Goal: Task Accomplishment & Management: Use online tool/utility

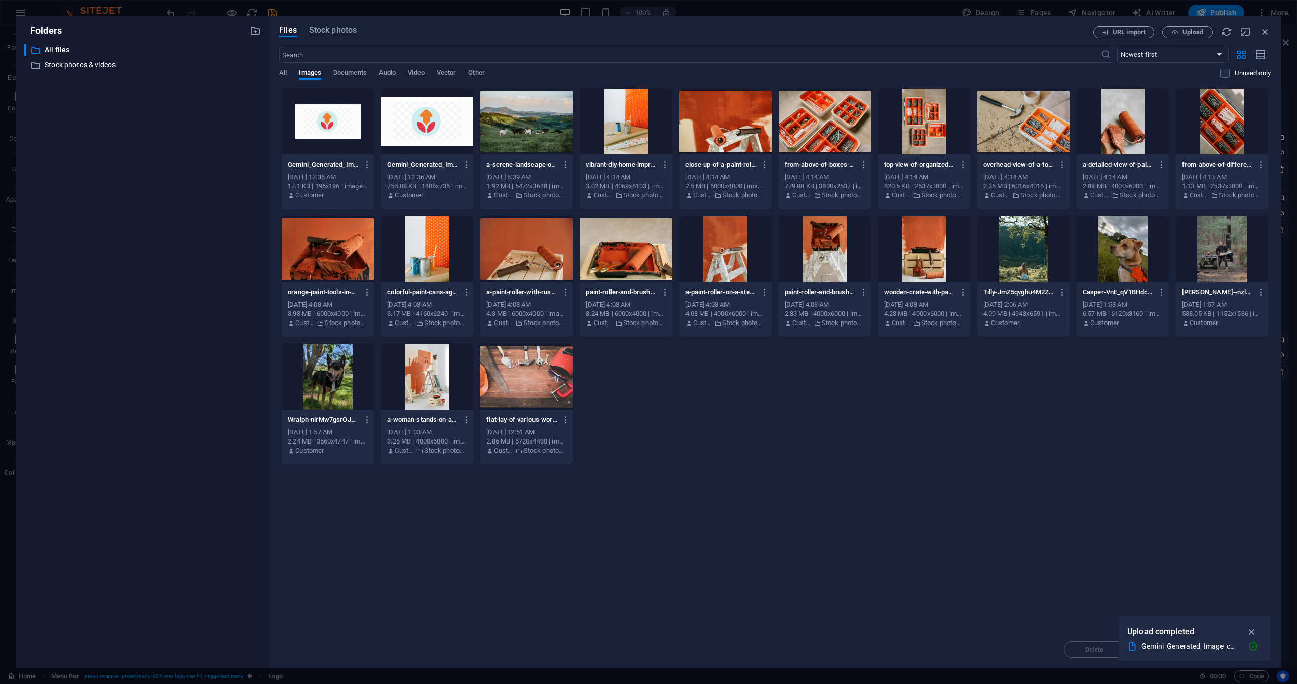
select select "px"
click at [466, 167] on icon "button" at bounding box center [467, 164] width 10 height 9
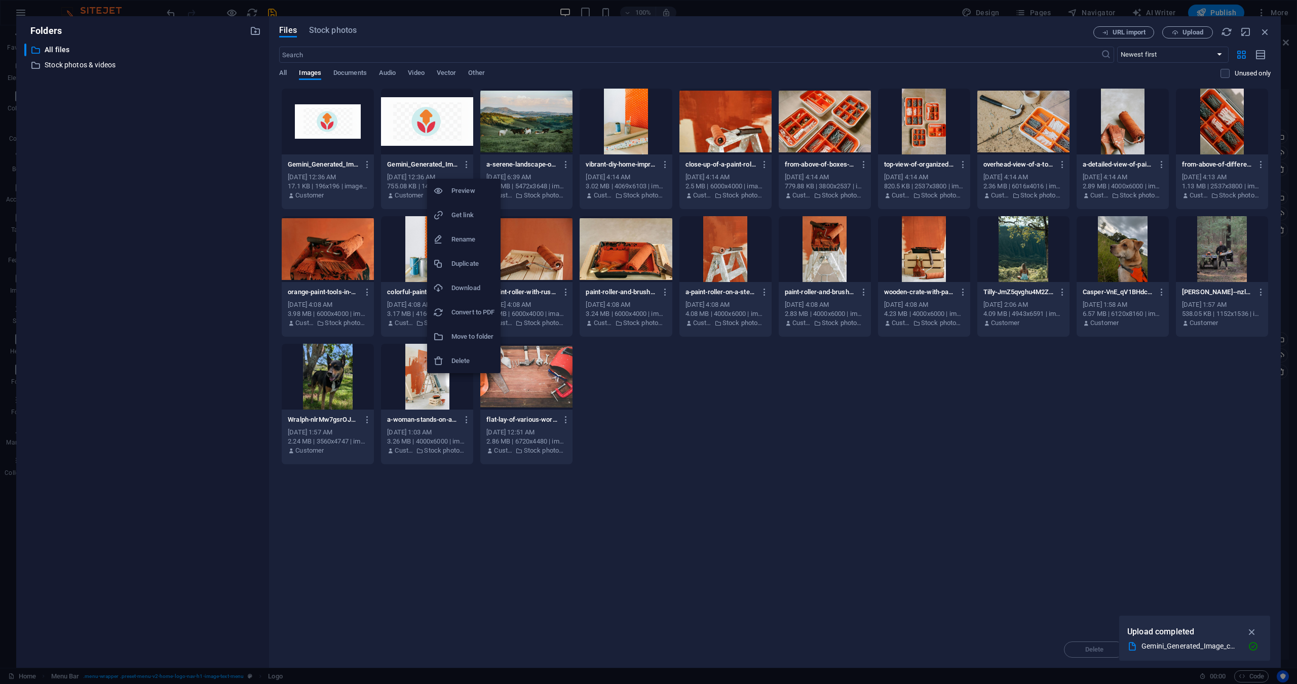
click at [465, 354] on li "Delete" at bounding box center [463, 361] width 73 height 24
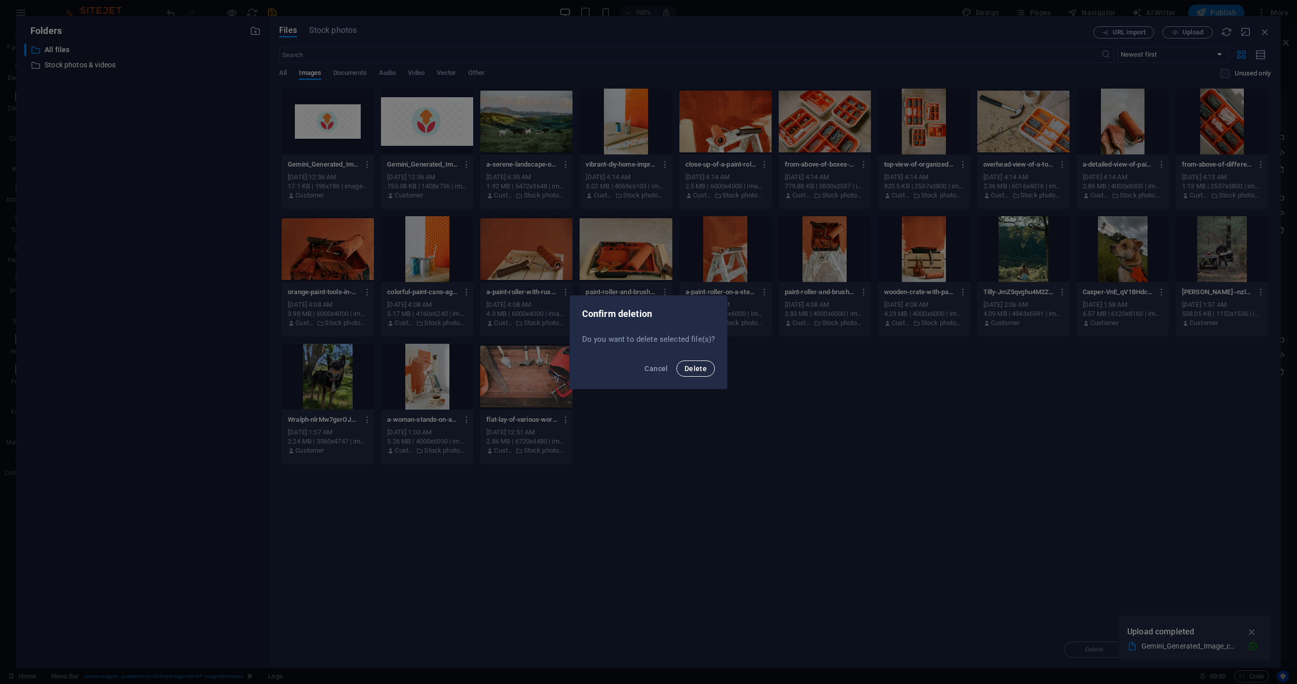
click at [695, 369] on span "Delete" at bounding box center [695, 369] width 22 height 8
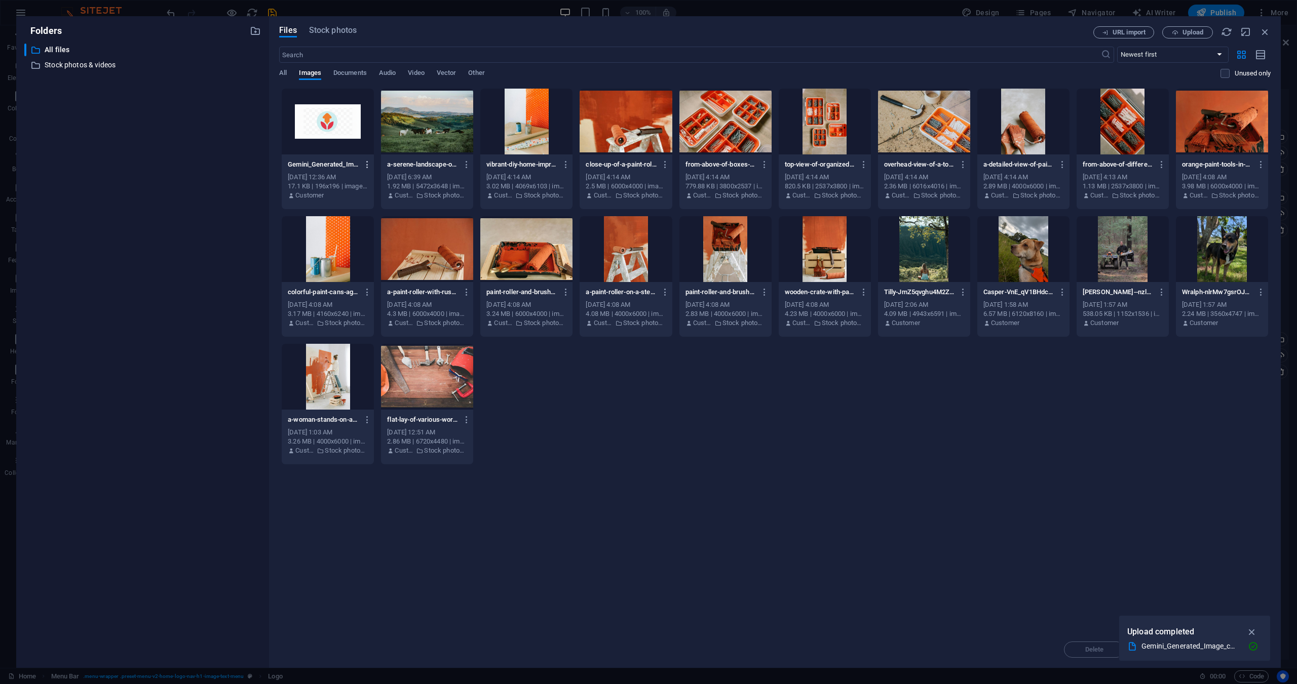
click at [370, 167] on icon "button" at bounding box center [368, 164] width 10 height 9
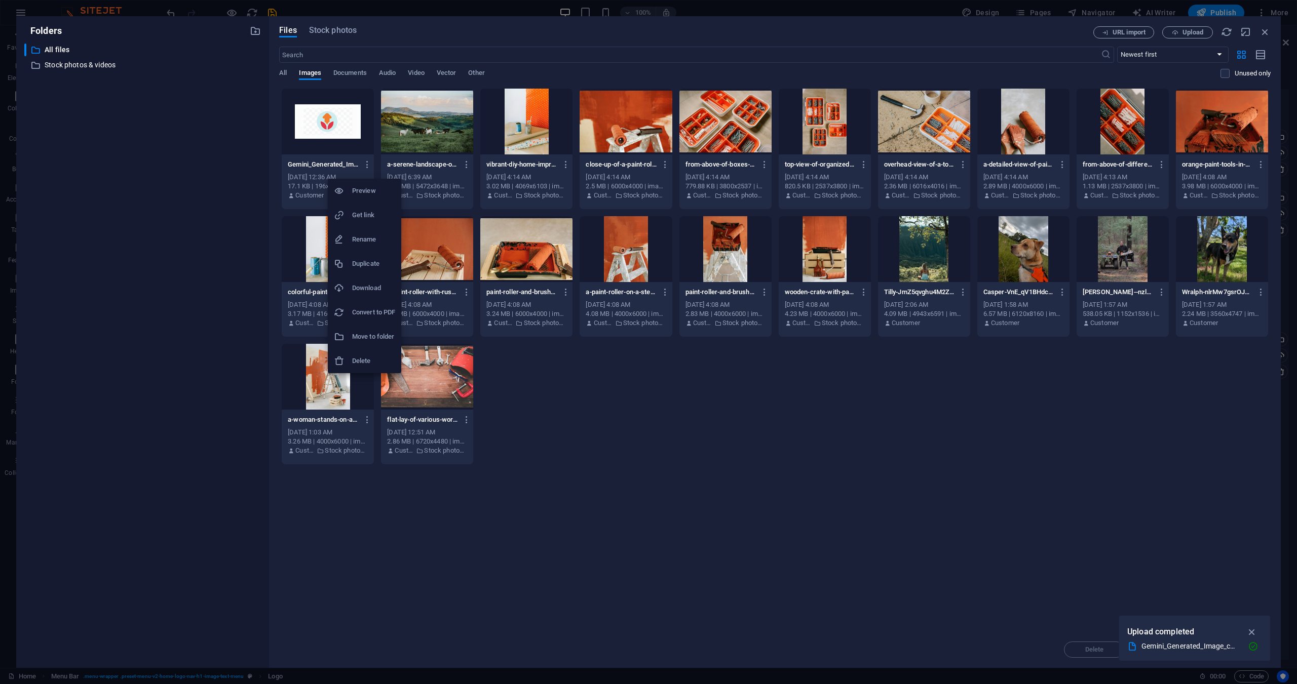
click at [349, 361] on div at bounding box center [343, 361] width 18 height 10
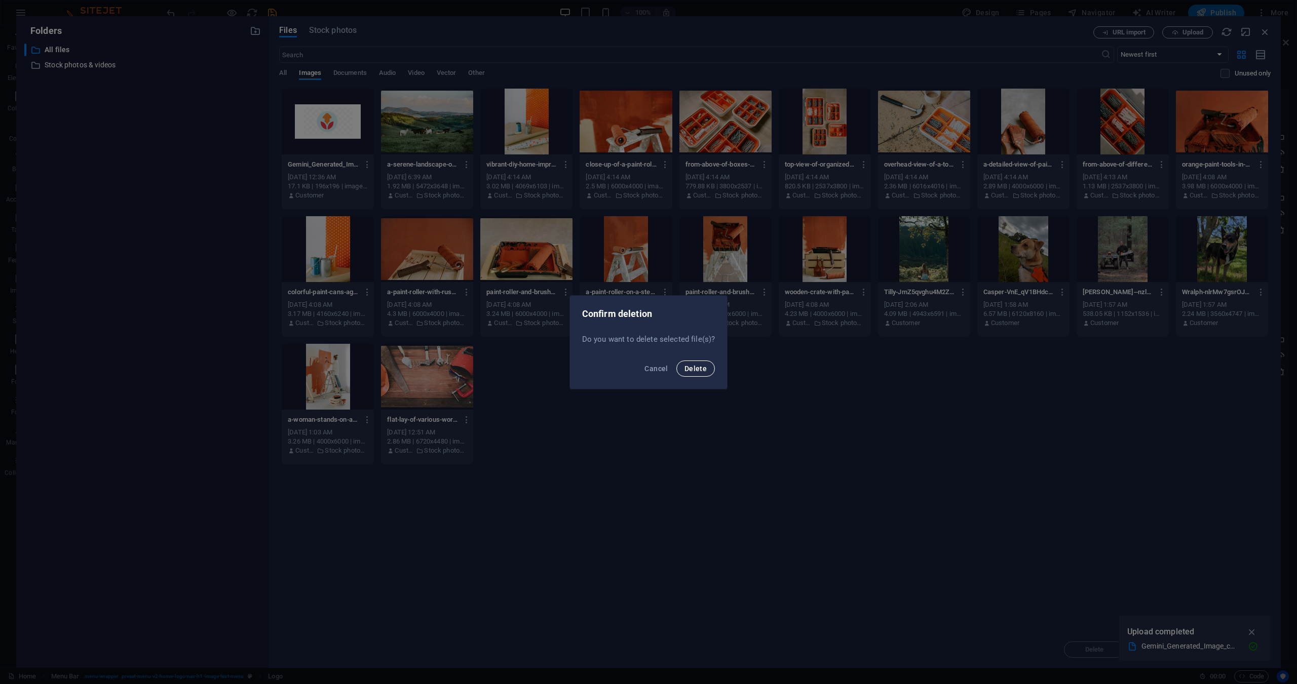
click at [710, 362] on button "Delete" at bounding box center [695, 369] width 38 height 16
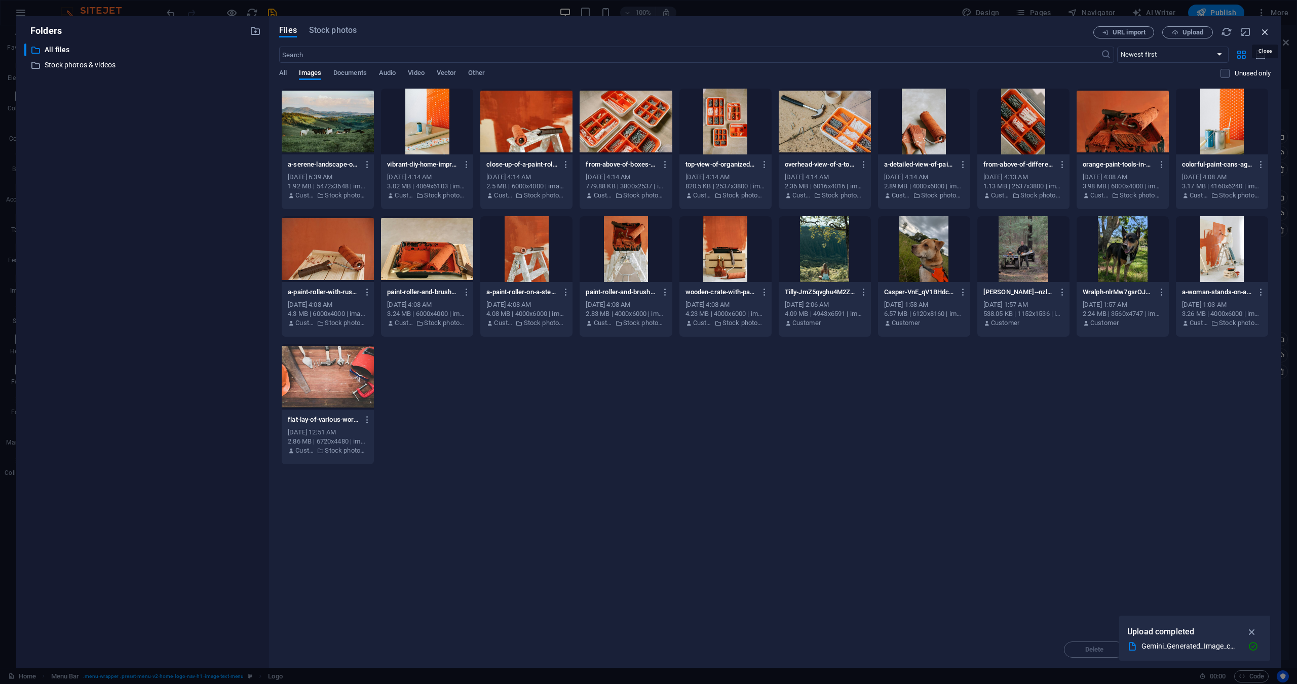
click at [1264, 34] on icon "button" at bounding box center [1264, 31] width 11 height 11
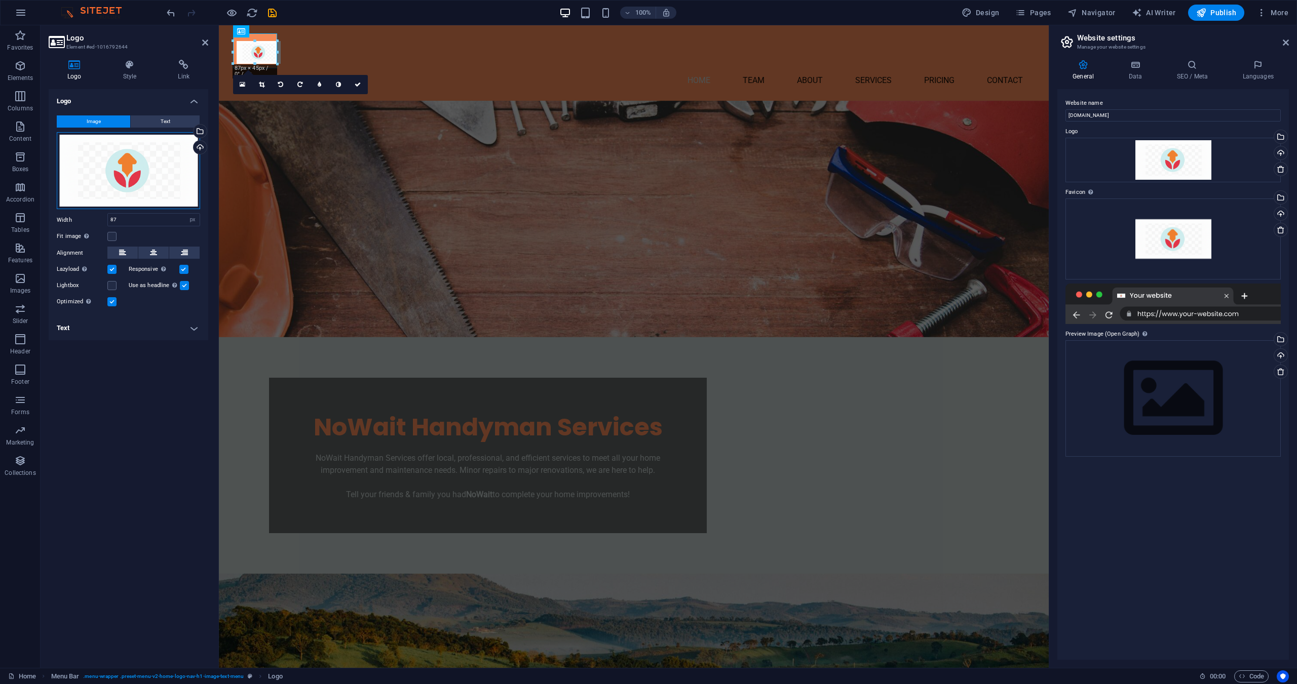
click at [139, 180] on div "Drag files here, click to choose files or select files from Files or our free s…" at bounding box center [128, 171] width 143 height 78
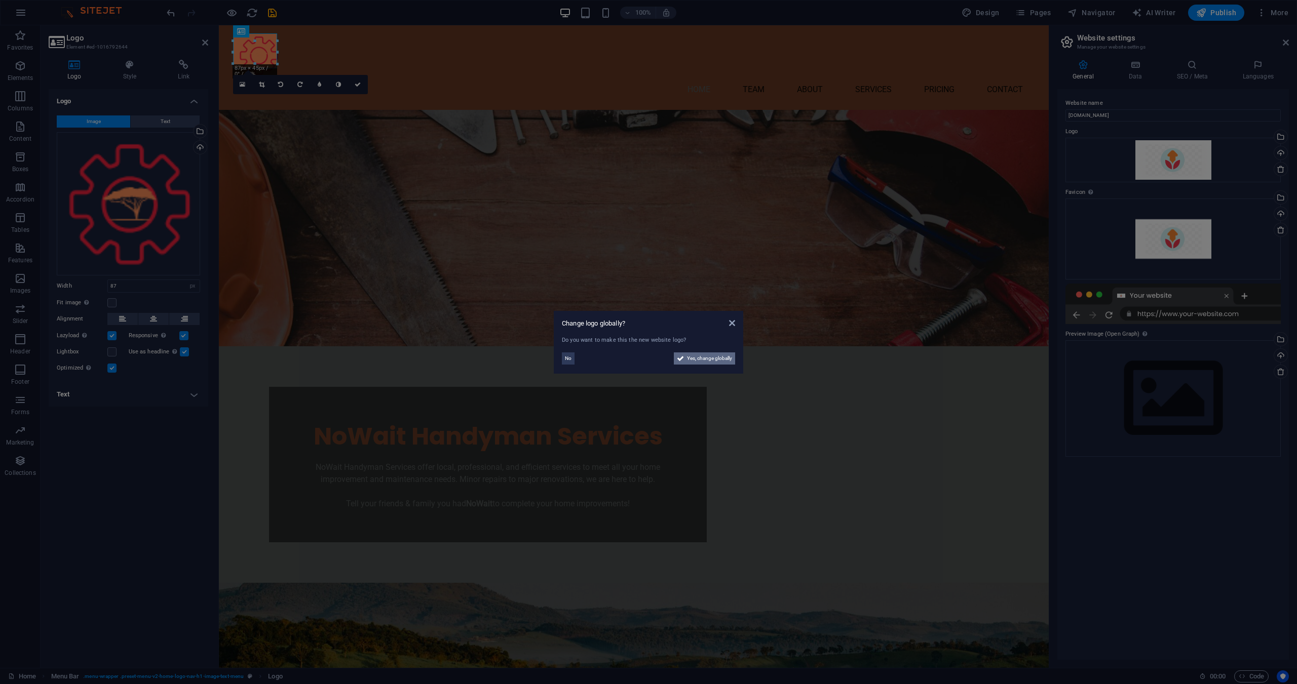
click at [699, 356] on span "Yes, change globally" at bounding box center [709, 359] width 45 height 12
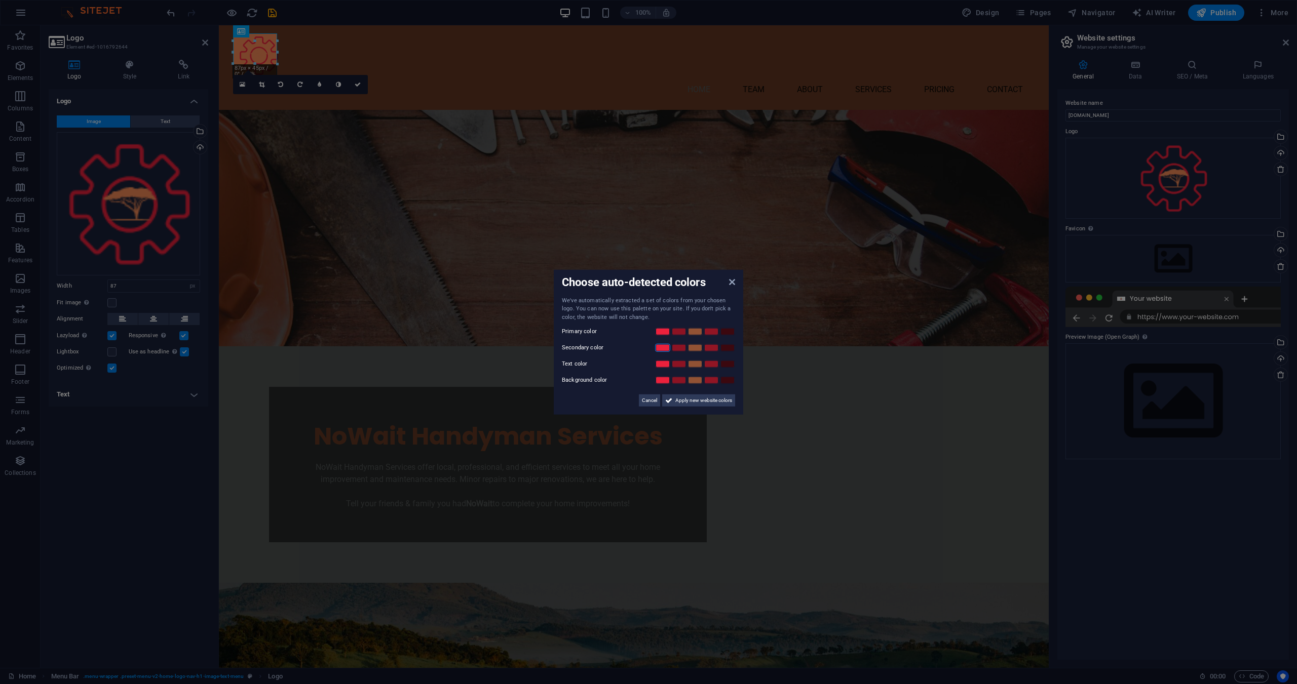
click at [661, 349] on link at bounding box center [662, 348] width 15 height 8
click at [697, 345] on link at bounding box center [694, 348] width 15 height 8
click at [709, 344] on link at bounding box center [711, 348] width 15 height 8
click at [663, 329] on link at bounding box center [662, 332] width 15 height 8
click at [692, 350] on link at bounding box center [694, 348] width 15 height 8
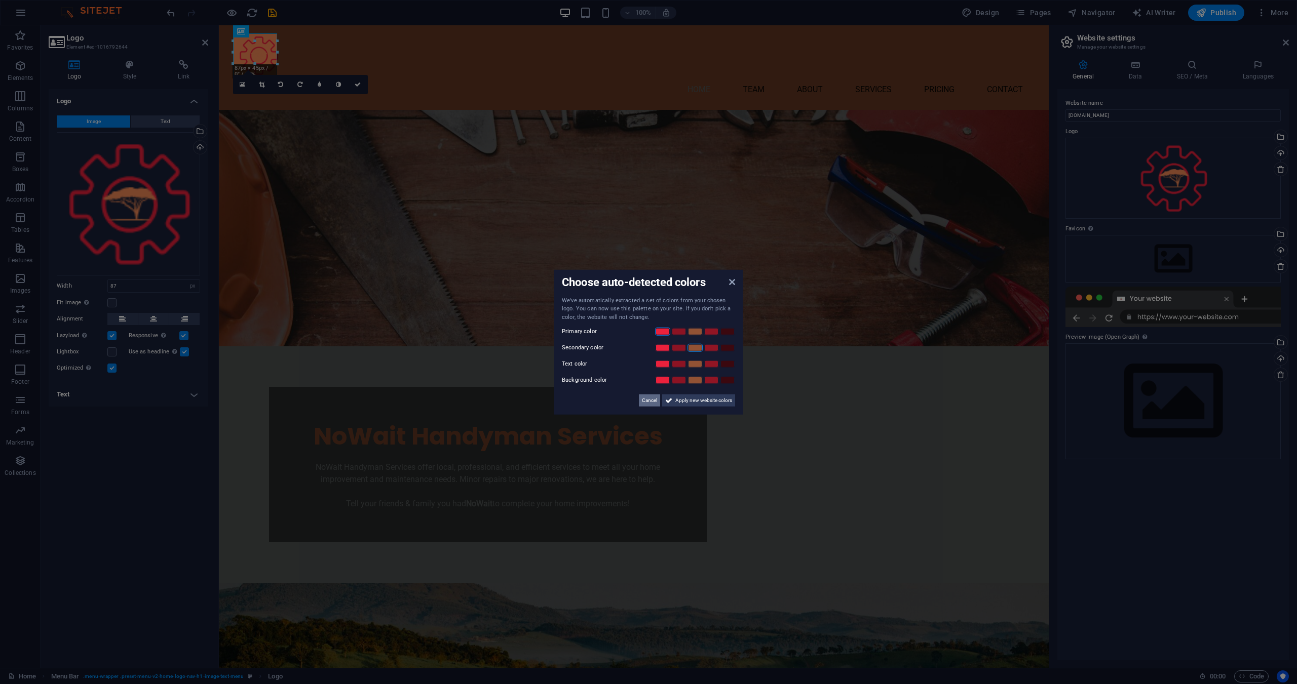
click at [655, 402] on span "Cancel" at bounding box center [649, 401] width 15 height 12
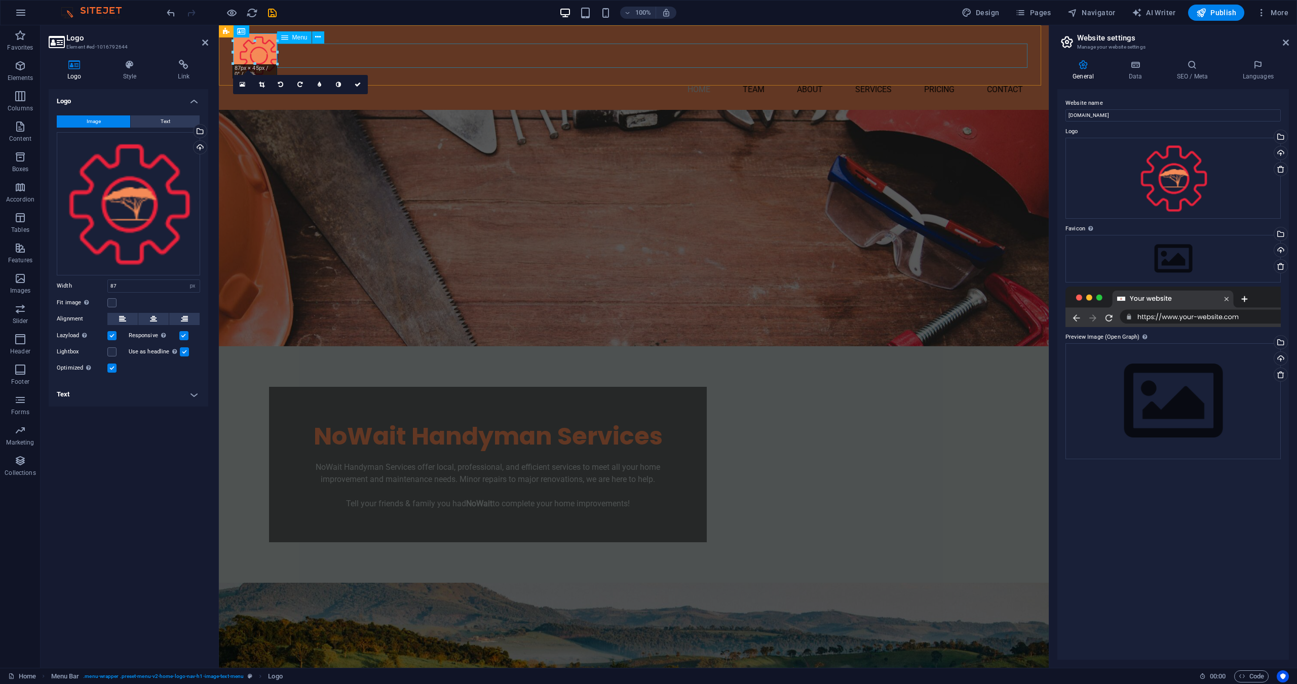
click at [478, 78] on nav "Home Team About Services Pricing Contact" at bounding box center [634, 90] width 794 height 24
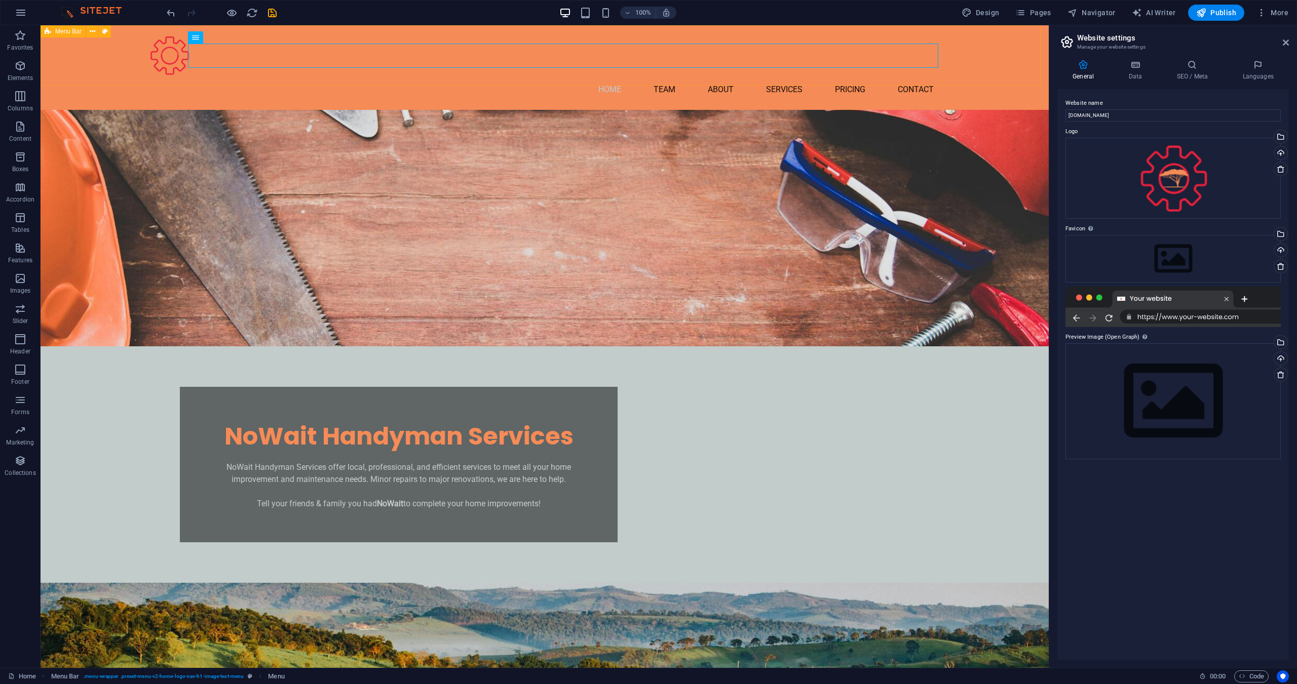
click at [481, 28] on div "Home Team About Services Pricing Contact" at bounding box center [545, 67] width 1008 height 85
click at [87, 32] on button at bounding box center [92, 31] width 12 height 12
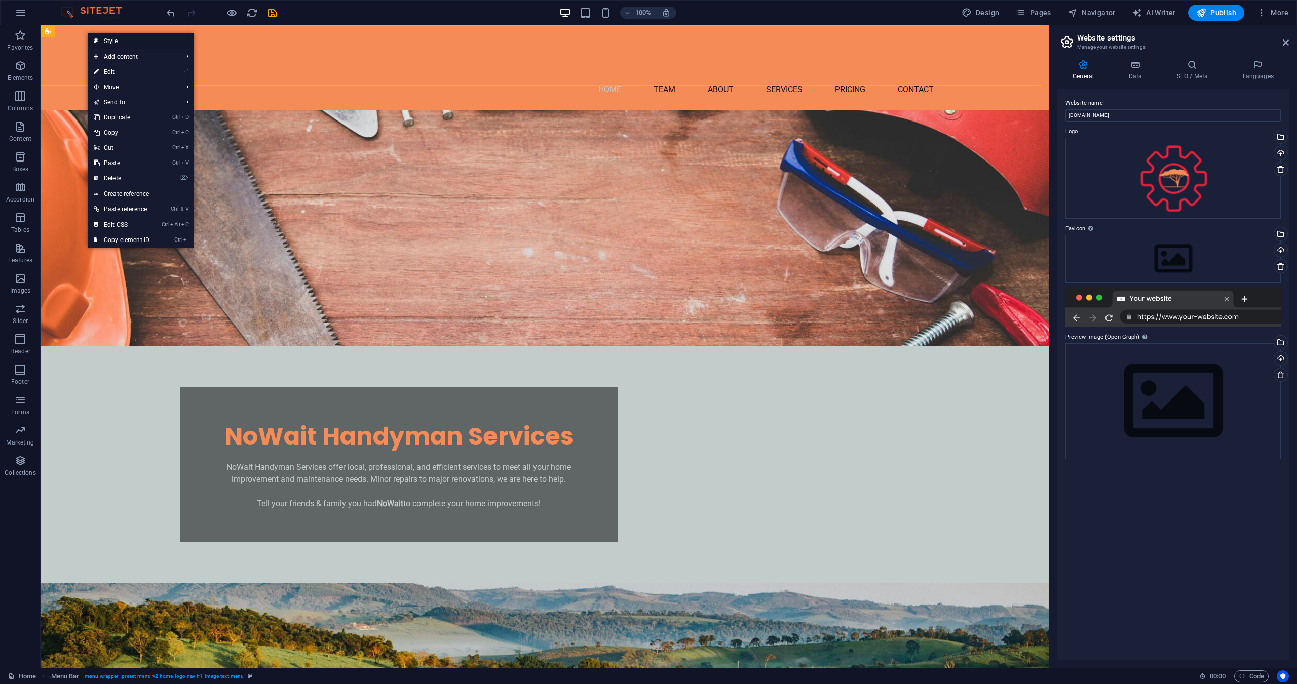
click at [99, 40] on link "Style" at bounding box center [141, 40] width 106 height 15
select select "rem"
select select "preset-menu-v2-home-logo-nav-h1-image-text-menu"
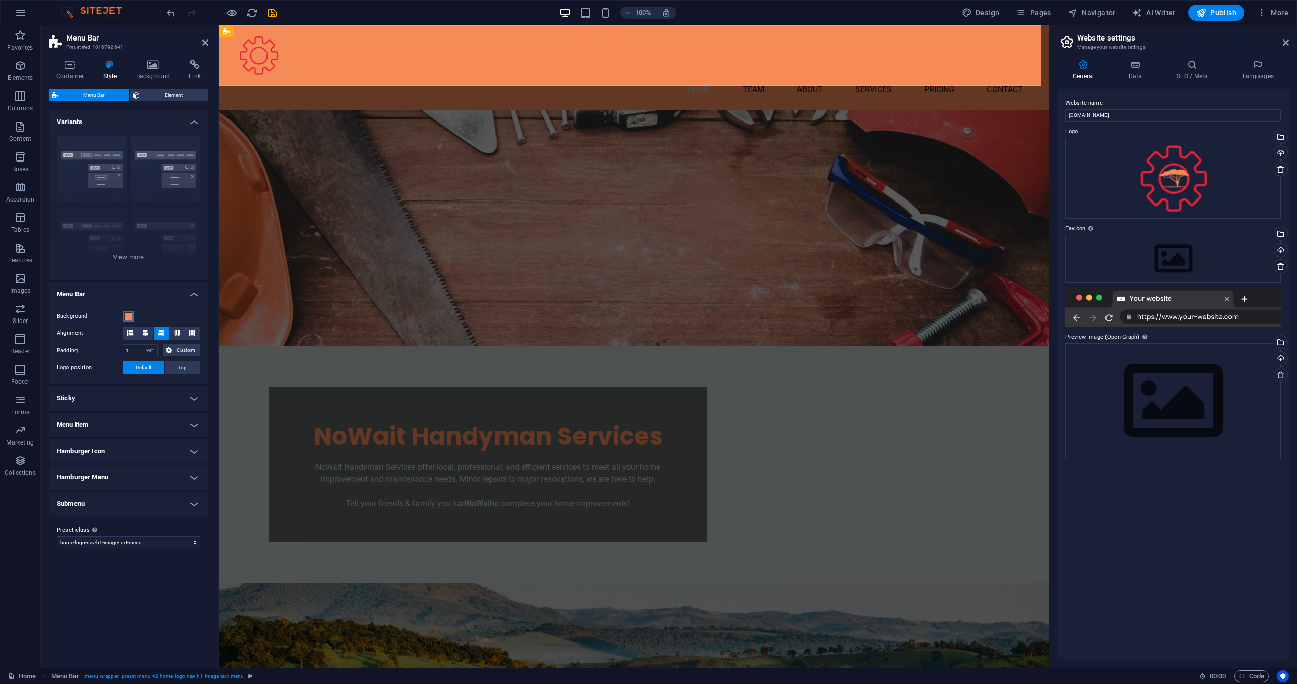
click at [128, 313] on span at bounding box center [128, 317] width 8 height 8
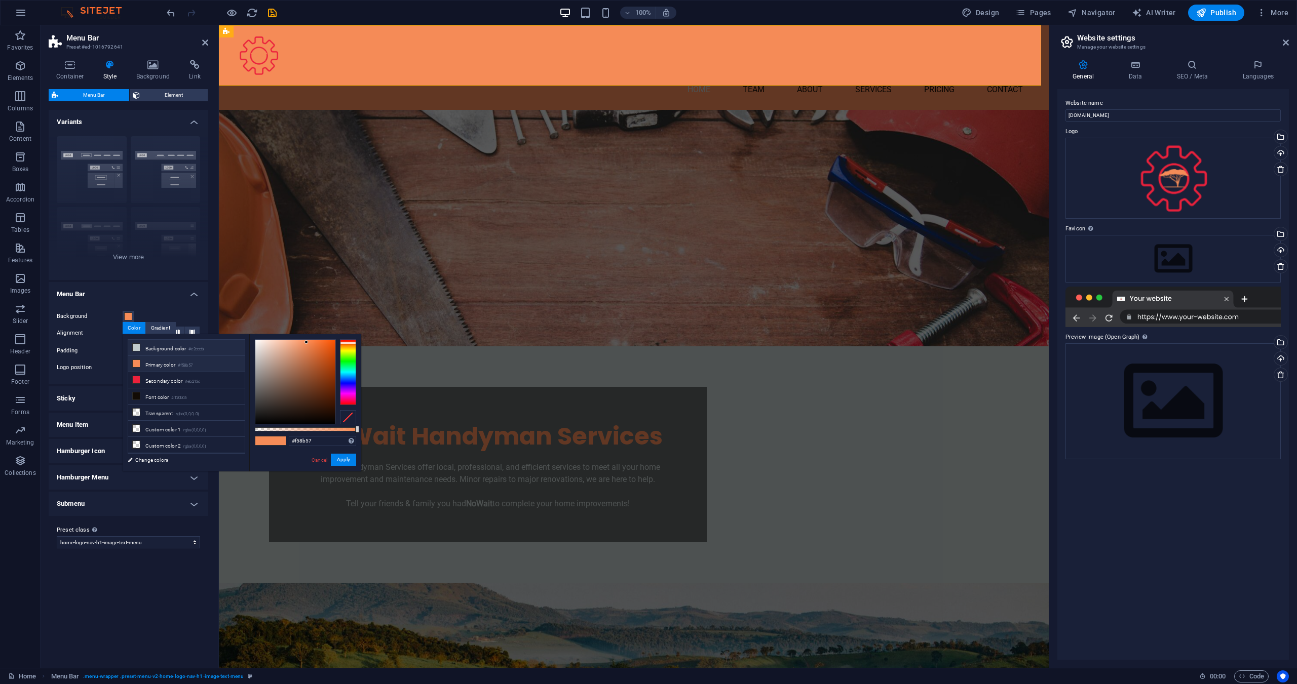
click at [183, 350] on li "Background color #c2cccb" at bounding box center [186, 348] width 117 height 16
type input "#c2cccb"
drag, startPoint x: 335, startPoint y: 463, endPoint x: 117, endPoint y: 438, distance: 219.8
click at [335, 463] on button "Apply" at bounding box center [343, 460] width 25 height 12
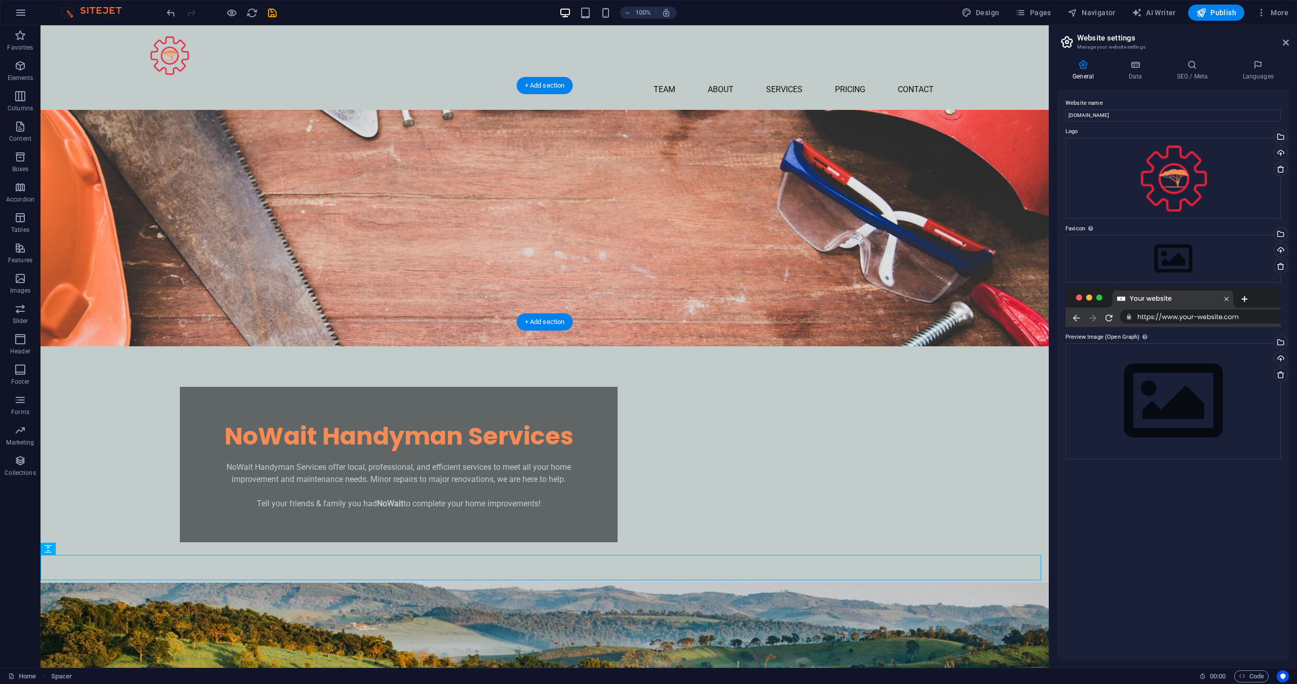
click at [717, 165] on figure at bounding box center [545, 228] width 1008 height 237
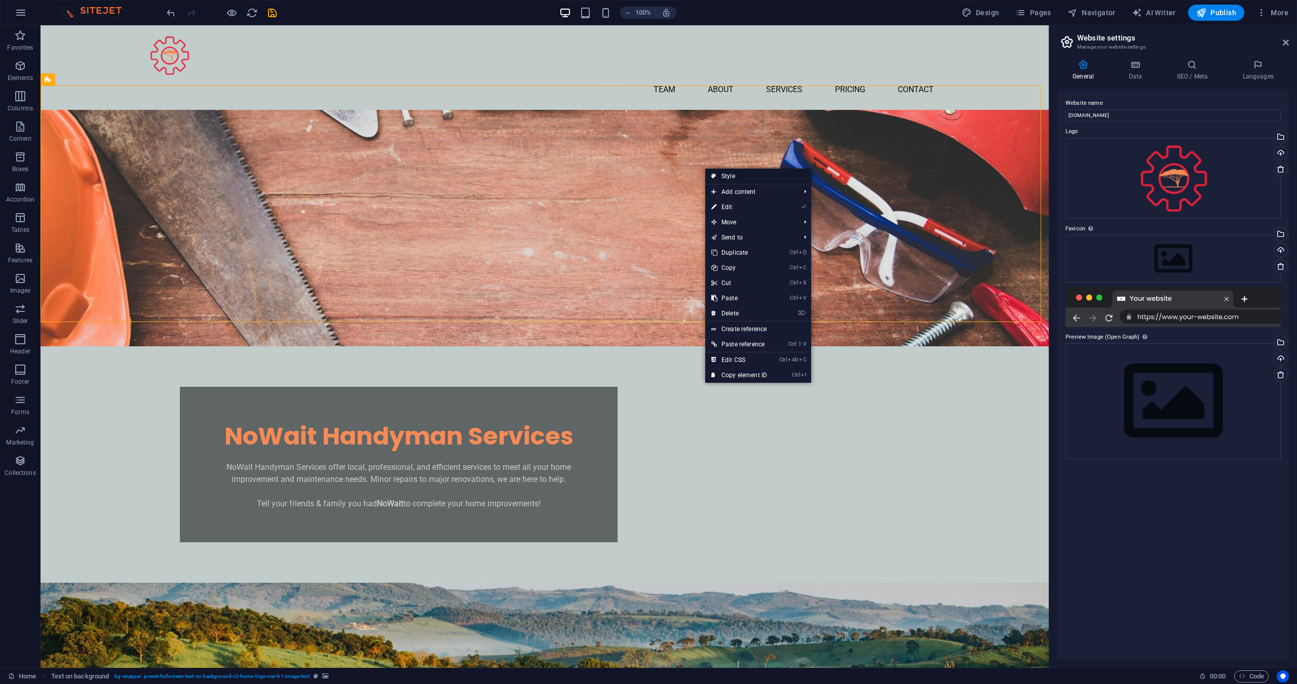
drag, startPoint x: 725, startPoint y: 176, endPoint x: 19, endPoint y: 113, distance: 708.4
click at [725, 176] on link "Style" at bounding box center [758, 176] width 106 height 15
select select "%"
select select "rem"
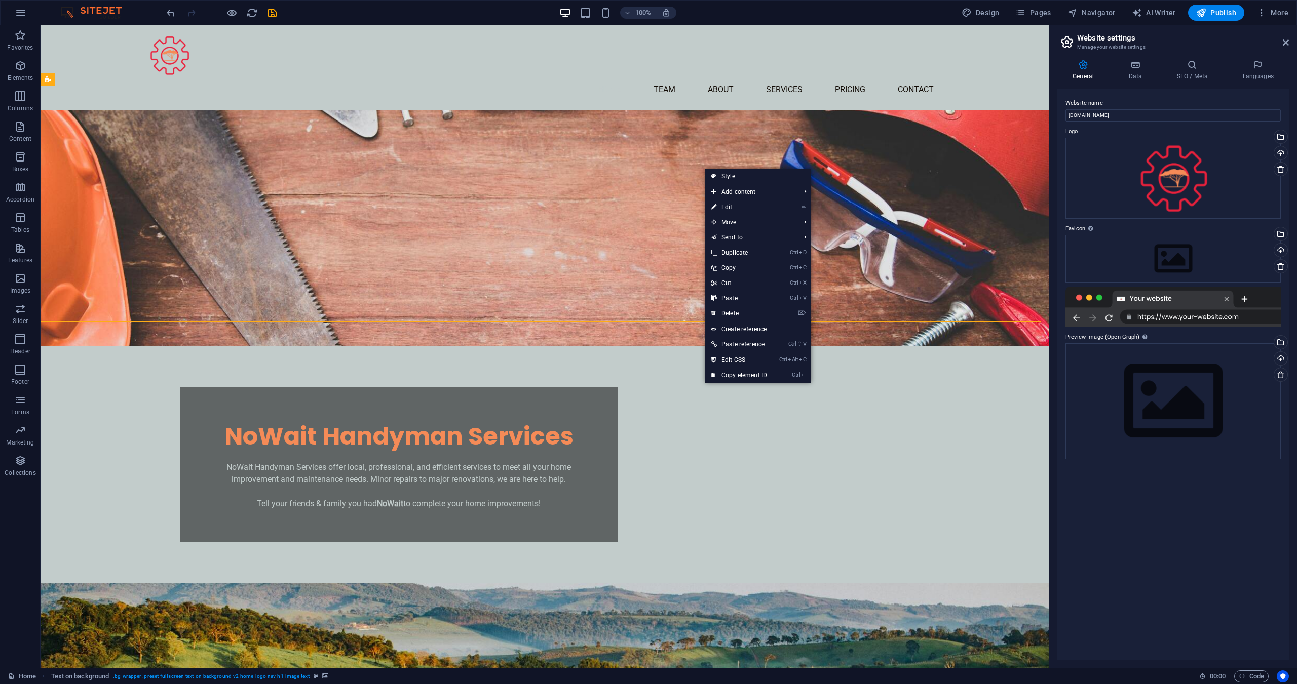
select select "px"
select select "preset-fullscreen-text-on-background-v2-home-logo-nav-h1-image-text"
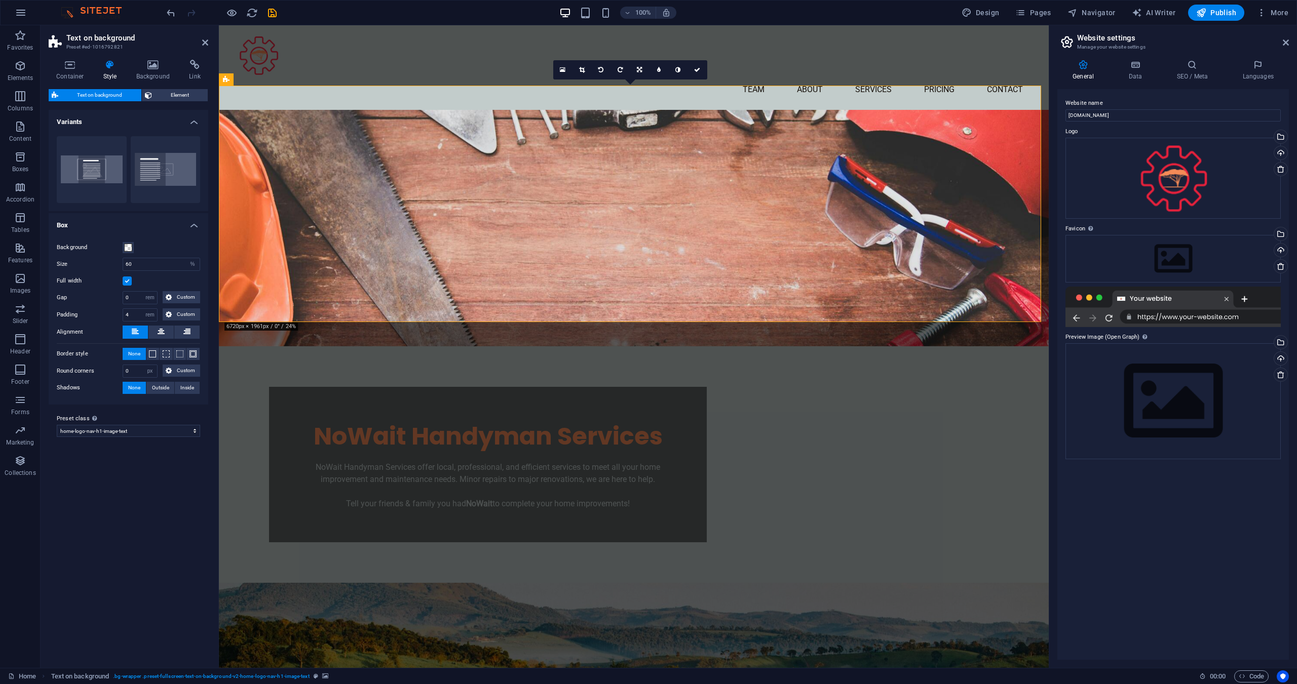
click at [156, 58] on div "Container Style Background Link Size Height Default px rem % vh vw Min. height …" at bounding box center [129, 360] width 176 height 616
click at [155, 70] on h4 "Background" at bounding box center [155, 70] width 53 height 21
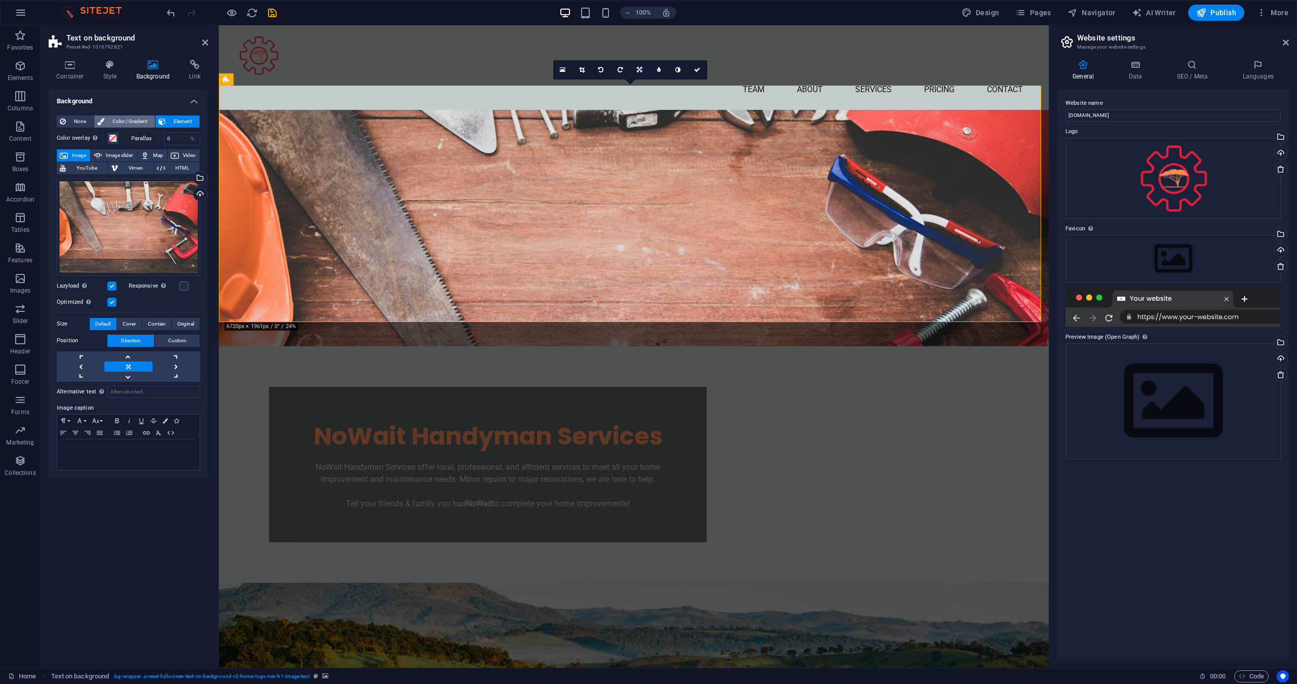
click at [103, 121] on icon at bounding box center [100, 121] width 7 height 12
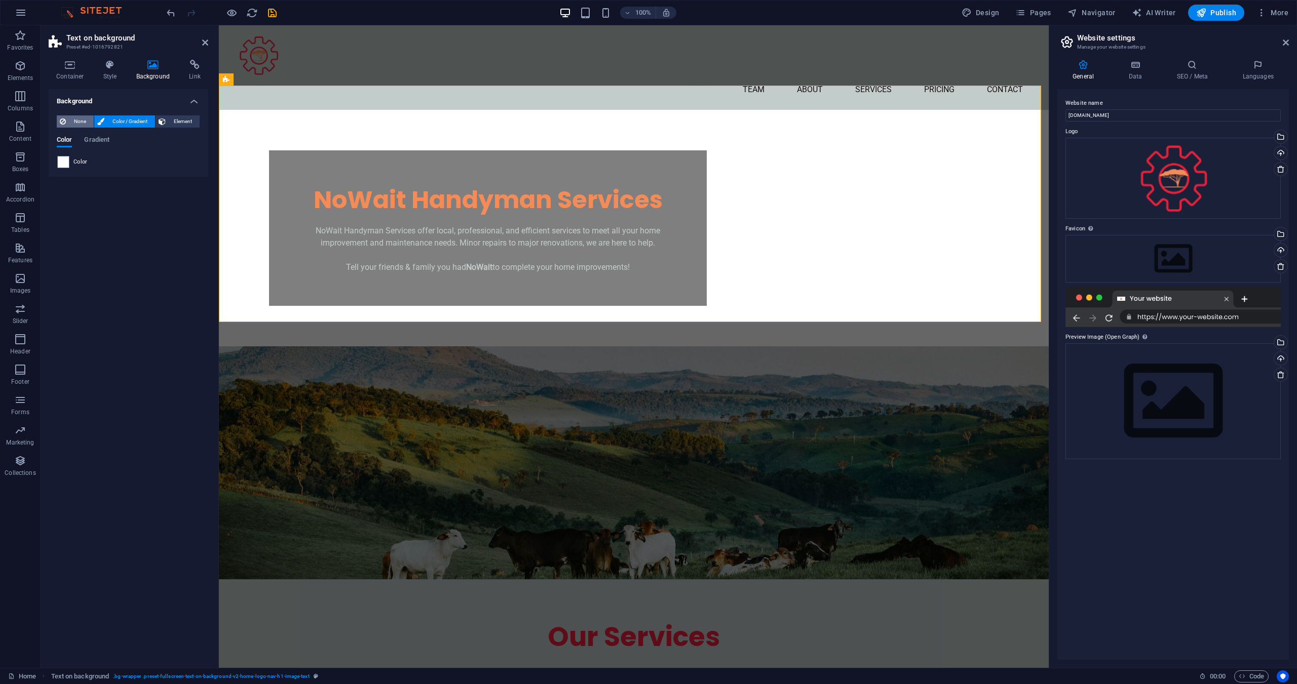
click at [83, 122] on span "None" at bounding box center [80, 121] width 22 height 12
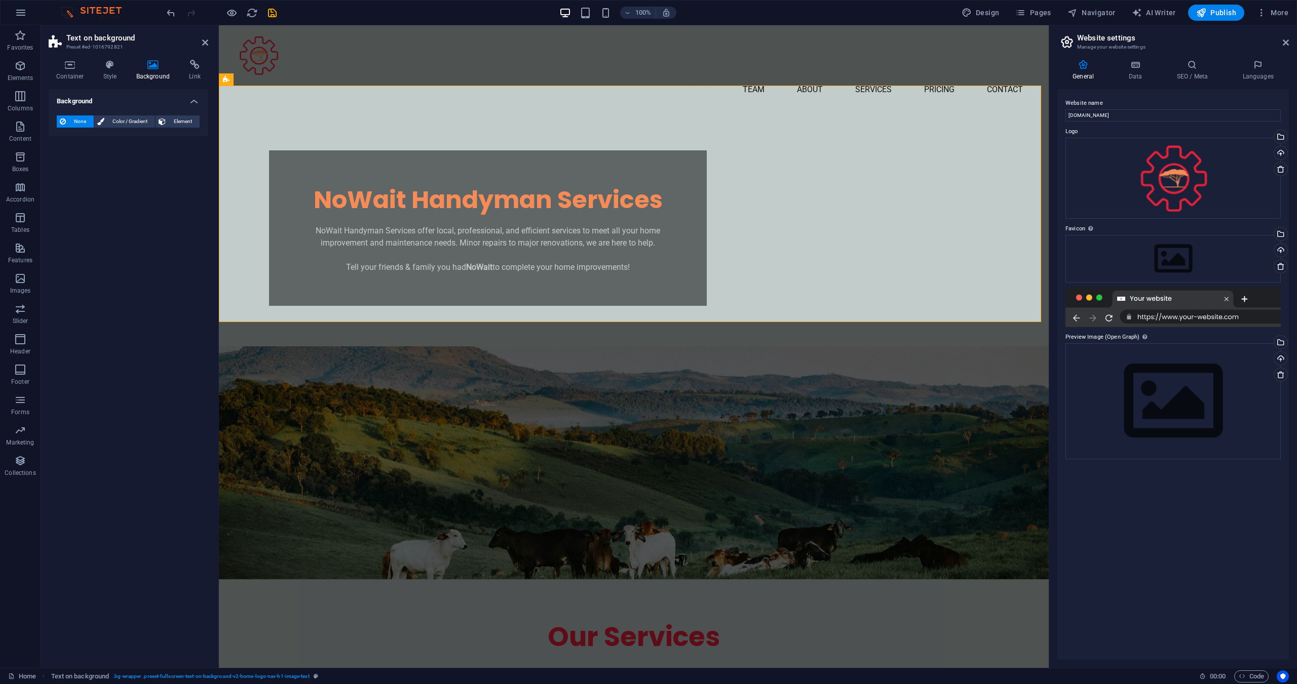
click at [85, 320] on div "Background None Color / Gradient Element Stretch background to full-width Color…" at bounding box center [129, 374] width 160 height 571
click at [240, 363] on figure at bounding box center [634, 462] width 830 height 233
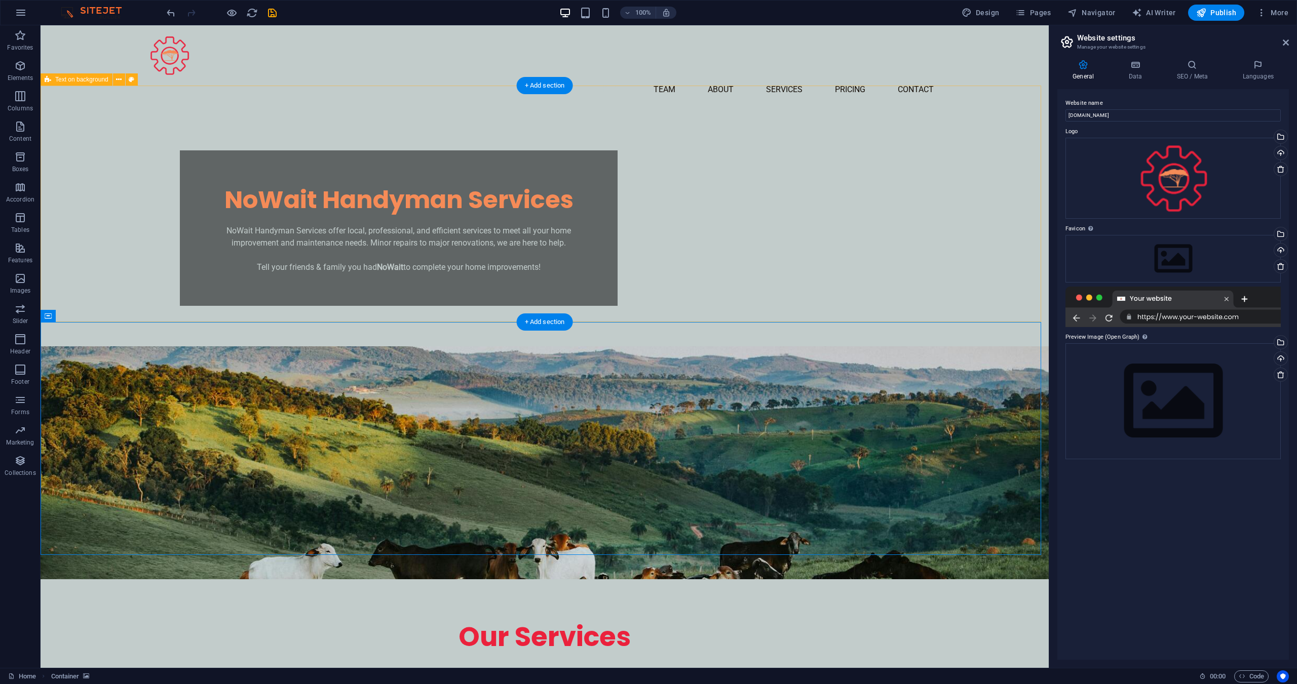
click at [130, 321] on div "NoWait Handyman Services NoWait Handyman Services offer local, professional, an…" at bounding box center [545, 228] width 1008 height 237
click at [117, 358] on figure at bounding box center [545, 462] width 1008 height 233
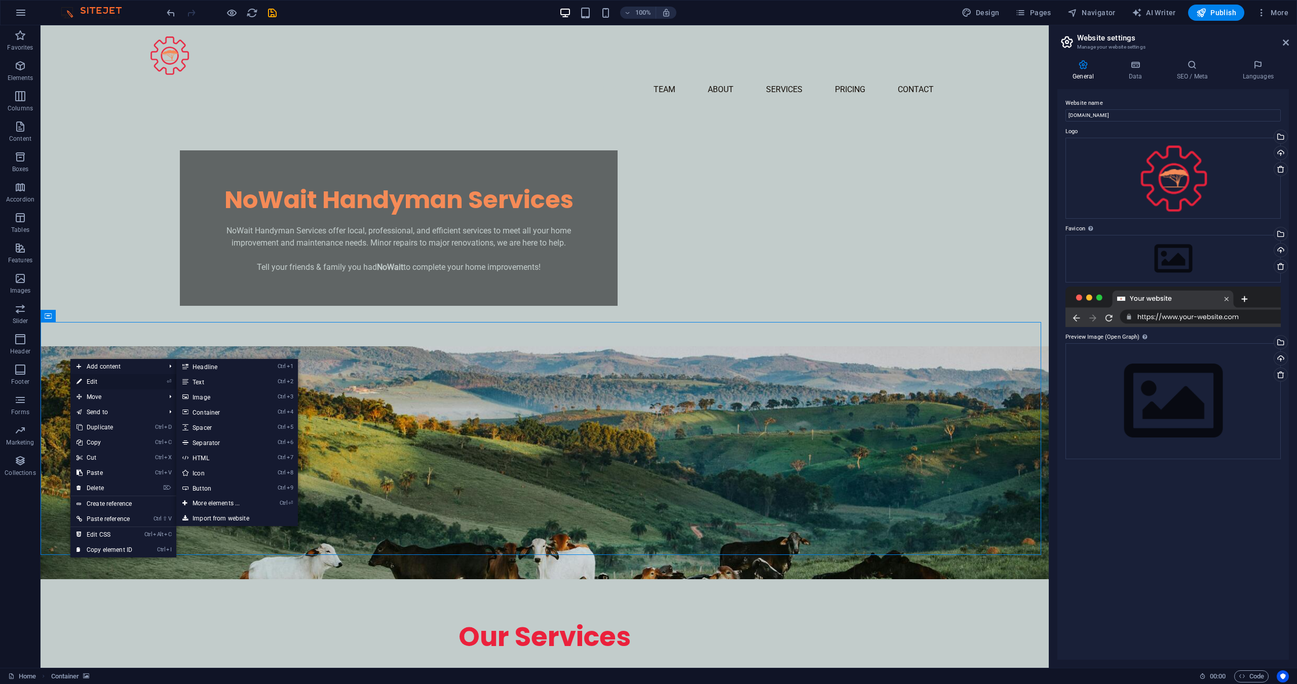
click at [92, 378] on link "⏎ Edit" at bounding box center [104, 381] width 68 height 15
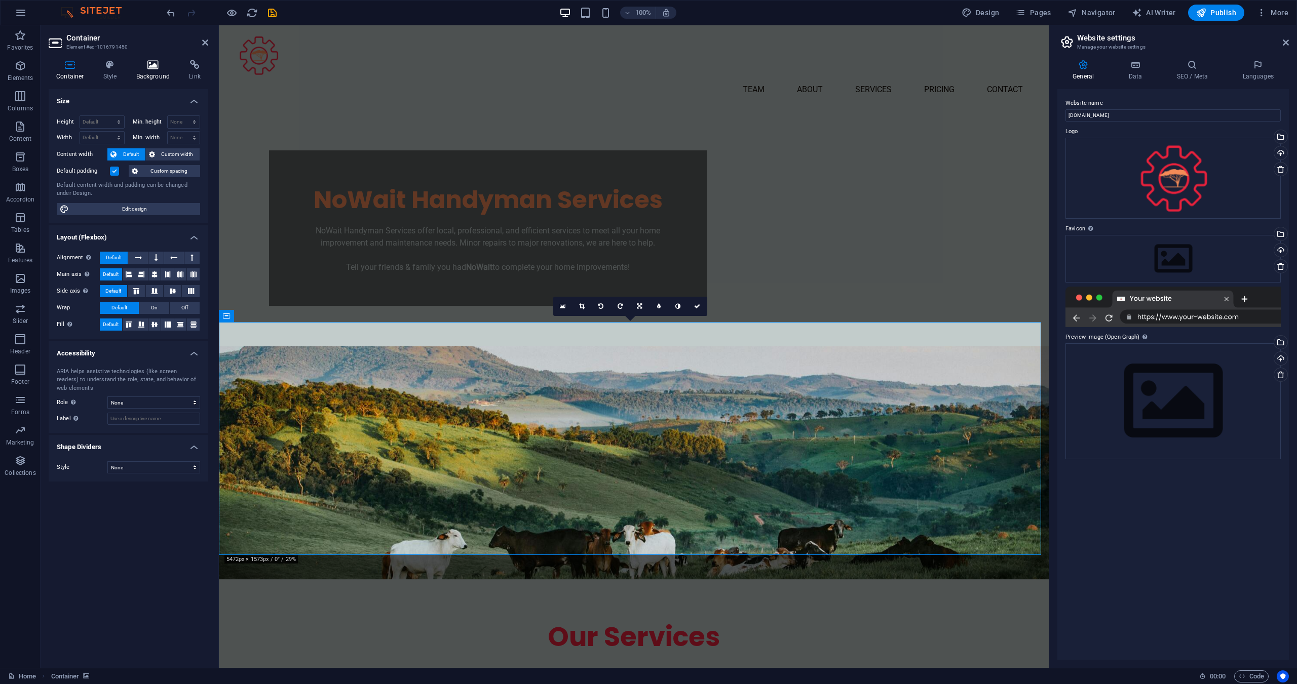
click at [141, 69] on icon at bounding box center [153, 65] width 49 height 10
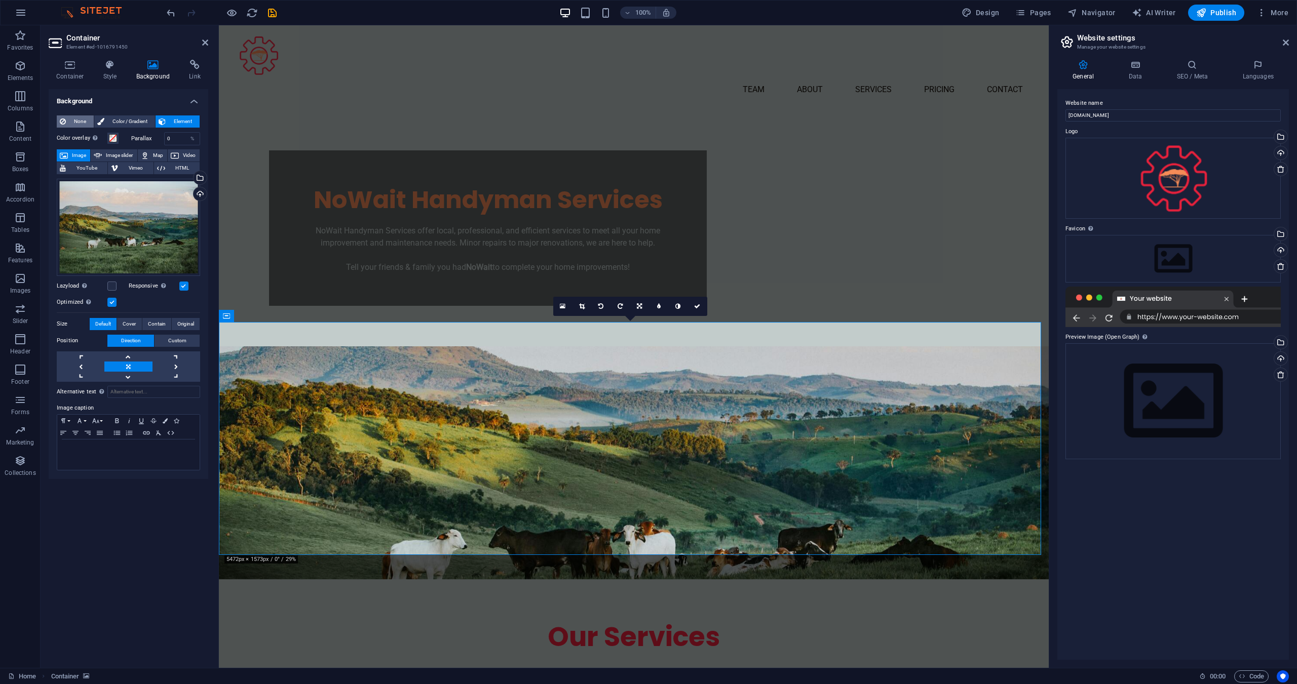
click at [78, 122] on span "None" at bounding box center [80, 121] width 22 height 12
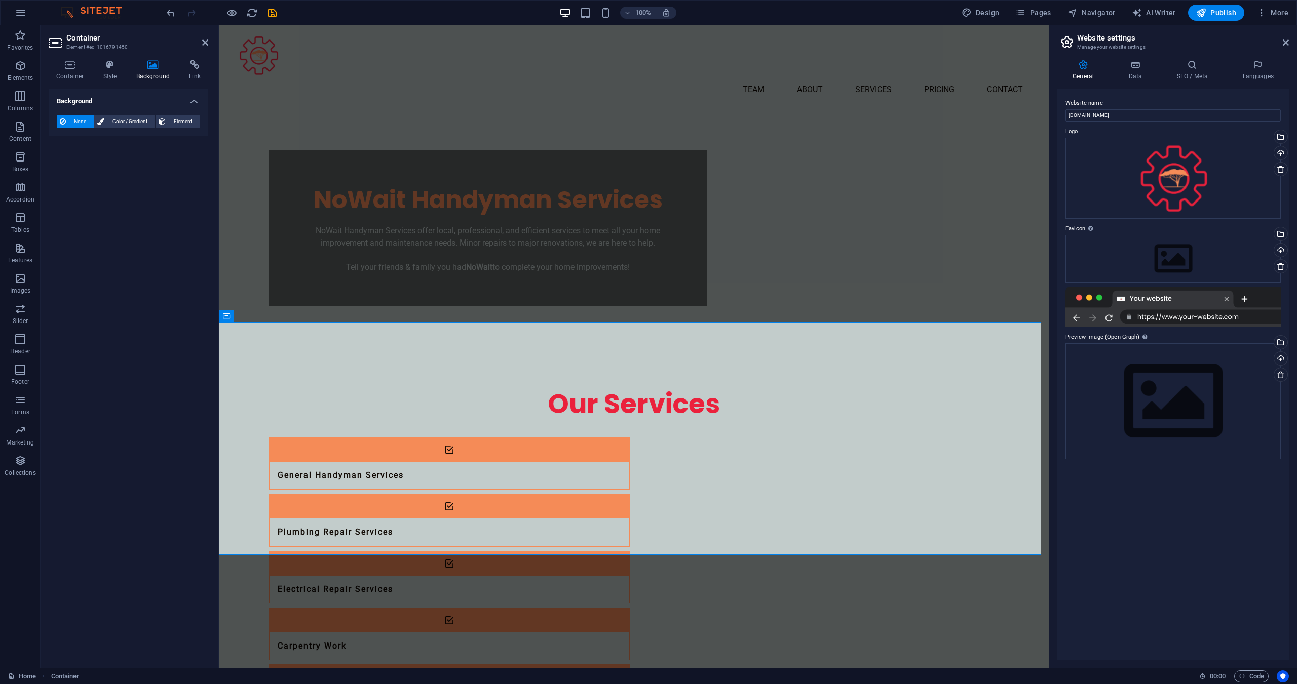
click at [120, 390] on div "Background None Color / Gradient Element Stretch background to full-width Color…" at bounding box center [129, 374] width 160 height 571
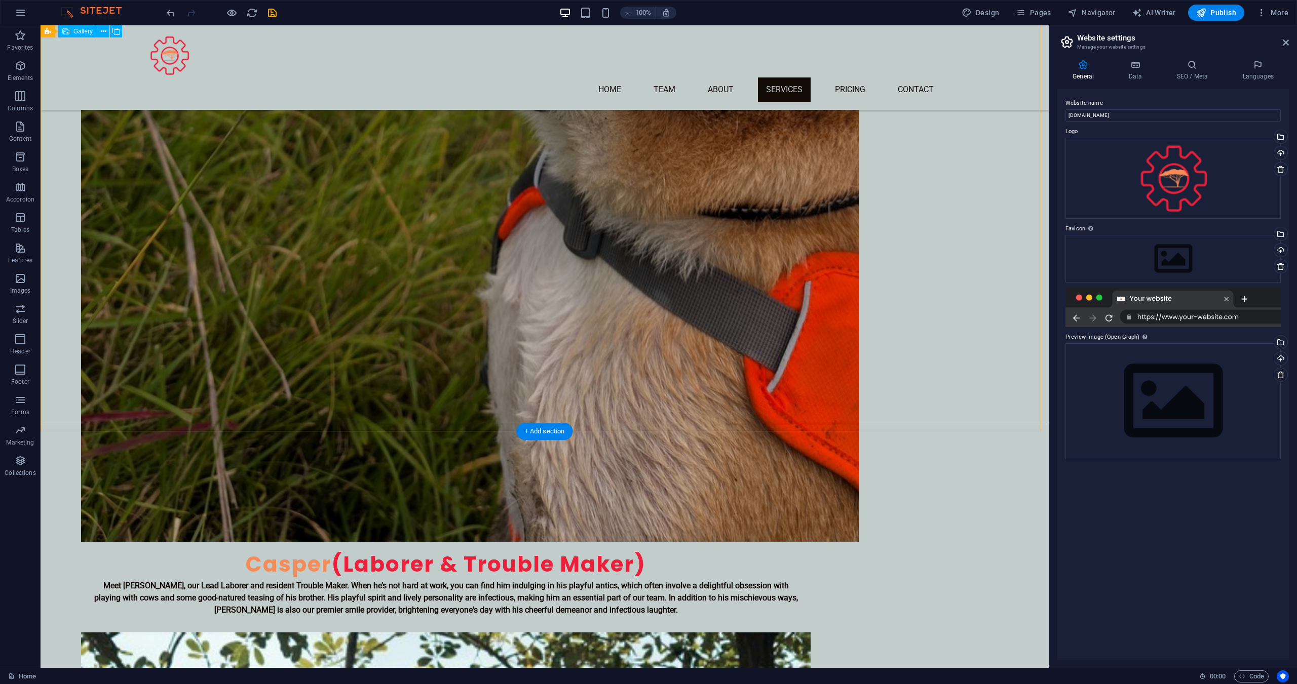
scroll to position [3698, 0]
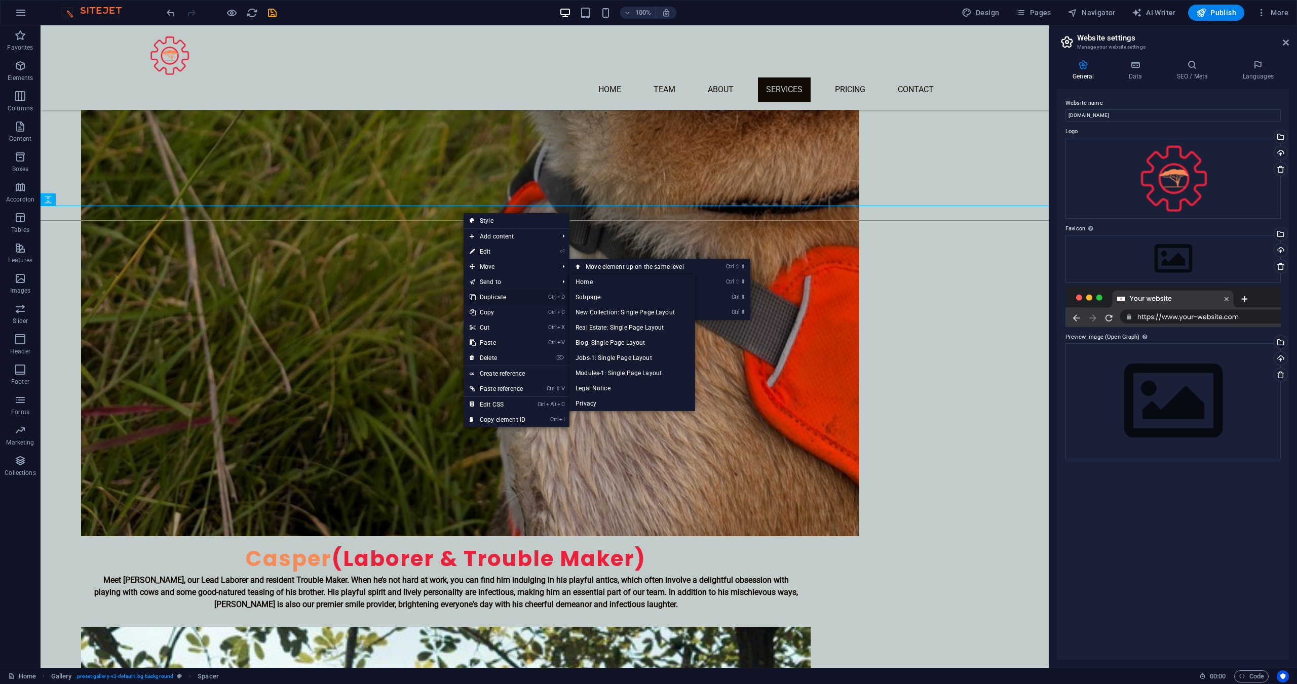
click at [497, 294] on link "Ctrl D Duplicate" at bounding box center [498, 297] width 68 height 15
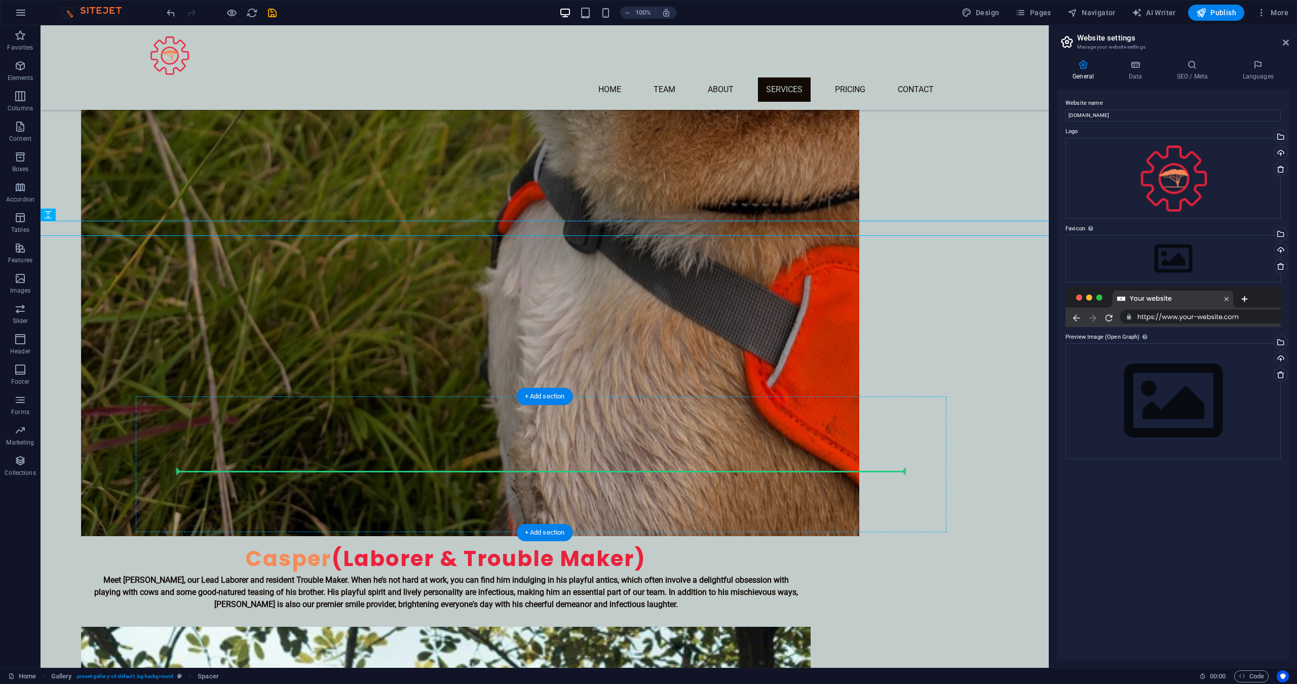
drag, startPoint x: 477, startPoint y: 225, endPoint x: 526, endPoint y: 467, distance: 246.5
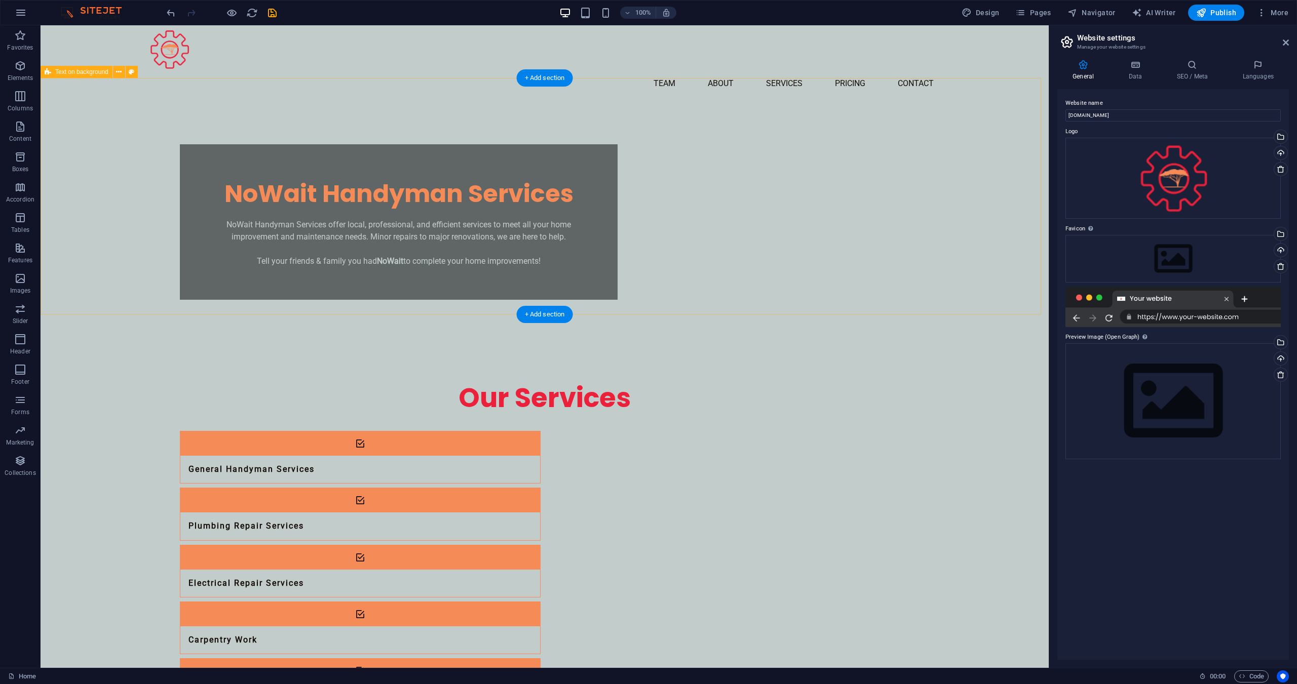
scroll to position [0, 0]
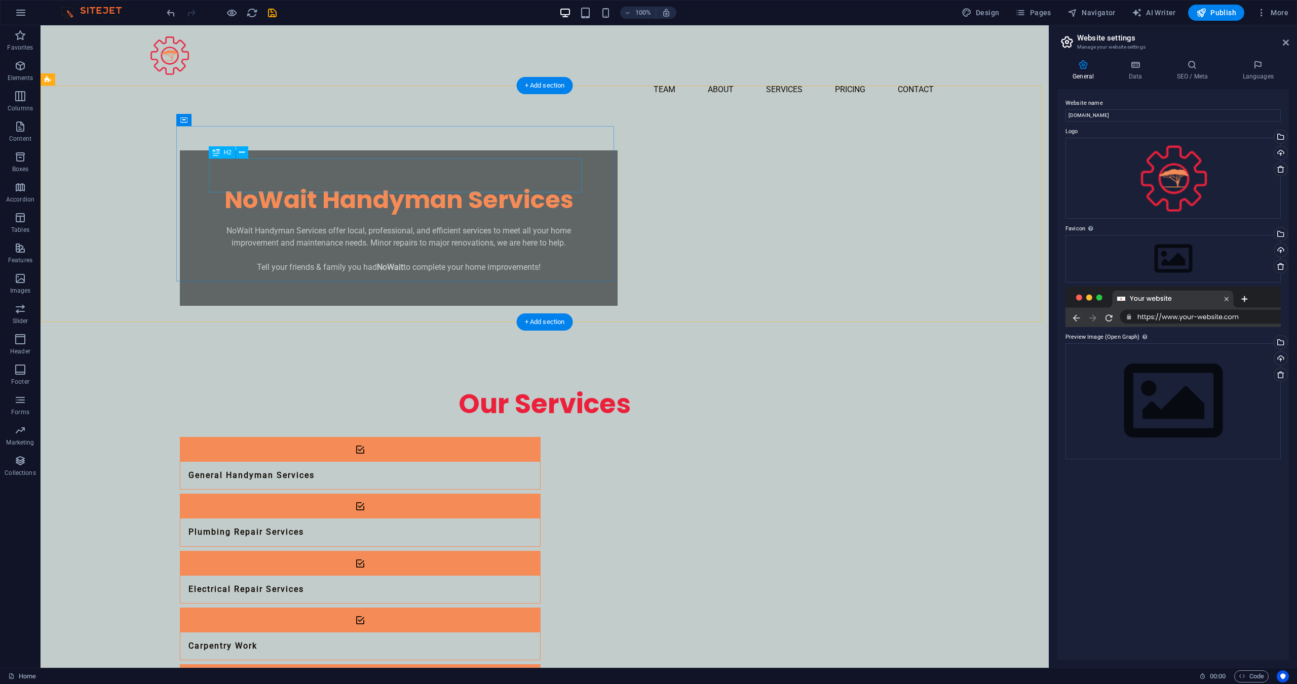
click at [395, 183] on div "NoWait Handyman Services" at bounding box center [398, 200] width 373 height 34
click at [368, 183] on div "NoWait Handyman Services" at bounding box center [398, 200] width 373 height 34
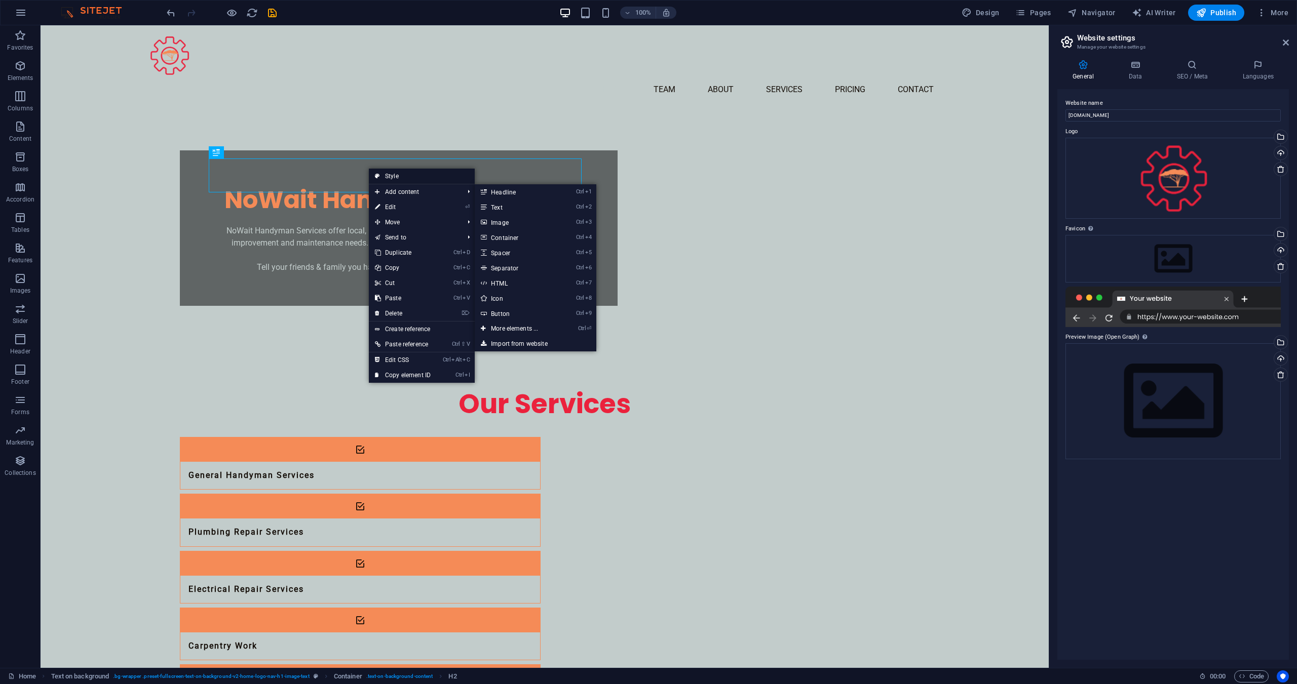
click at [398, 172] on link "Style" at bounding box center [422, 176] width 106 height 15
select select "%"
select select "rem"
select select "px"
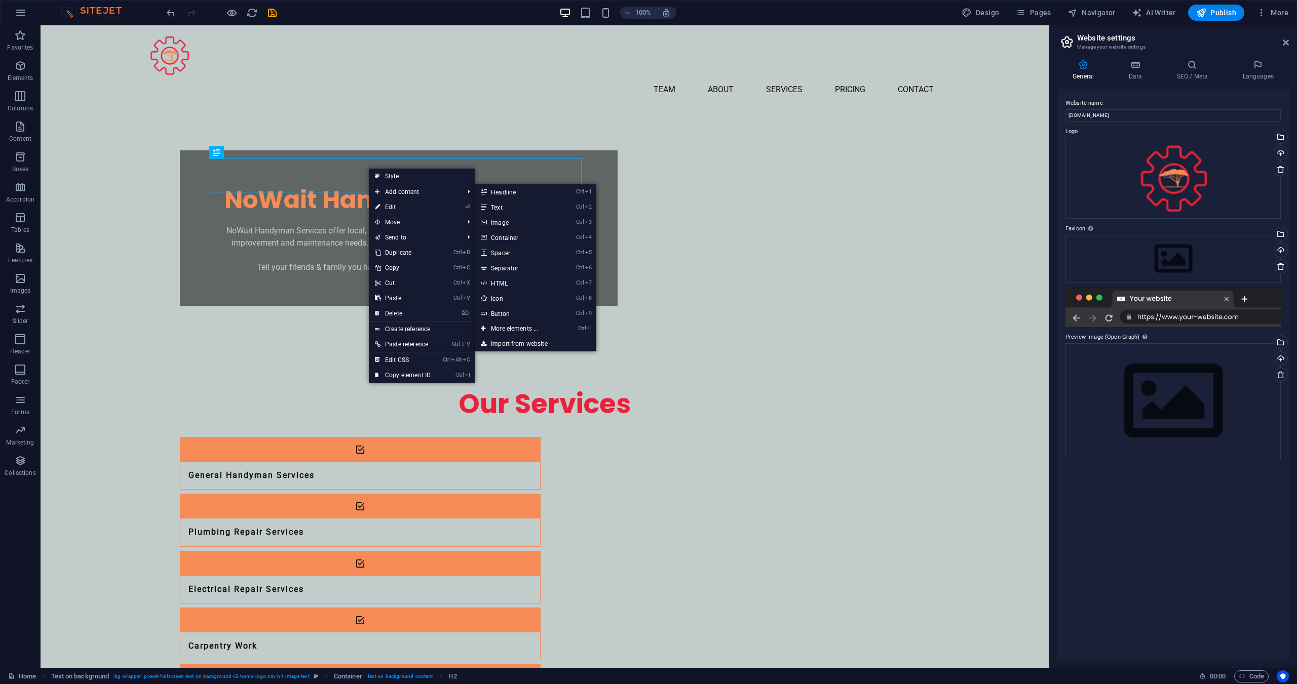
select select "preset-fullscreen-text-on-background-v2-home-logo-nav-h1-image-text"
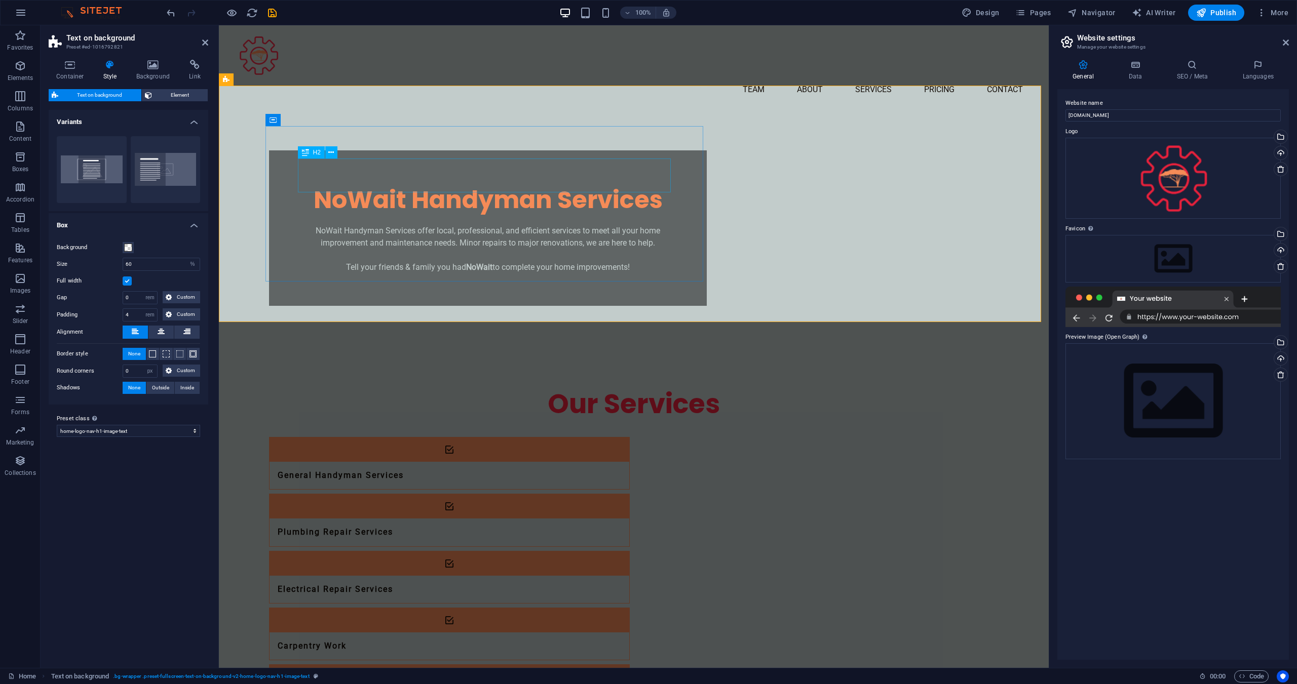
click at [378, 183] on div "NoWait Handyman Services" at bounding box center [487, 200] width 373 height 34
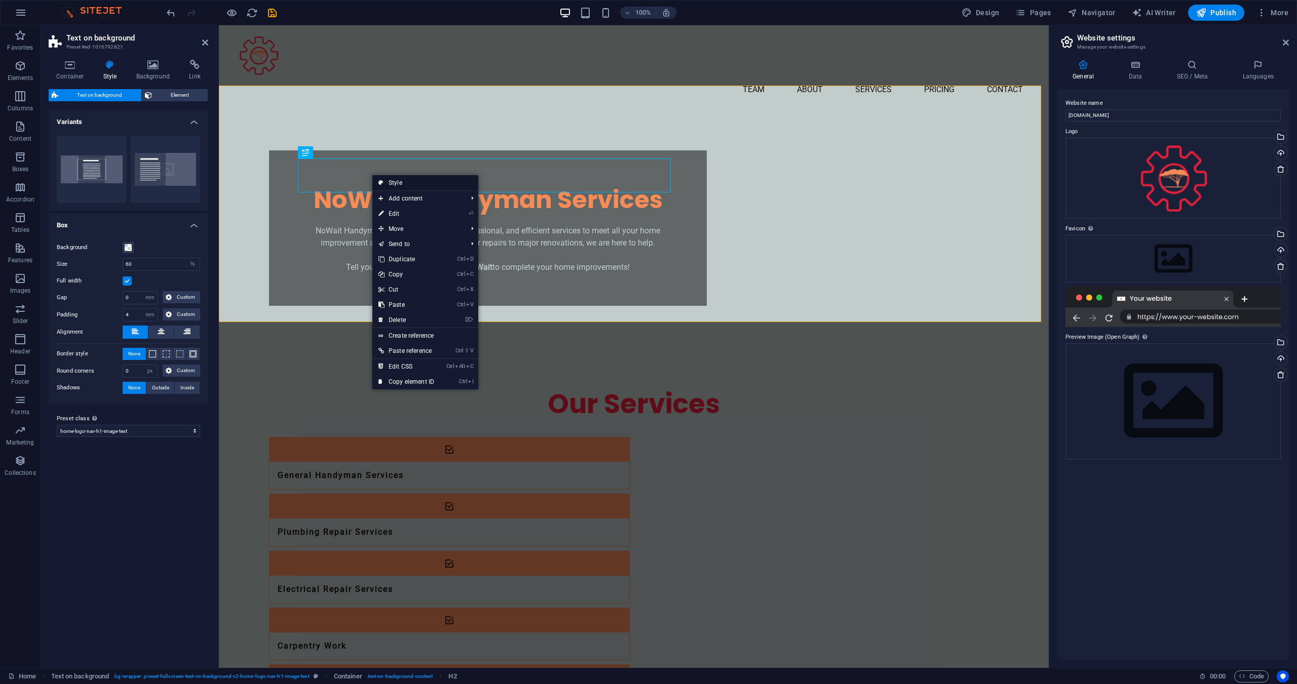
click at [386, 178] on link "Style" at bounding box center [425, 182] width 106 height 15
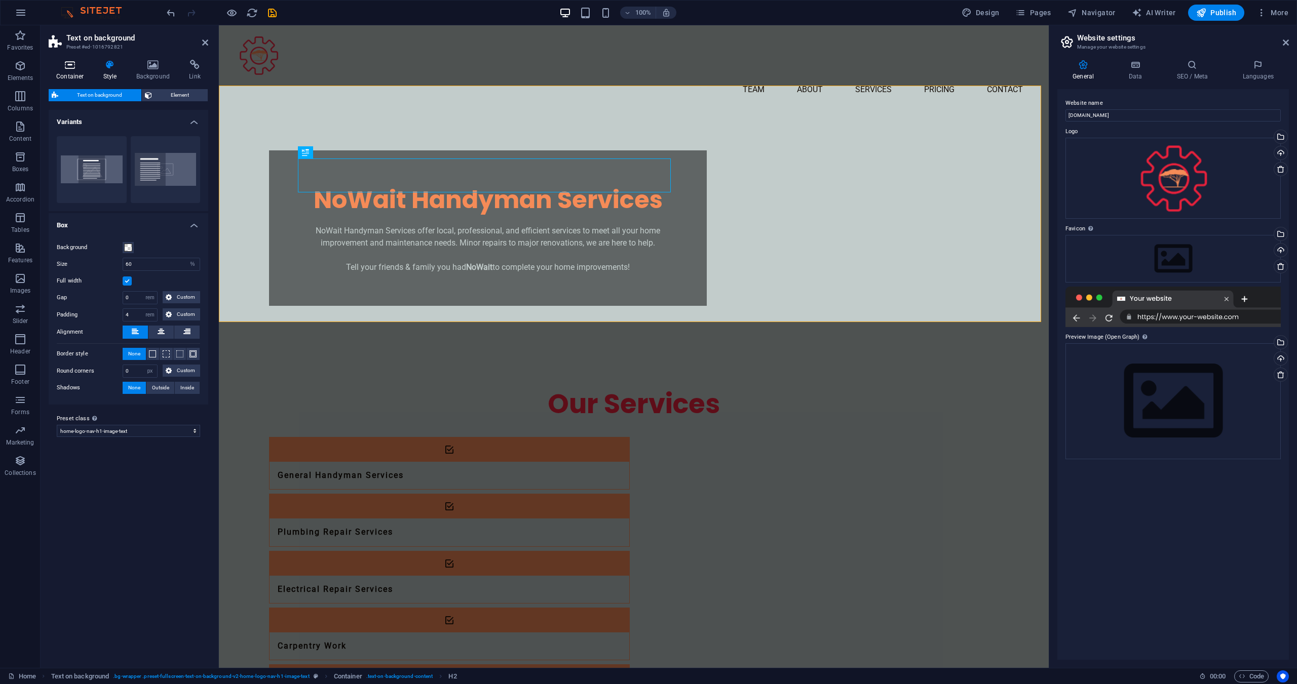
click at [82, 65] on icon at bounding box center [70, 65] width 43 height 10
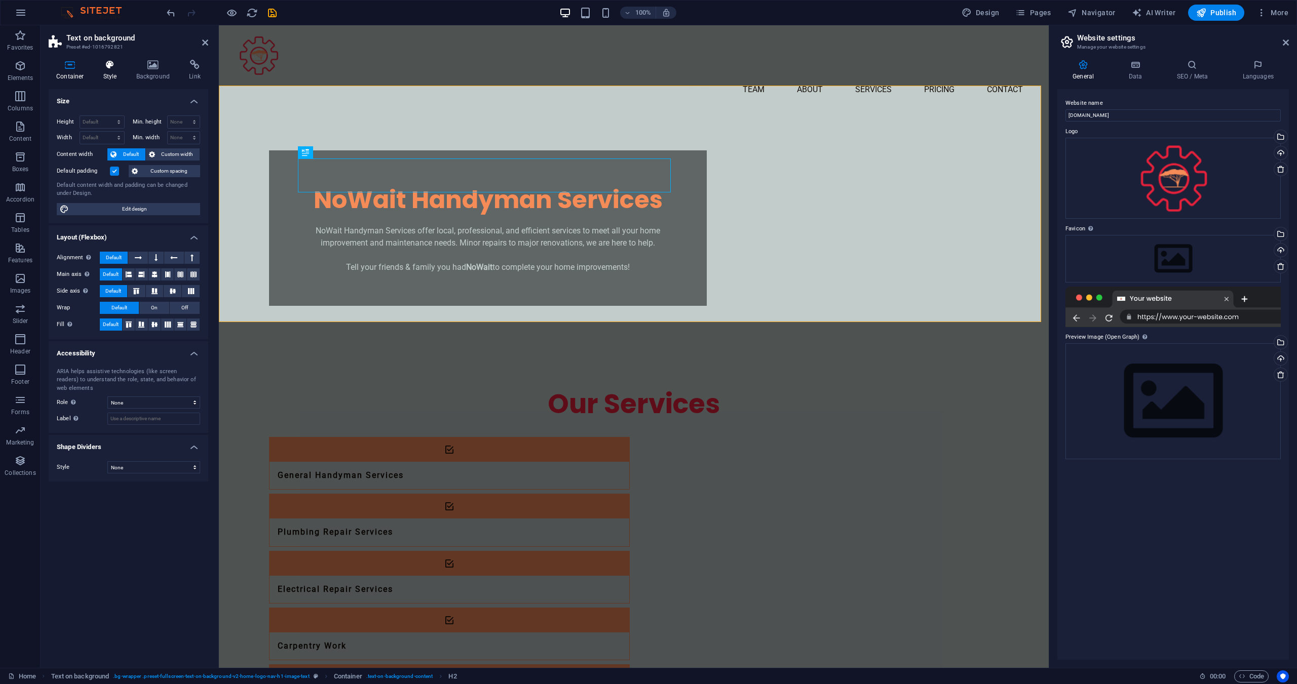
click at [109, 67] on icon at bounding box center [110, 65] width 29 height 10
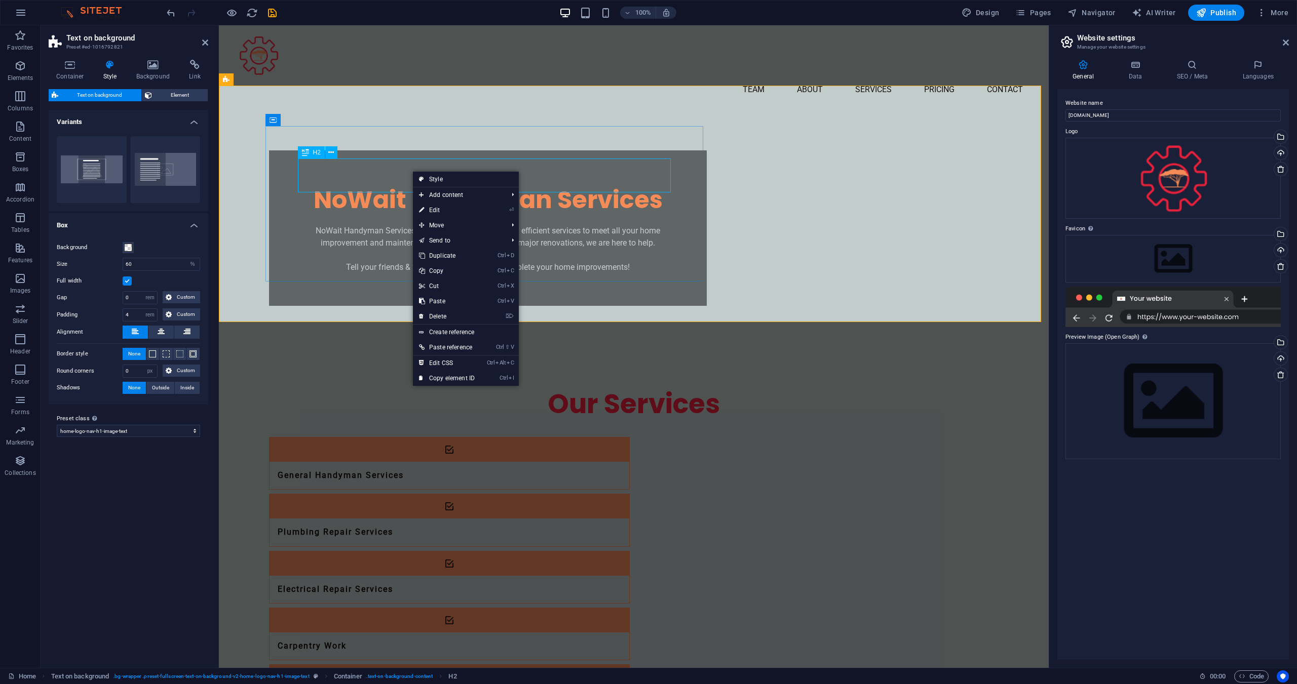
click at [391, 183] on div "NoWait Handyman Services" at bounding box center [487, 200] width 373 height 34
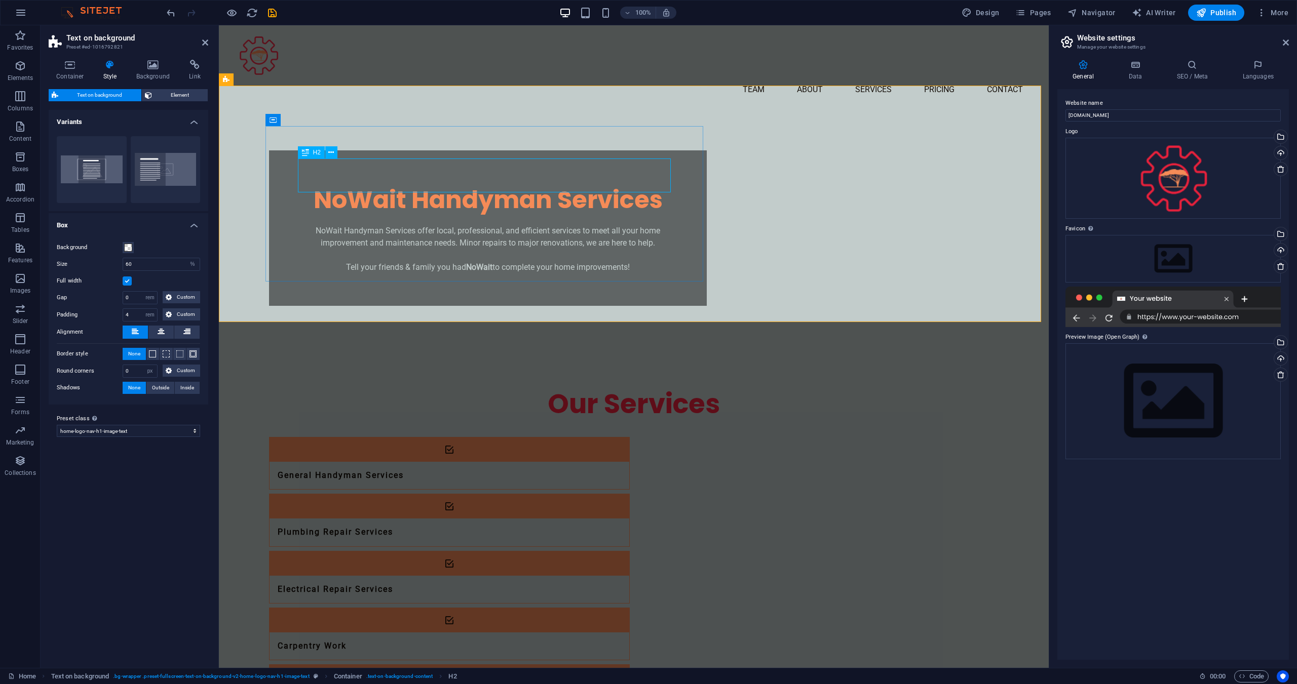
click at [391, 183] on div "NoWait Handyman Services" at bounding box center [487, 200] width 373 height 34
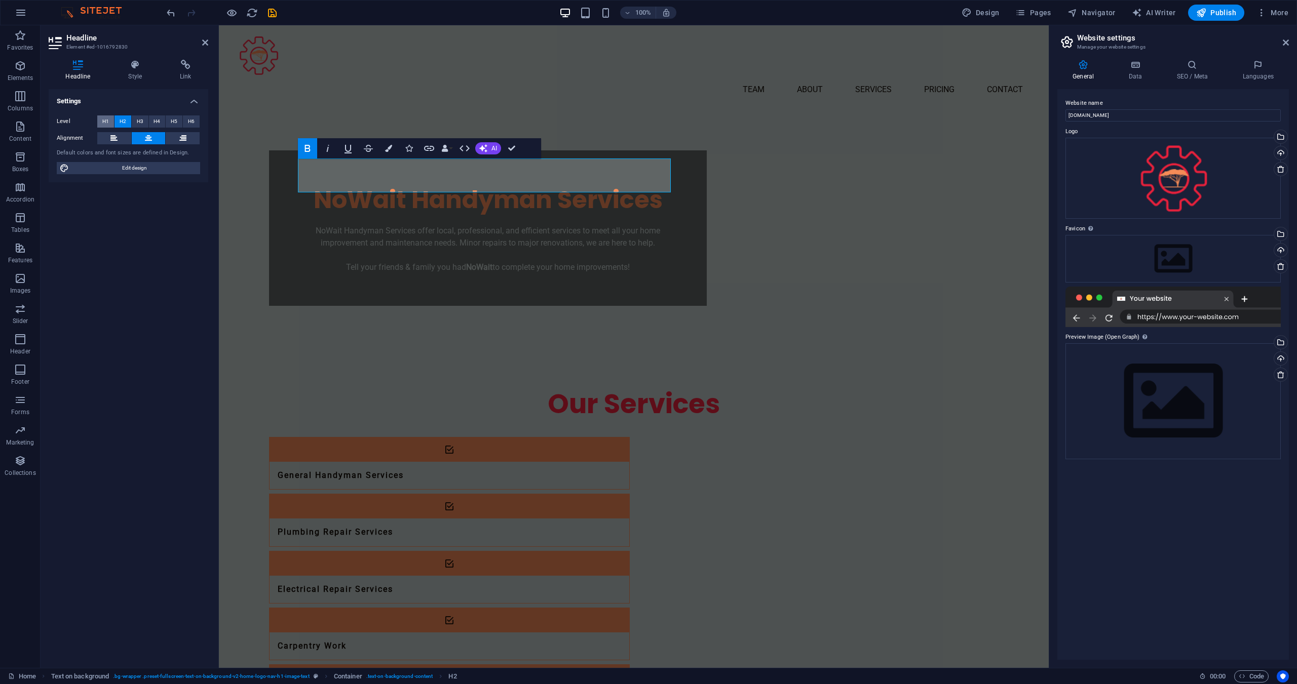
click at [106, 119] on span "H1" at bounding box center [105, 121] width 7 height 12
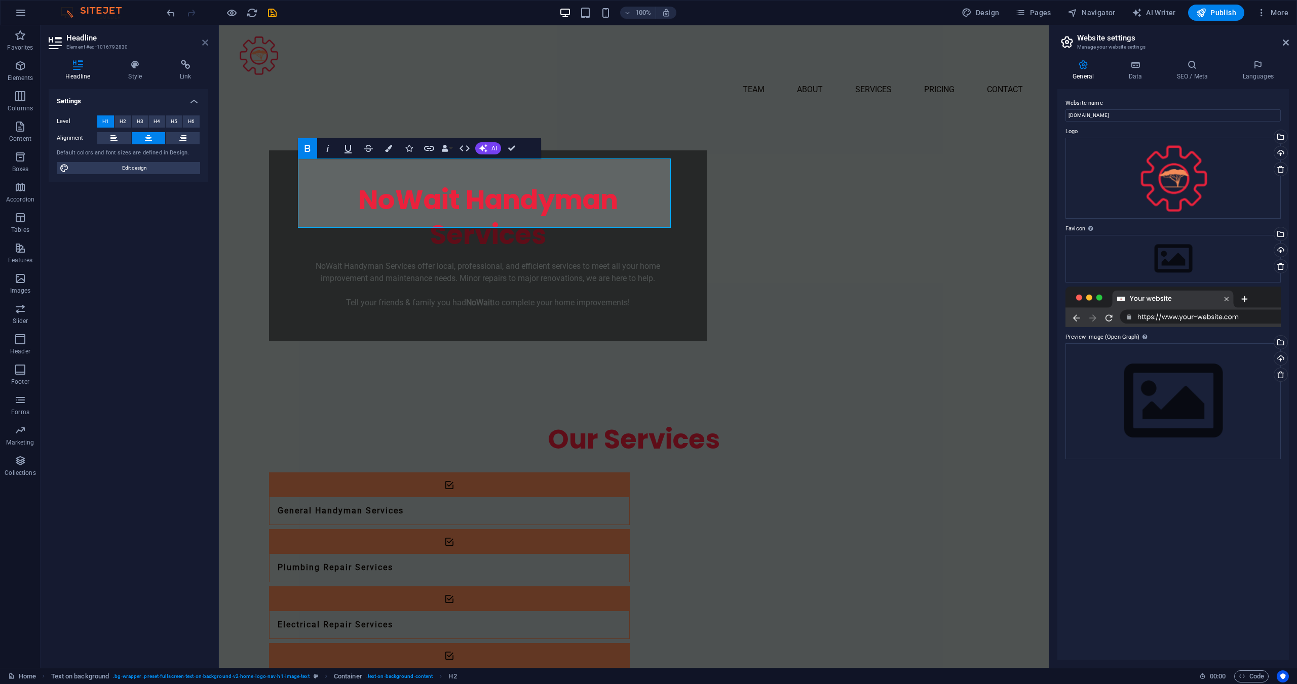
click at [208, 44] on icon at bounding box center [205, 42] width 6 height 8
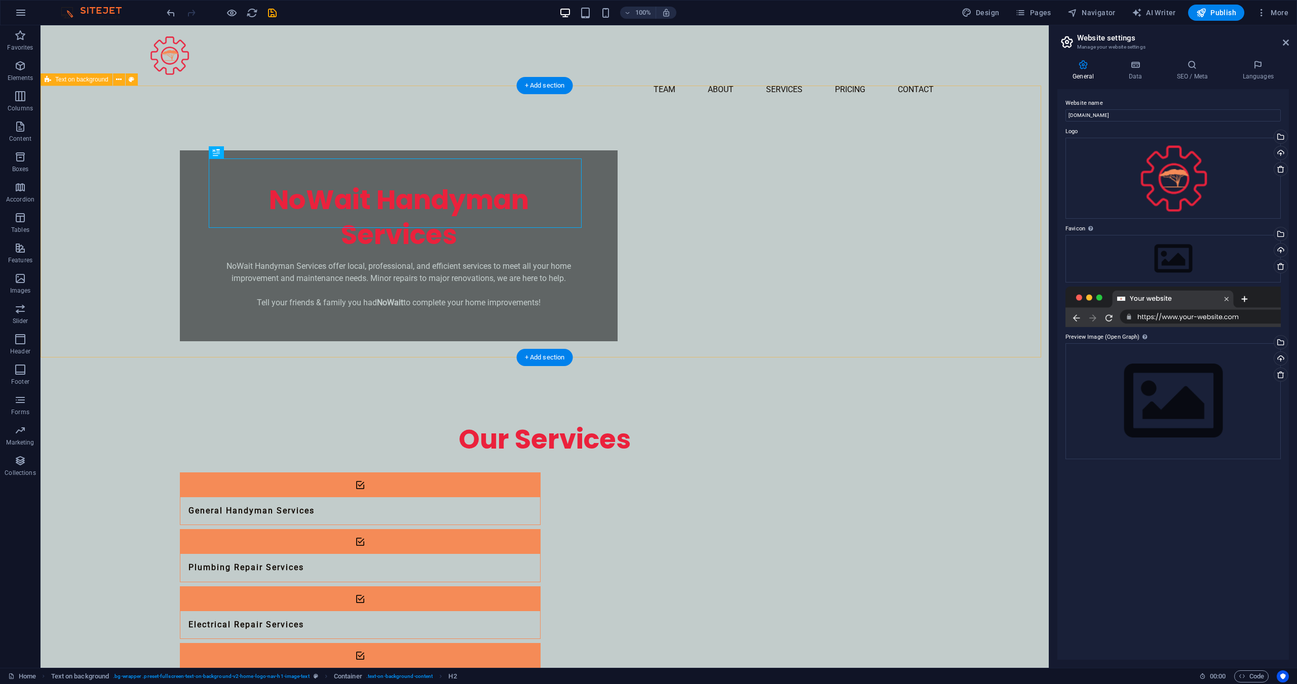
click at [135, 233] on div "NoWait Handyman Services NoWait Handyman Services offer local, professional, an…" at bounding box center [545, 246] width 1008 height 272
click at [595, 283] on div "NoWait Handyman Services NoWait Handyman Services offer local, professional, an…" at bounding box center [399, 245] width 438 height 191
select select "%"
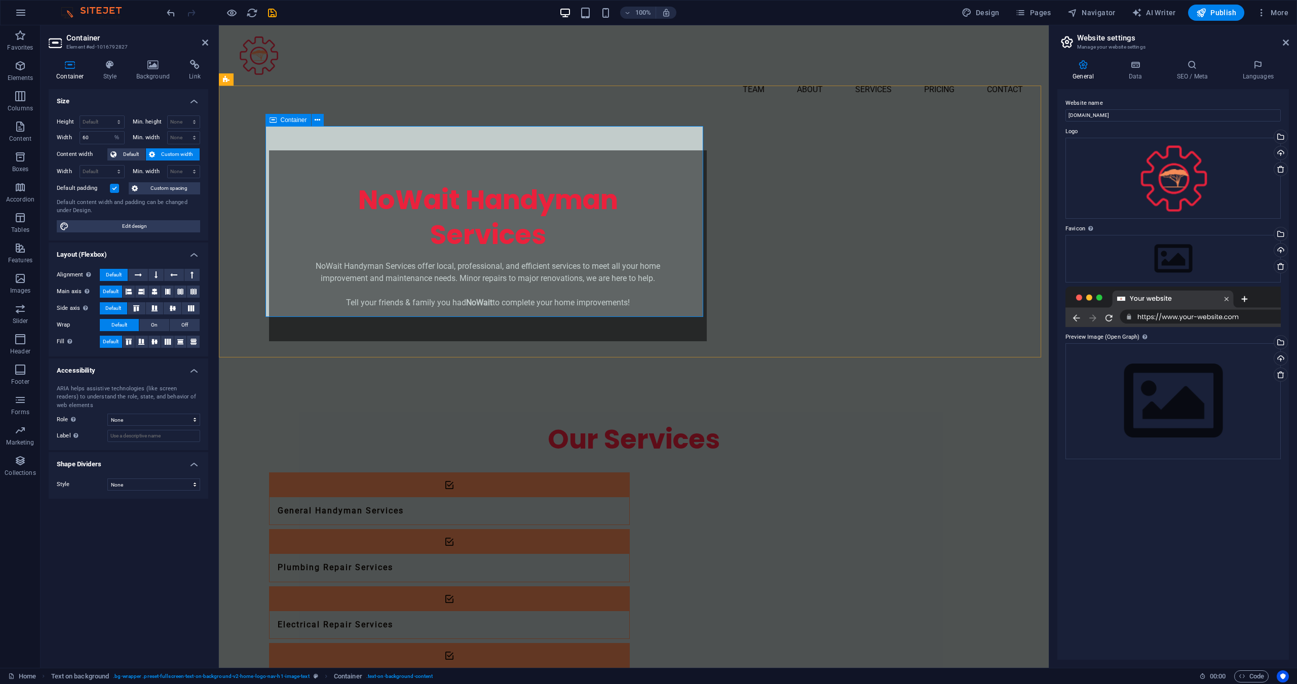
click at [695, 215] on div "NoWait Handyman Services NoWait Handyman Services offer local, professional, an…" at bounding box center [488, 245] width 438 height 191
drag, startPoint x: 101, startPoint y: 135, endPoint x: 27, endPoint y: 131, distance: 74.6
click at [27, 131] on section "Favorites Elements Columns Content Boxes Accordion Tables Features Images Slide…" at bounding box center [524, 346] width 1049 height 643
type input "80"
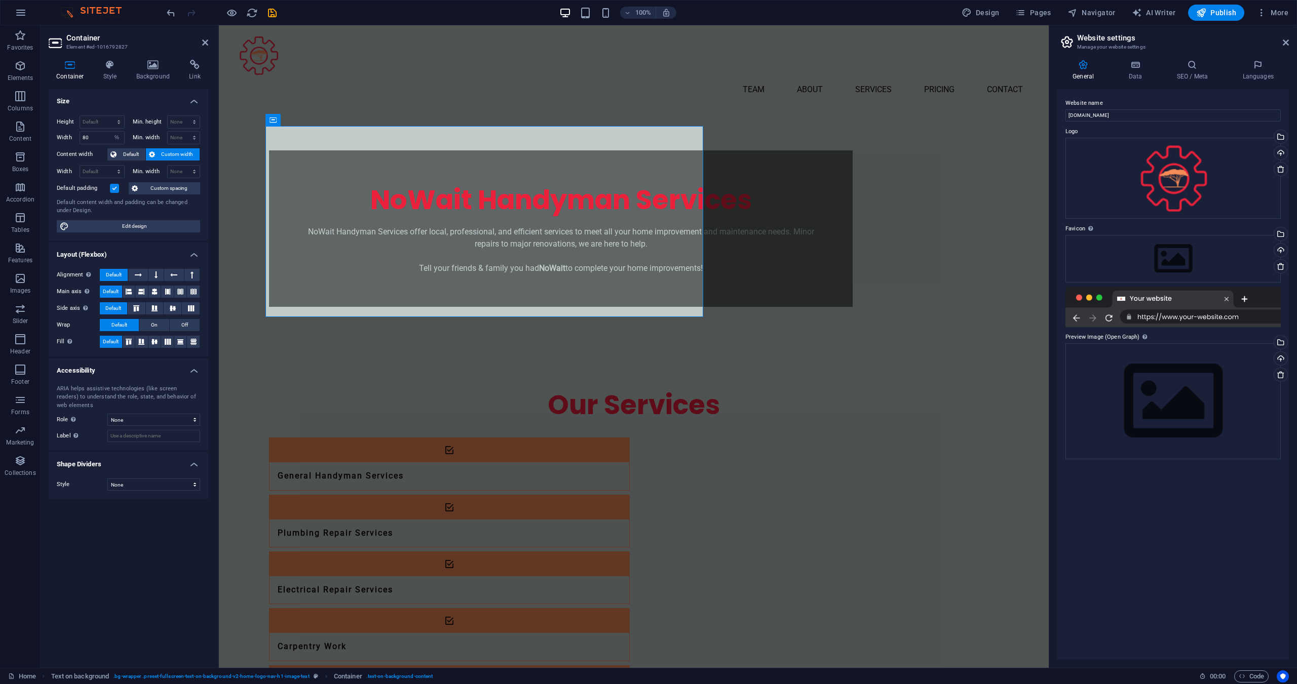
click at [147, 576] on div "Size Height Default px rem % vh vw Min. height None px rem % vh vw Width 80 Def…" at bounding box center [129, 374] width 160 height 571
click at [205, 43] on icon at bounding box center [205, 42] width 6 height 8
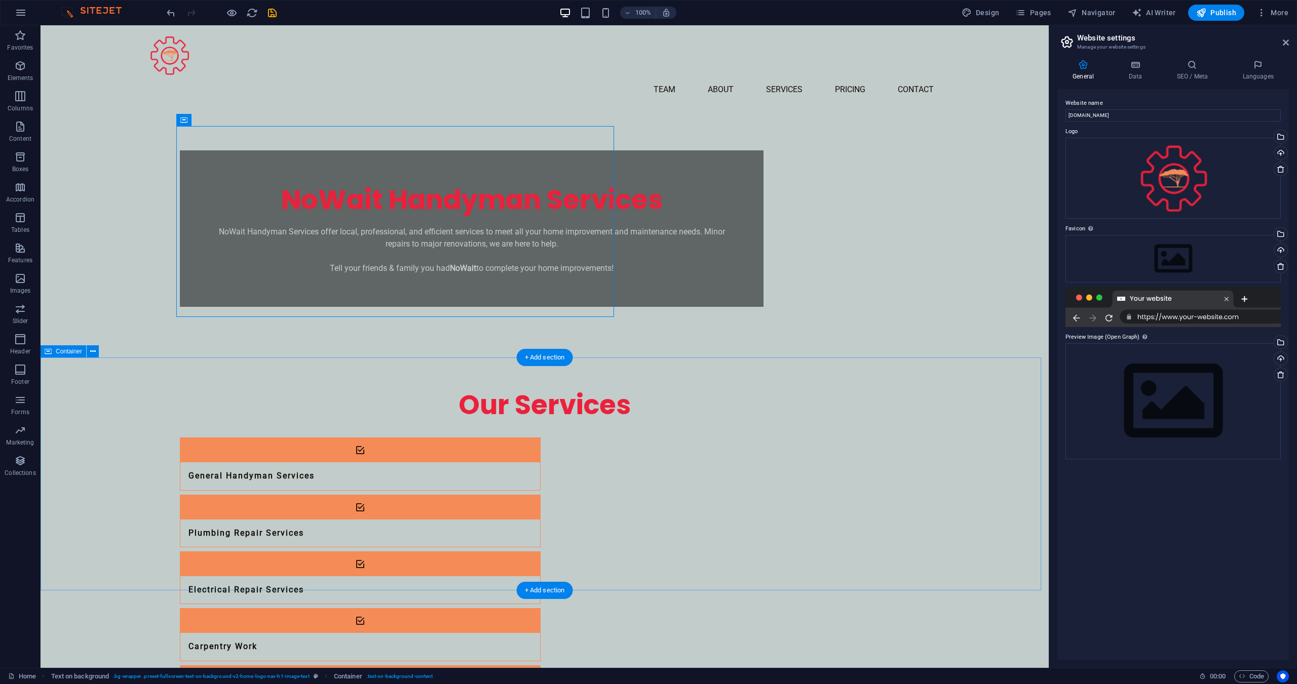
click at [268, 365] on div "Our Services General Handyman Services Plumbing Repair Services Electrical Repa…" at bounding box center [545, 582] width 1008 height 469
click at [589, 182] on div "NoWait Handyman Services NoWait Handyman Services offer local, professional, an…" at bounding box center [472, 228] width 584 height 157
click at [230, 119] on icon at bounding box center [228, 120] width 6 height 11
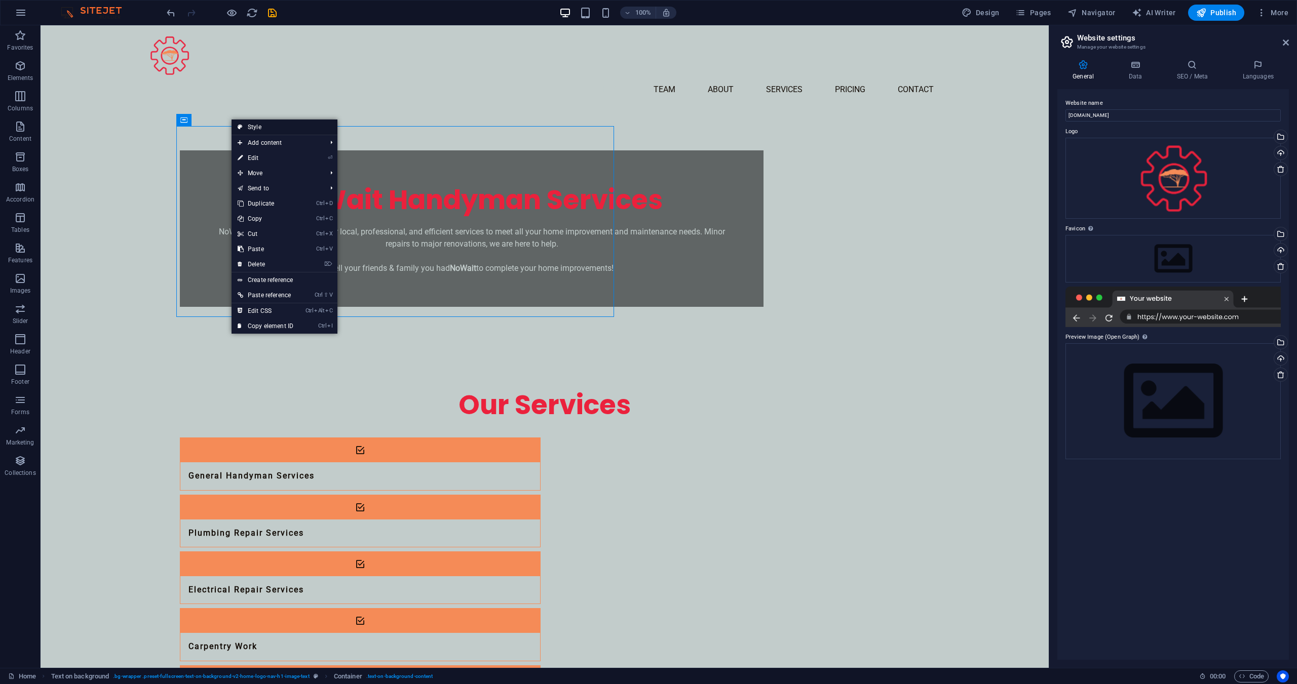
click at [276, 122] on link "Style" at bounding box center [285, 127] width 106 height 15
select select "%"
select select "rem"
select select "px"
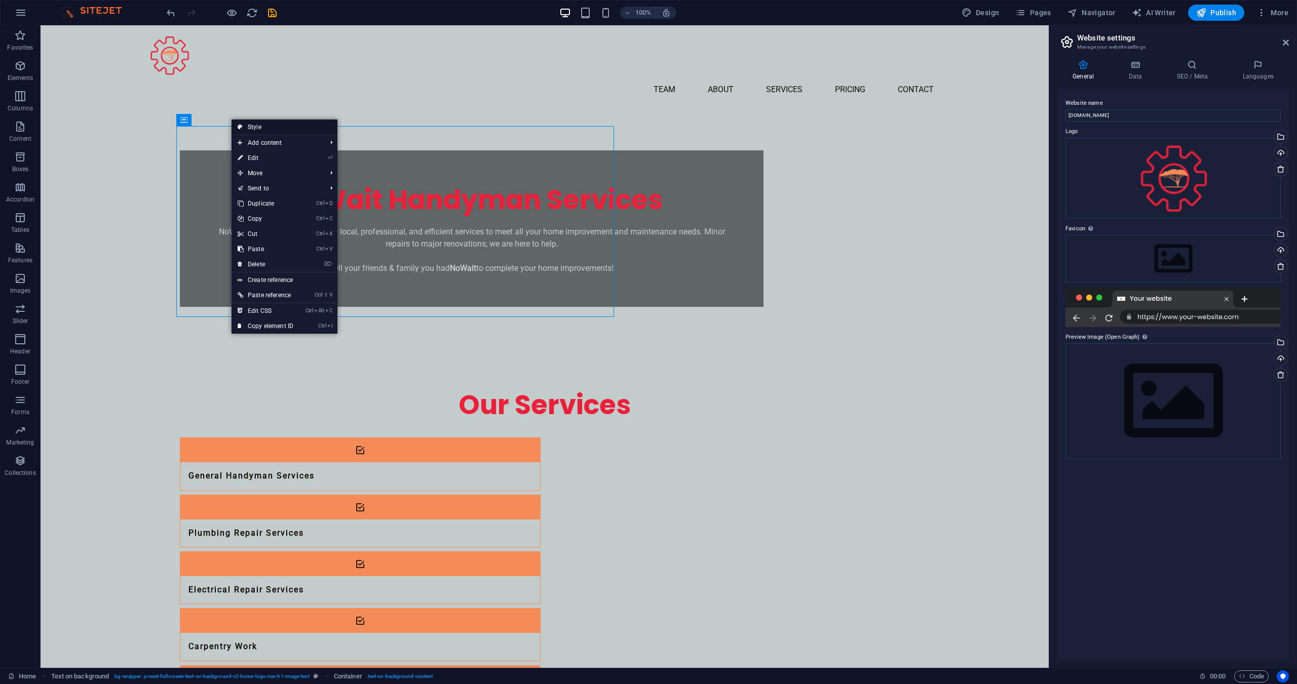
select select "preset-fullscreen-text-on-background-v2-home-logo-nav-h1-image-text"
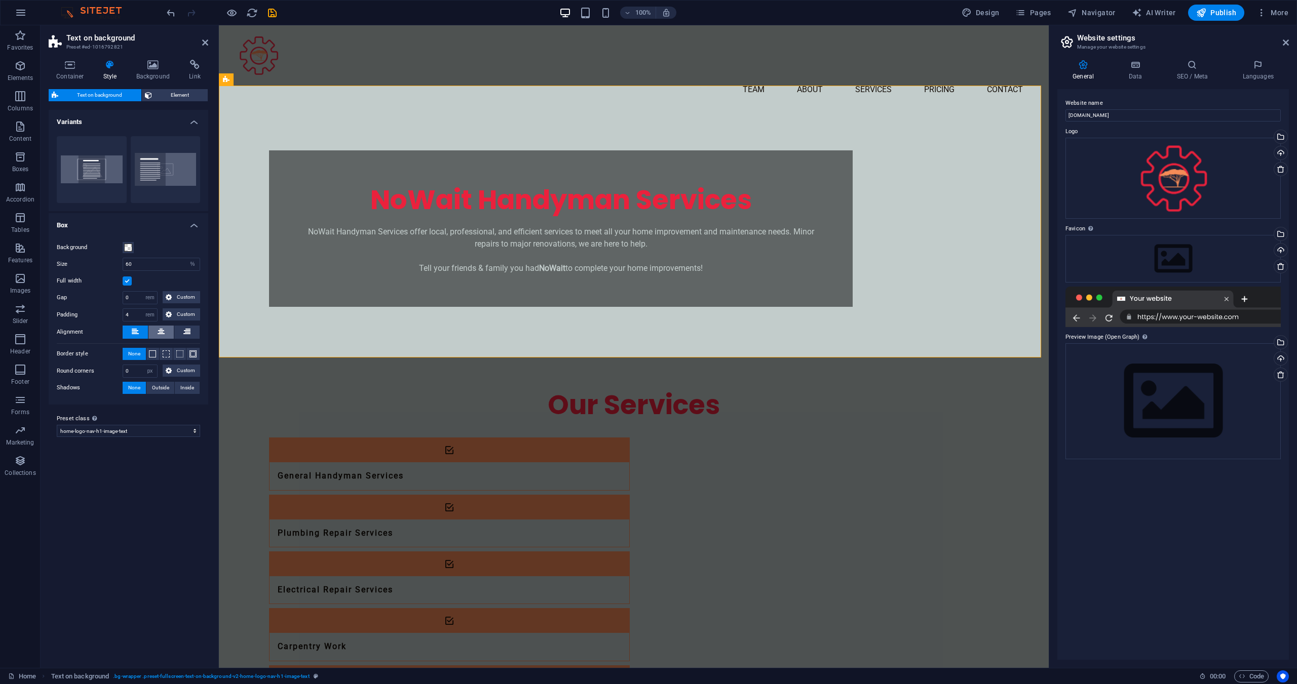
click at [153, 332] on button at bounding box center [160, 332] width 25 height 13
click at [410, 408] on div "Our Services" at bounding box center [633, 405] width 729 height 35
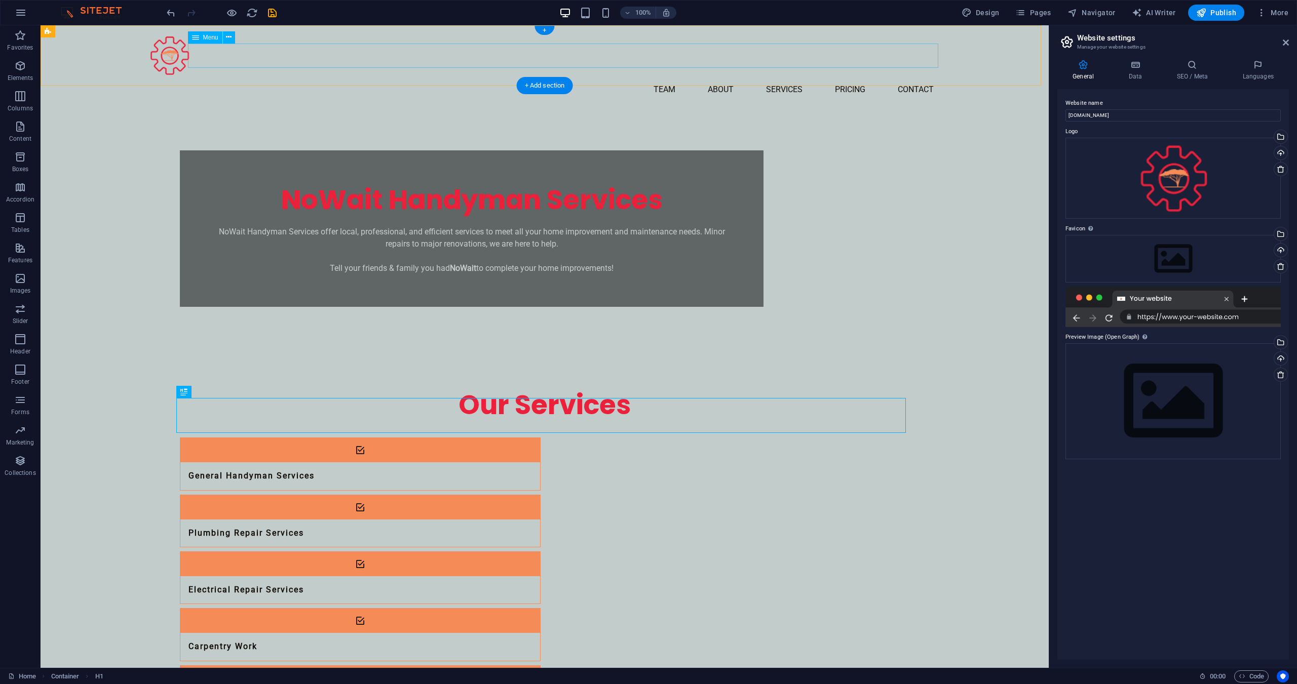
click at [815, 78] on nav "Home Team About Services Pricing Contact" at bounding box center [544, 90] width 794 height 24
click at [228, 43] on button at bounding box center [229, 37] width 12 height 12
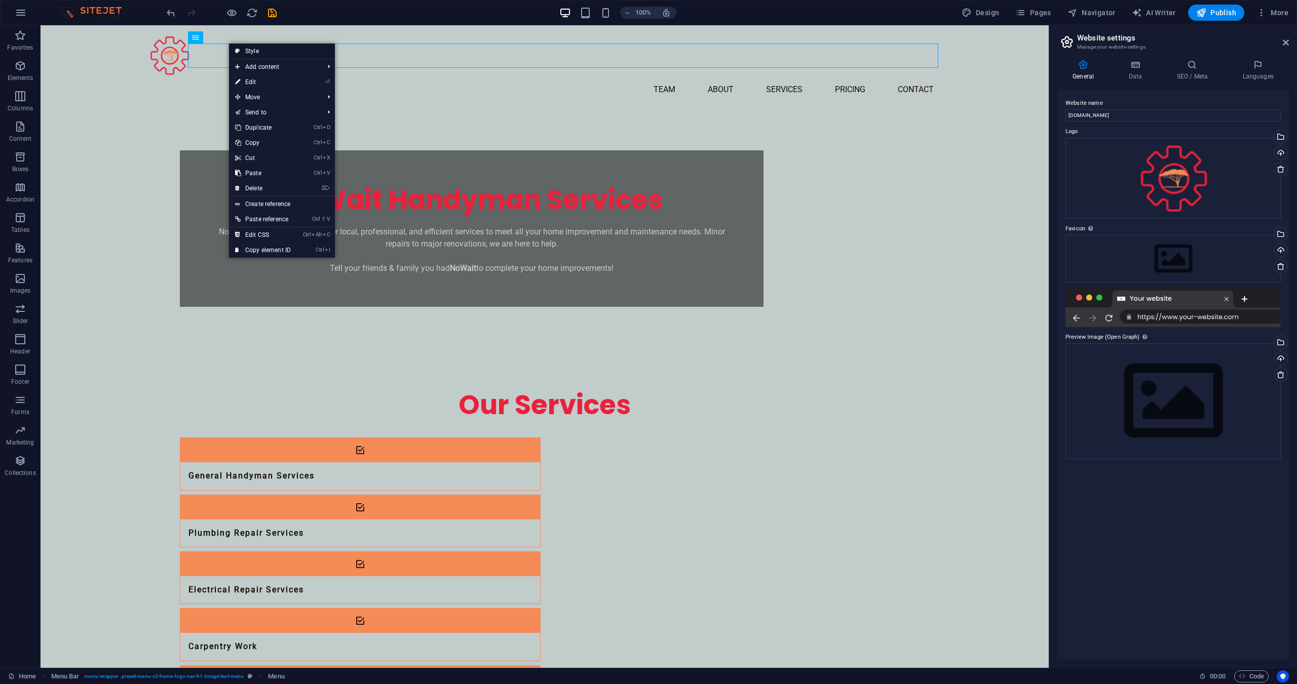
click at [254, 54] on link "Style" at bounding box center [282, 51] width 106 height 15
select select "rem"
select select "preset-menu-v2-home-logo-nav-h1-image-text-menu"
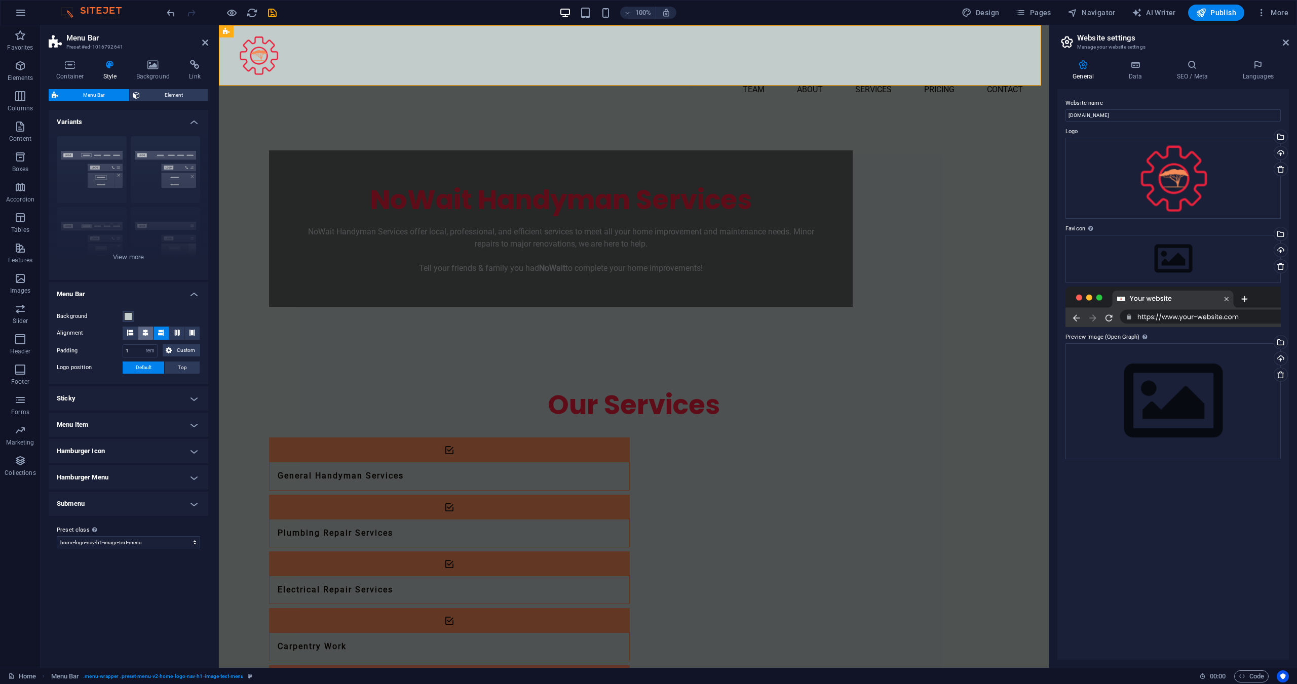
click at [144, 332] on icon at bounding box center [145, 333] width 6 height 6
click at [205, 42] on icon at bounding box center [205, 42] width 6 height 8
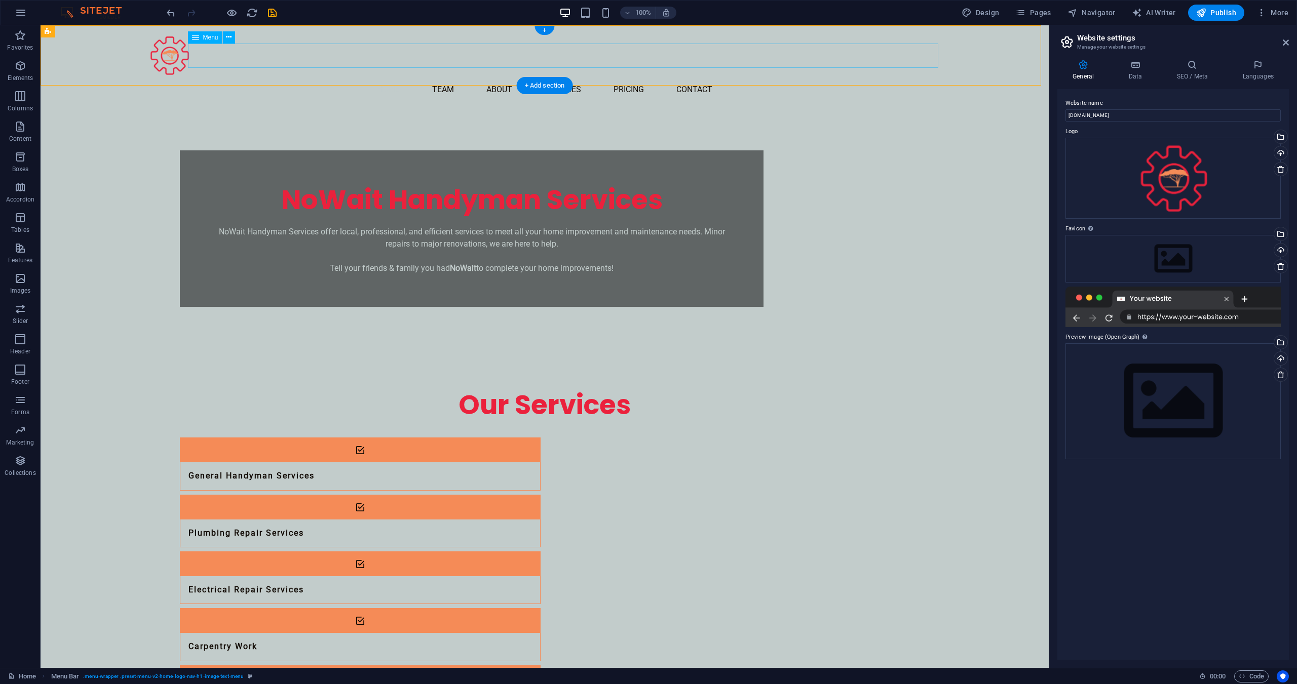
click at [689, 78] on nav "Home Team About Services Pricing Contact" at bounding box center [544, 90] width 794 height 24
click at [232, 38] on button at bounding box center [229, 37] width 12 height 12
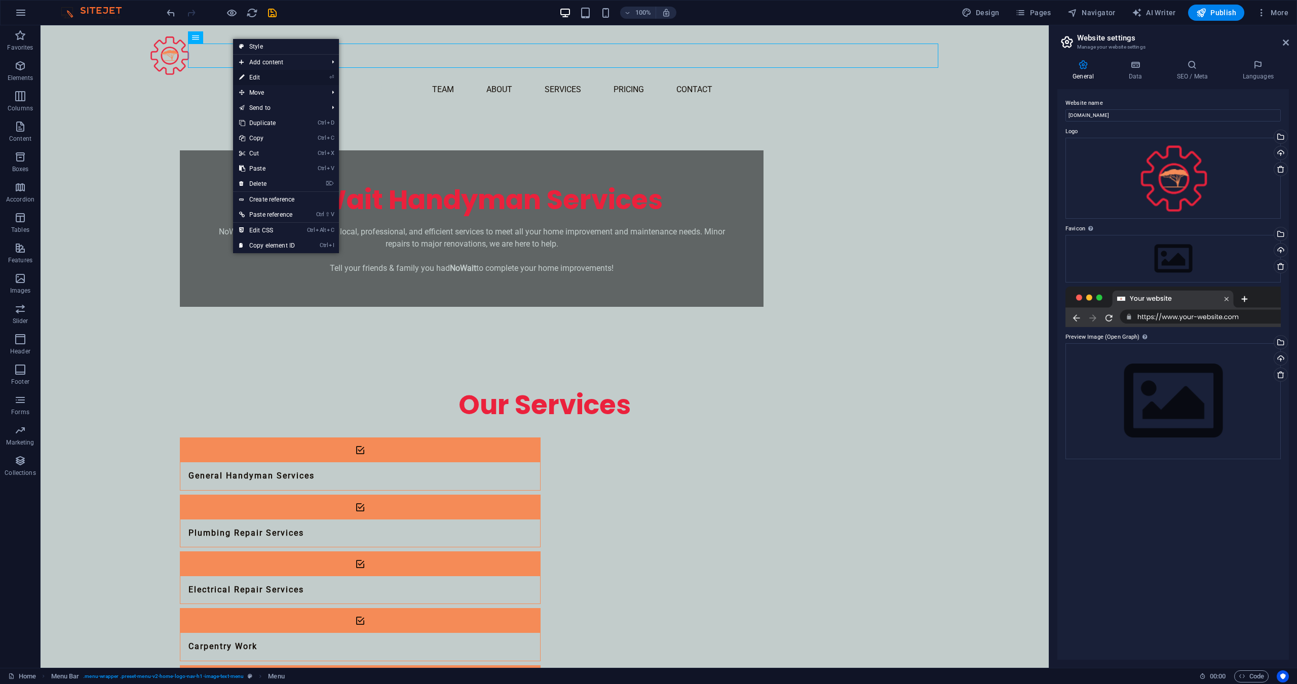
click at [264, 75] on link "⏎ Edit" at bounding box center [267, 77] width 68 height 15
select select
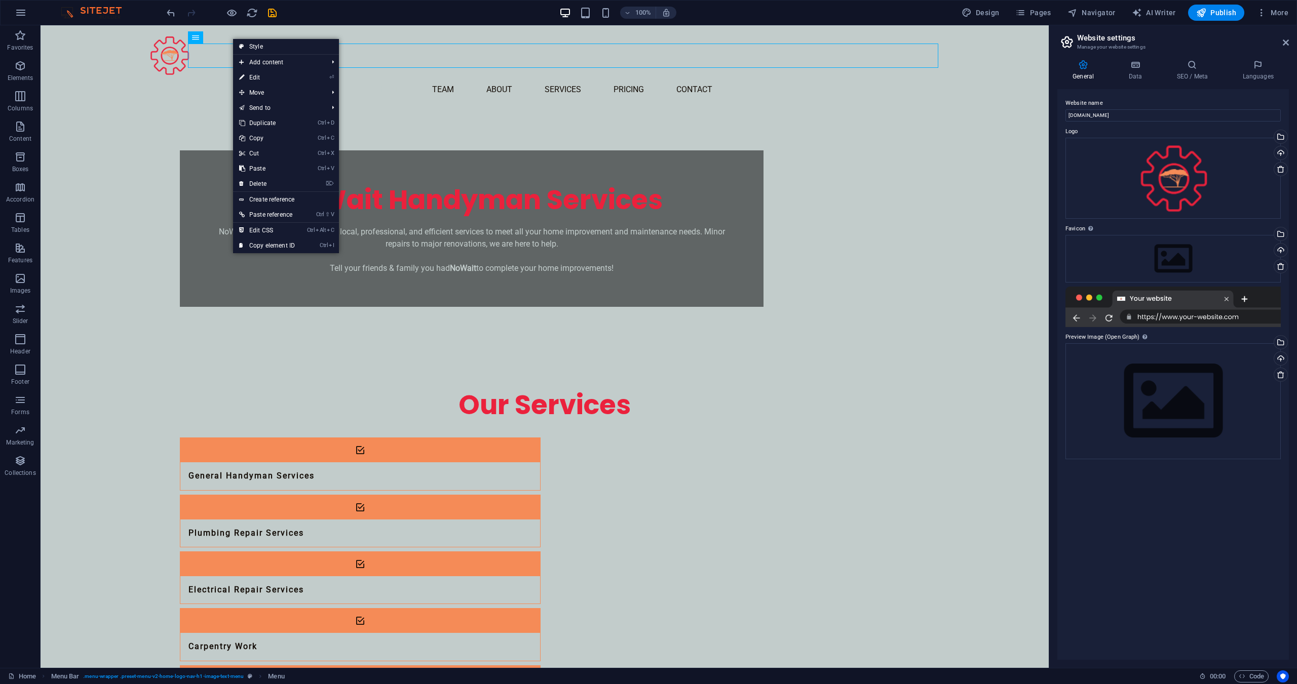
select select
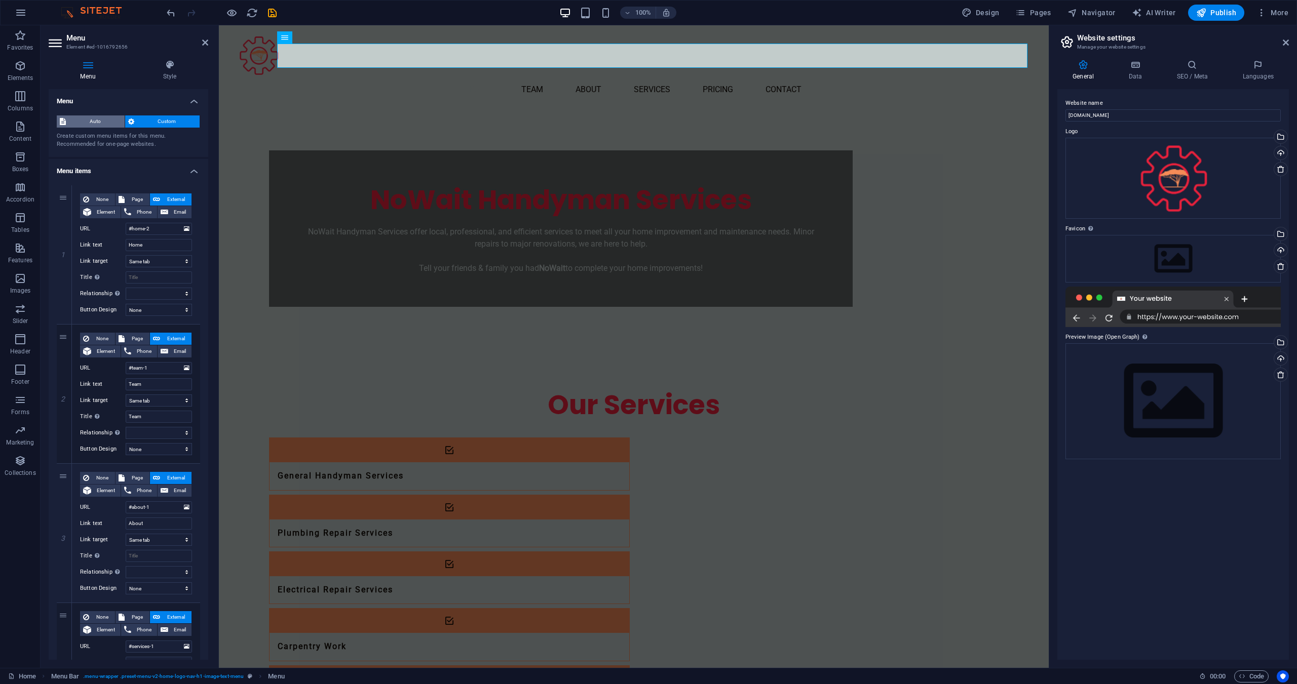
click at [104, 122] on span "Auto" at bounding box center [95, 121] width 53 height 12
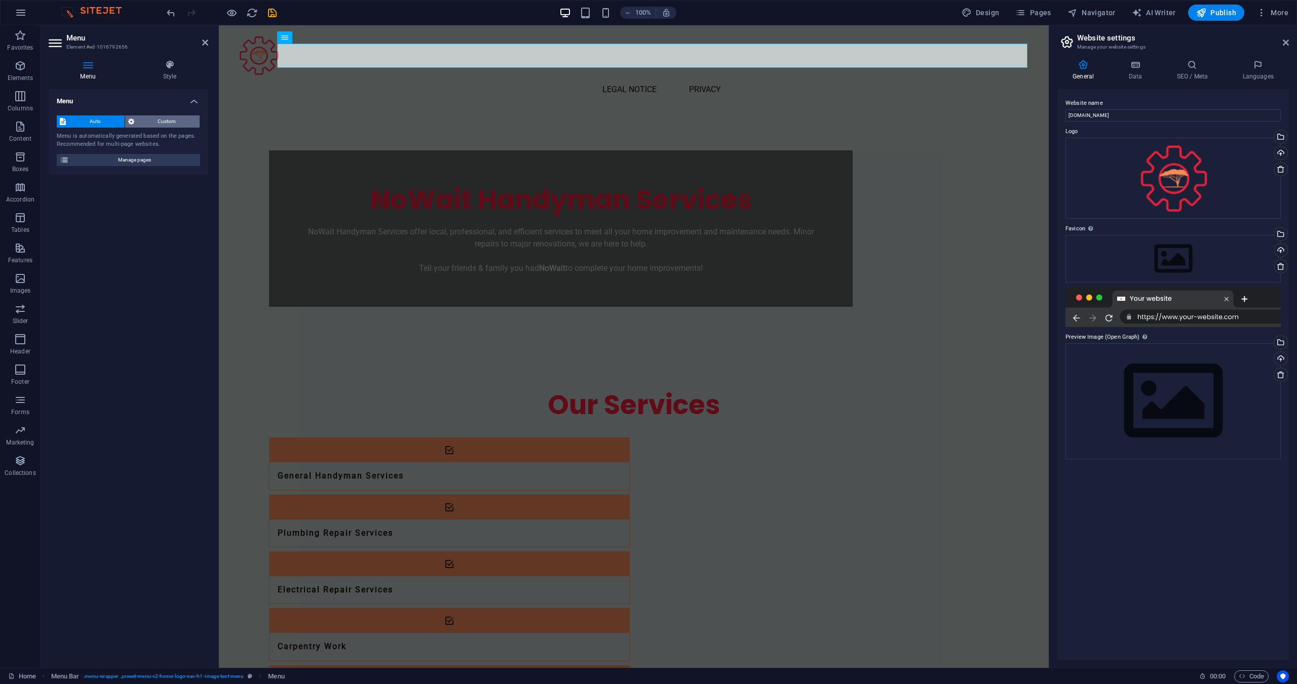
click at [136, 123] on button "Custom" at bounding box center [162, 121] width 75 height 12
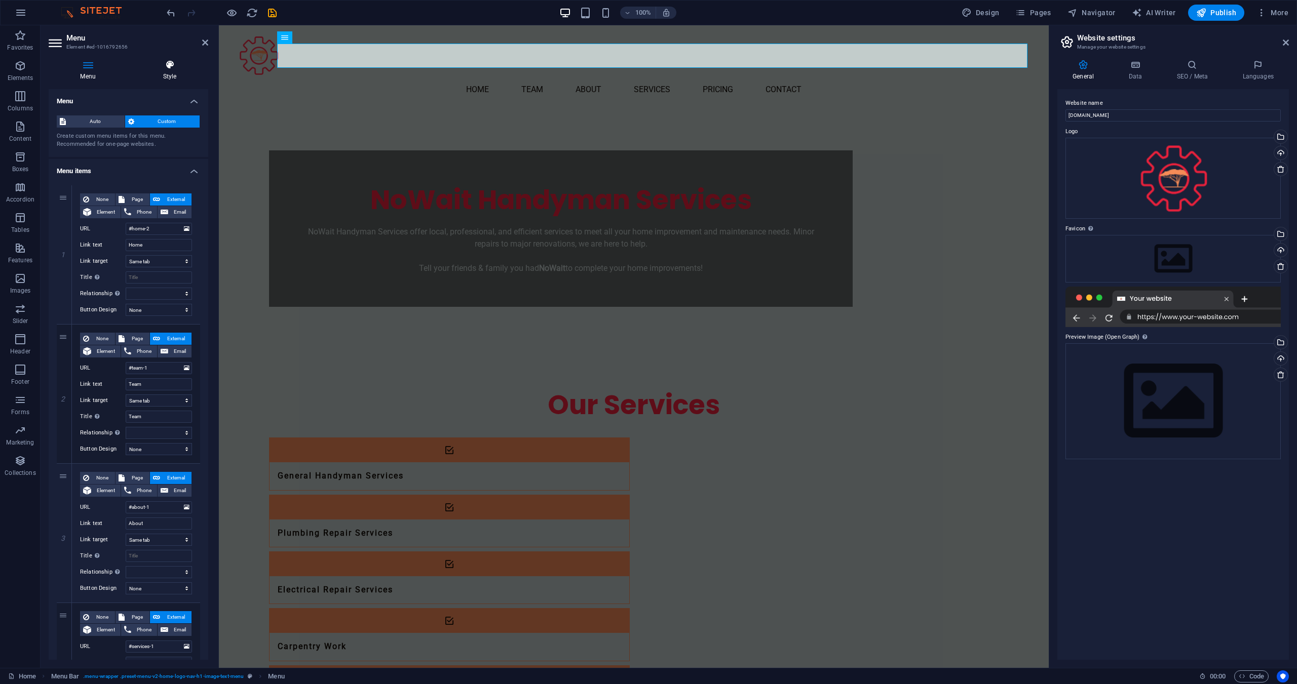
click at [173, 81] on div "Menu Style Menu Auto Custom Create custom menu items for this menu. Recommended…" at bounding box center [129, 360] width 160 height 600
click at [176, 64] on icon at bounding box center [169, 65] width 77 height 10
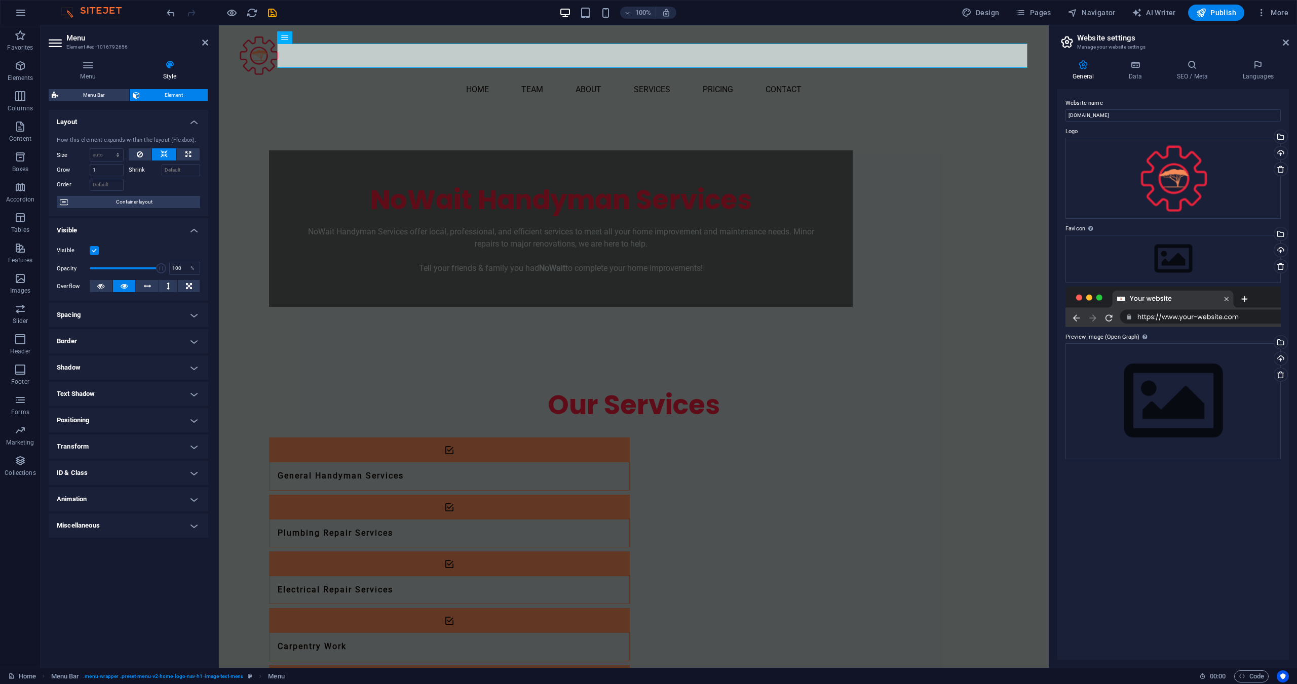
click at [113, 417] on h4 "Positioning" at bounding box center [129, 420] width 160 height 24
click at [119, 484] on h4 "Transform" at bounding box center [129, 482] width 160 height 24
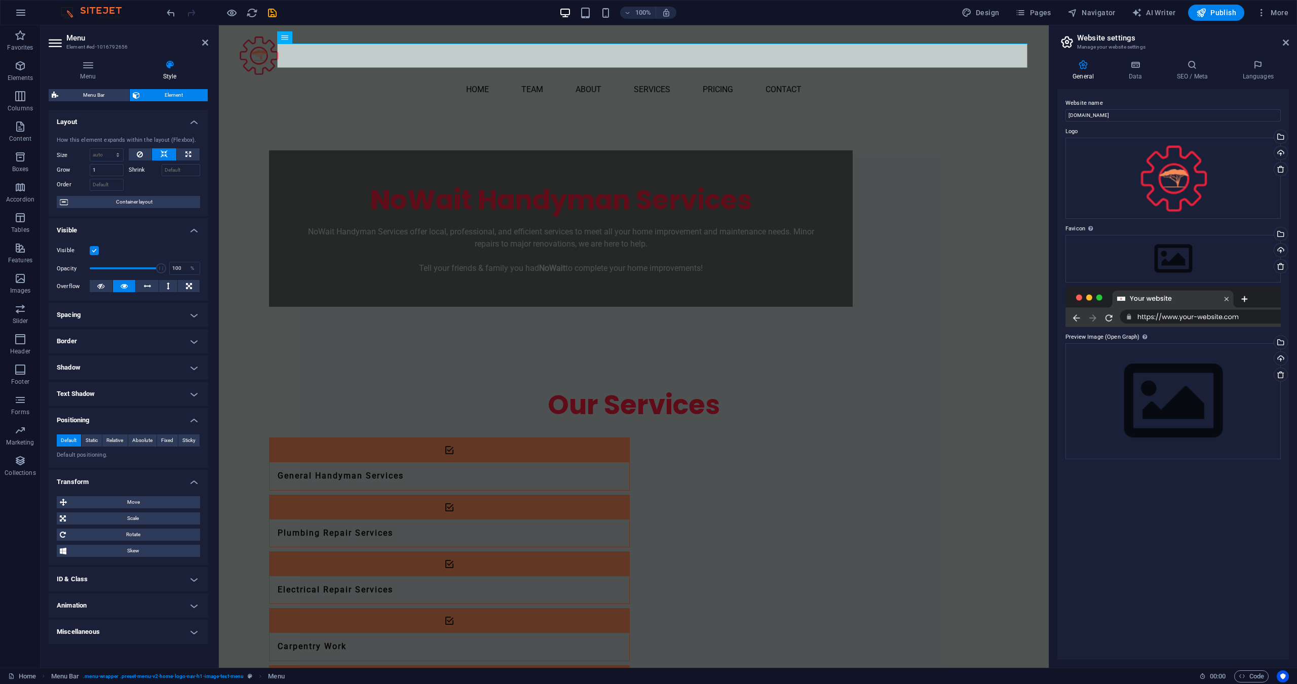
click at [122, 476] on h4 "Transform" at bounding box center [129, 479] width 160 height 18
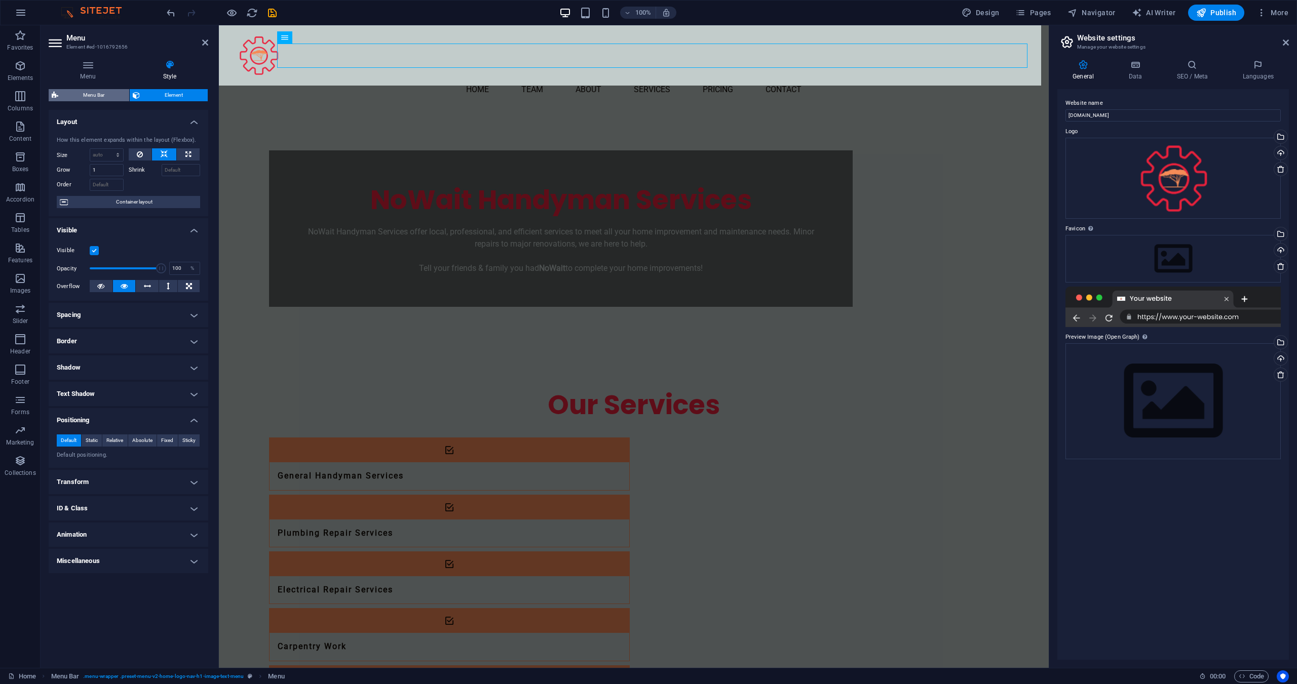
click at [106, 100] on span "Menu Bar" at bounding box center [93, 95] width 65 height 12
select select "rem"
select select "preset-menu-v2-home-logo-nav-h1-image-text-menu"
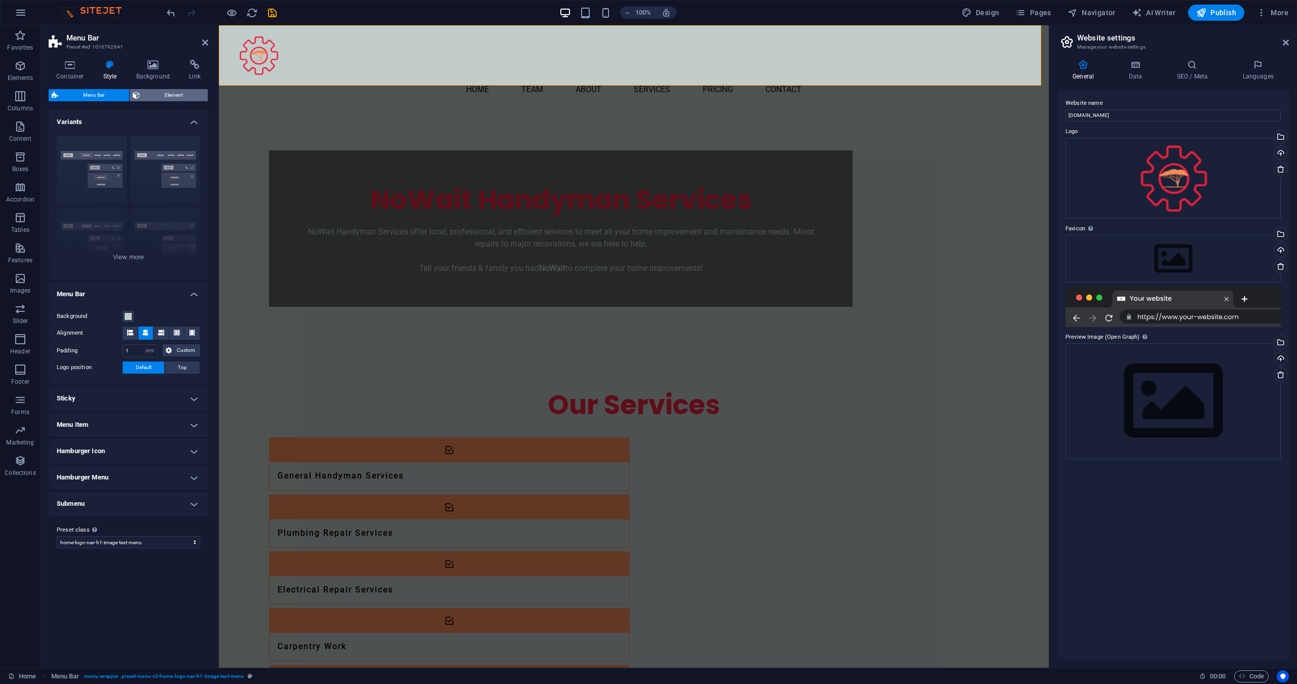
click at [158, 94] on span "Element" at bounding box center [174, 95] width 62 height 12
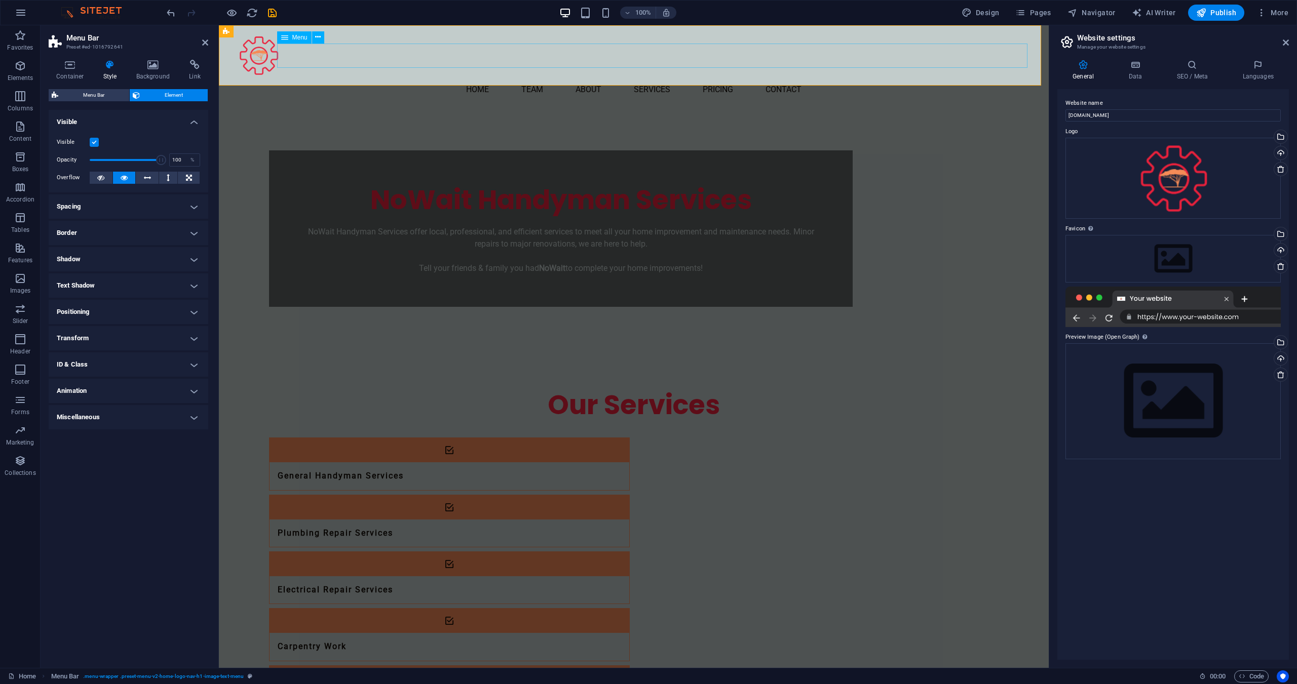
click at [609, 78] on nav "Home Team About Services Pricing Contact" at bounding box center [634, 90] width 794 height 24
select select
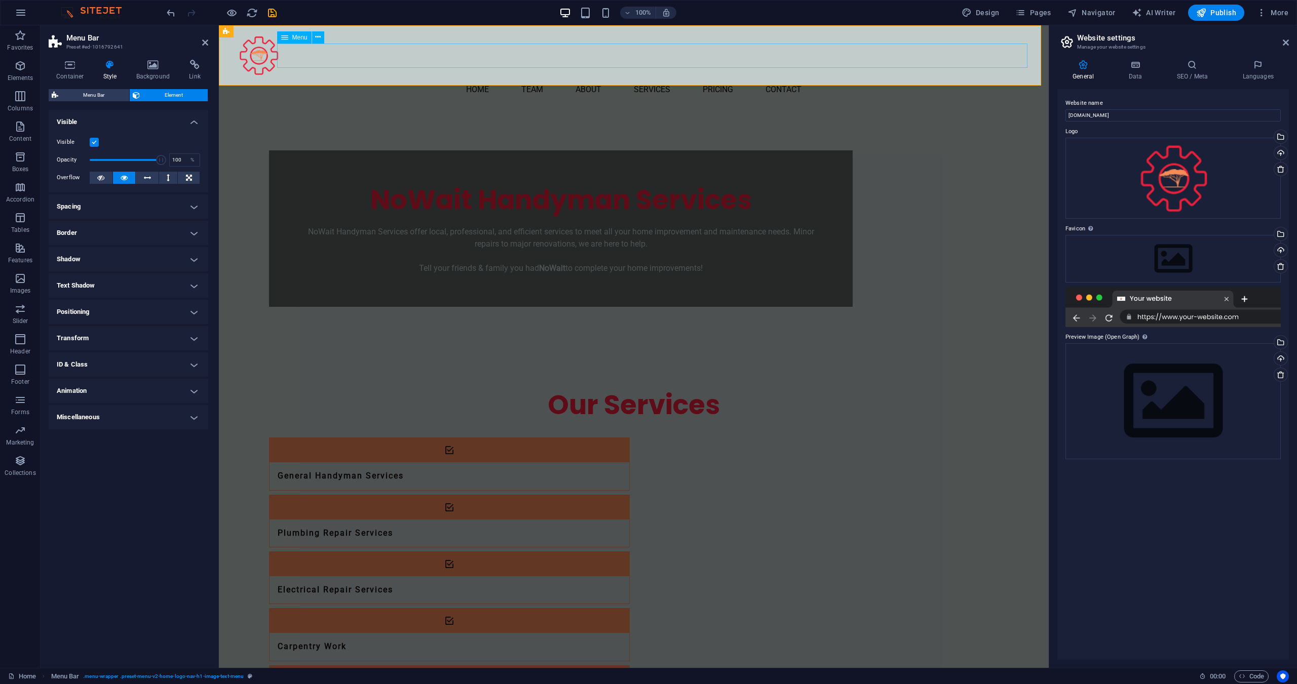
select select
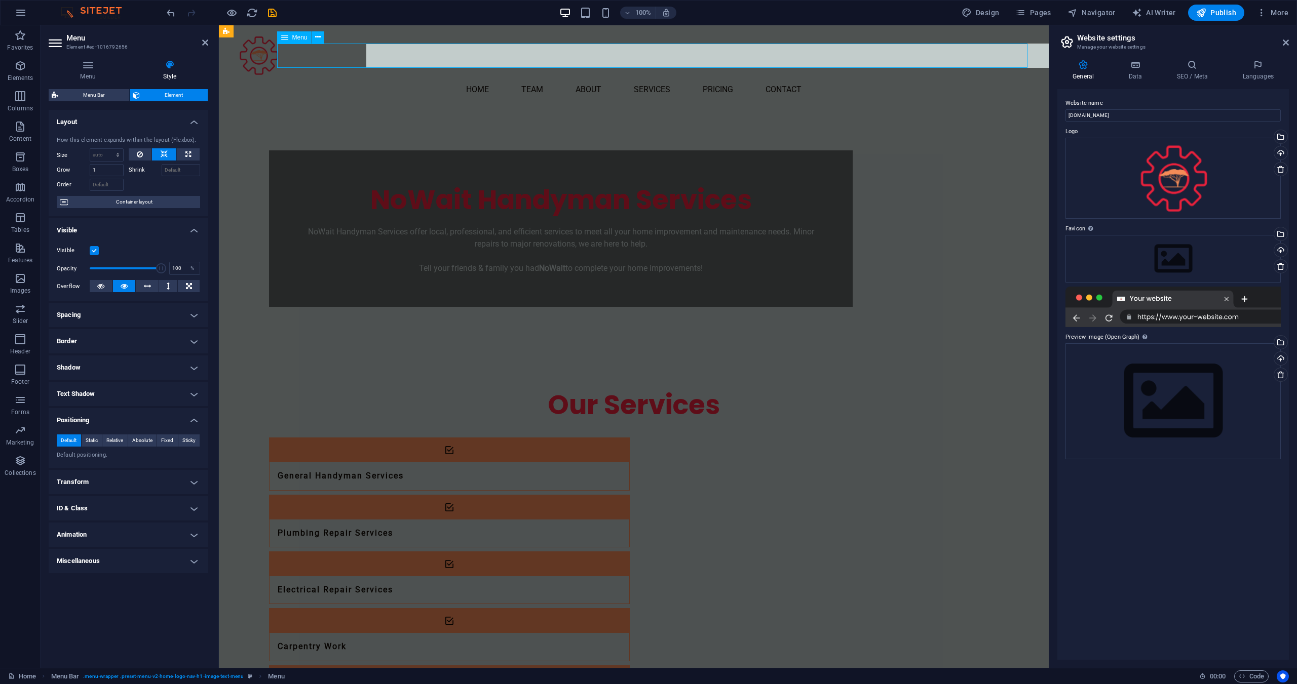
click at [609, 78] on nav "Home Team About Services Pricing Contact" at bounding box center [634, 90] width 794 height 24
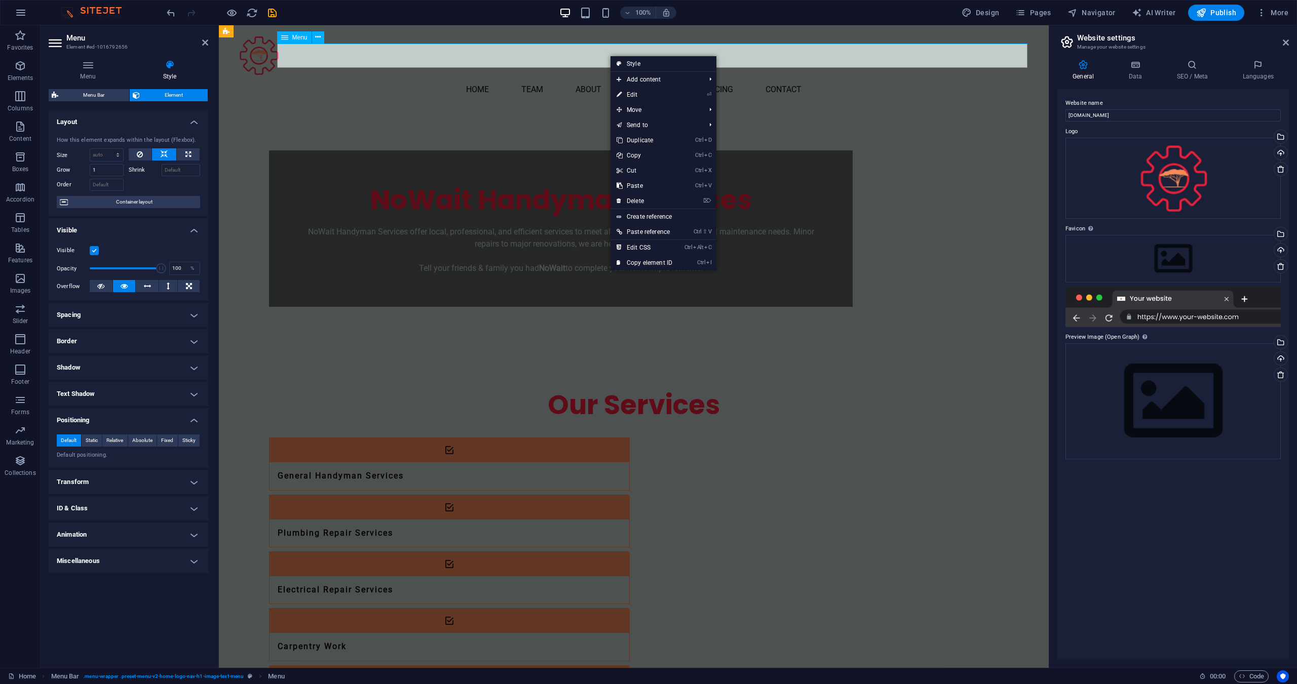
click at [609, 78] on nav "Home Team About Services Pricing Contact" at bounding box center [634, 90] width 794 height 24
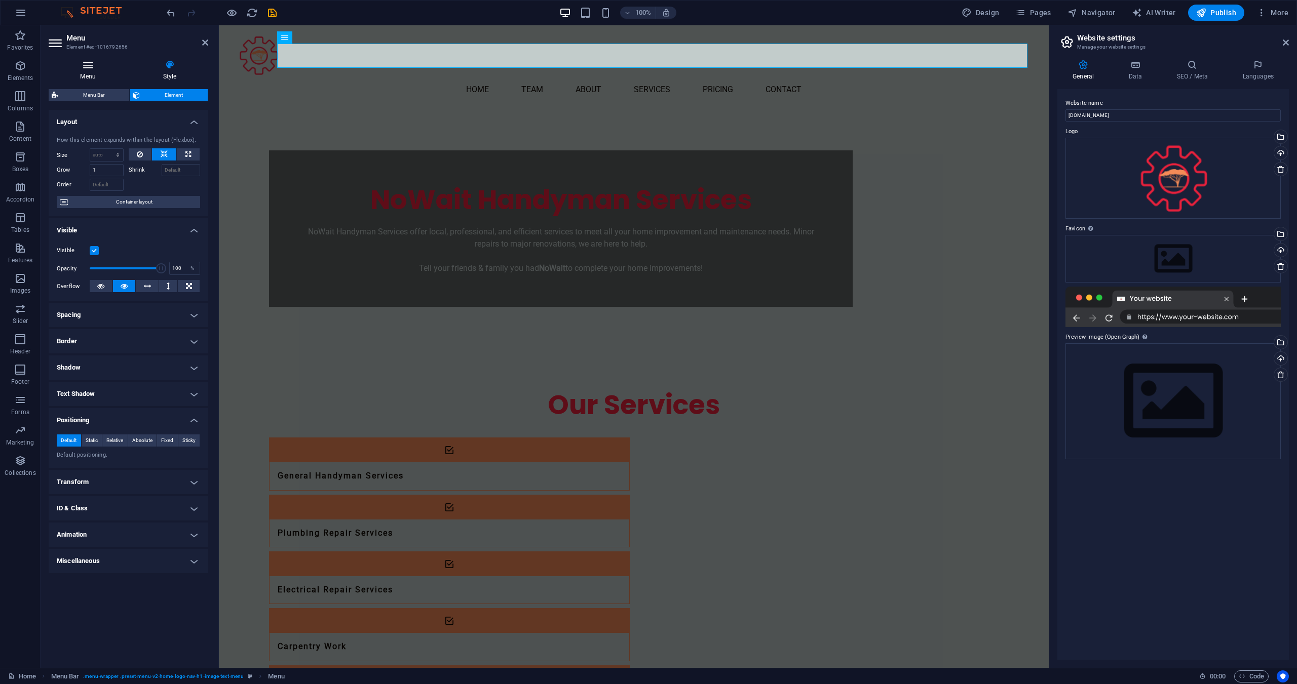
click at [89, 66] on icon at bounding box center [88, 65] width 79 height 10
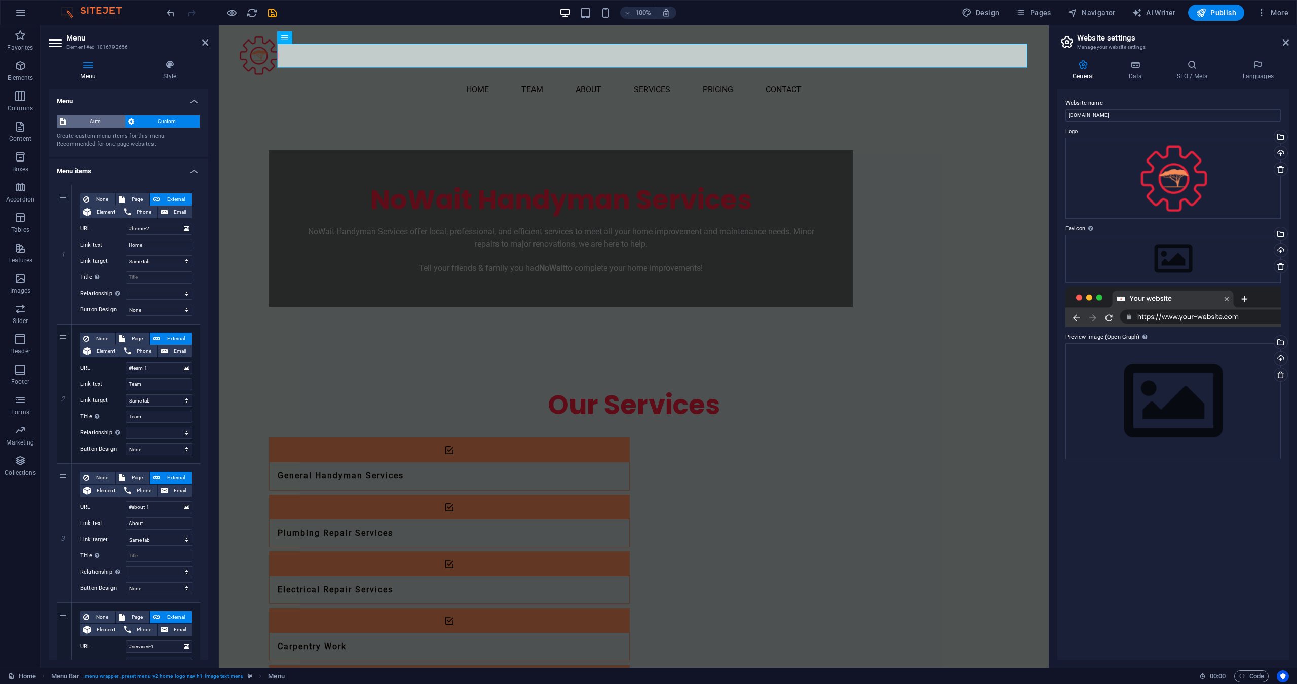
click at [108, 125] on span "Auto" at bounding box center [95, 121] width 53 height 12
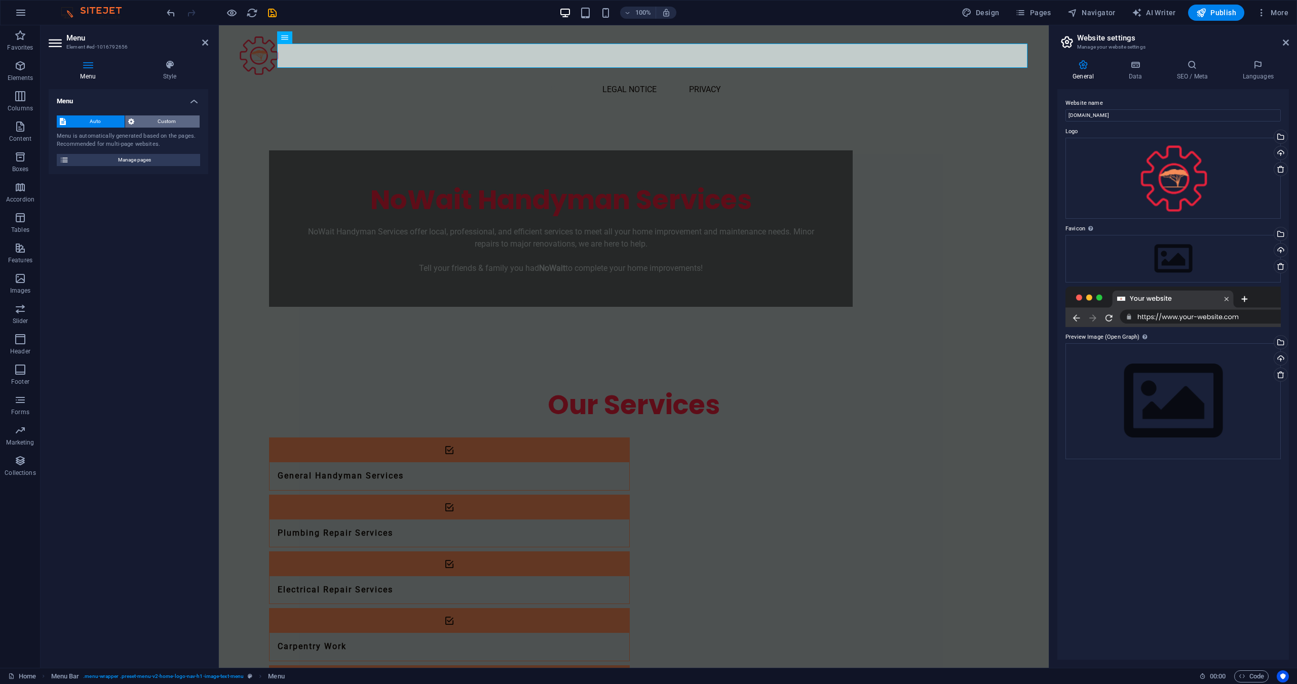
click at [145, 120] on span "Custom" at bounding box center [167, 121] width 60 height 12
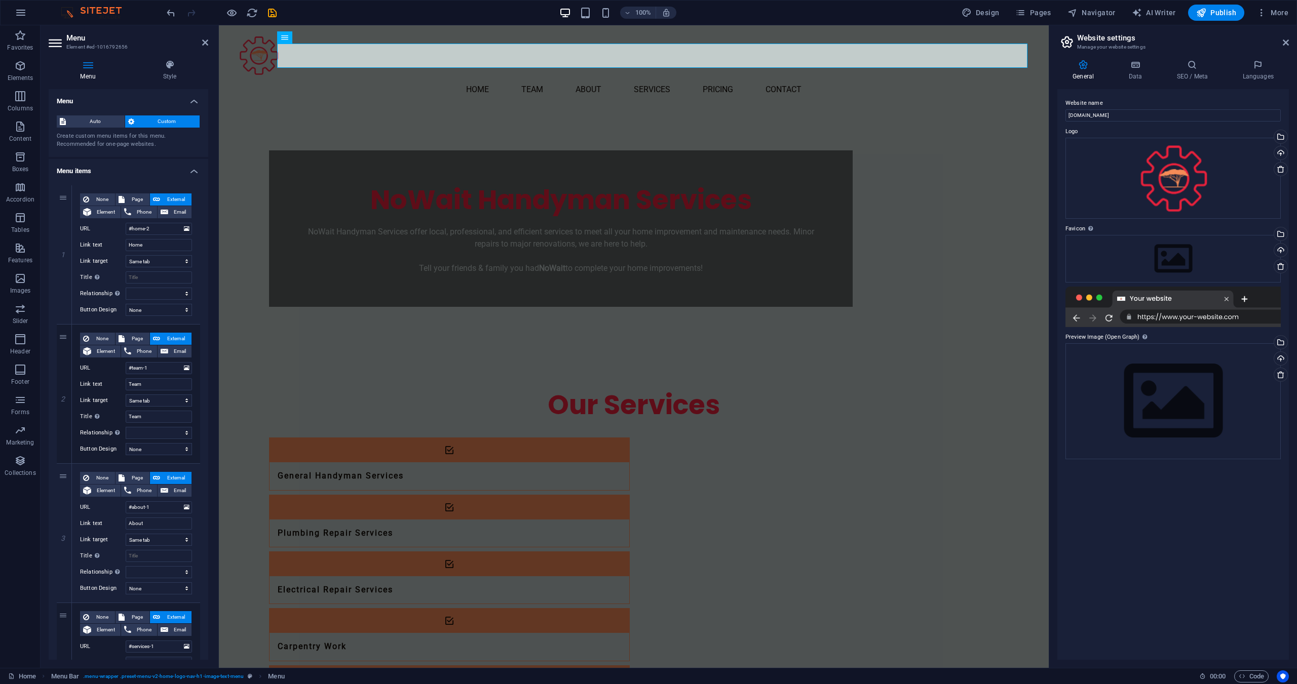
click at [181, 57] on div "Menu Style Menu Auto Custom Create custom menu items for this menu. Recommended…" at bounding box center [129, 360] width 176 height 616
click at [169, 62] on icon at bounding box center [169, 65] width 77 height 10
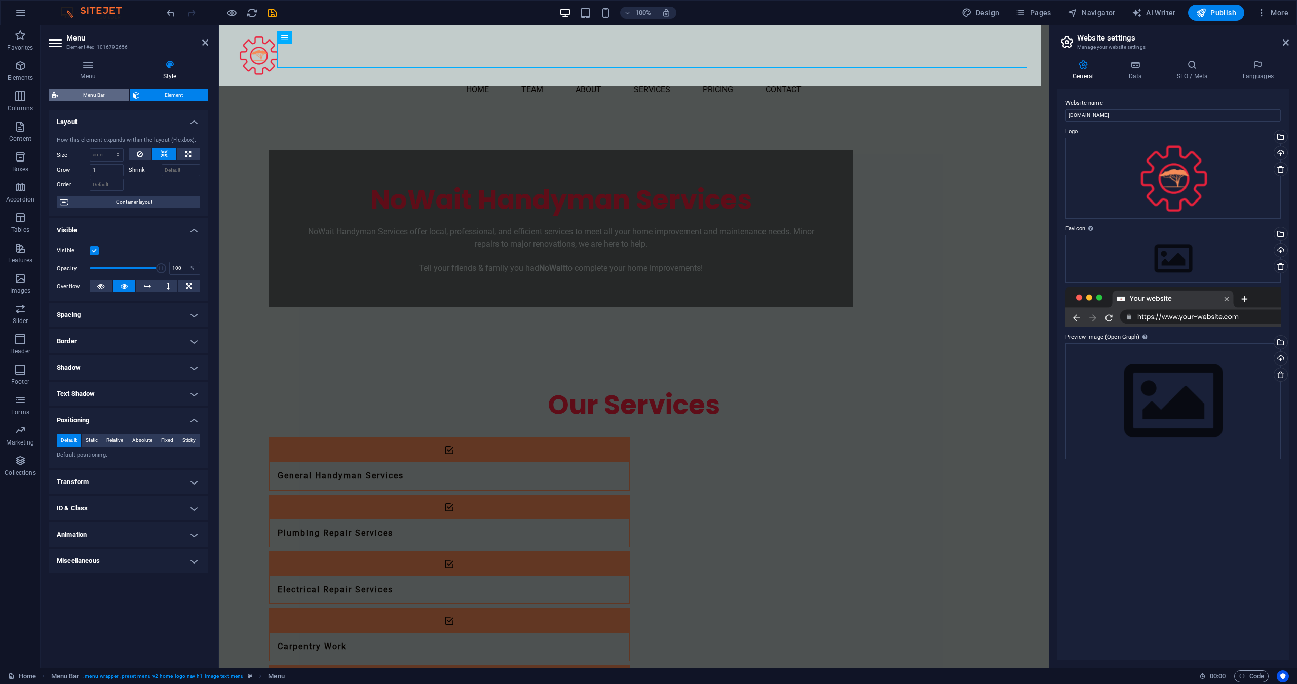
click at [92, 98] on span "Menu Bar" at bounding box center [93, 95] width 65 height 12
select select "rem"
select select "preset-menu-v2-home-logo-nav-h1-image-text-menu"
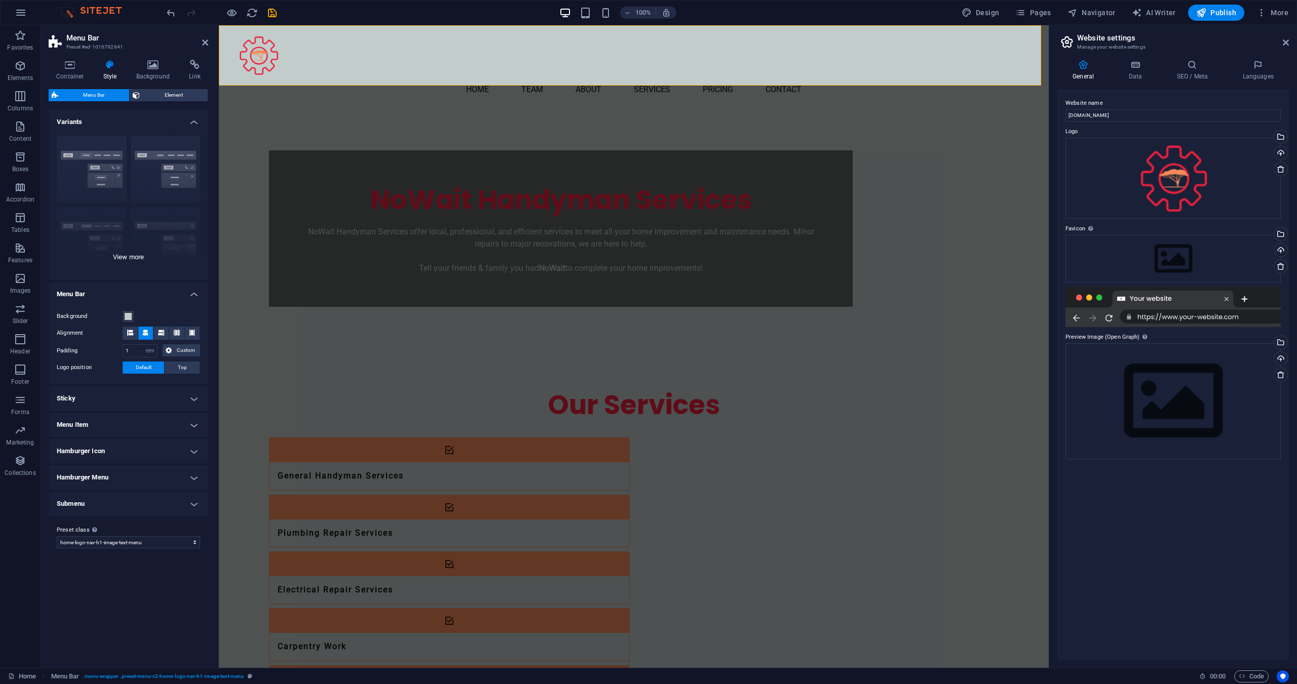
click at [138, 254] on div "Border Centered Default Fixed Loki Trigger Wide XXL" at bounding box center [129, 204] width 160 height 152
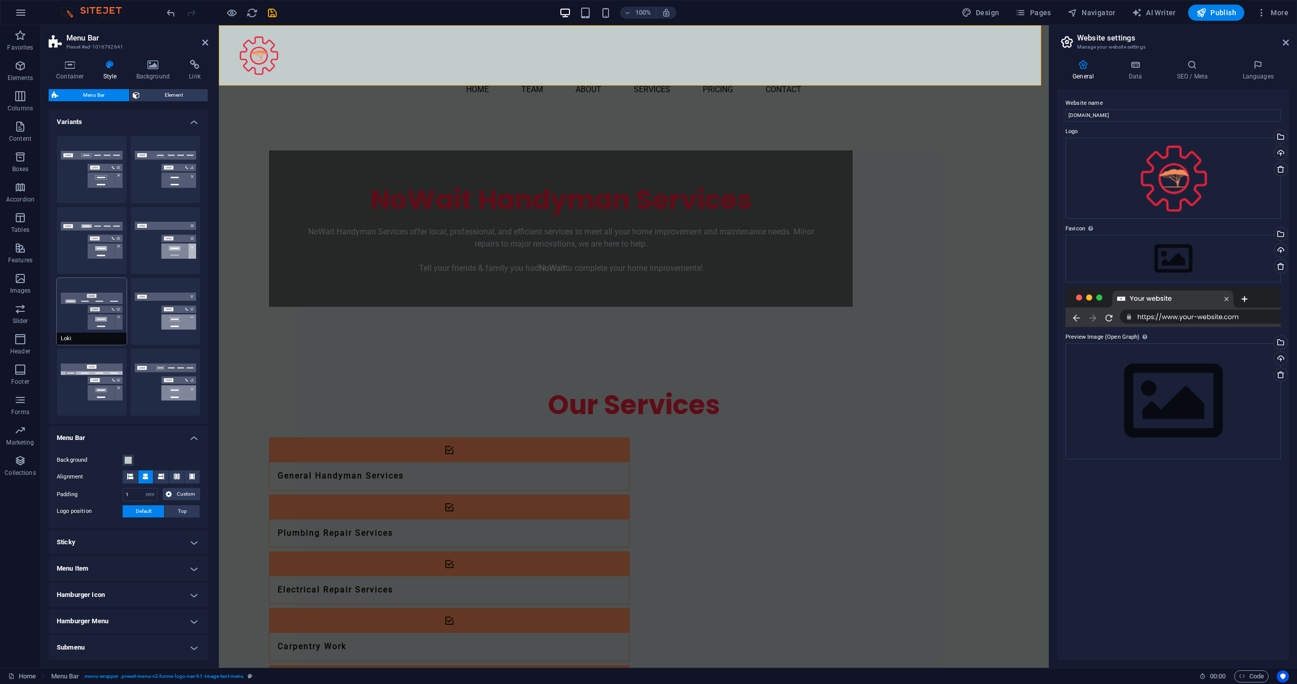
click at [78, 311] on button "Loki" at bounding box center [92, 311] width 70 height 67
type input "0"
select select "DISABLED_OPTION_VALUE"
type input "2"
type input "1"
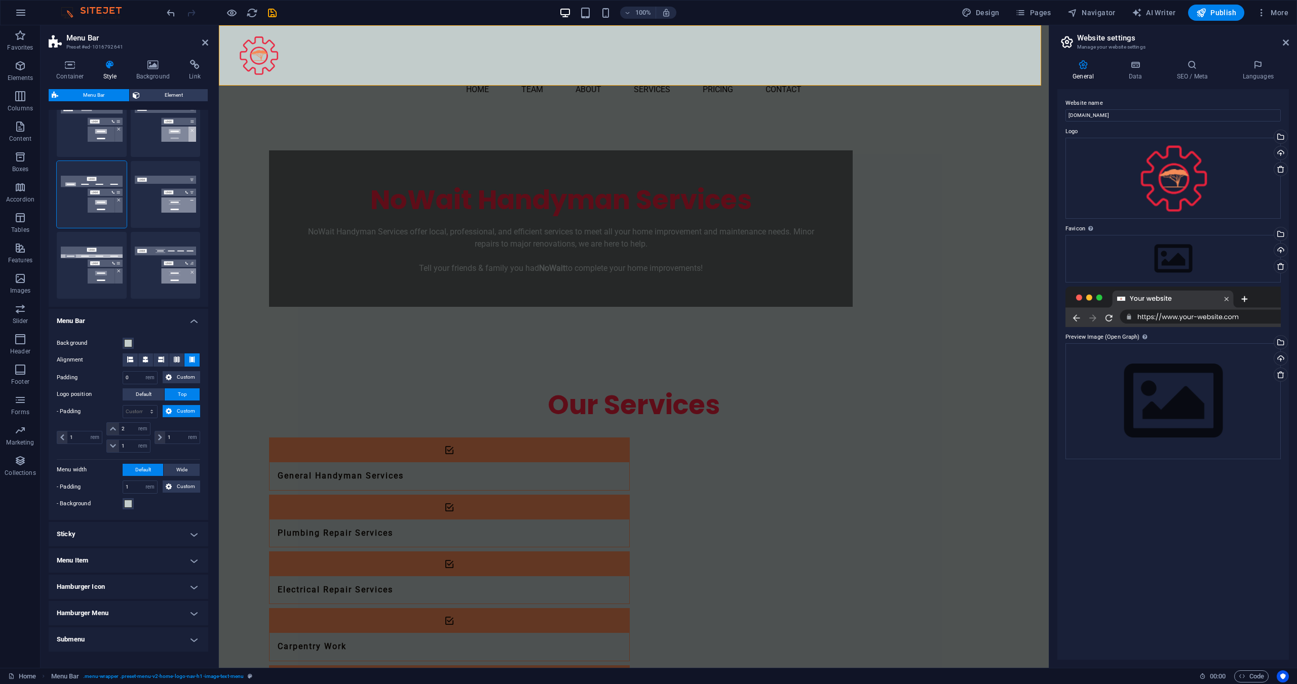
scroll to position [149, 0]
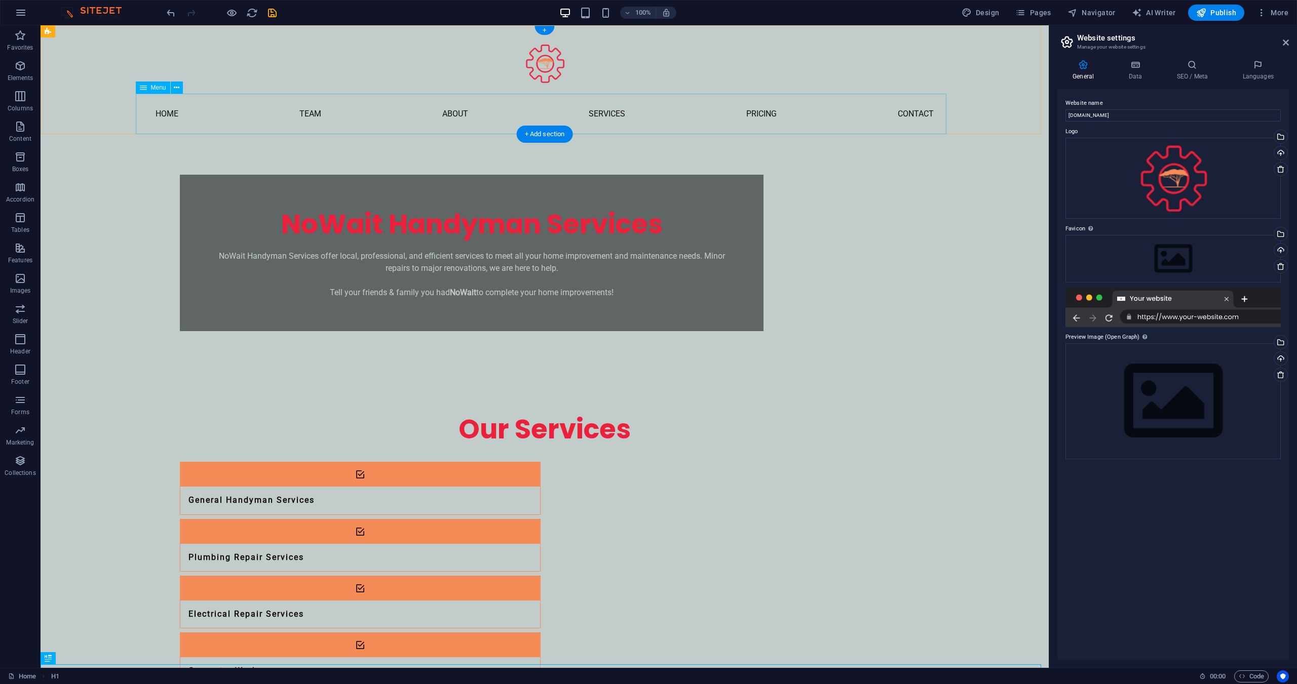
click at [615, 112] on nav "Home Team About Services Pricing Contact" at bounding box center [544, 114] width 811 height 41
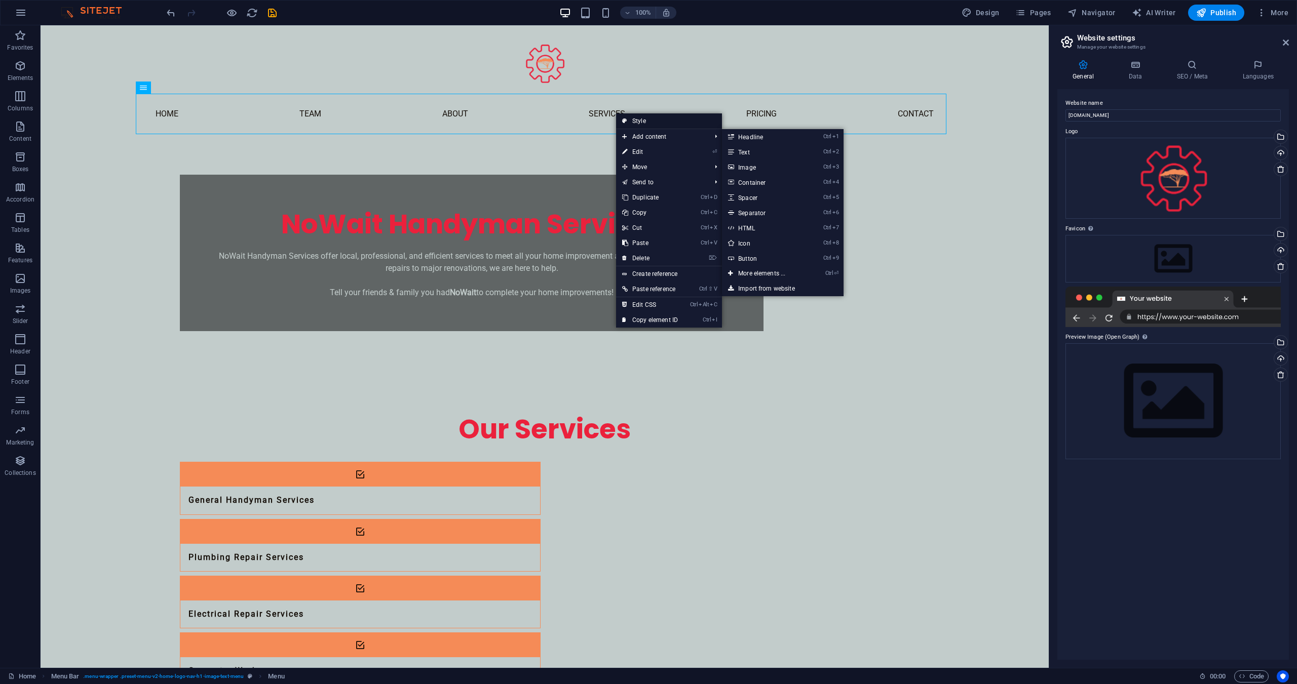
click at [644, 123] on link "Style" at bounding box center [669, 120] width 106 height 15
select select "rem"
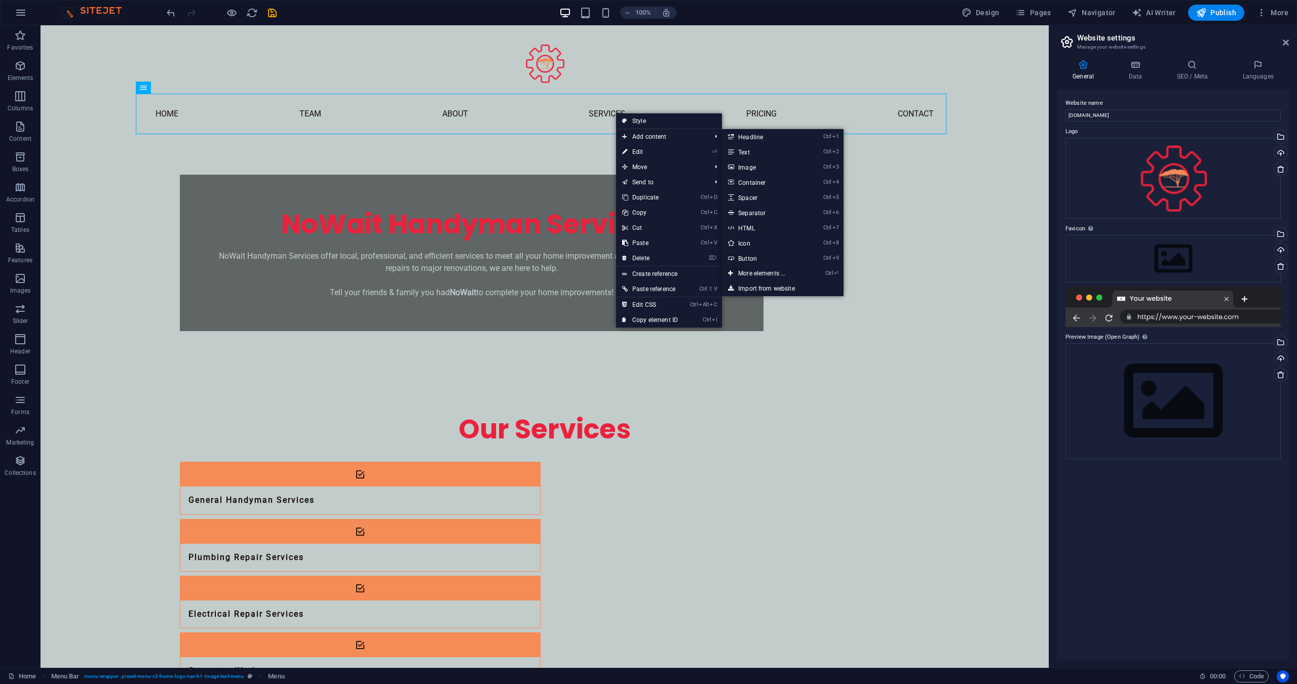
select select "rem"
select select "preset-menu-v2-home-logo-nav-h1-image-text-menu"
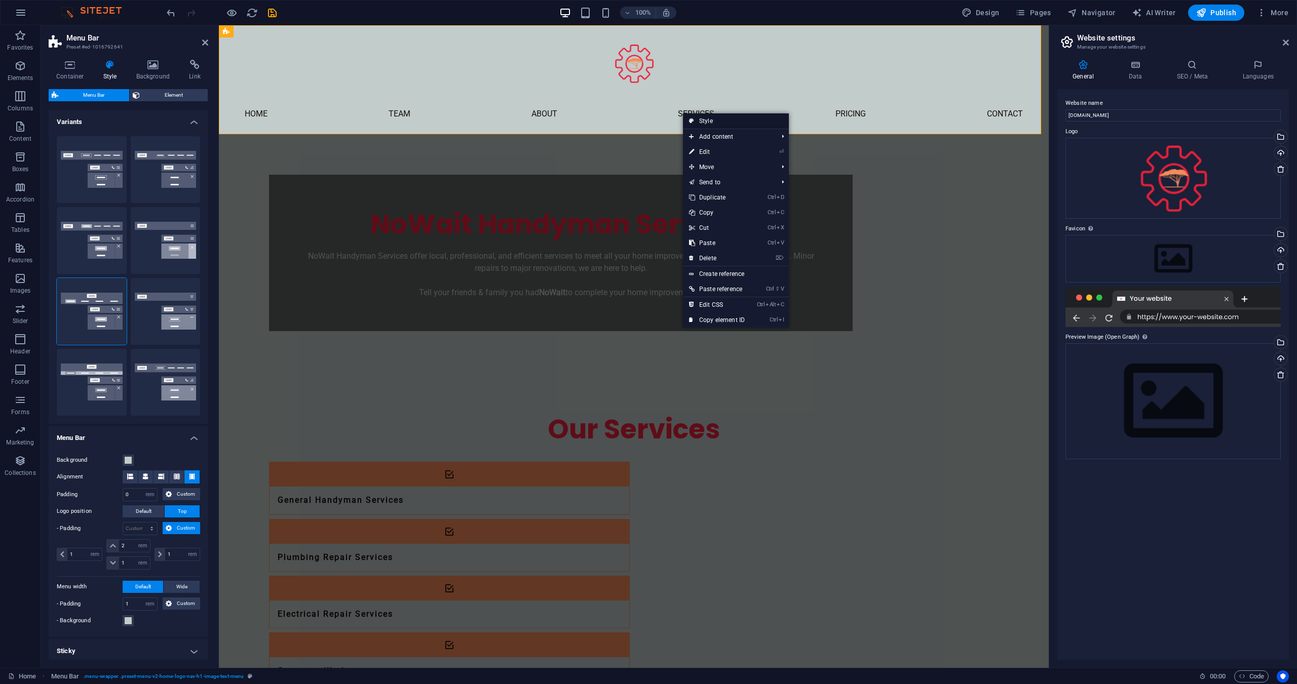
click at [696, 116] on link "Style" at bounding box center [736, 120] width 106 height 15
click at [733, 155] on link "⏎ Edit" at bounding box center [729, 153] width 68 height 15
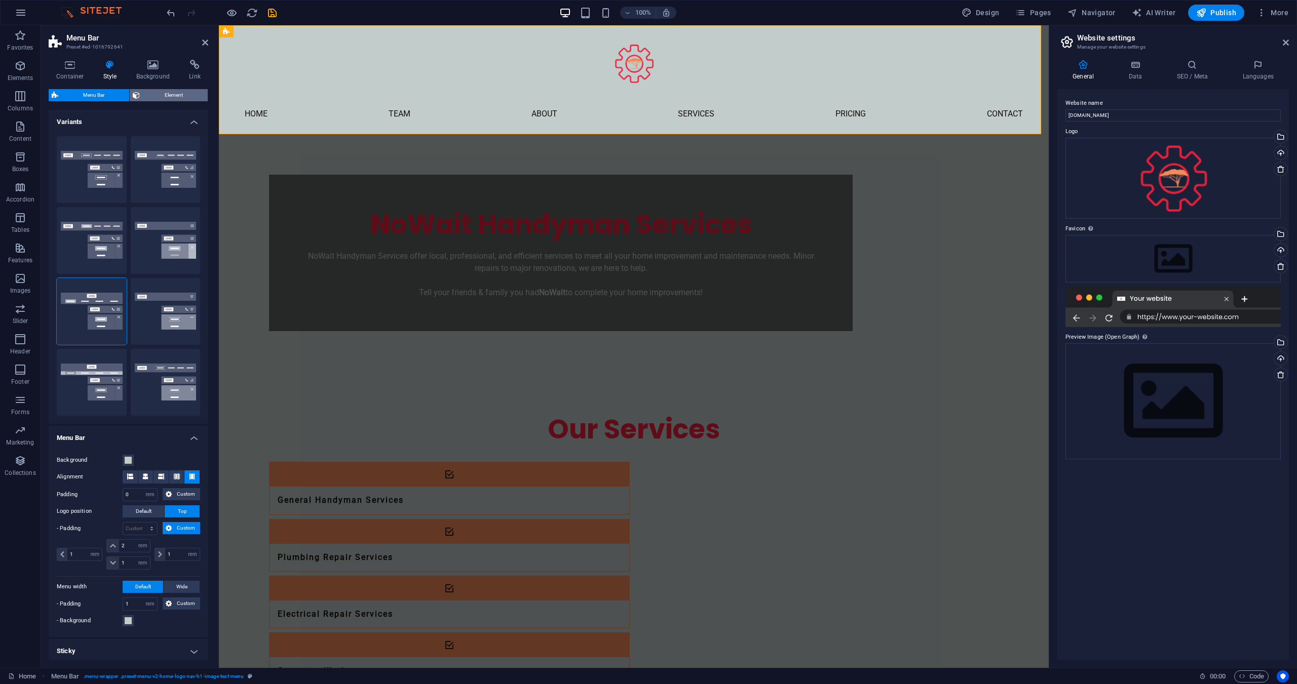
click at [161, 89] on span "Element" at bounding box center [174, 95] width 62 height 12
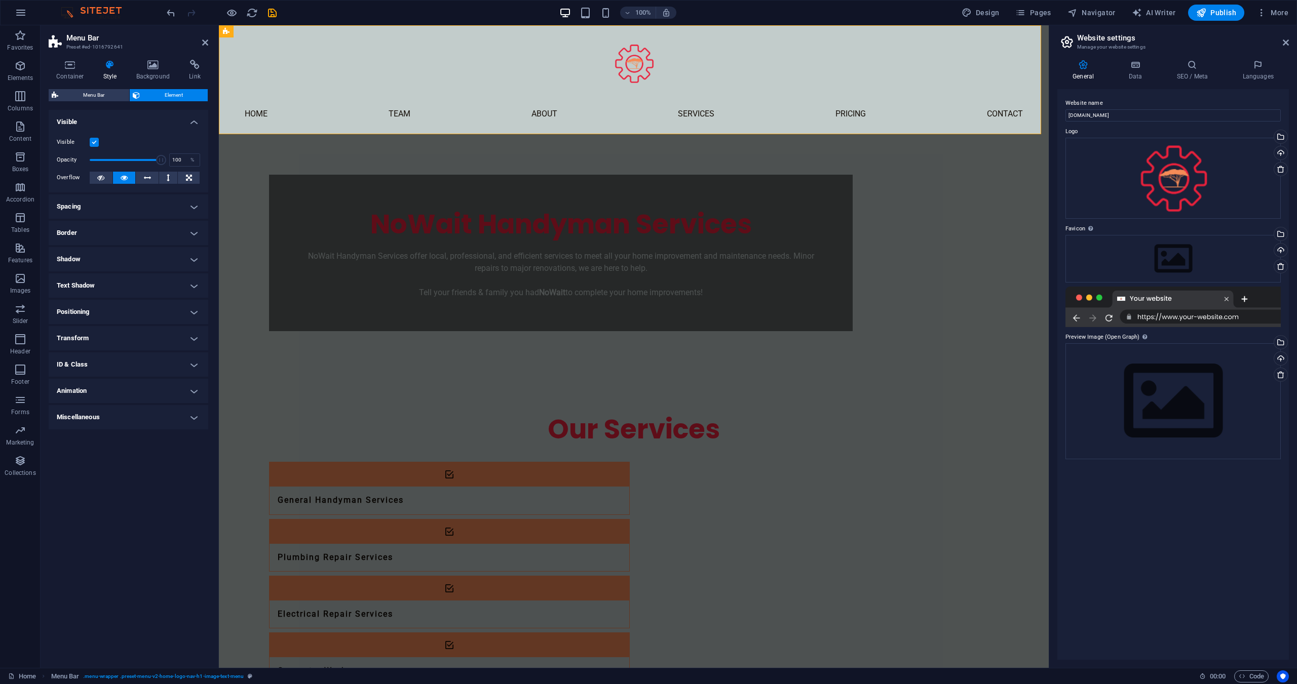
click at [103, 320] on h4 "Positioning" at bounding box center [129, 312] width 160 height 24
click at [106, 312] on h4 "Positioning" at bounding box center [129, 309] width 160 height 18
click at [117, 93] on span "Menu Bar" at bounding box center [93, 95] width 65 height 12
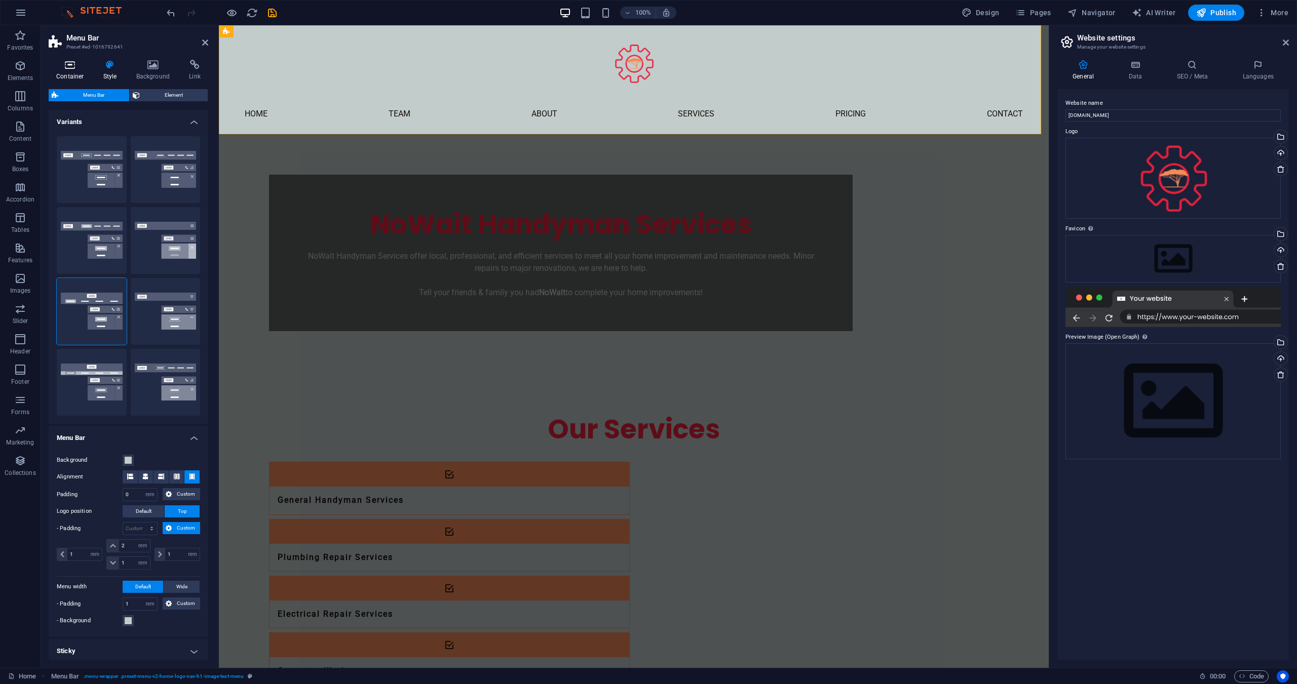
click at [70, 76] on h4 "Container" at bounding box center [72, 70] width 47 height 21
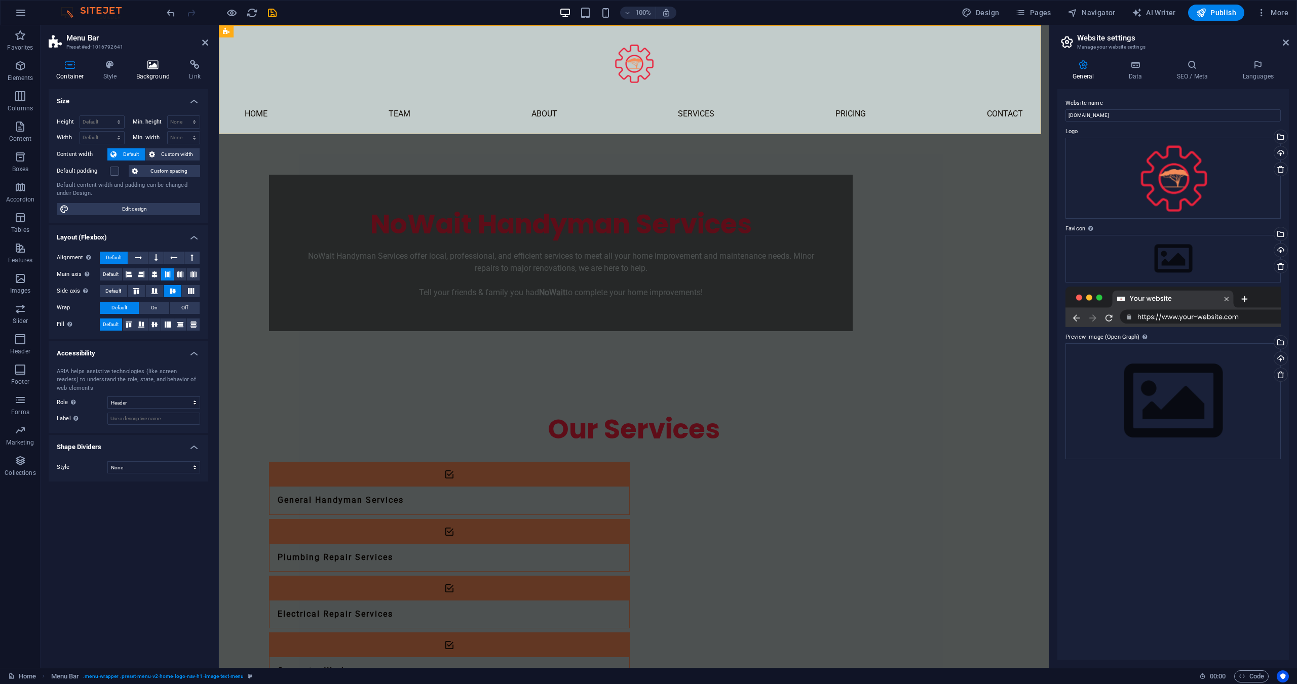
click at [159, 73] on h4 "Background" at bounding box center [155, 70] width 53 height 21
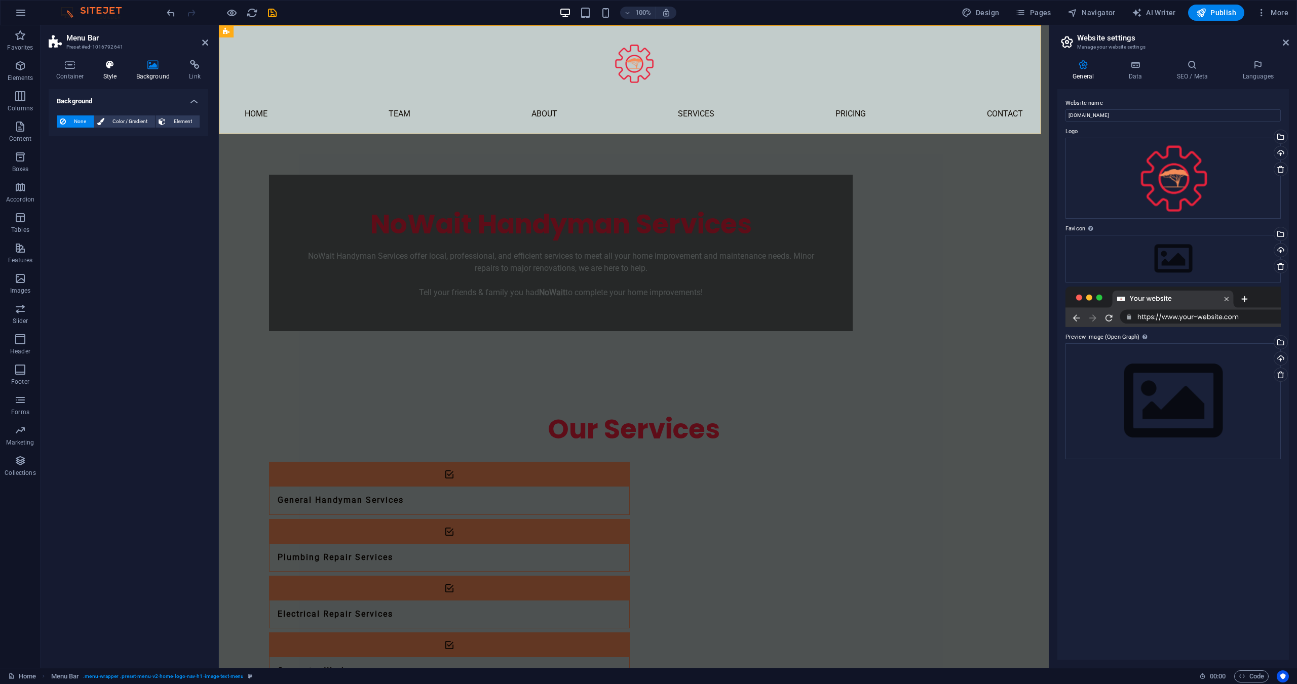
click at [108, 65] on icon at bounding box center [110, 65] width 29 height 10
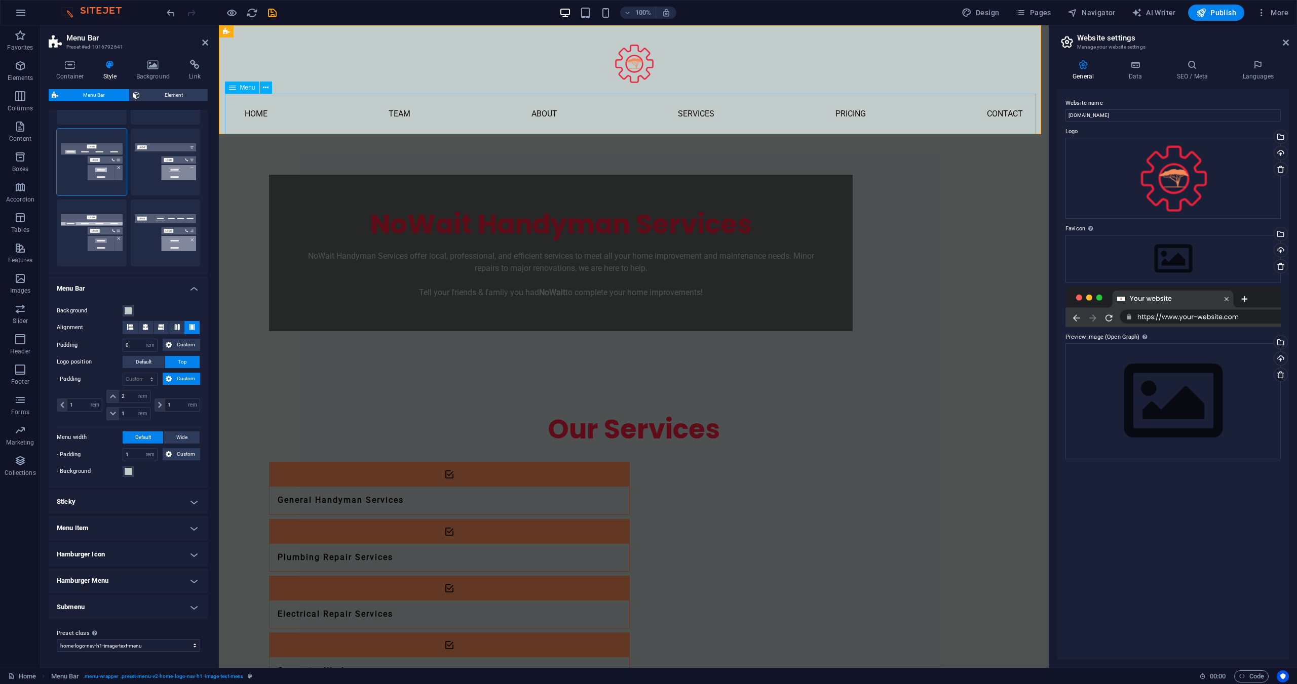
click at [530, 102] on nav "Home Team About Services Pricing Contact" at bounding box center [633, 114] width 811 height 41
click at [544, 118] on nav "Home Team About Services Pricing Contact" at bounding box center [633, 114] width 811 height 41
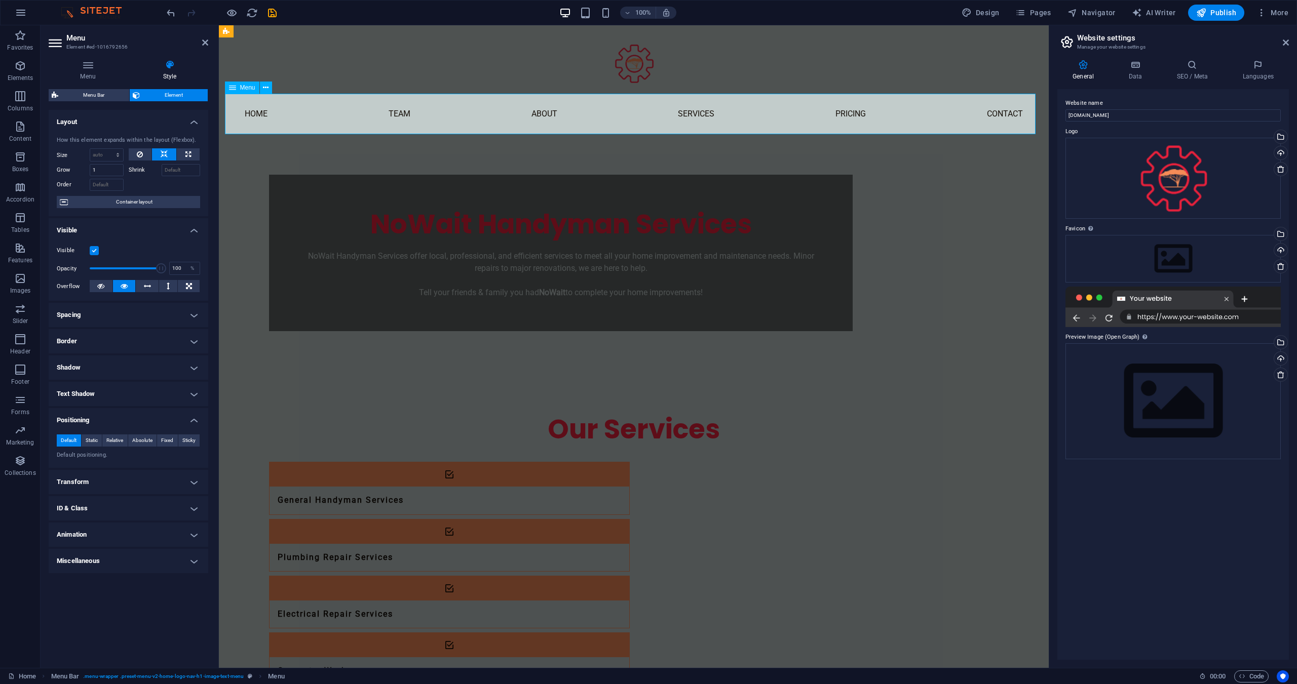
click at [543, 115] on nav "Home Team About Services Pricing Contact" at bounding box center [633, 114] width 811 height 41
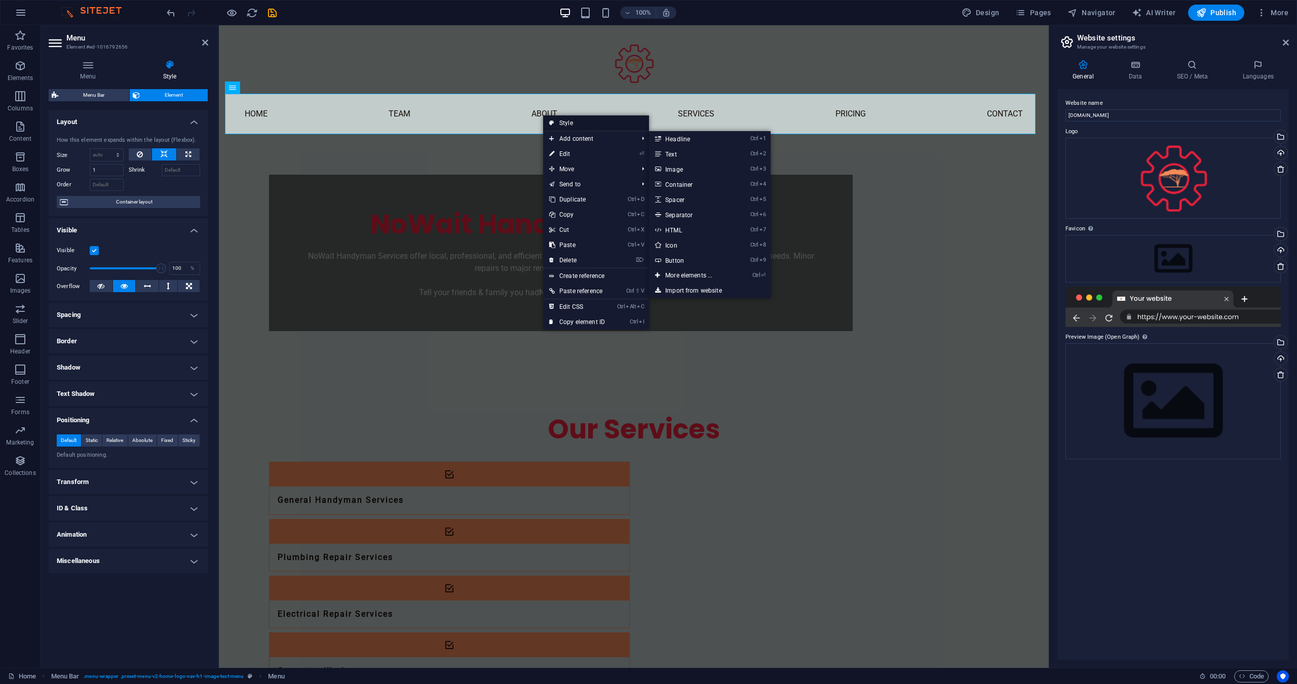
click at [574, 126] on link "Style" at bounding box center [596, 122] width 106 height 15
select select "rem"
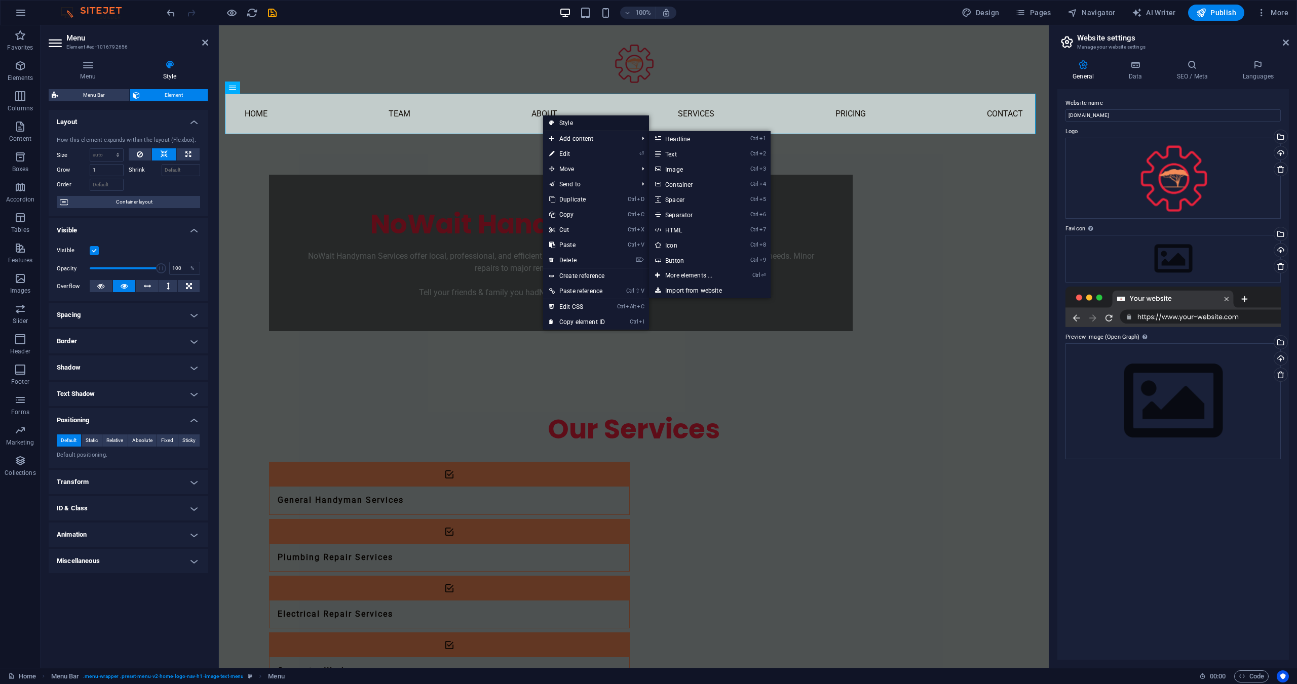
select select "rem"
select select "preset-menu-v2-home-logo-nav-h1-image-text-menu"
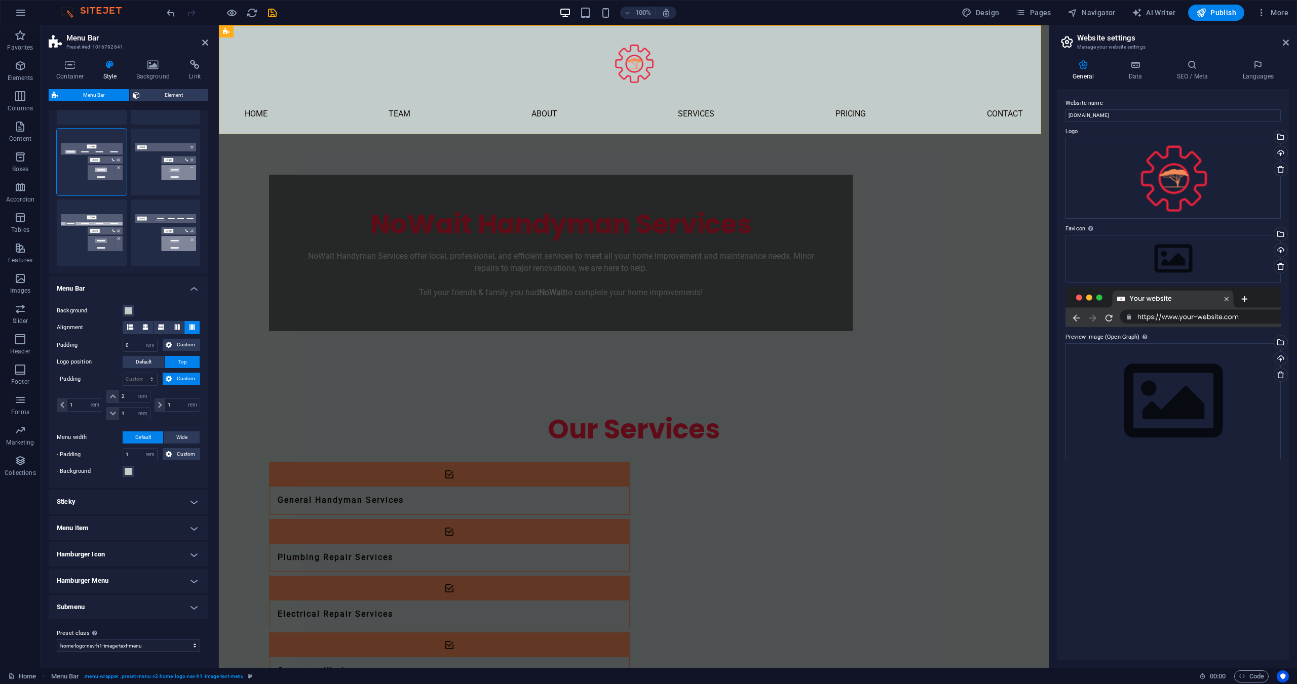
click at [170, 533] on h4 "Menu Item" at bounding box center [129, 528] width 160 height 24
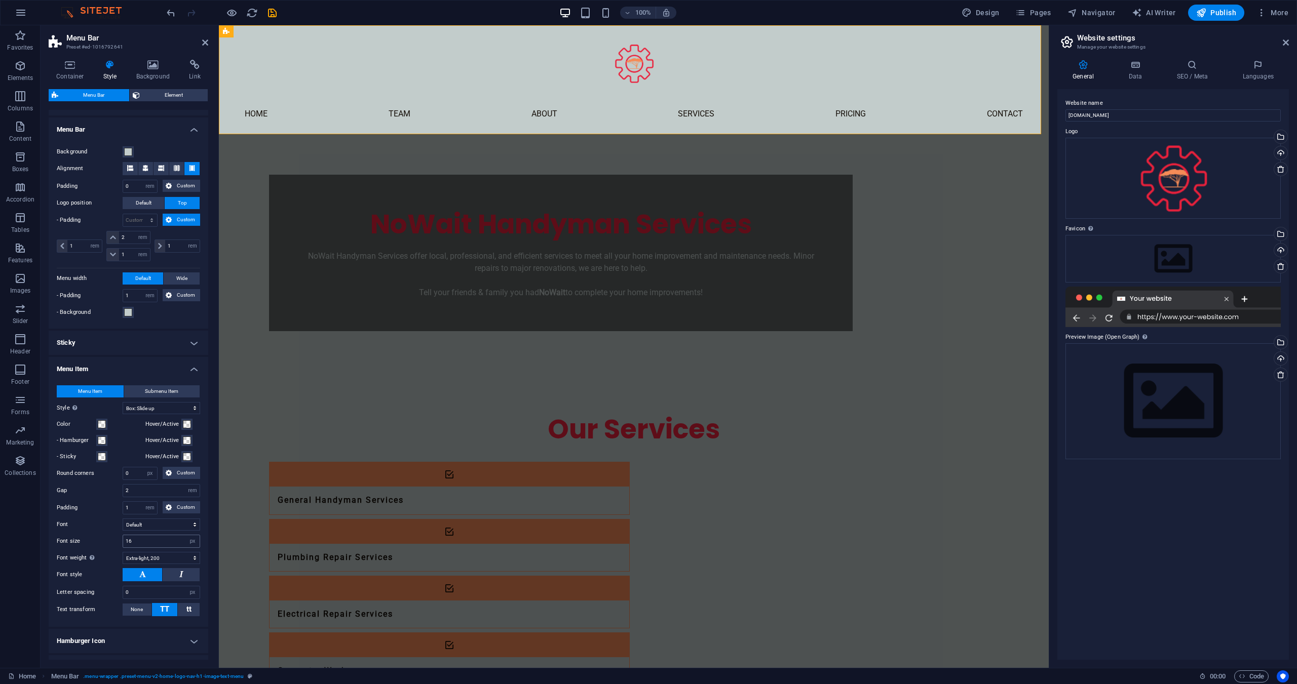
scroll to position [352, 0]
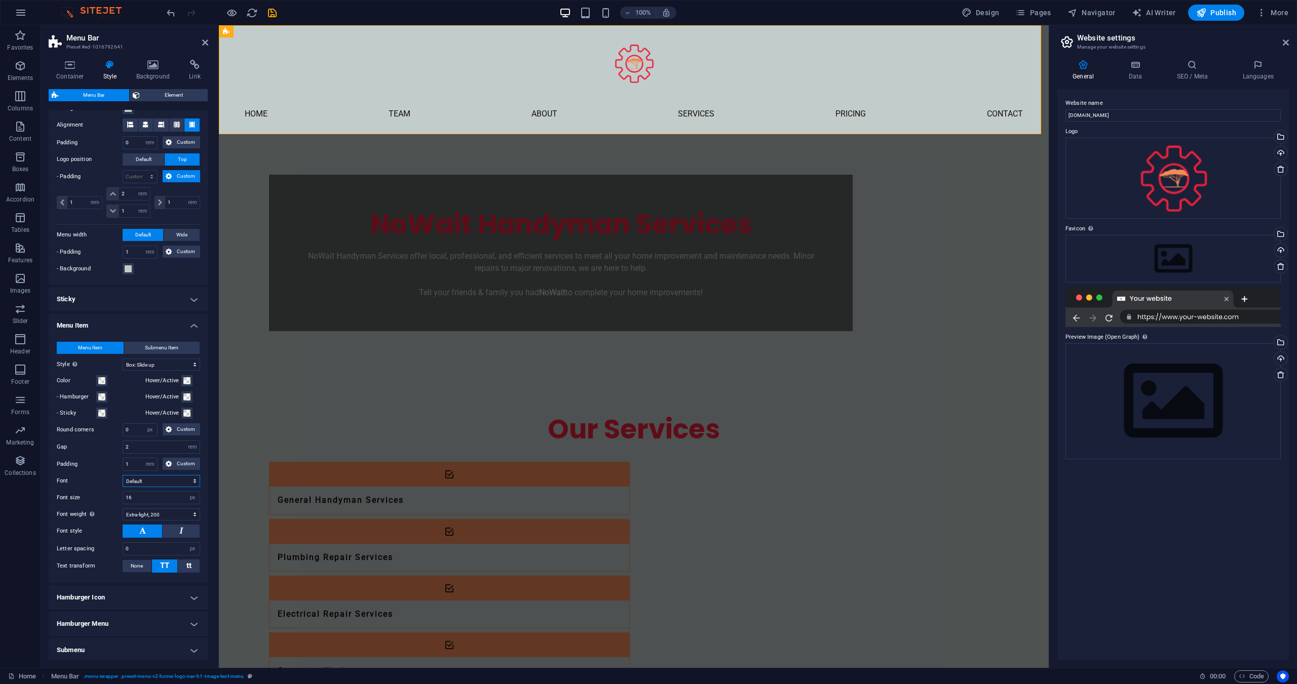
click at [158, 482] on select "Default Headlines" at bounding box center [162, 481] width 78 height 12
click at [101, 479] on label "Font" at bounding box center [90, 481] width 66 height 12
click at [123, 479] on select "Default Headlines" at bounding box center [162, 481] width 78 height 12
click at [145, 514] on select "Thin, 100 Extra-light, 200 Light, 300 Regular, 400 Medium, 500 Semi-bold, 600 B…" at bounding box center [162, 515] width 78 height 12
select select "700"
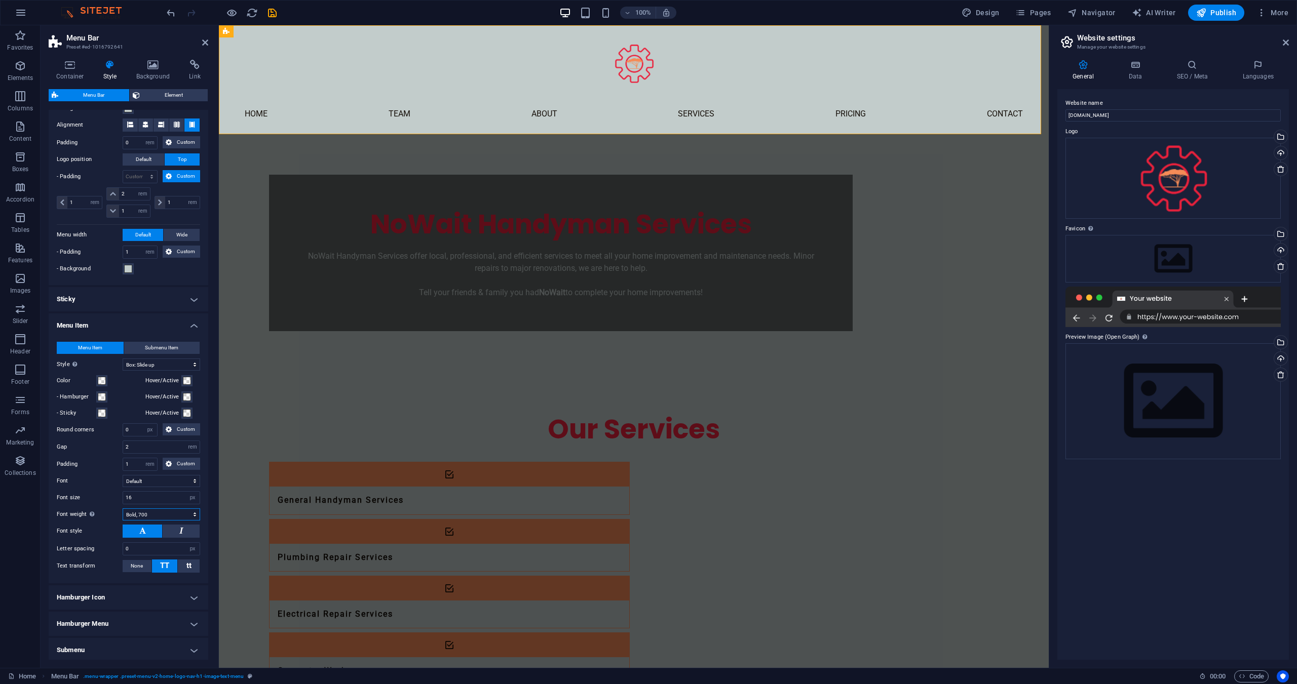
click at [123, 509] on select "Thin, 100 Extra-light, 200 Light, 300 Regular, 400 Medium, 500 Semi-bold, 600 B…" at bounding box center [162, 515] width 78 height 12
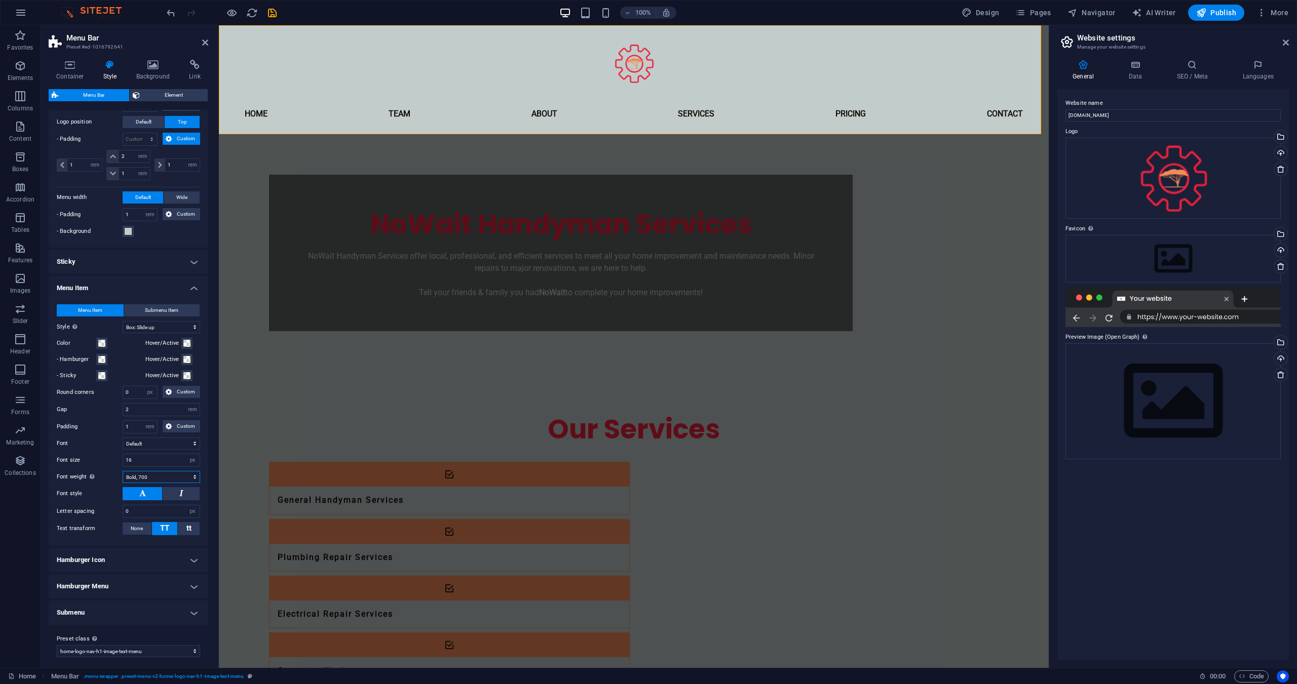
scroll to position [395, 0]
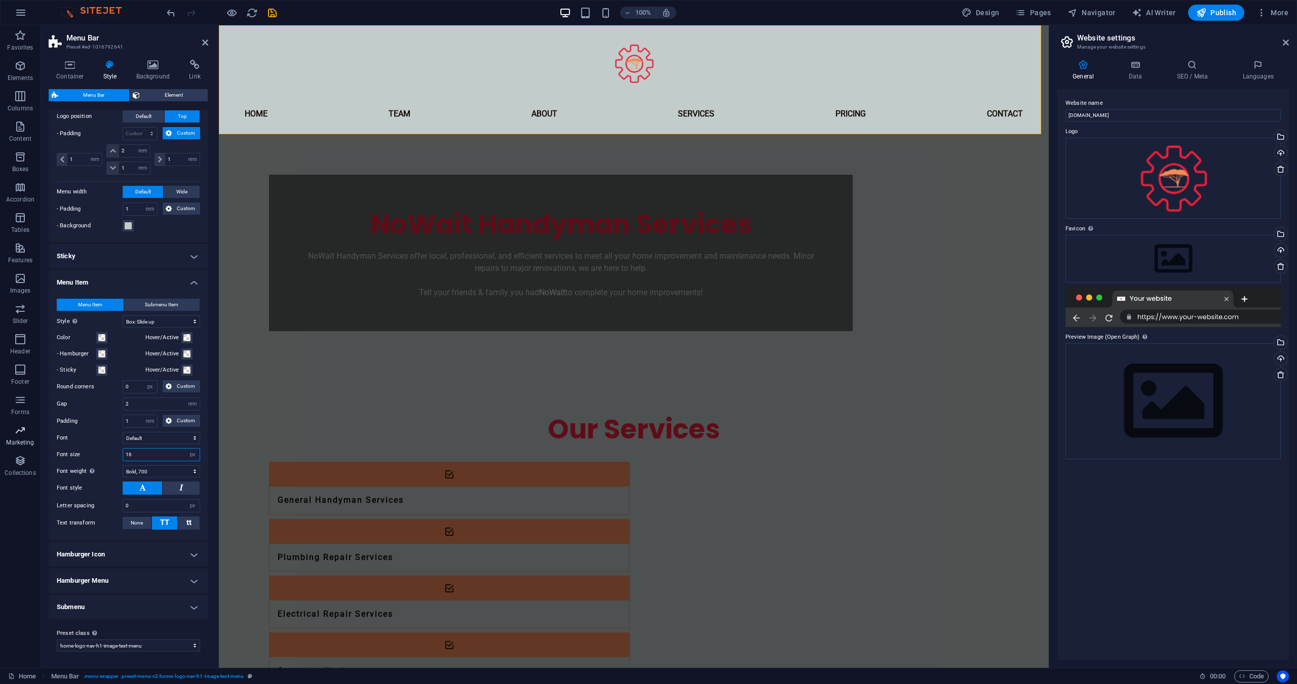
drag, startPoint x: 142, startPoint y: 454, endPoint x: 12, endPoint y: 438, distance: 131.7
click at [12, 438] on section "Favorites Elements Columns Content Boxes Accordion Tables Features Images Slide…" at bounding box center [524, 346] width 1049 height 643
type input "24"
click at [142, 472] on select "Thin, 100 Extra-light, 200 Light, 300 Regular, 400 Medium, 500 Semi-bold, 600 B…" at bounding box center [162, 472] width 78 height 12
select select "600"
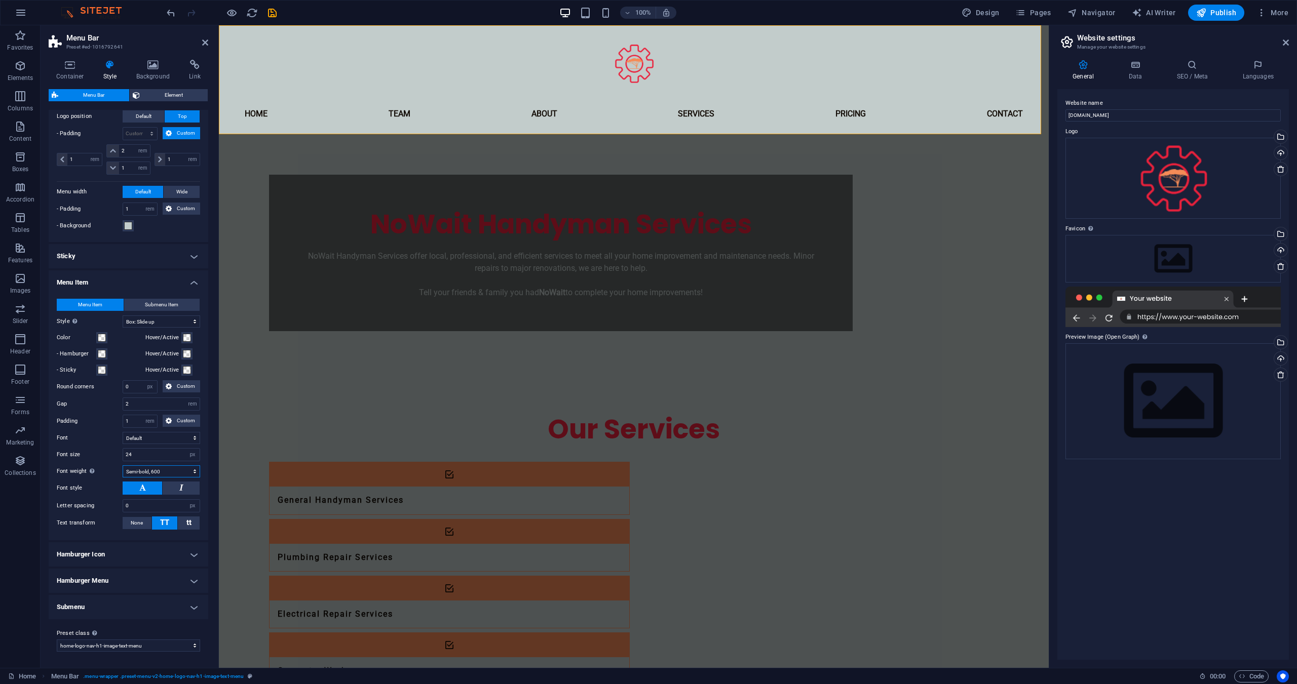
click at [123, 466] on select "Thin, 100 Extra-light, 200 Light, 300 Regular, 400 Medium, 500 Semi-bold, 600 B…" at bounding box center [162, 472] width 78 height 12
click at [101, 334] on span at bounding box center [102, 338] width 8 height 8
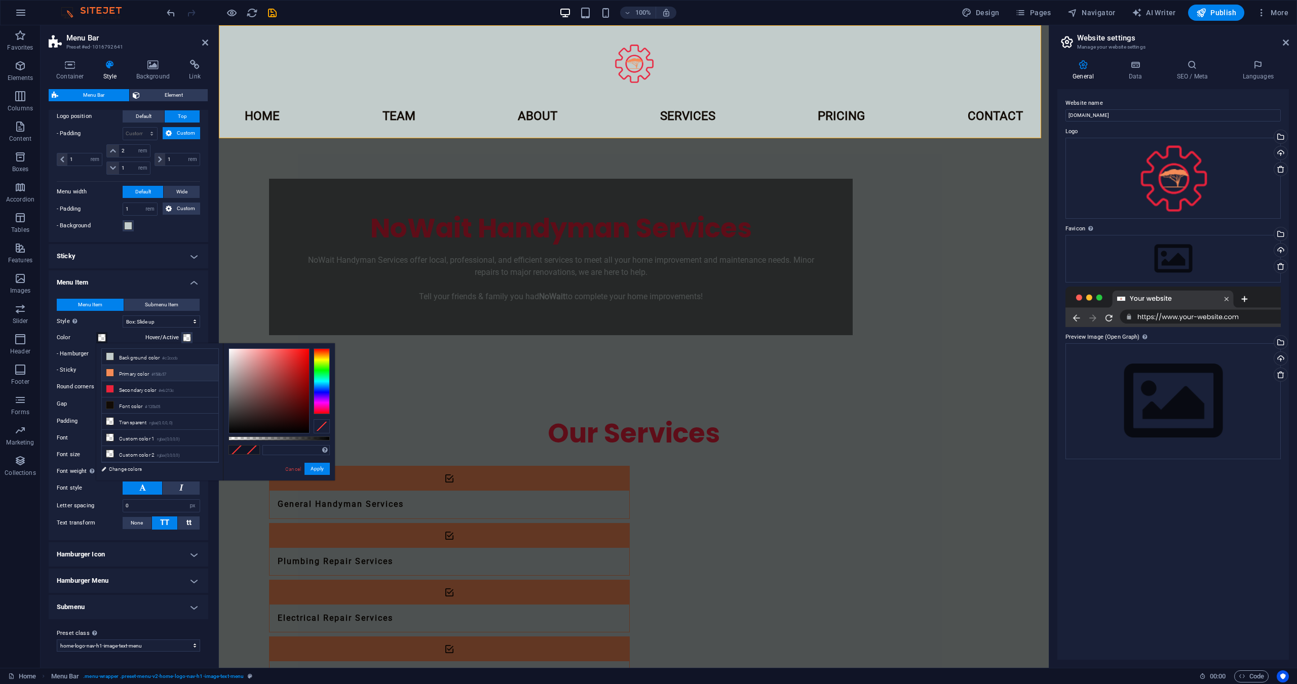
click at [130, 377] on li "Primary color #f58b57" at bounding box center [160, 373] width 117 height 16
type input "#f58b57"
click at [320, 468] on button "Apply" at bounding box center [316, 469] width 25 height 12
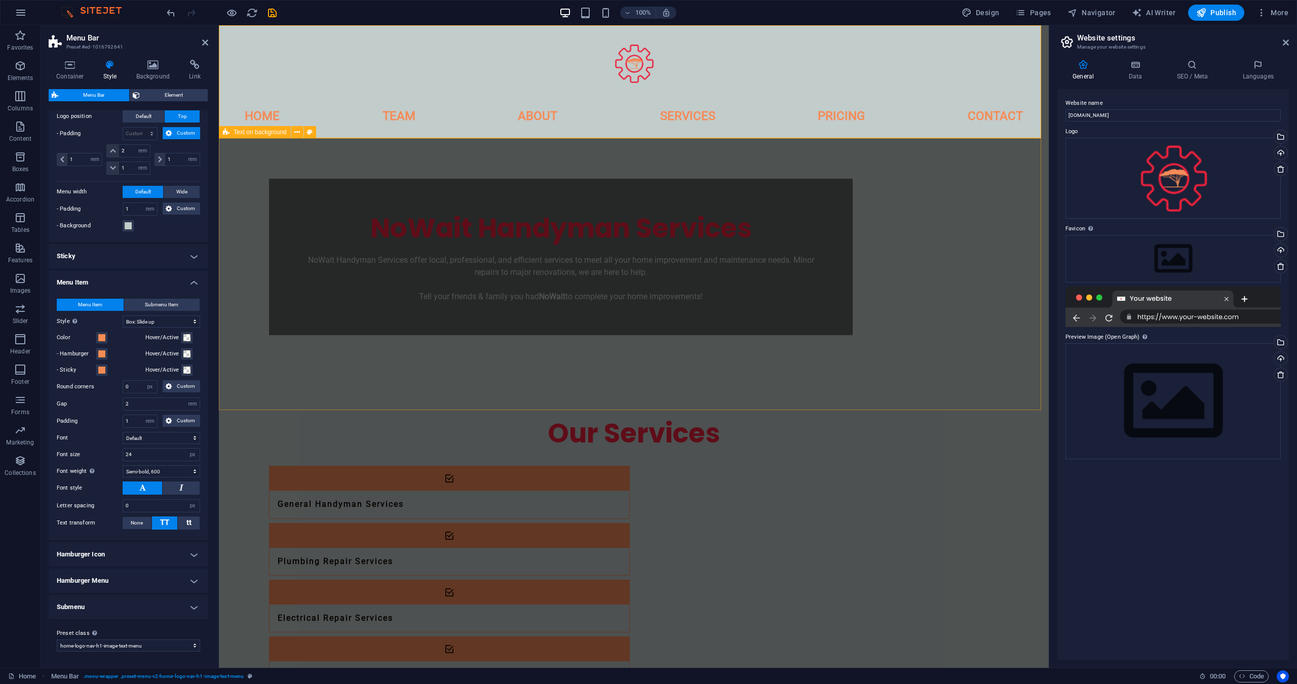
click at [306, 283] on div "NoWait Handyman Services NoWait Handyman Services offer local, professional, an…" at bounding box center [634, 257] width 830 height 238
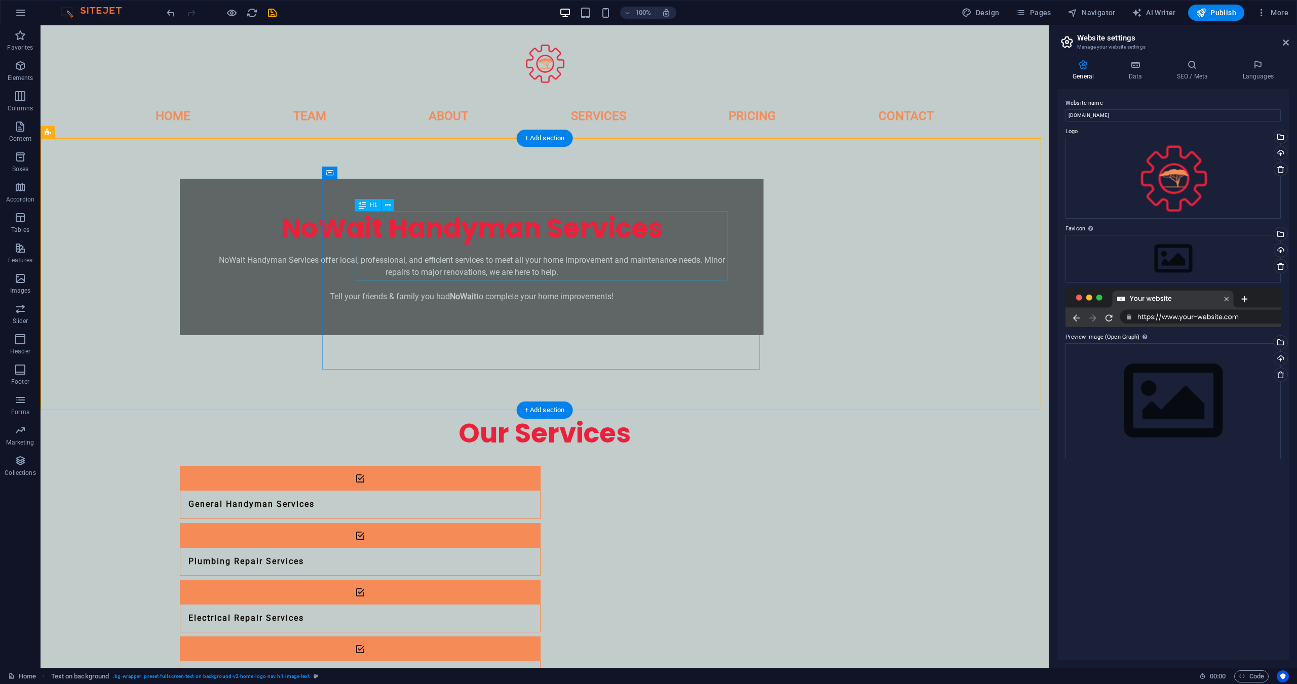
click at [508, 231] on div "NoWait Handyman Services" at bounding box center [471, 228] width 519 height 35
click at [366, 205] on div "H1" at bounding box center [368, 205] width 27 height 12
click at [996, 9] on span "Design" at bounding box center [980, 13] width 38 height 10
select select "600"
select select "px"
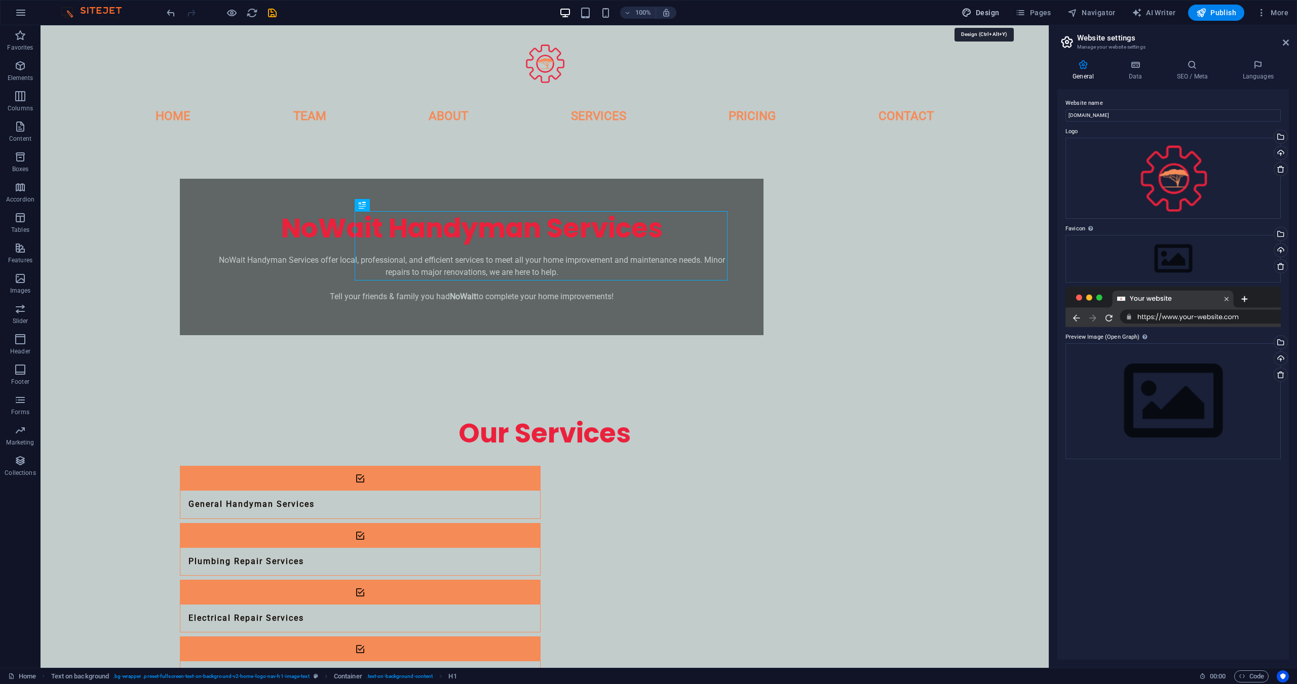
select select "700"
select select "px"
select select "rem"
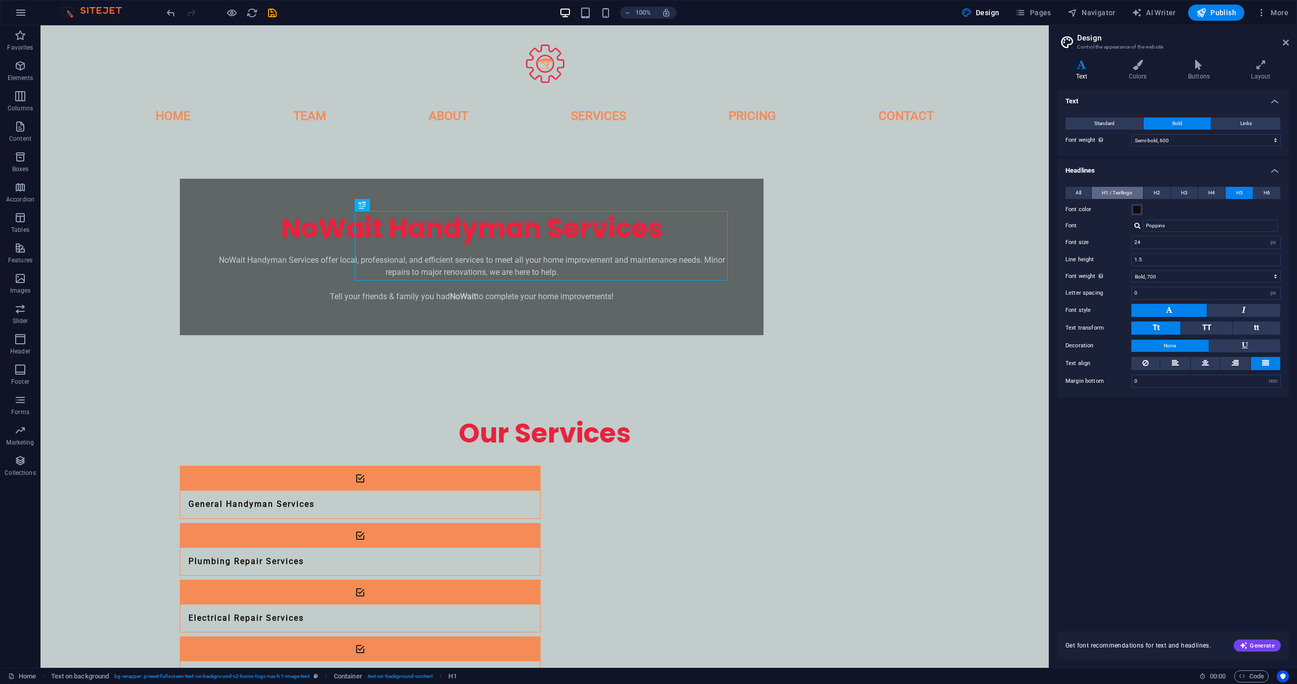
click at [1105, 192] on span "H1 / Textlogo" at bounding box center [1117, 193] width 30 height 12
click at [1139, 208] on span at bounding box center [1137, 210] width 8 height 8
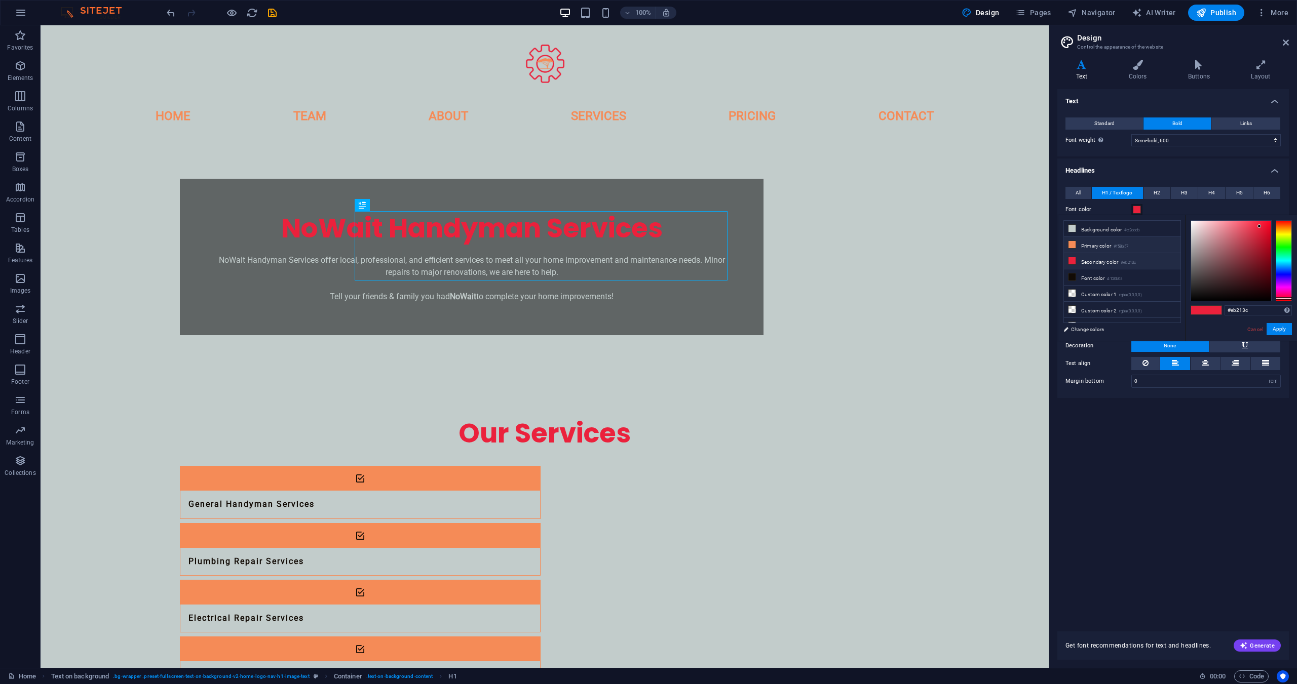
click at [1121, 244] on small "#f58b57" at bounding box center [1120, 246] width 15 height 7
type input "#f58b57"
click at [1279, 331] on button "Apply" at bounding box center [1278, 329] width 25 height 12
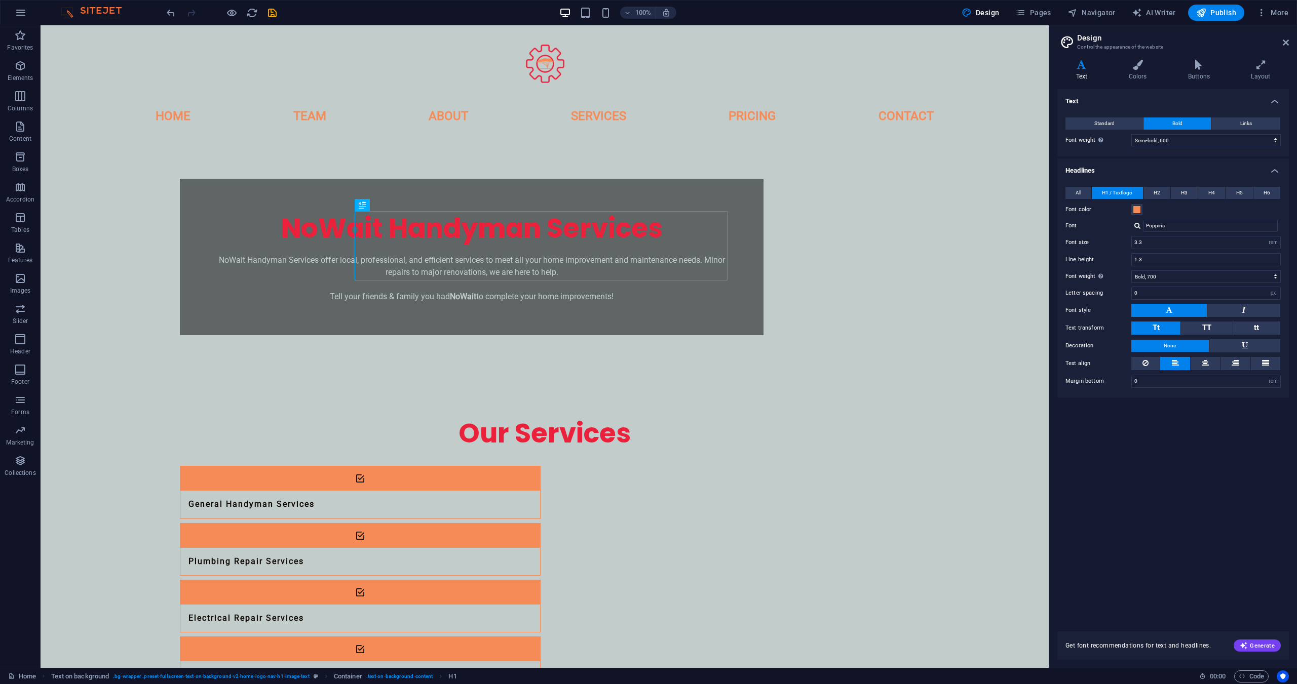
click at [1173, 489] on div "Text Standard Bold Links Font color Font Roboto Font size 16 rem px Line height…" at bounding box center [1173, 354] width 232 height 530
click at [959, 316] on div "NoWait Handyman Services NoWait Handyman Services offer local, professional, an…" at bounding box center [545, 257] width 1008 height 238
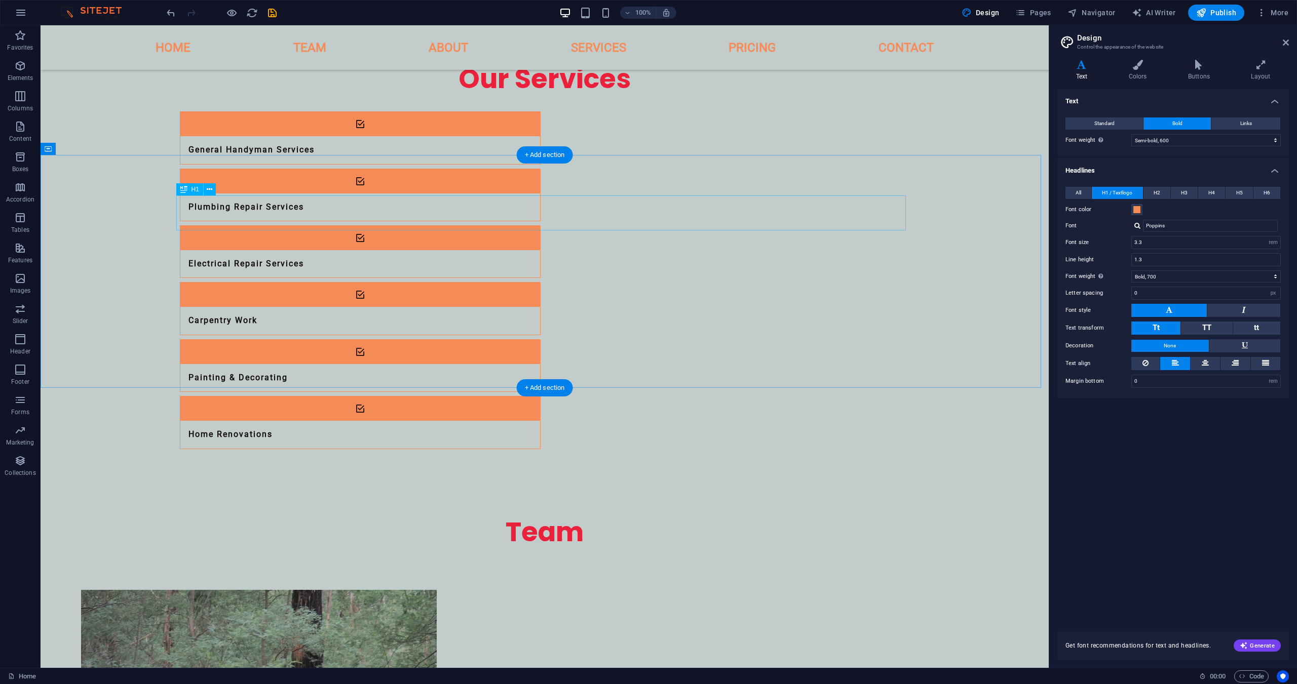
scroll to position [0, 0]
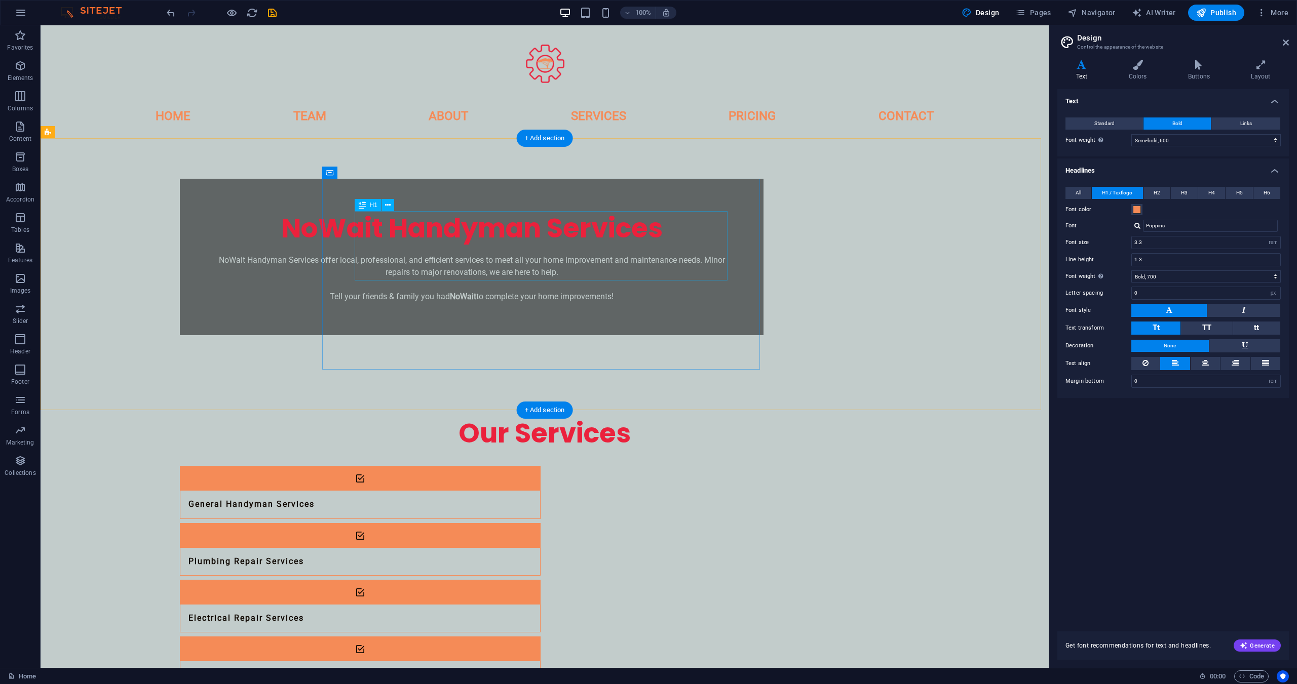
click at [523, 240] on div "NoWait Handyman Services" at bounding box center [471, 228] width 519 height 35
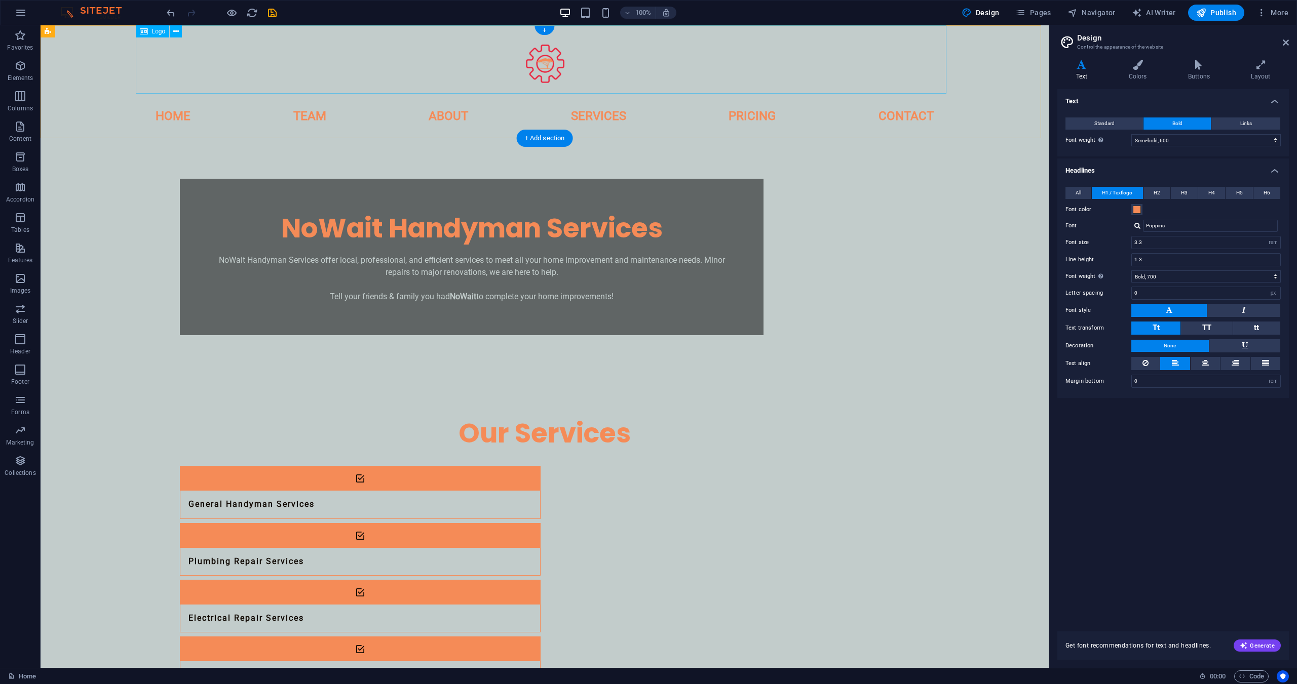
drag, startPoint x: 975, startPoint y: 391, endPoint x: 943, endPoint y: 26, distance: 366.1
click at [274, 15] on icon "save" at bounding box center [272, 13] width 12 height 12
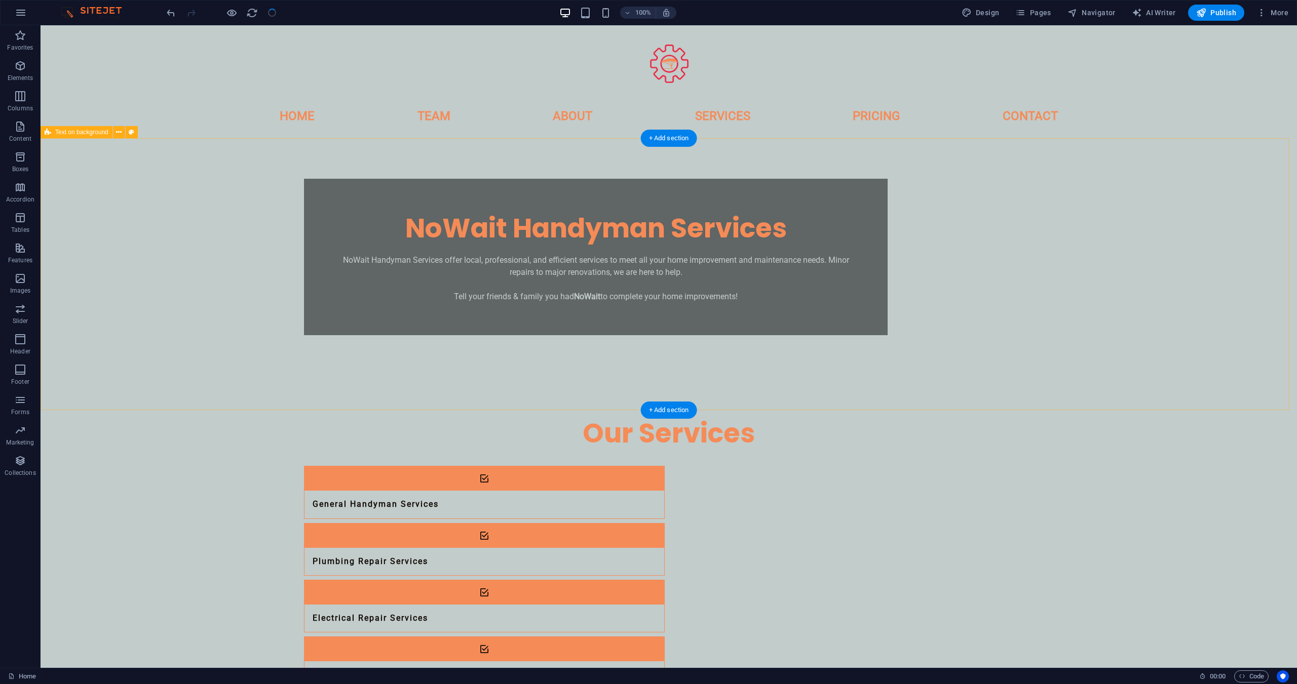
checkbox input "false"
click at [462, 210] on div "NoWait Handyman Services NoWait Handyman Services offer local, professional, an…" at bounding box center [596, 257] width 584 height 157
select select "%"
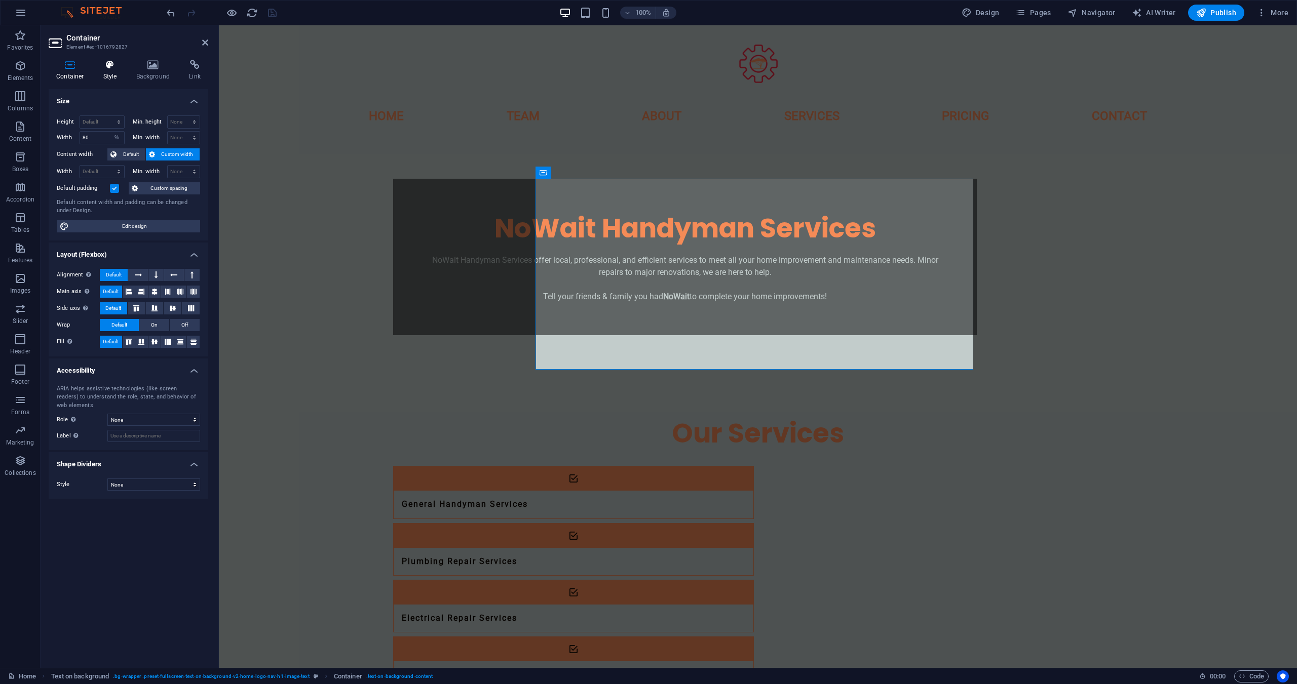
click at [110, 64] on icon at bounding box center [110, 65] width 29 height 10
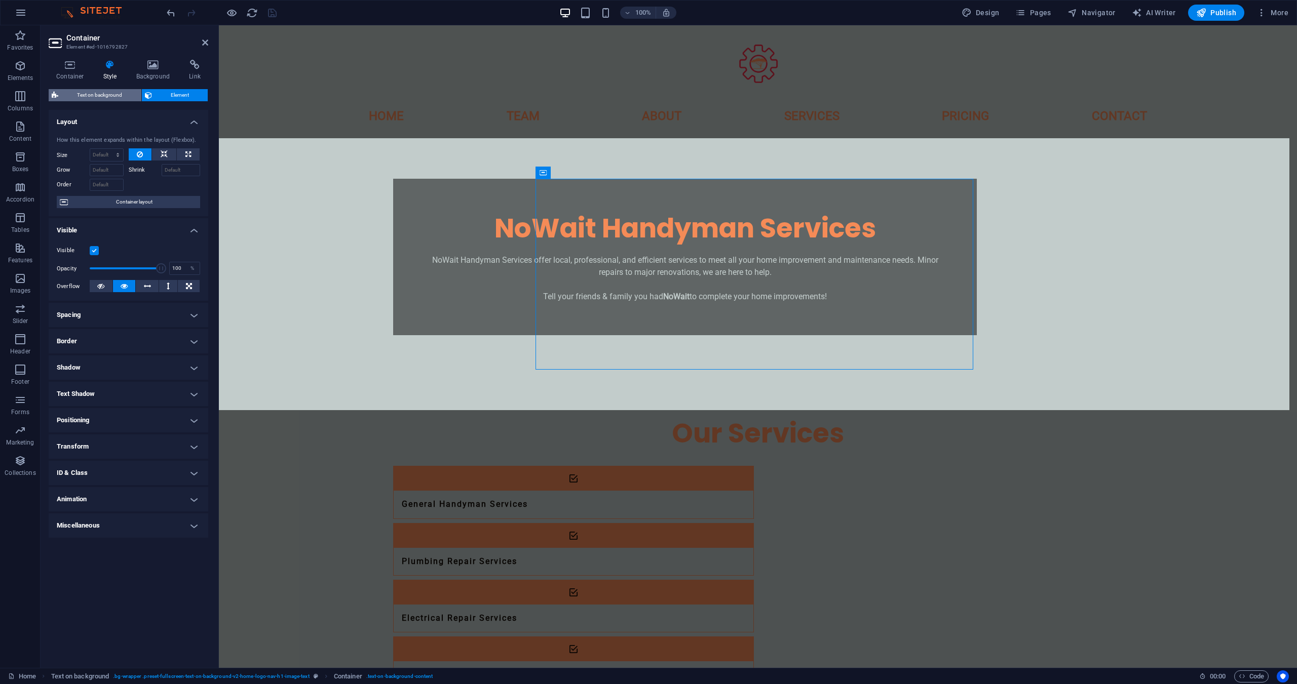
click at [75, 93] on span "Text on background" at bounding box center [99, 95] width 77 height 12
select select "%"
select select "rem"
select select "px"
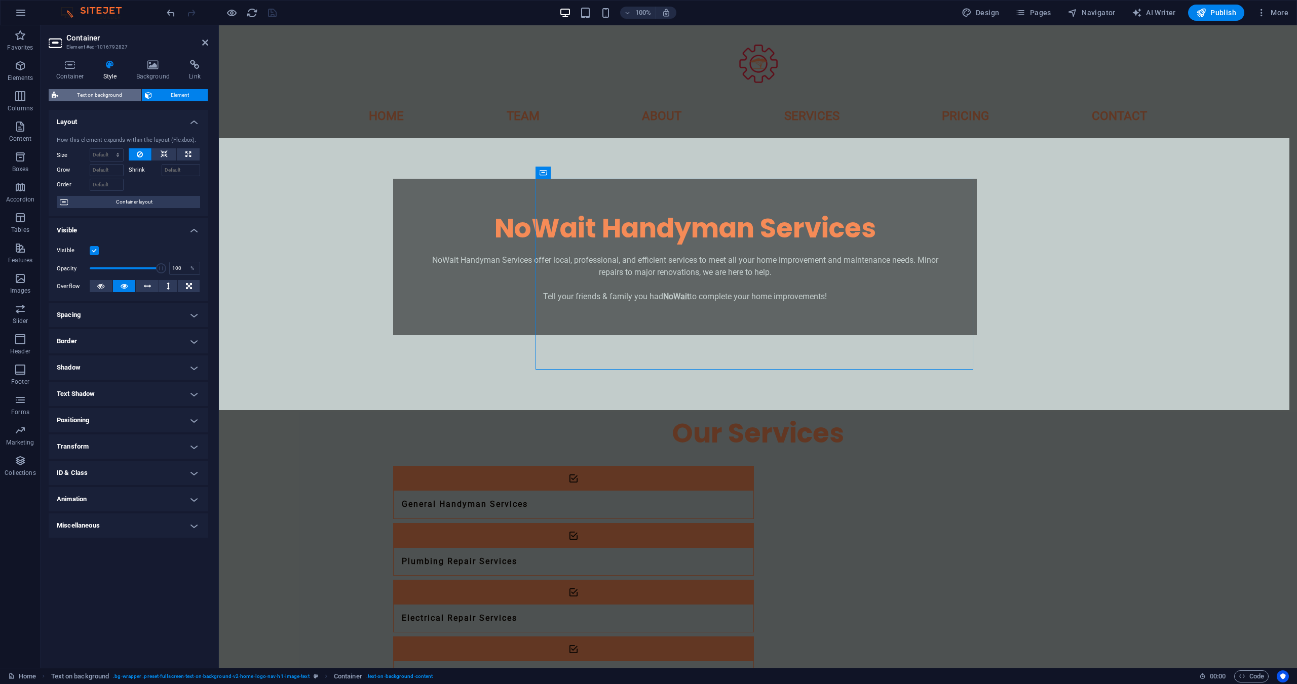
select select "preset-fullscreen-text-on-background-v2-home-logo-nav-h1-image-text"
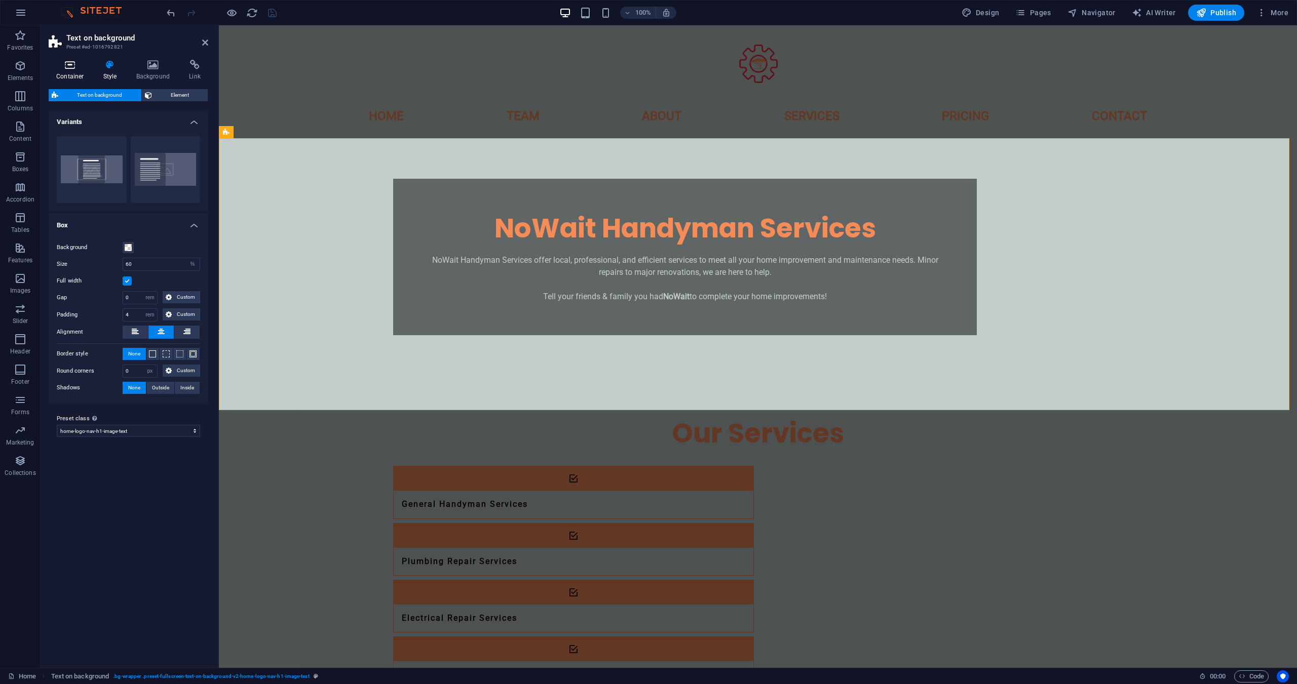
click at [73, 69] on icon at bounding box center [70, 65] width 43 height 10
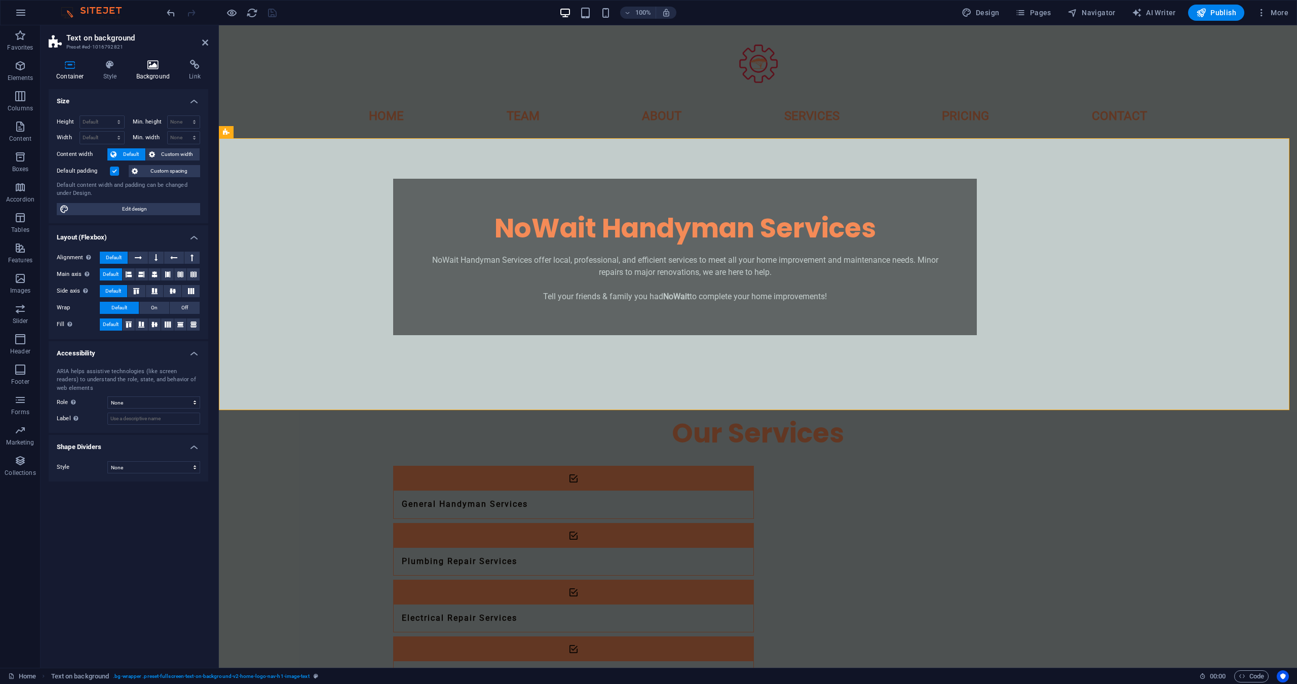
click at [150, 72] on h4 "Background" at bounding box center [155, 70] width 53 height 21
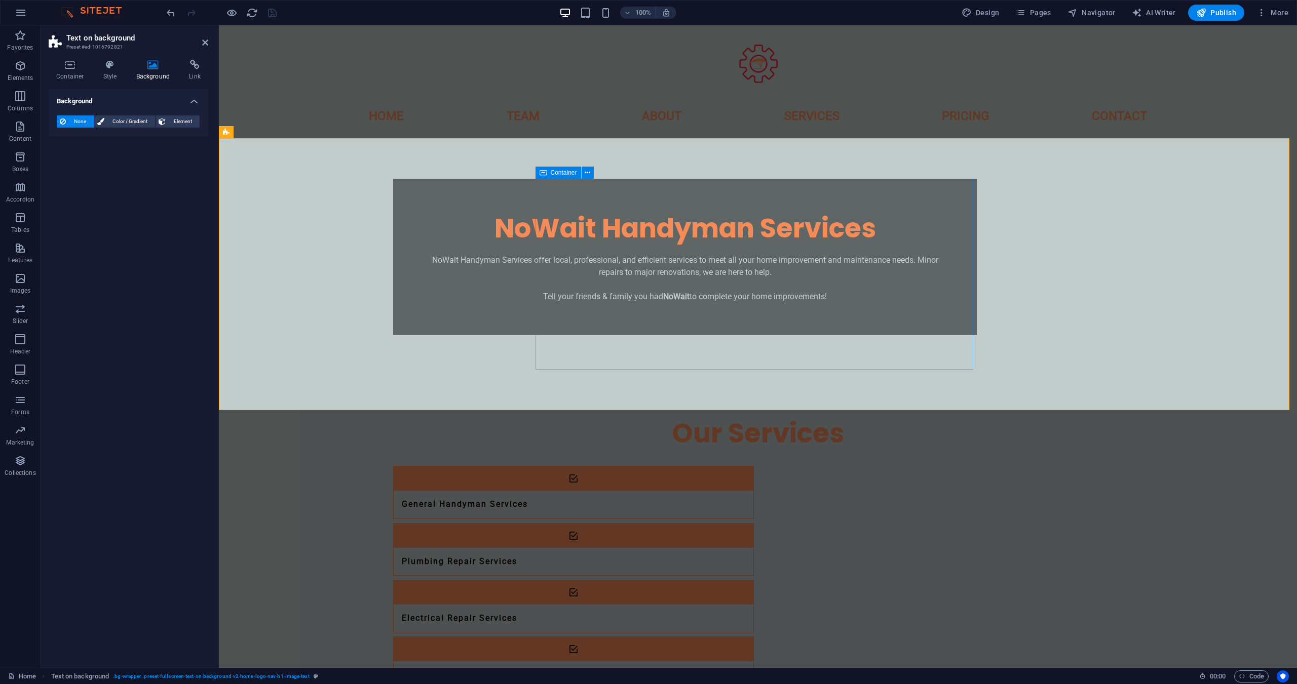
click at [546, 205] on div "NoWait Handyman Services NoWait Handyman Services offer local, professional, an…" at bounding box center [685, 257] width 584 height 157
click at [545, 205] on div "NoWait Handyman Services NoWait Handyman Services offer local, professional, an…" at bounding box center [685, 257] width 584 height 157
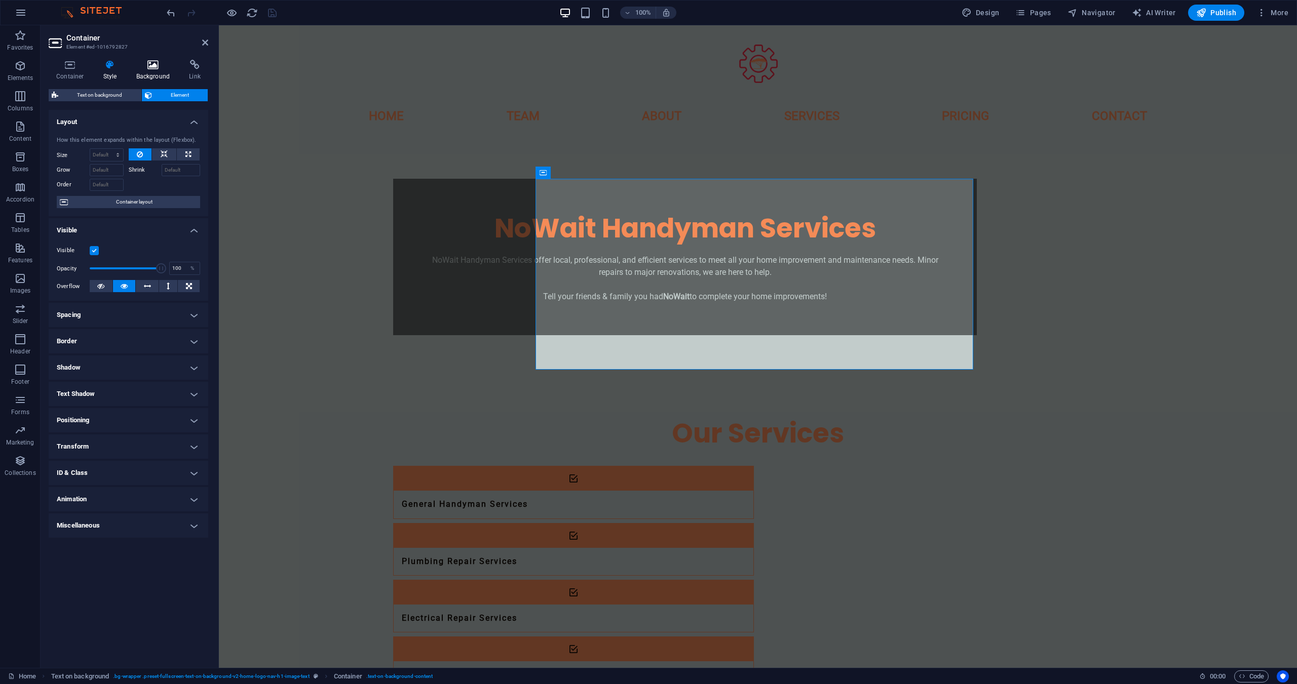
click at [151, 63] on icon at bounding box center [153, 65] width 49 height 10
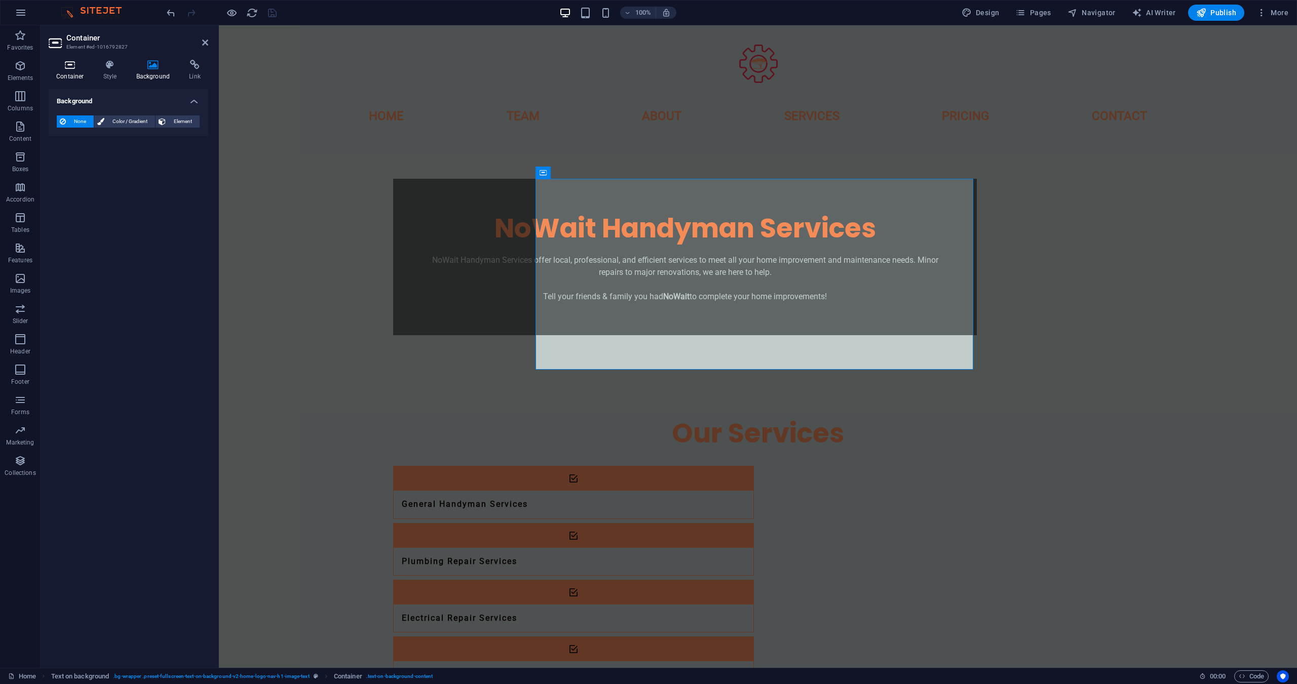
click at [75, 71] on h4 "Container" at bounding box center [72, 70] width 47 height 21
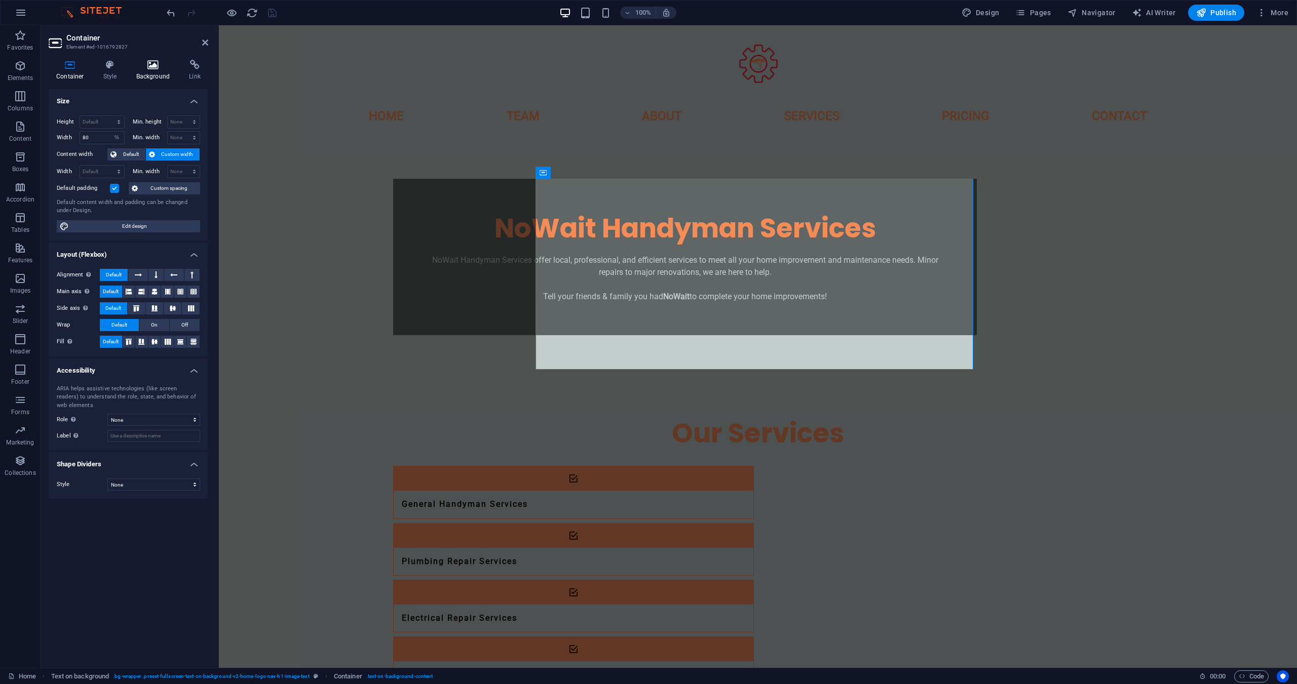
click at [156, 72] on h4 "Background" at bounding box center [155, 70] width 53 height 21
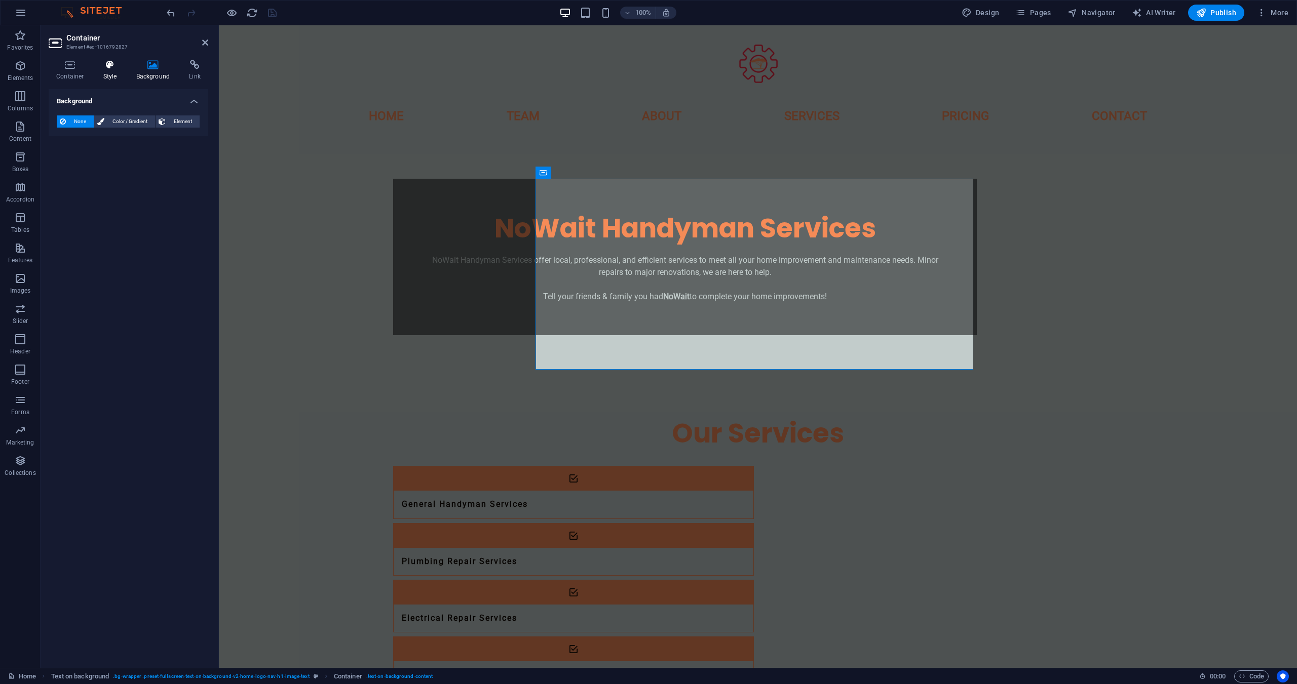
click at [120, 68] on icon at bounding box center [110, 65] width 29 height 10
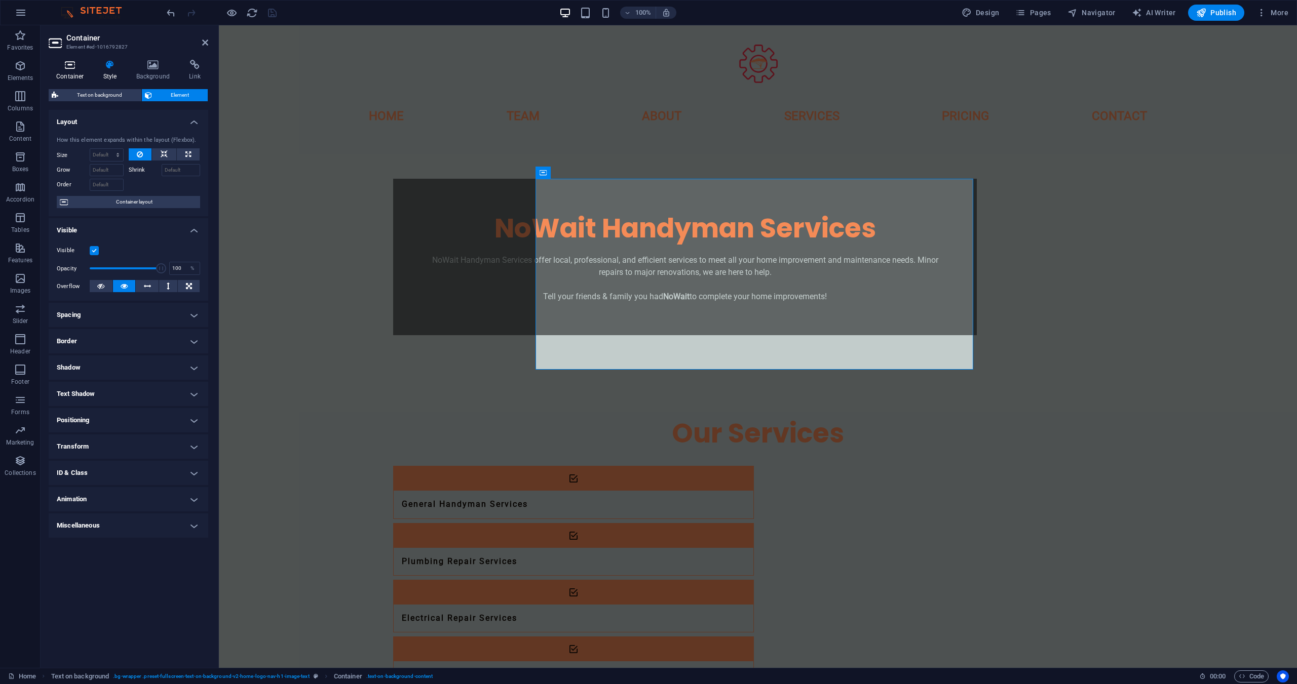
click at [70, 71] on h4 "Container" at bounding box center [72, 70] width 47 height 21
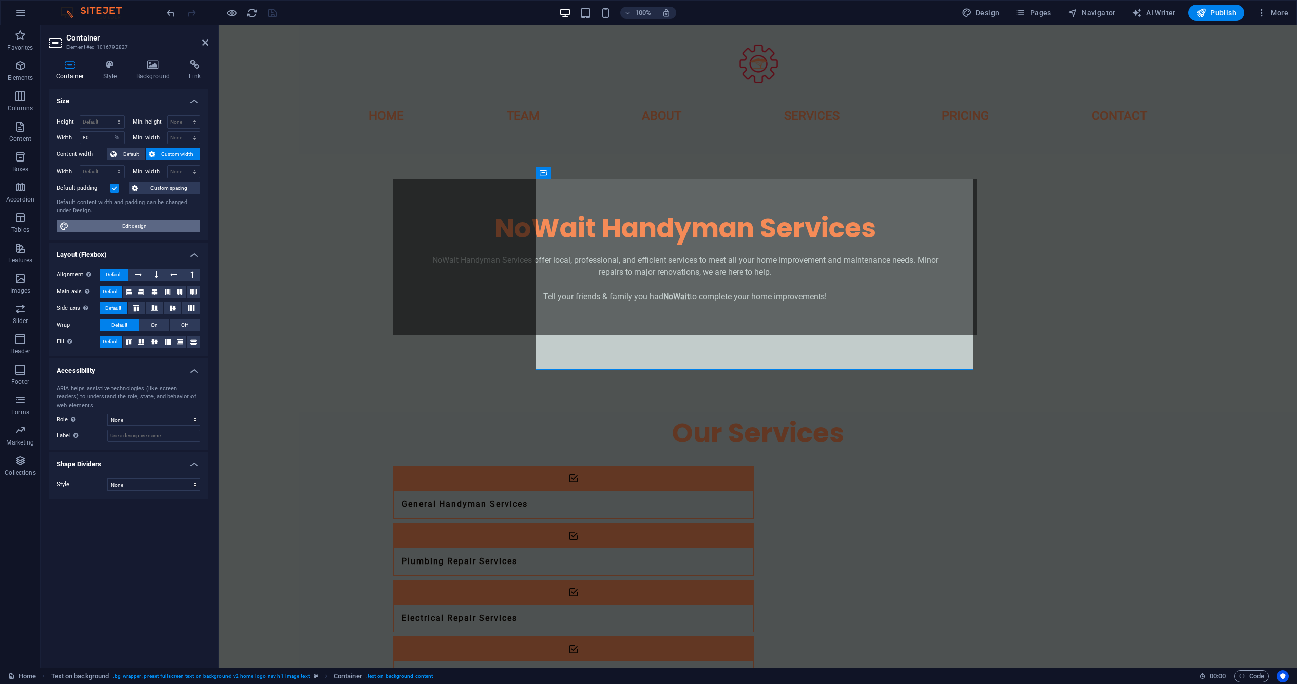
click at [115, 228] on span "Edit design" at bounding box center [134, 226] width 125 height 12
select select "rem"
select select "ease-in-out"
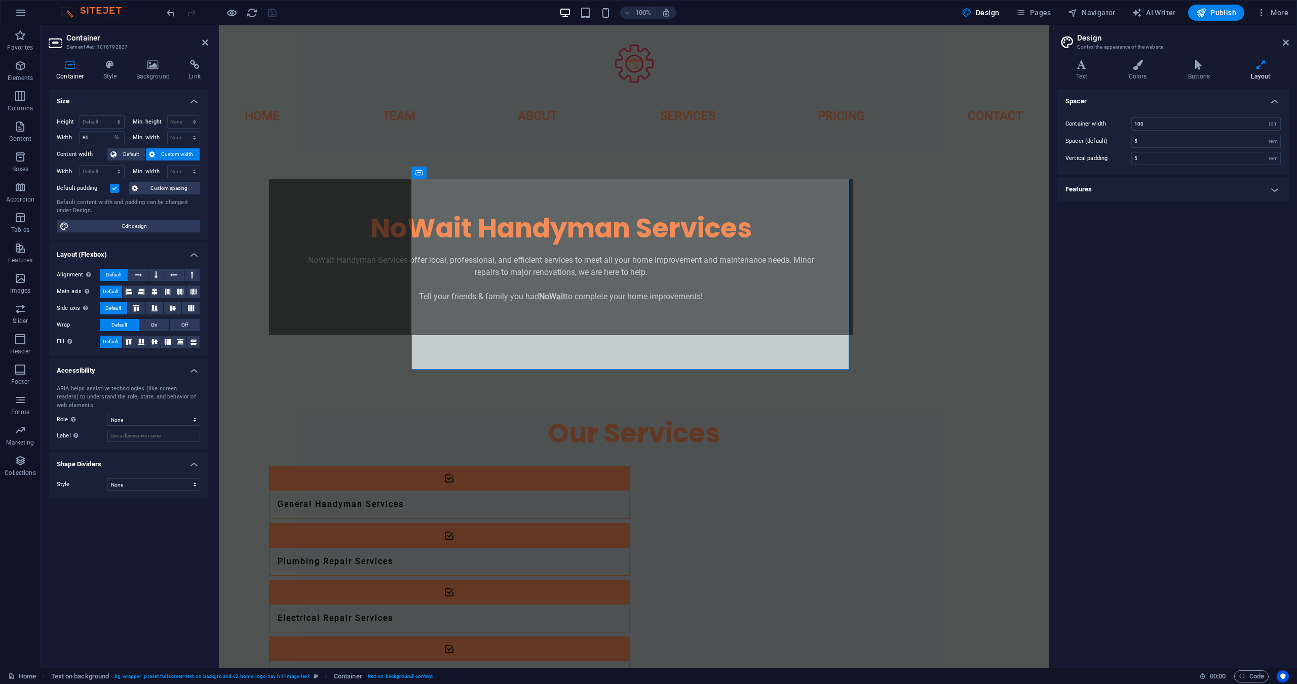
click at [1118, 199] on h4 "Features" at bounding box center [1173, 189] width 232 height 24
click at [1122, 412] on div "Spacer Container width 100 rem px Spacer (default) 5 rem Vertical padding 5 rem…" at bounding box center [1173, 374] width 232 height 571
click at [933, 366] on div "NoWait Handyman Services NoWait Handyman Services offer local, professional, an…" at bounding box center [634, 257] width 830 height 238
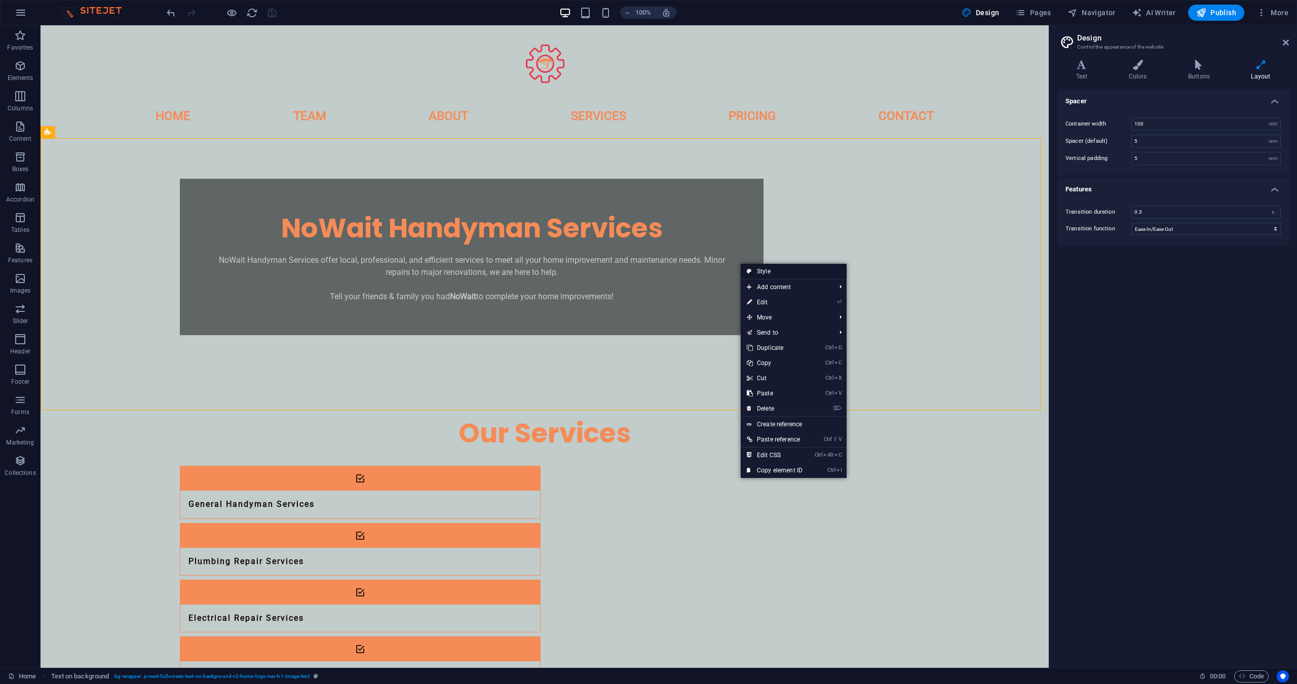
click at [761, 271] on link "Style" at bounding box center [794, 271] width 106 height 15
select select "%"
select select "rem"
select select "px"
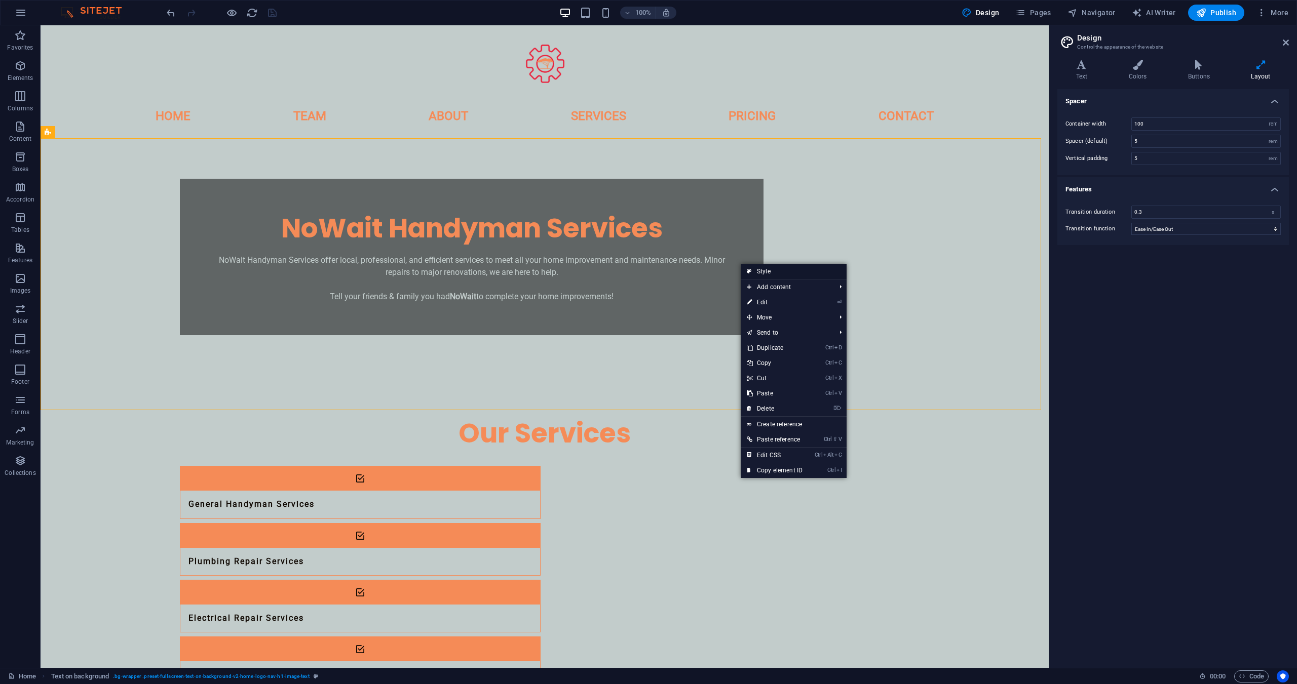
select select "preset-fullscreen-text-on-background-v2-home-logo-nav-h1-image-text"
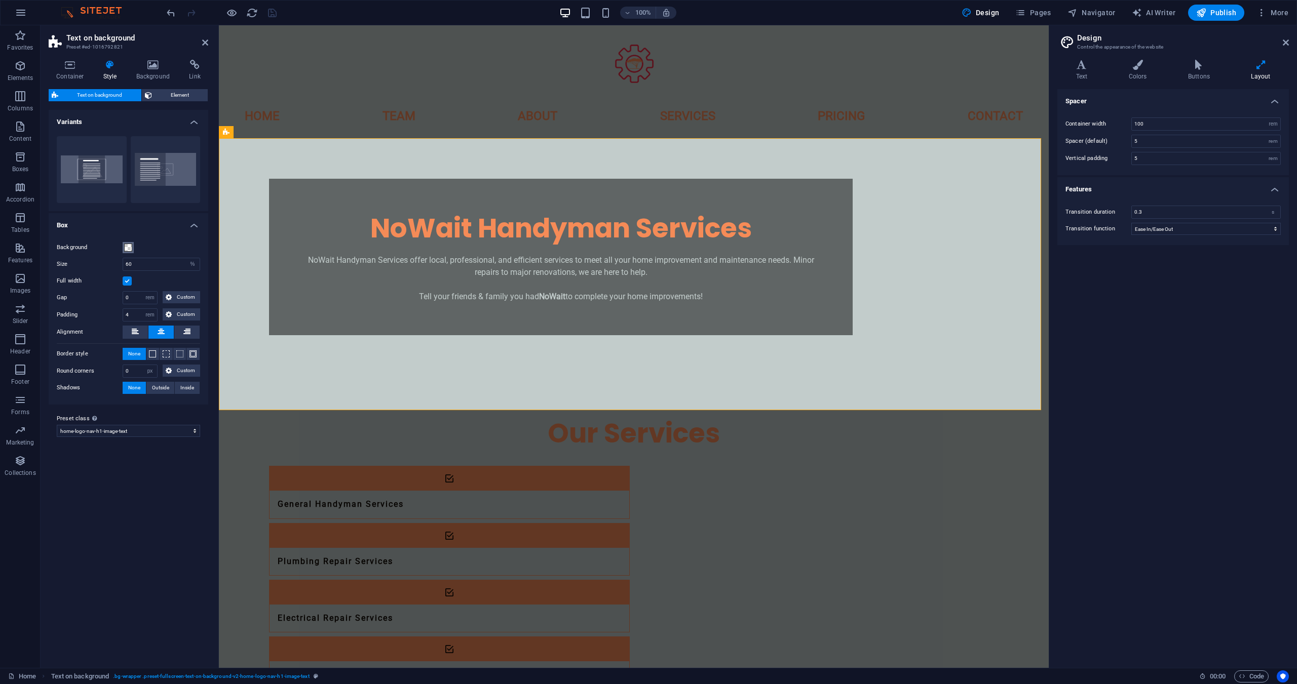
click at [127, 248] on span at bounding box center [128, 248] width 8 height 8
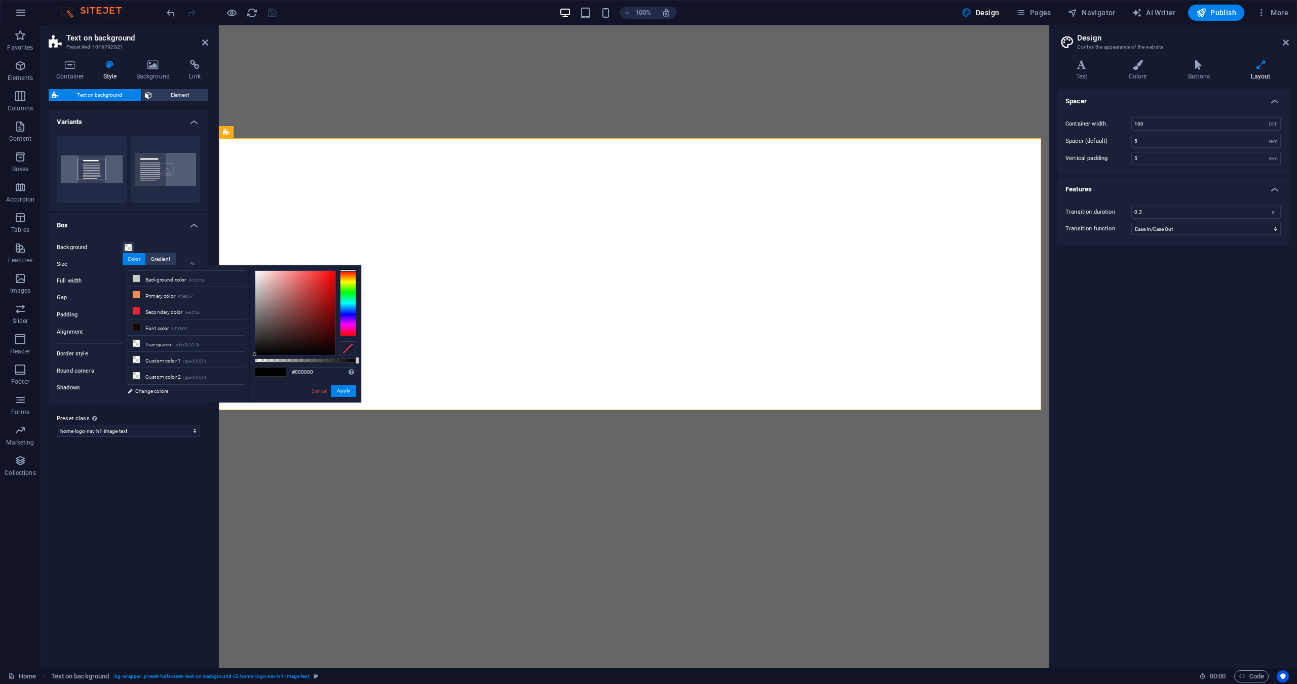
select select "%"
select select "rem"
select select "px"
select select "preset-fullscreen-text-on-background-v2-home-logo-nav-h1-image-text"
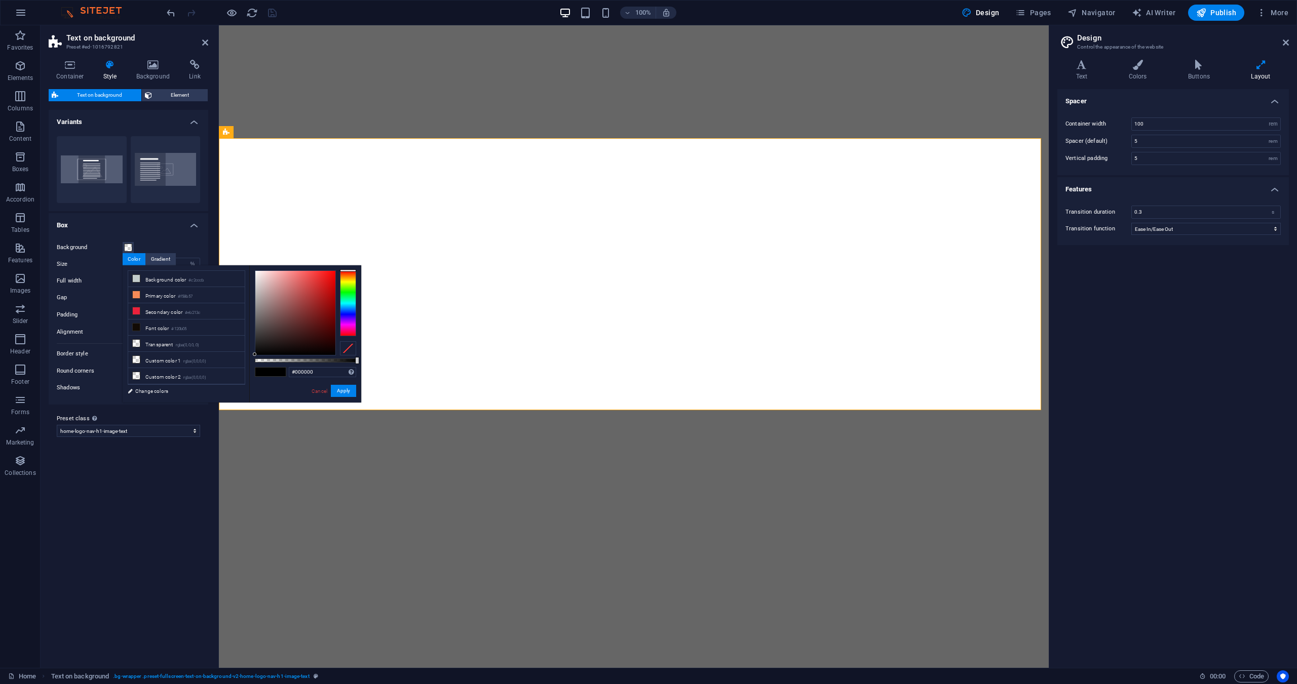
select select "rem"
select select "ease-in-out"
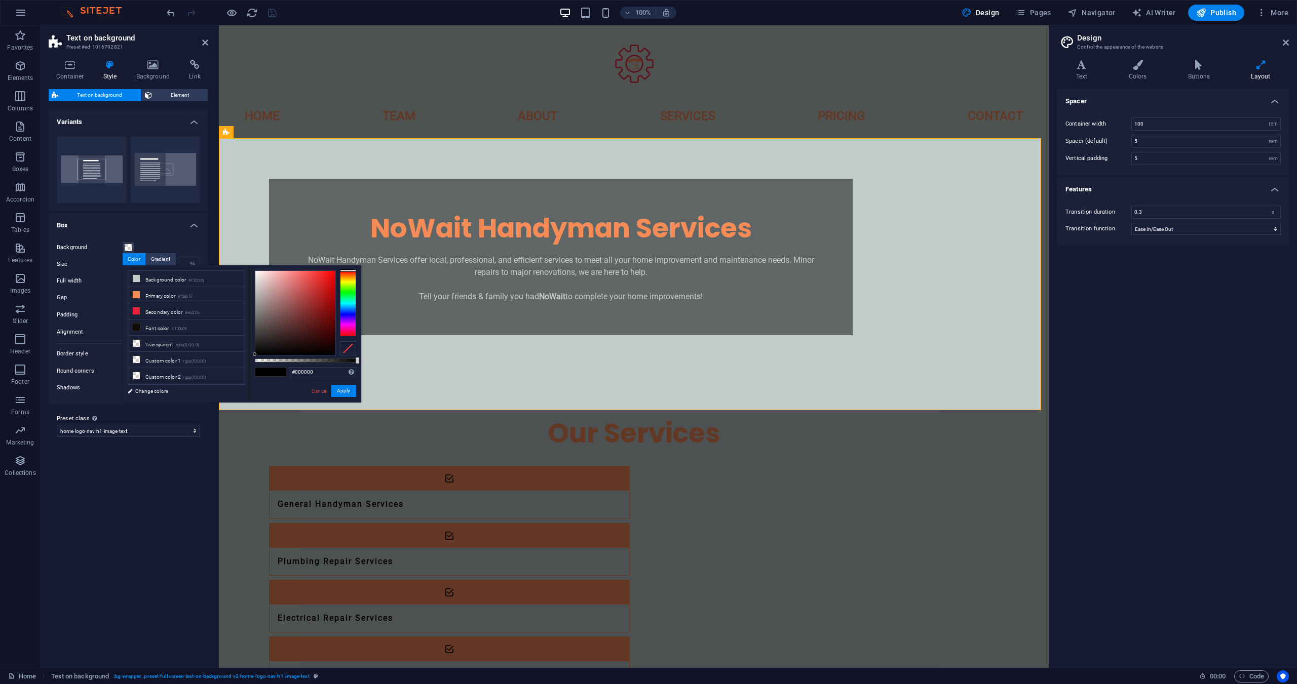
click at [159, 278] on li "Background color #c2cccb" at bounding box center [186, 279] width 117 height 16
type input "rgba(194, 204, 203, 0.5)"
drag, startPoint x: 146, startPoint y: 367, endPoint x: 343, endPoint y: 390, distance: 197.8
click at [343, 390] on button "Apply" at bounding box center [343, 391] width 25 height 12
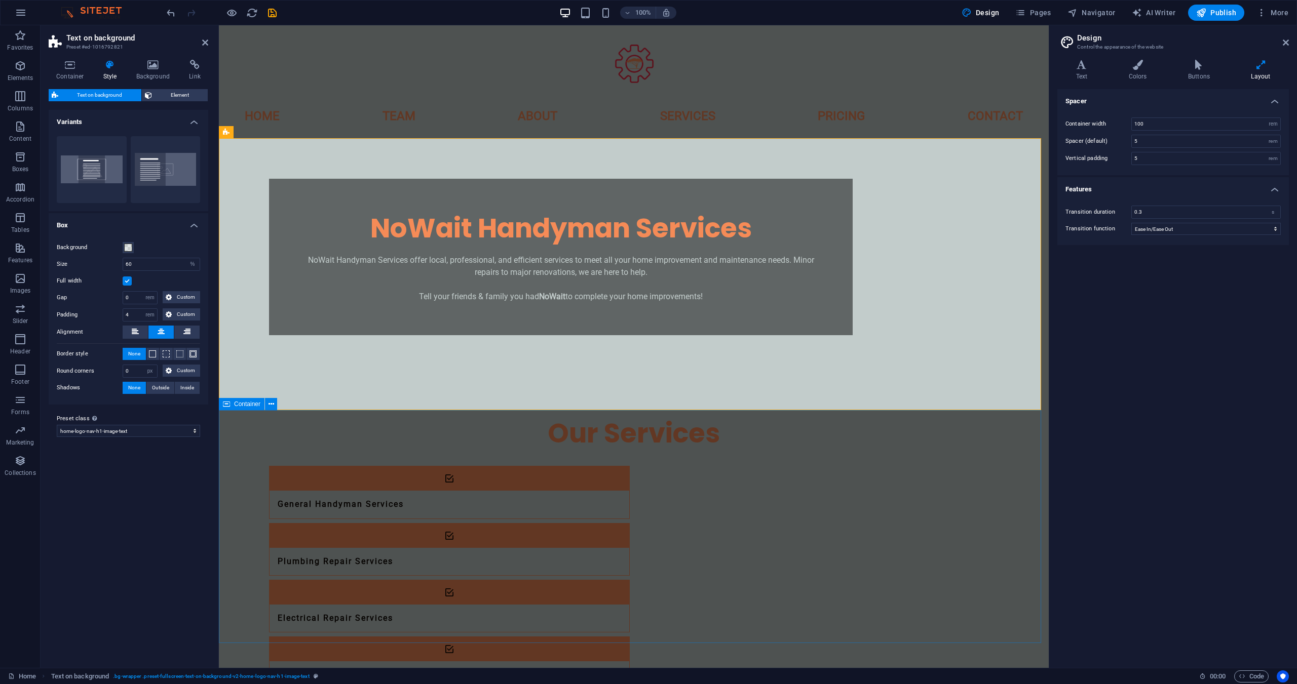
click at [247, 456] on div "Our Services General Handyman Services Plumbing Repair Services Electrical Repa…" at bounding box center [634, 610] width 830 height 469
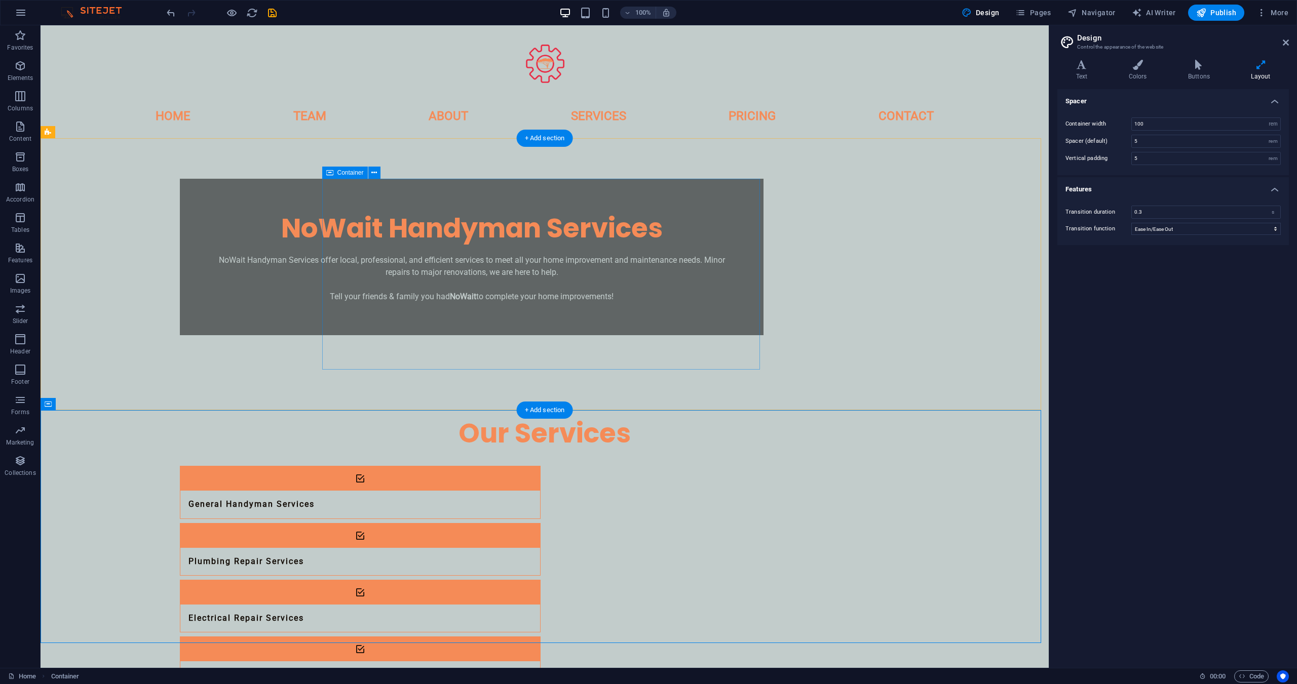
click at [335, 335] on div "NoWait Handyman Services NoWait Handyman Services offer local, professional, an…" at bounding box center [472, 257] width 584 height 157
select select "%"
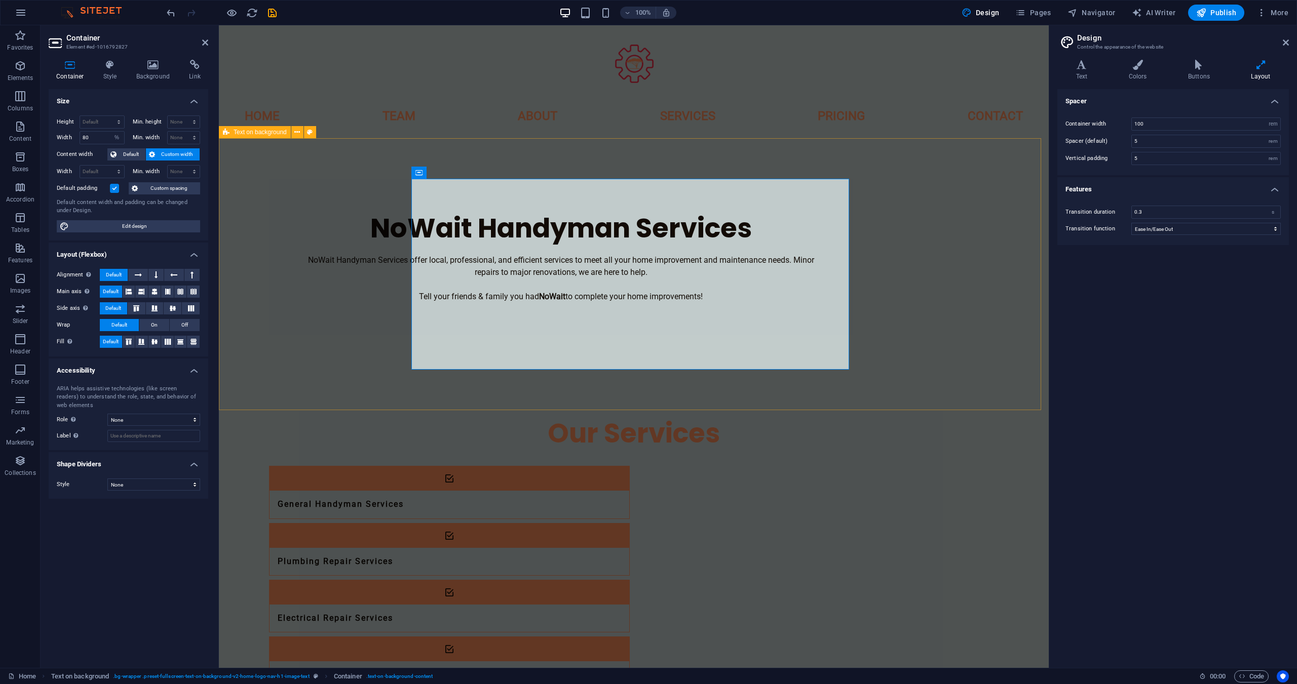
click at [297, 376] on div "NoWait Handyman Services NoWait Handyman Services offer local, professional, an…" at bounding box center [634, 257] width 830 height 238
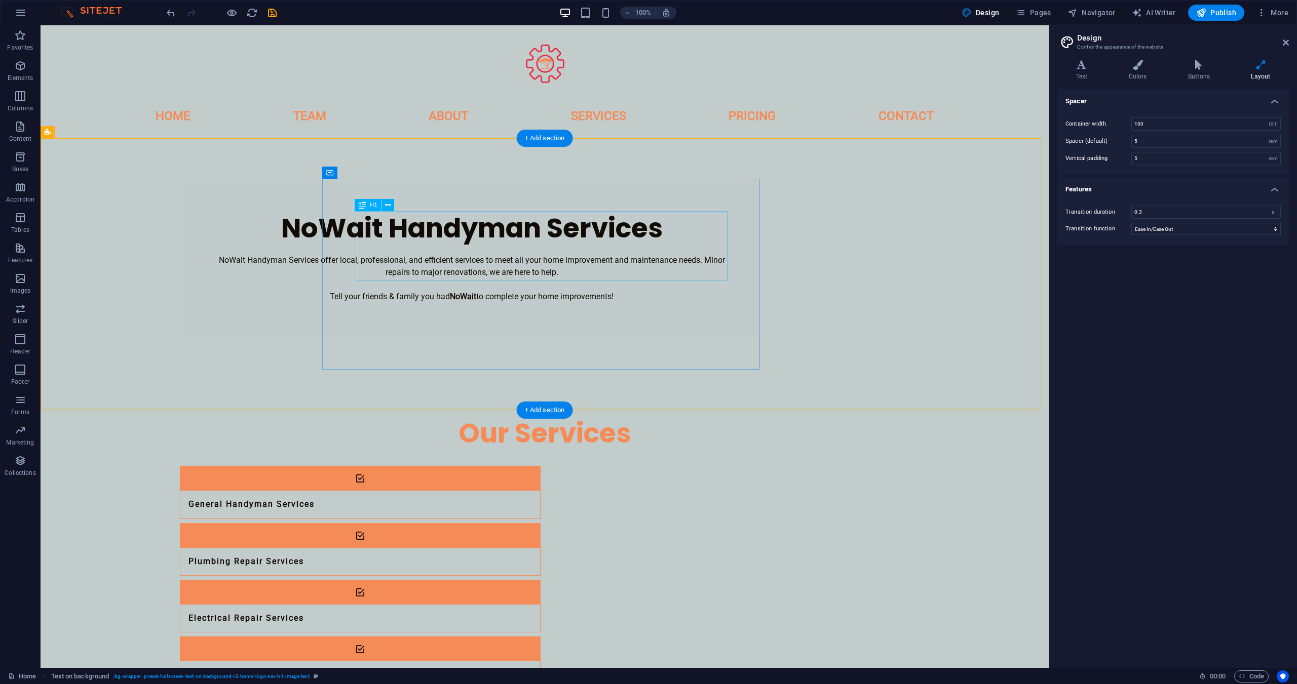
click at [550, 225] on div "NoWait Handyman Services" at bounding box center [471, 228] width 519 height 35
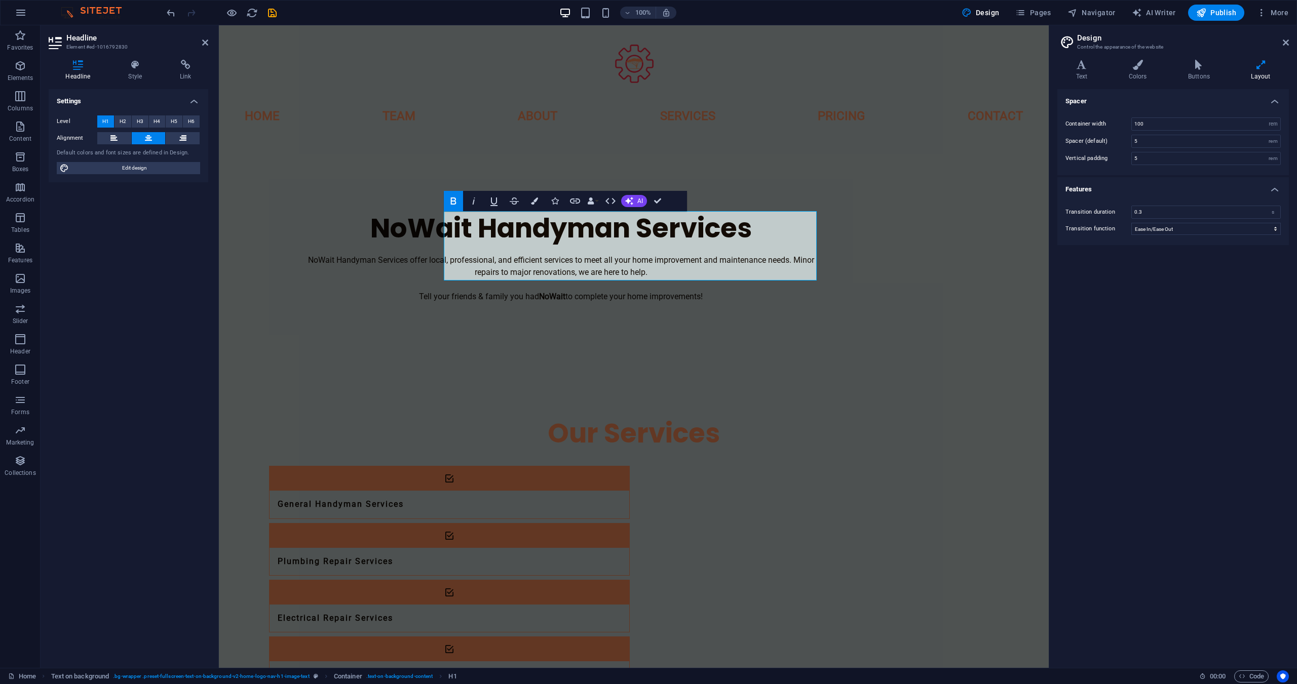
click at [107, 120] on span "H1" at bounding box center [105, 121] width 7 height 12
click at [531, 203] on icon "button" at bounding box center [534, 201] width 7 height 7
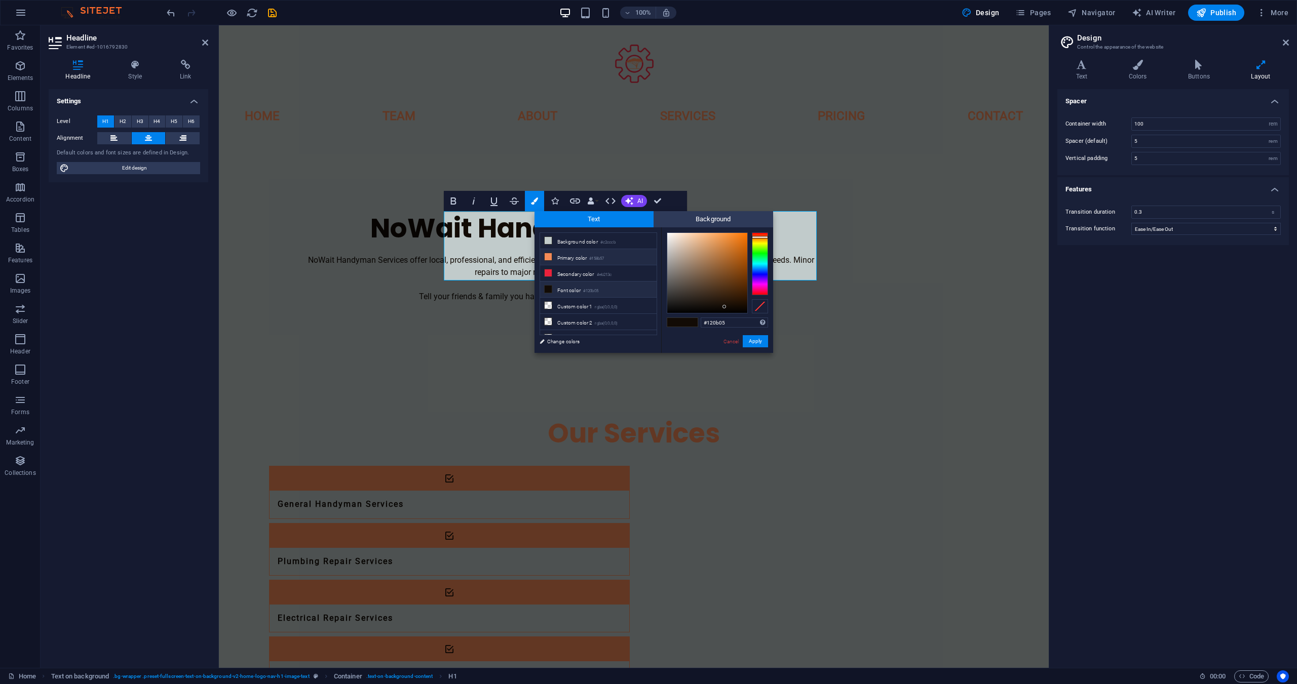
click at [564, 259] on li "Primary color #f58b57" at bounding box center [598, 257] width 117 height 16
type input "#f58b57"
click at [758, 348] on div "#f58b57 Supported formats #0852ed rgb(8, 82, 237) rgba(8, 82, 237, 90%) hsv(221…" at bounding box center [717, 363] width 112 height 273
drag, startPoint x: 752, startPoint y: 341, endPoint x: 538, endPoint y: 324, distance: 214.5
click at [752, 341] on button "Apply" at bounding box center [755, 341] width 25 height 12
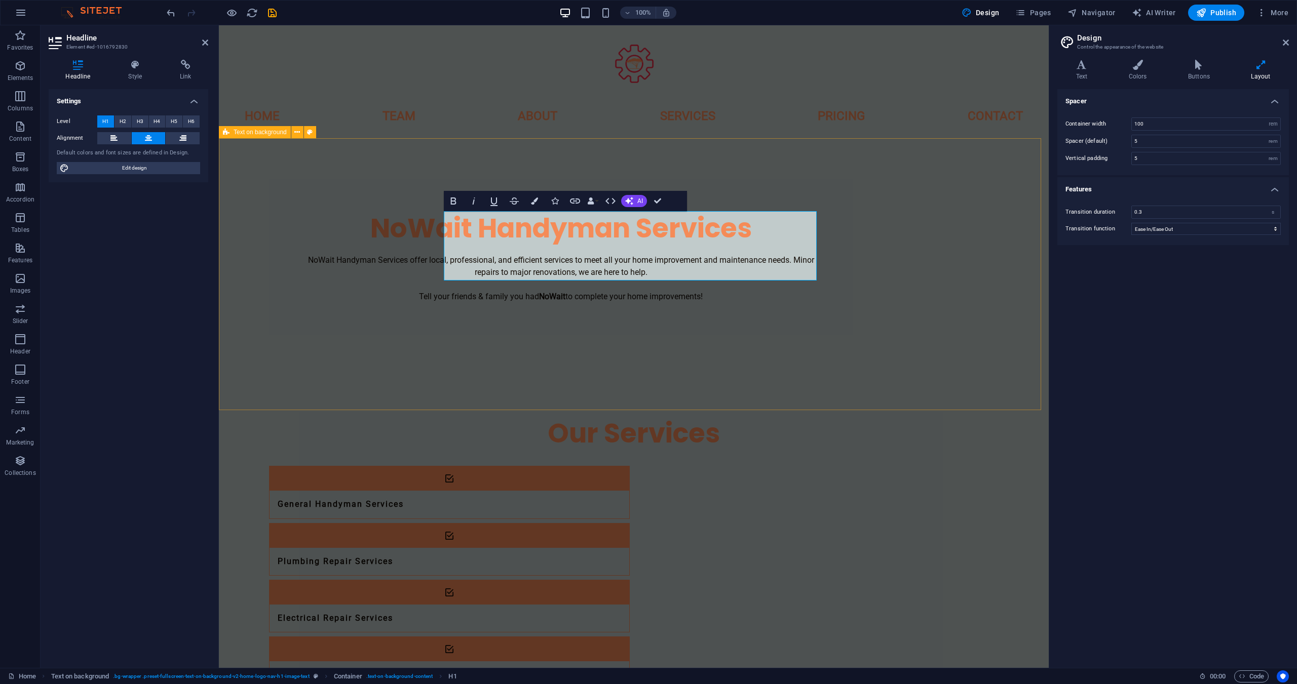
click at [1049, 473] on div "Our Services General Handyman Services Plumbing Repair Services Electrical Repa…" at bounding box center [634, 610] width 830 height 469
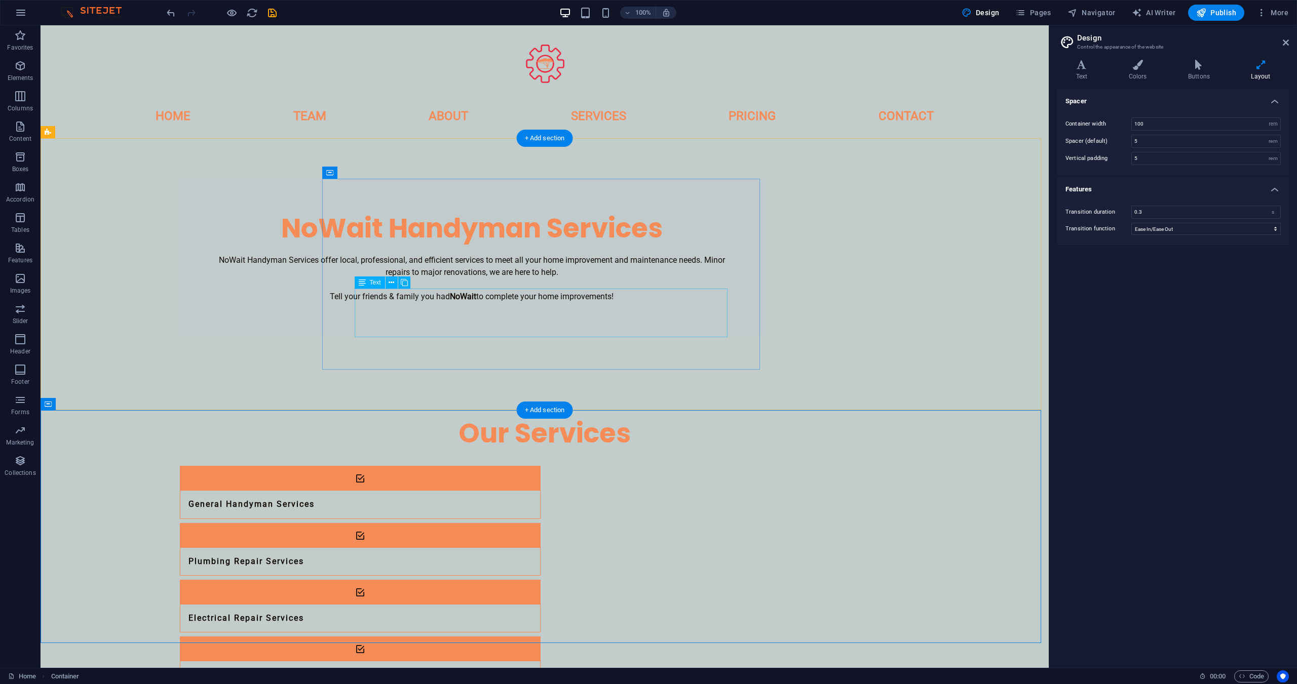
click at [663, 303] on div "NoWait Handyman Services offer local, professional, and efficient services to m…" at bounding box center [471, 278] width 519 height 49
click at [621, 303] on div "NoWait Handyman Services offer local, professional, and efficient services to m…" at bounding box center [471, 278] width 519 height 49
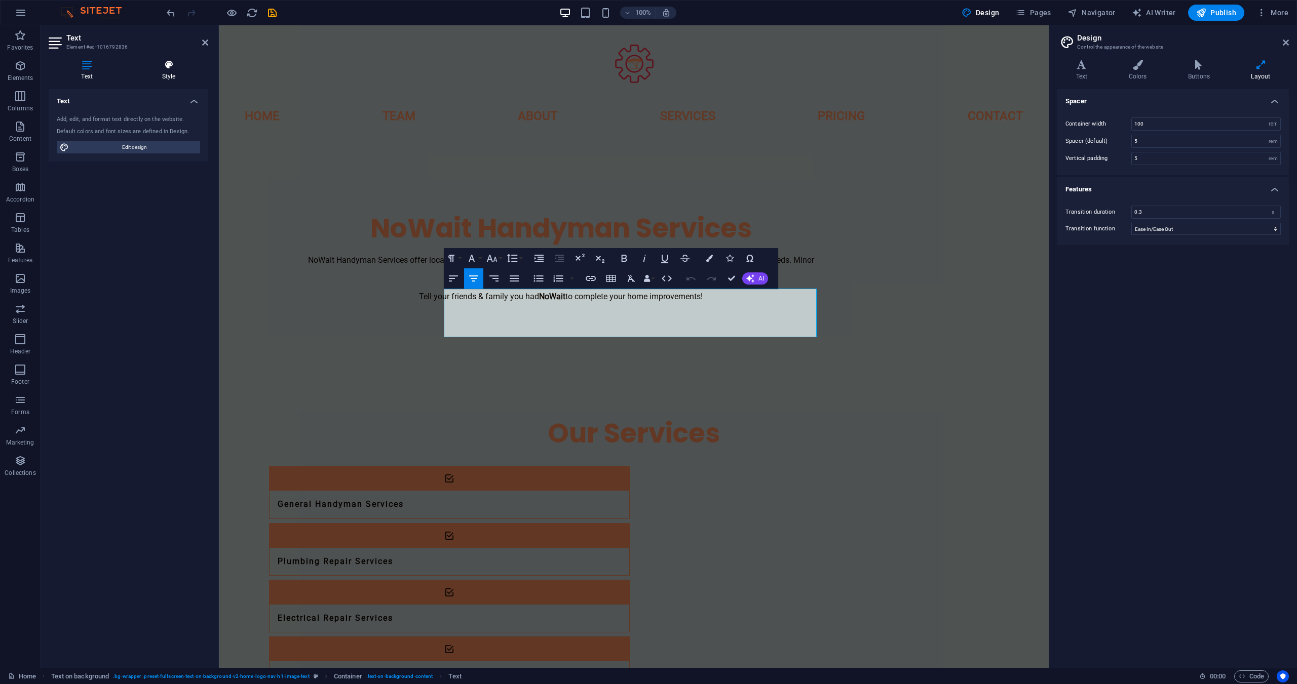
click at [176, 79] on h4 "Style" at bounding box center [168, 70] width 79 height 21
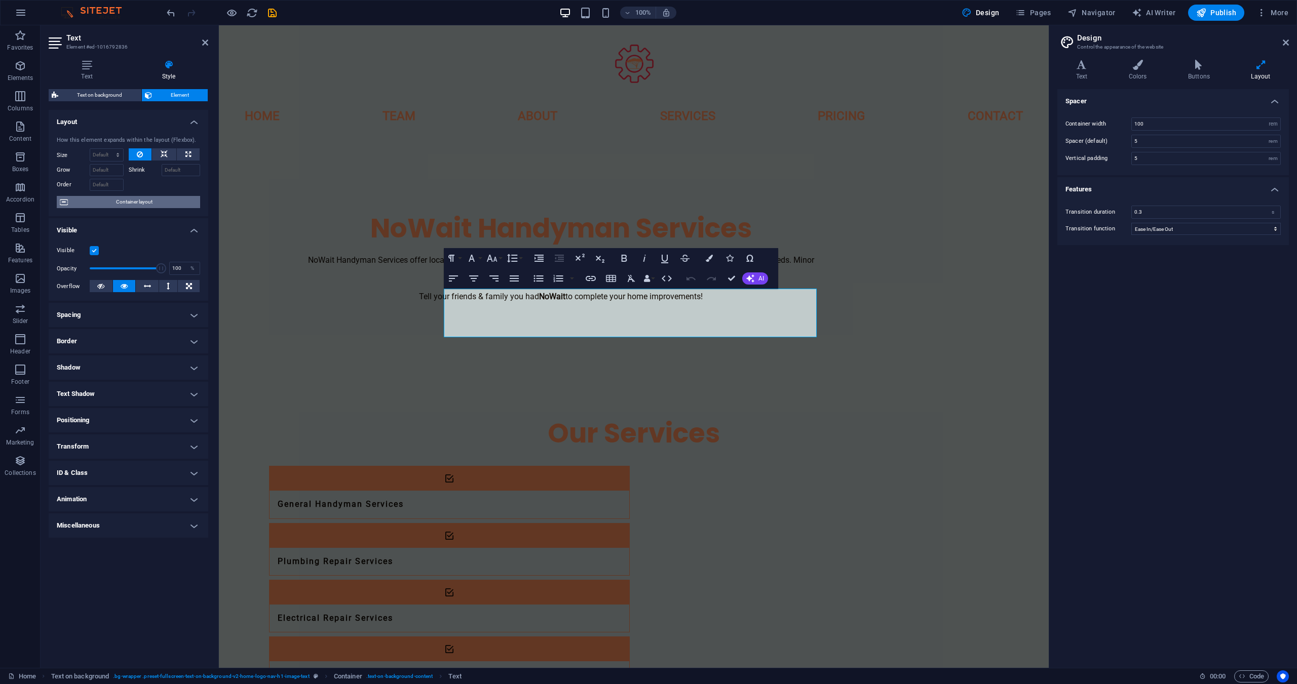
click at [156, 204] on span "Container layout" at bounding box center [134, 202] width 126 height 12
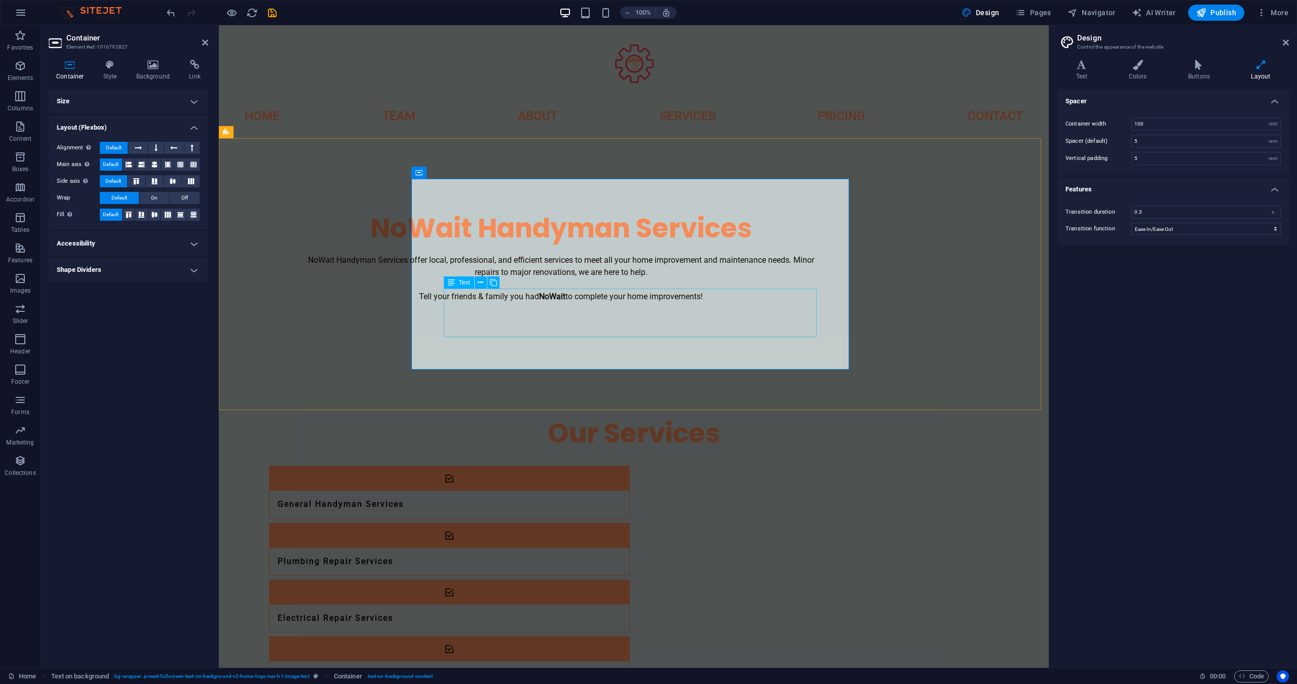
click at [581, 296] on div "NoWait Handyman Services offer local, professional, and efficient services to m…" at bounding box center [560, 278] width 519 height 49
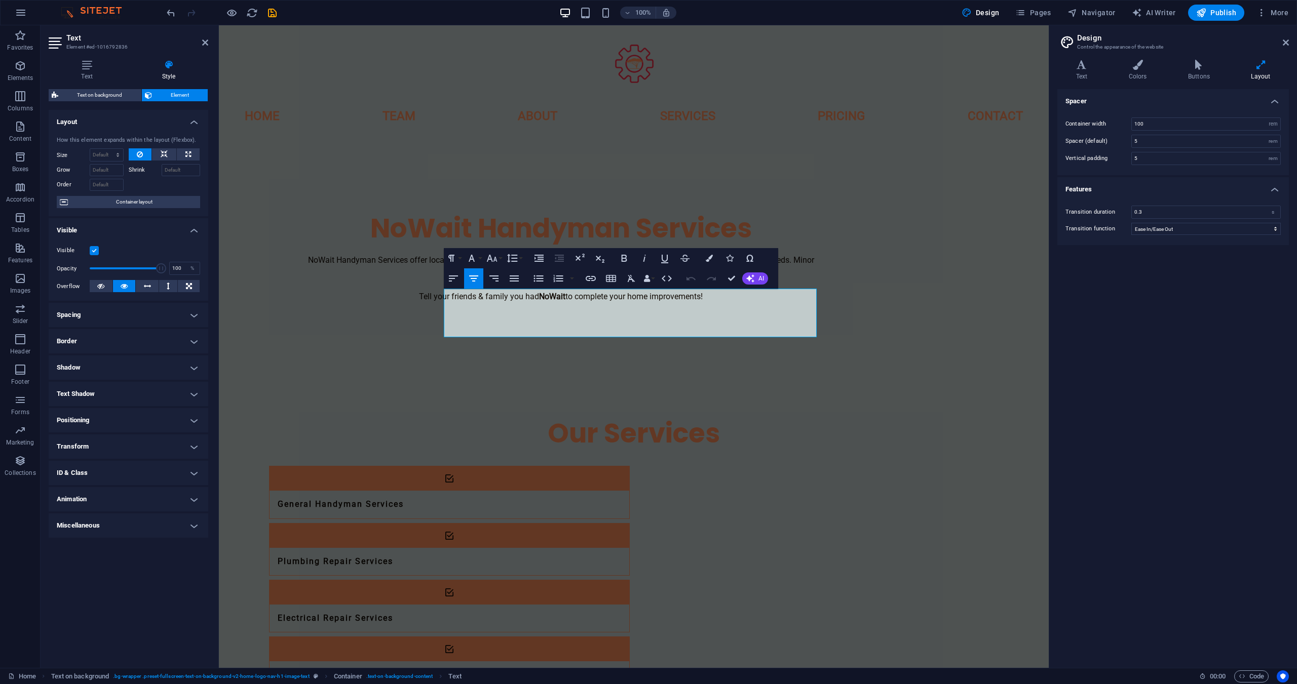
click at [103, 335] on h4 "Border" at bounding box center [129, 341] width 160 height 24
click at [132, 359] on span at bounding box center [132, 362] width 7 height 7
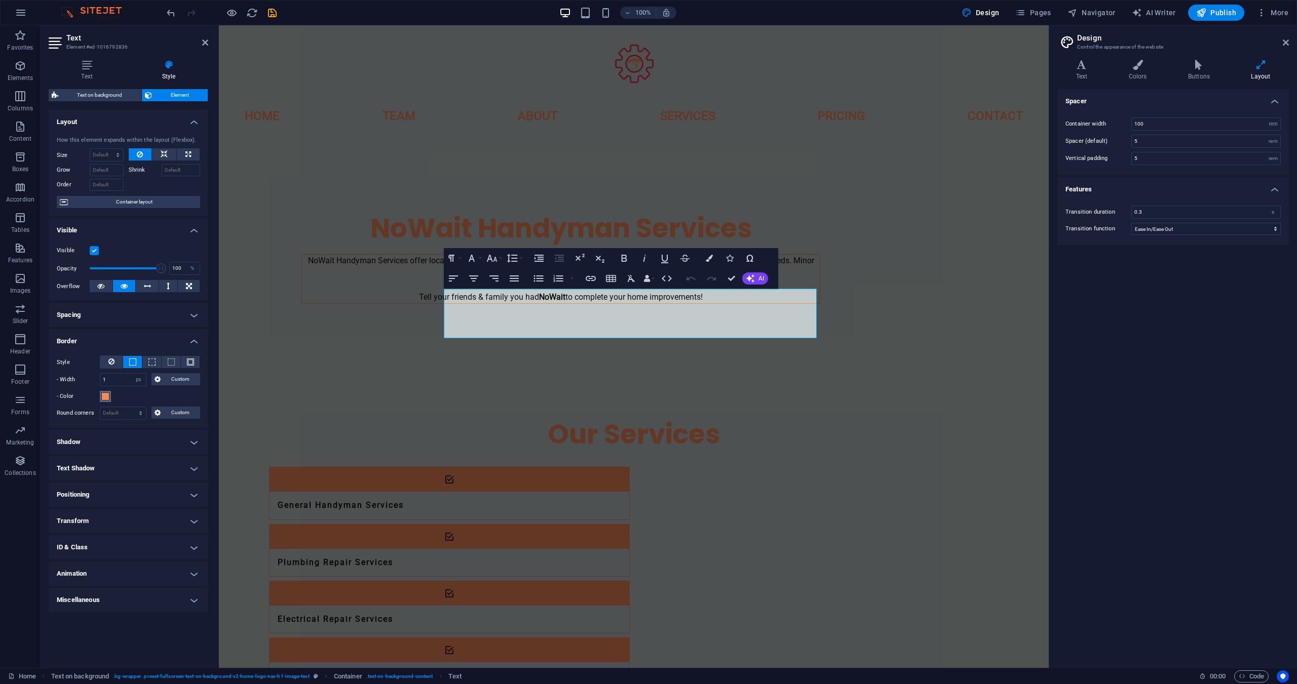
click at [103, 396] on span at bounding box center [105, 397] width 8 height 8
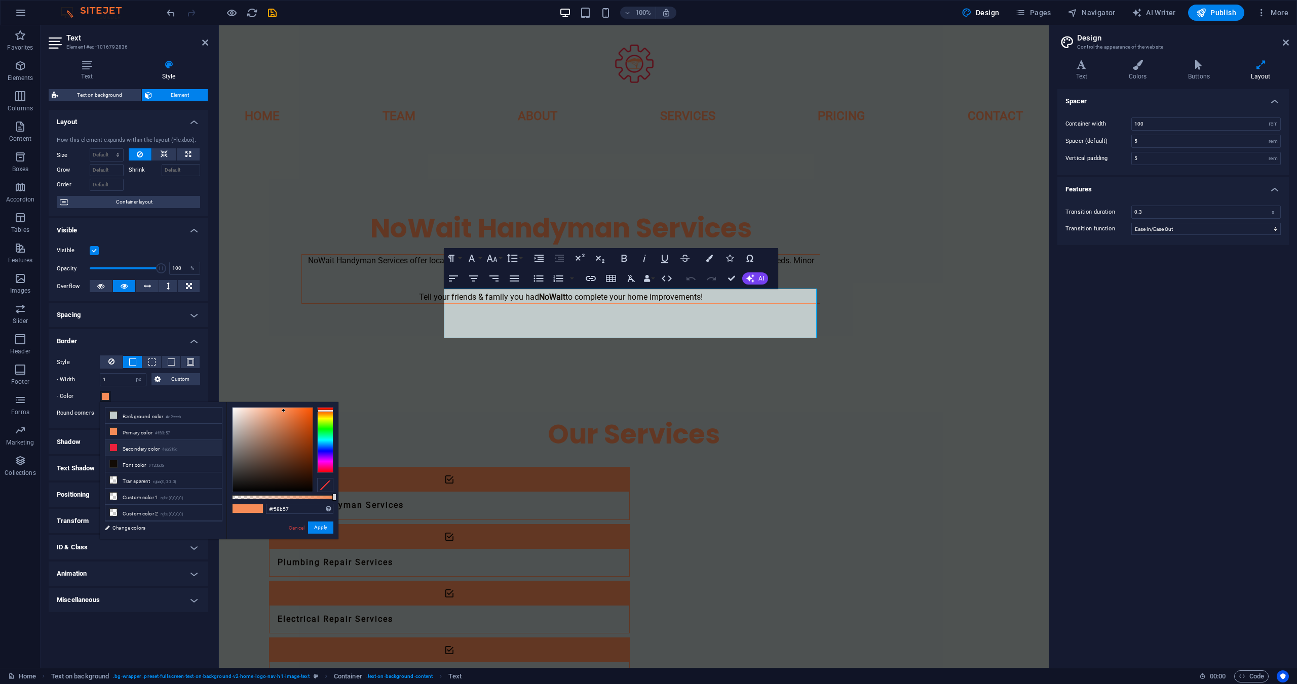
click at [135, 451] on li "Secondary color #eb213c" at bounding box center [163, 448] width 117 height 16
type input "#eb213c"
drag, startPoint x: 119, startPoint y: 378, endPoint x: 75, endPoint y: 365, distance: 45.7
click at [75, 365] on div "Style - Width 1 auto px rem % vh vw Custom Custom 1 auto px rem % vh vw 1 auto …" at bounding box center [128, 379] width 143 height 47
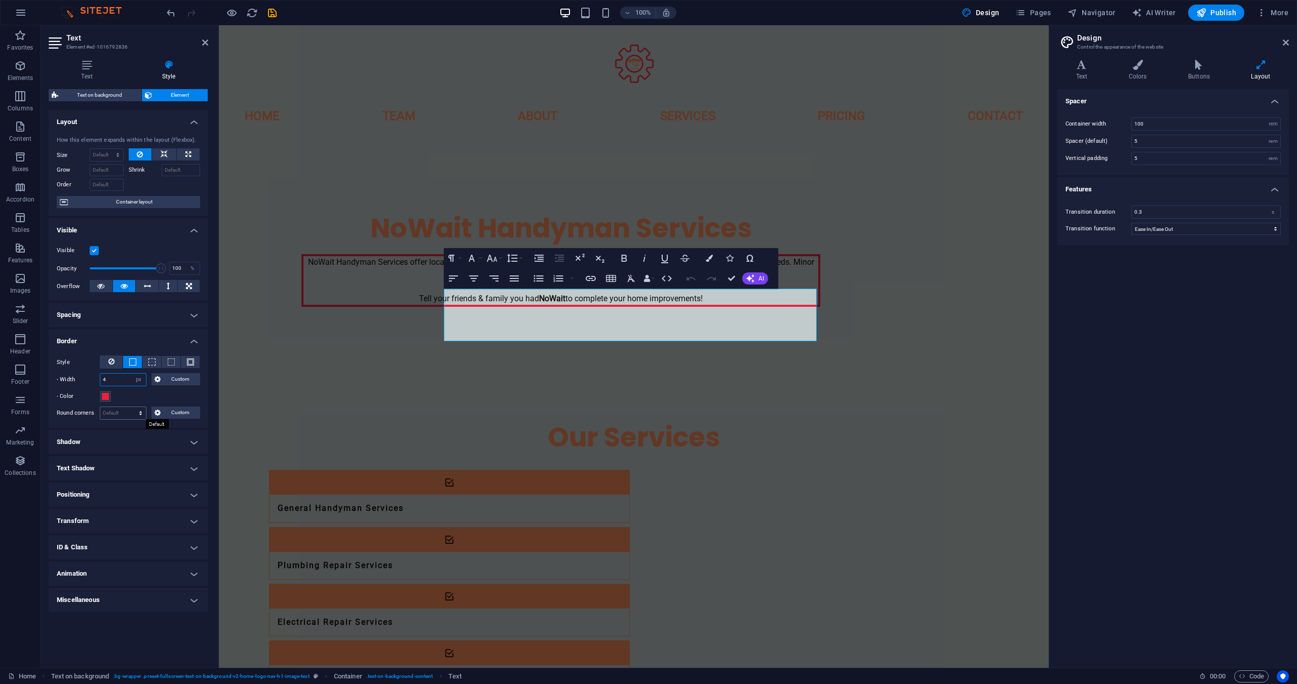
type input "4"
click at [130, 414] on select "Default px rem % vh vw Custom" at bounding box center [123, 413] width 46 height 12
click at [100, 407] on select "Default px rem % vh vw Custom" at bounding box center [123, 413] width 46 height 12
click at [129, 410] on select "Default px rem % vh vw Custom" at bounding box center [123, 413] width 46 height 12
select select "%"
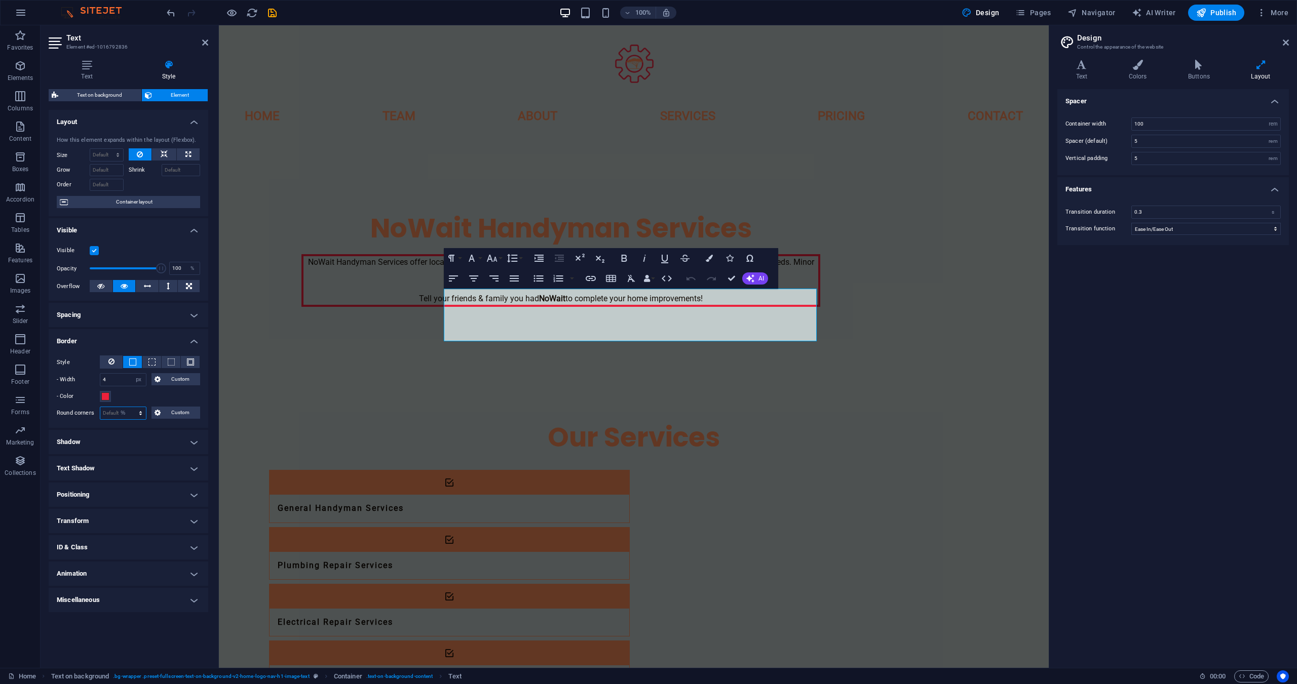
click at [132, 407] on select "Default px rem % vh vw Custom" at bounding box center [123, 413] width 46 height 12
click at [148, 633] on div "Layout How this element expands within the layout (Flexbox). Size Default auto …" at bounding box center [129, 385] width 160 height 550
click at [117, 404] on div "Style - Width 4 auto px rem % vh vw Custom Custom 4 auto px rem % vh vw 4 auto …" at bounding box center [129, 388] width 160 height 81
click at [112, 413] on input "50" at bounding box center [123, 413] width 46 height 12
drag, startPoint x: 118, startPoint y: 411, endPoint x: 66, endPoint y: 403, distance: 52.3
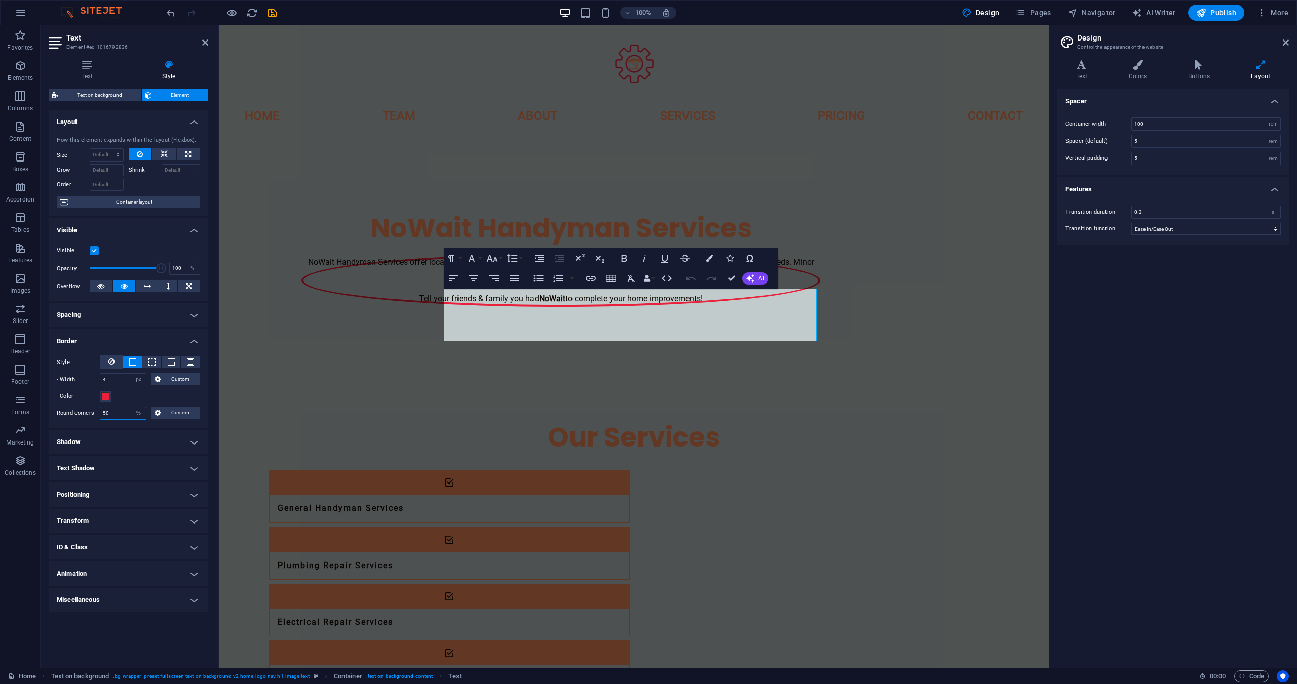
click at [66, 403] on div "Style - Width 4 auto px rem % vh vw Custom Custom 4 auto px rem % vh vw 4 auto …" at bounding box center [129, 388] width 160 height 81
type input "2"
click at [168, 636] on div "Layout How this element expands within the layout (Flexbox). Size Default auto …" at bounding box center [129, 385] width 160 height 550
click at [462, 380] on div "NoWait Handyman Services NoWait Handyman Services offer local, professional, an…" at bounding box center [634, 259] width 830 height 242
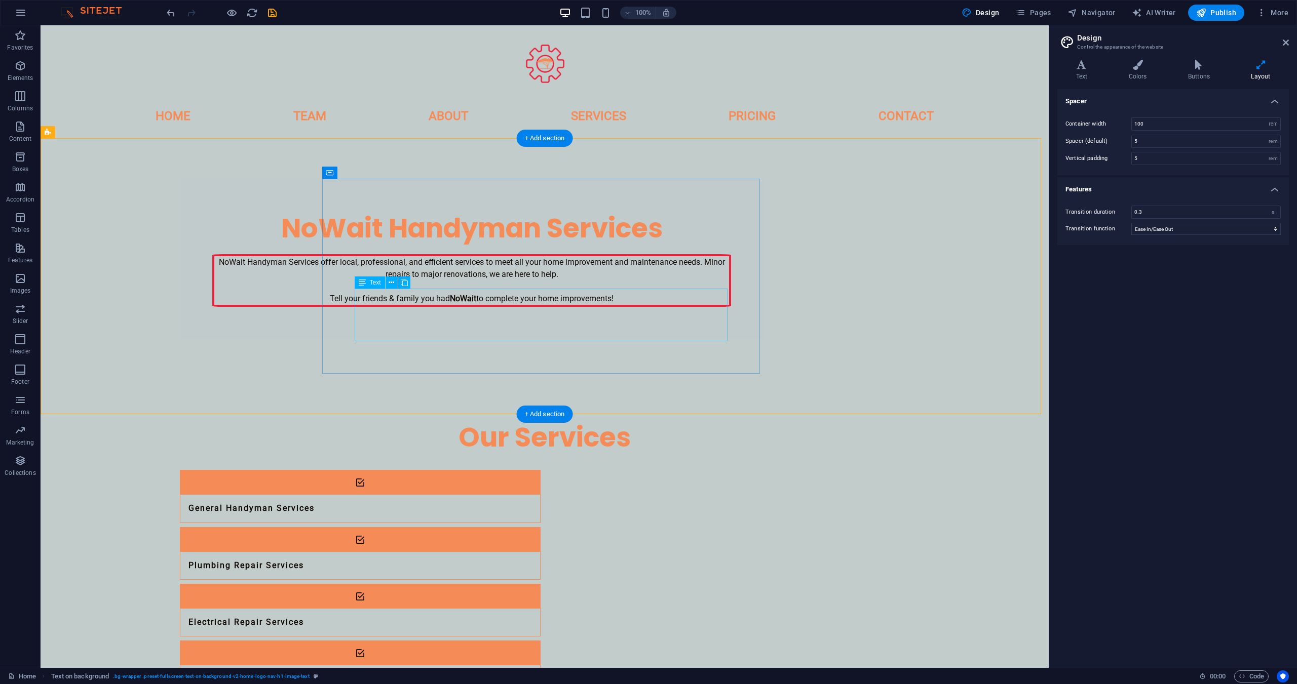
click at [378, 305] on div "NoWait Handyman Services offer local, professional, and efficient services to m…" at bounding box center [471, 280] width 519 height 53
select select "px"
select select "%"
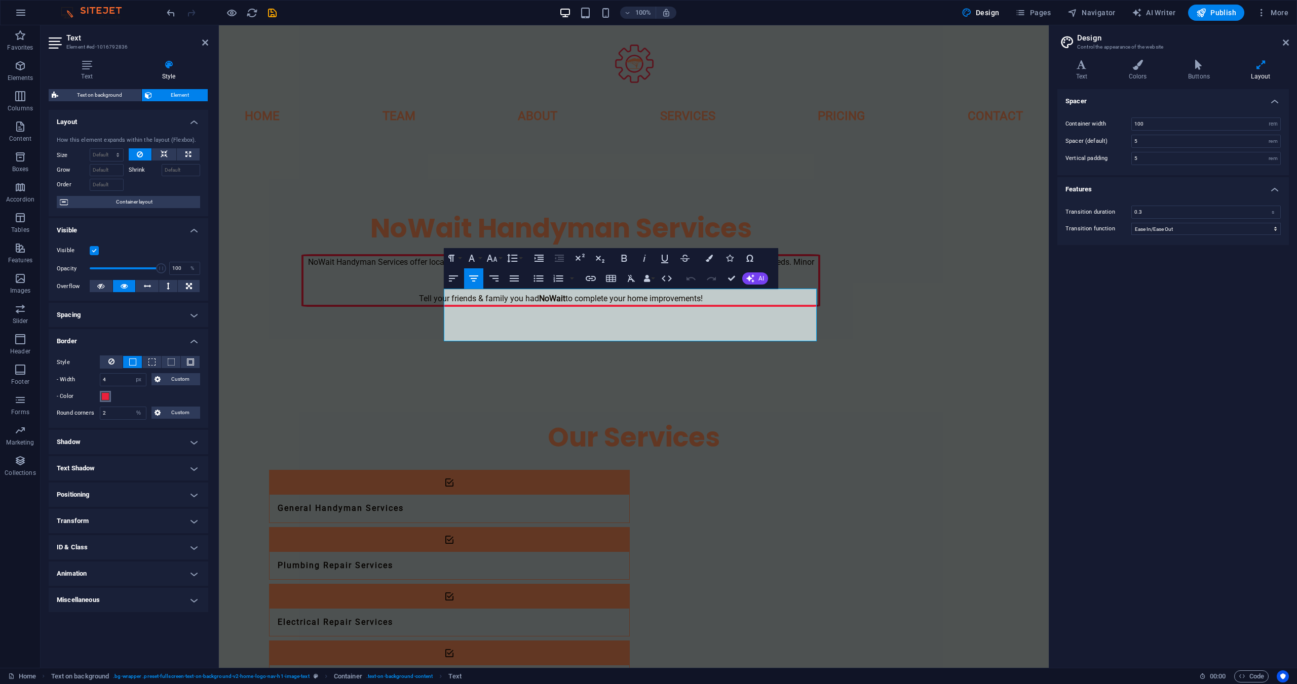
click at [103, 398] on span at bounding box center [105, 397] width 8 height 8
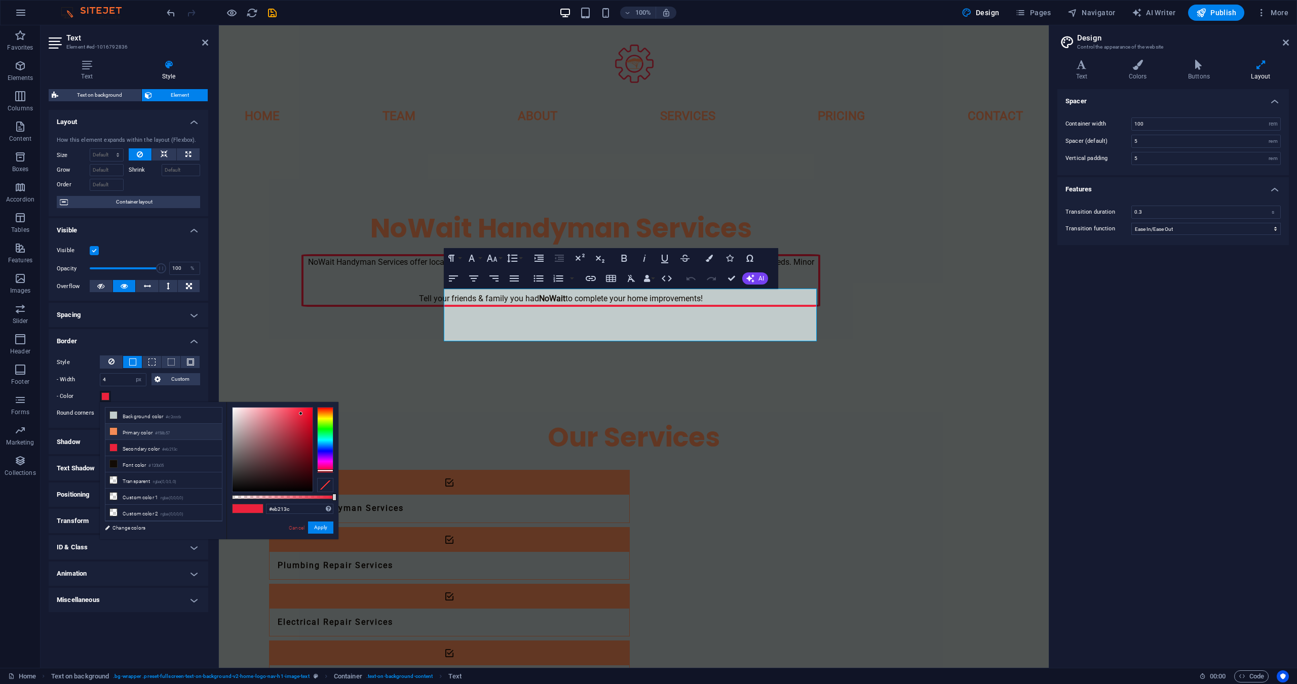
click at [133, 432] on li "Primary color #f58b57" at bounding box center [163, 432] width 117 height 16
type input "#f58b57"
click at [321, 526] on button "Apply" at bounding box center [320, 528] width 25 height 12
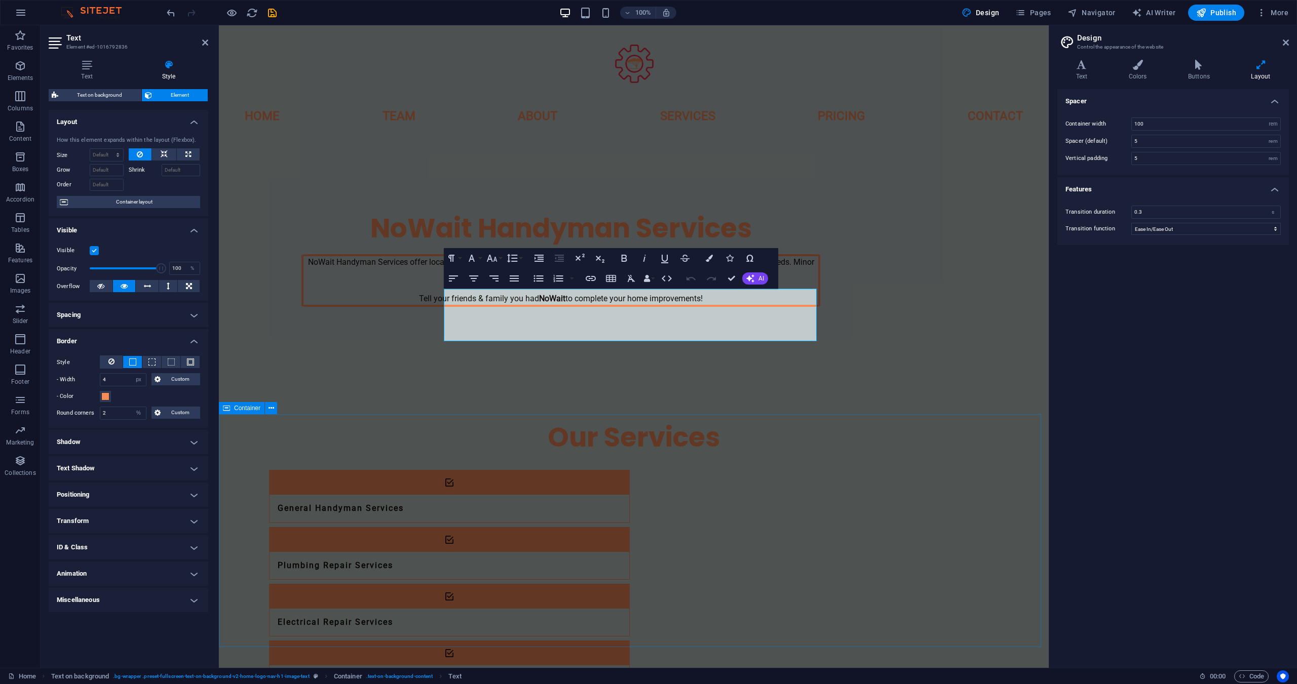
click at [378, 380] on div "NoWait Handyman Services NoWait Handyman Services offer local, professional, an…" at bounding box center [634, 259] width 830 height 242
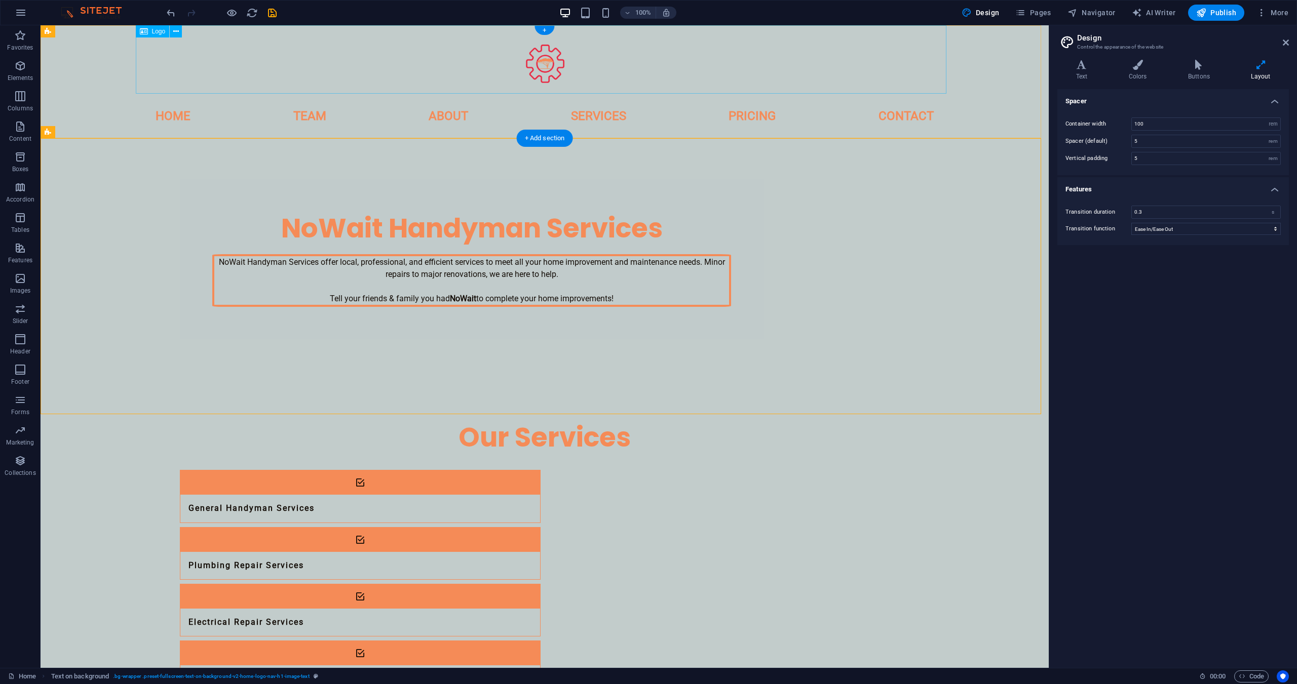
click at [545, 67] on div at bounding box center [544, 59] width 811 height 68
select select "px"
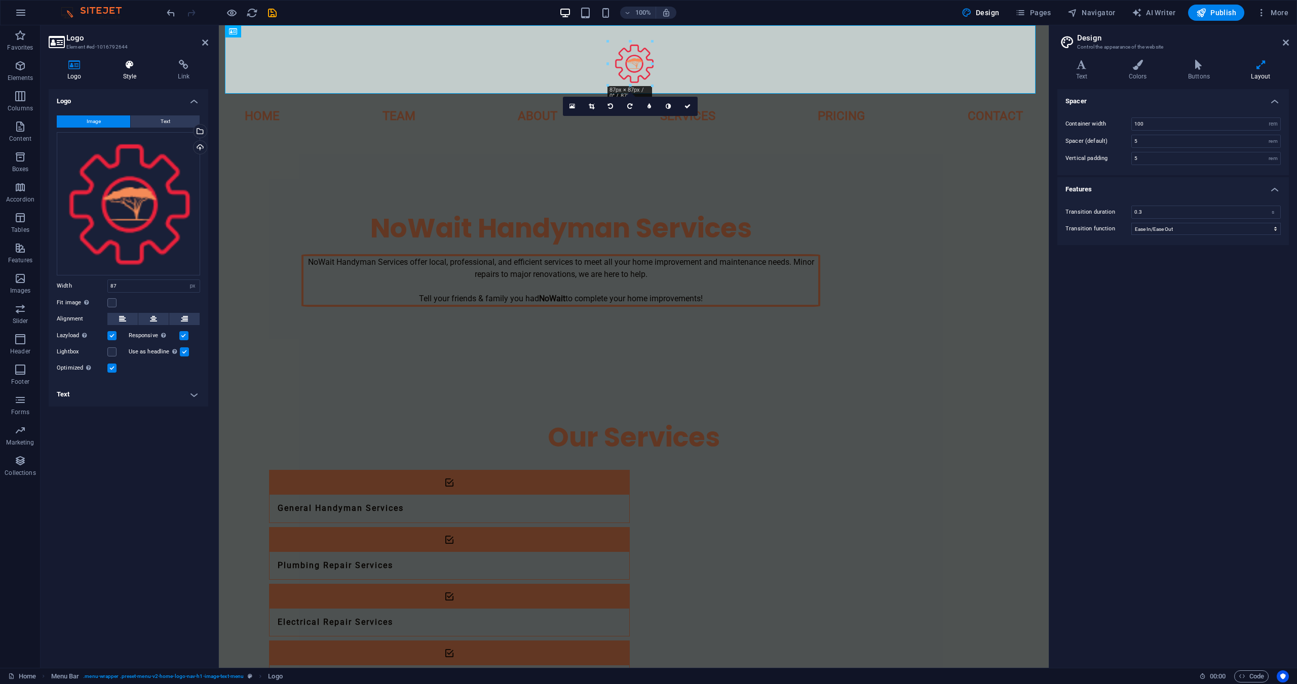
click at [130, 74] on h4 "Style" at bounding box center [131, 70] width 55 height 21
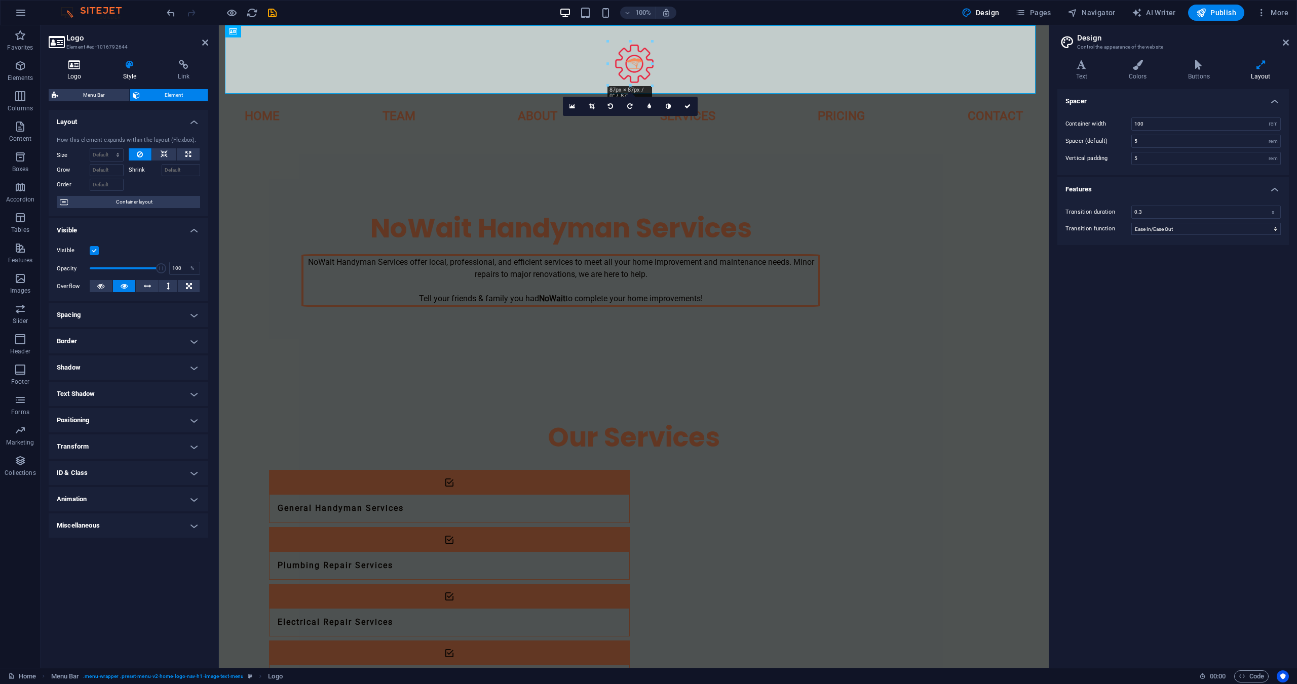
click at [63, 67] on icon at bounding box center [75, 65] width 52 height 10
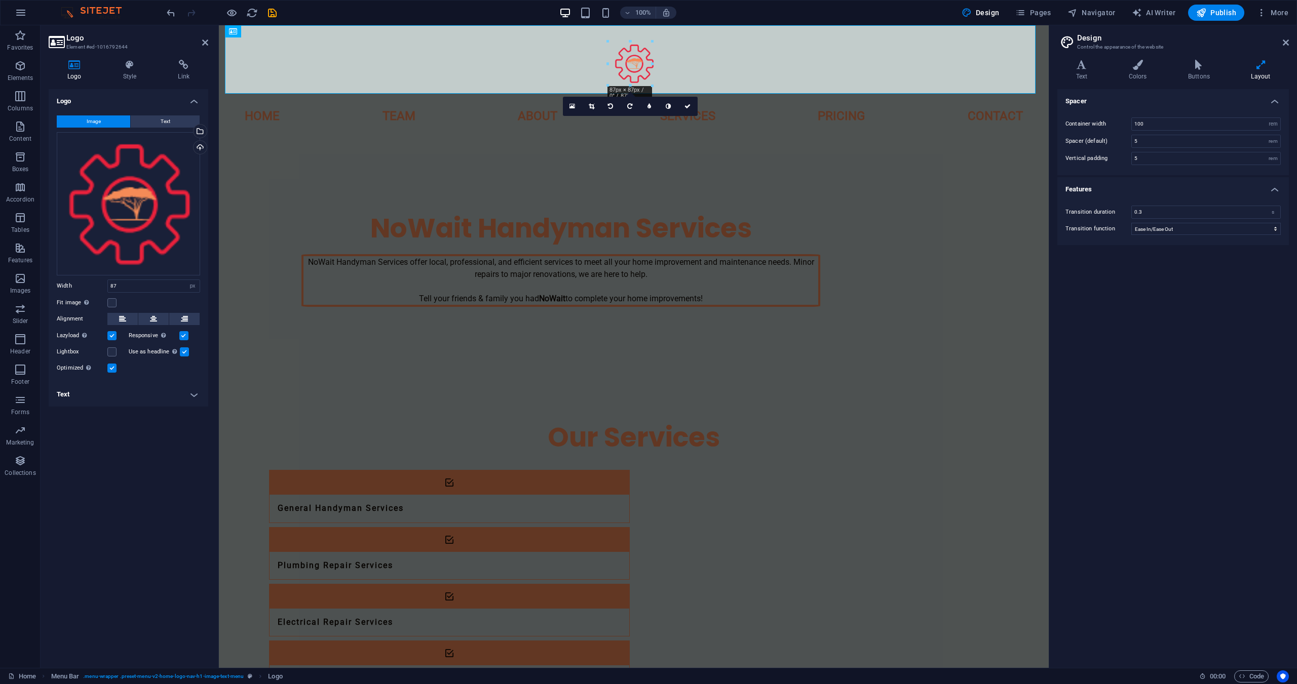
click at [117, 393] on h4 "Text" at bounding box center [129, 394] width 160 height 24
click at [217, 508] on div at bounding box center [217, 346] width 2 height 643
click at [154, 574] on div "Logo Image Text Drag files here, click to choose files or select files from Fil…" at bounding box center [129, 374] width 160 height 571
click at [301, 363] on div "NoWait Handyman Services NoWait Handyman Services offer local, professional, an…" at bounding box center [634, 259] width 830 height 242
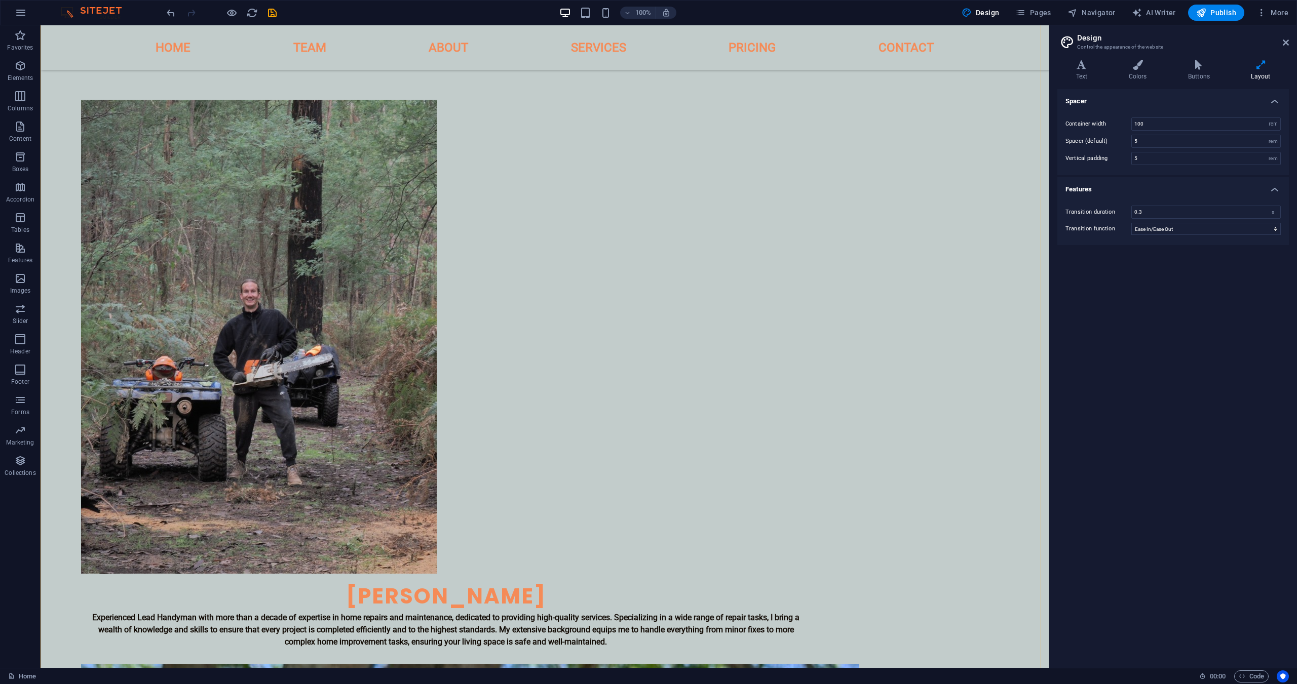
scroll to position [793, 0]
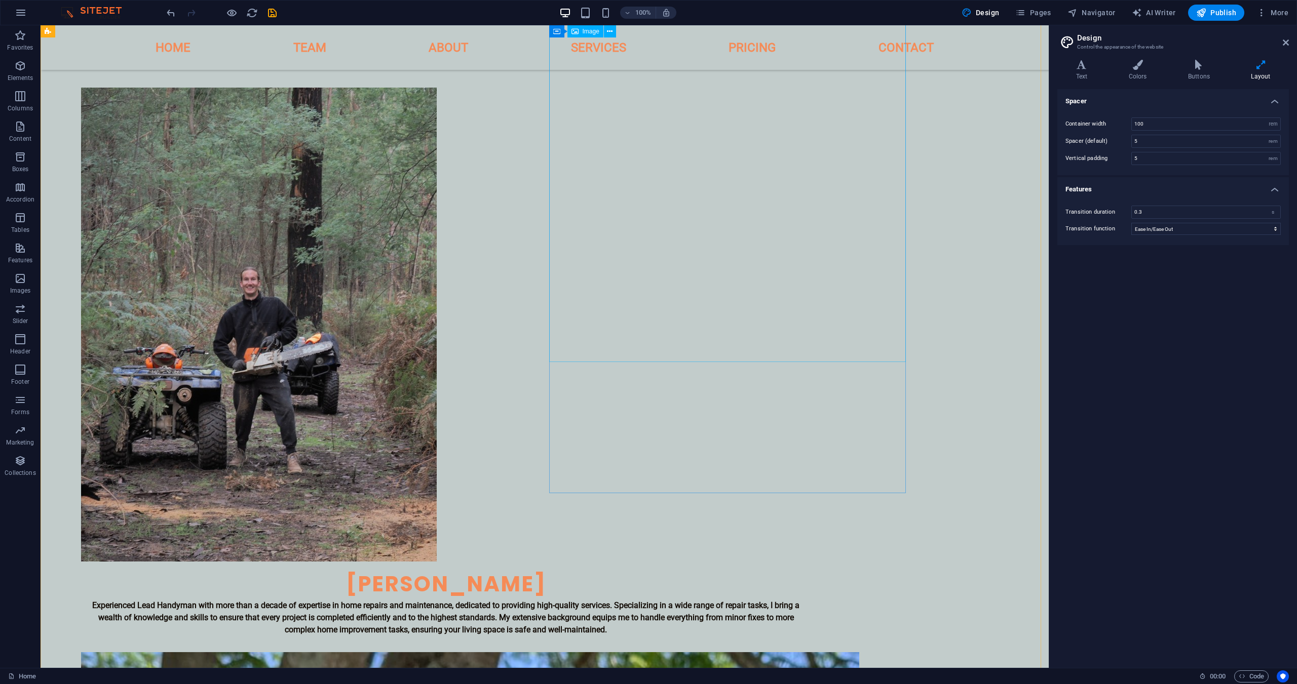
select select "vw"
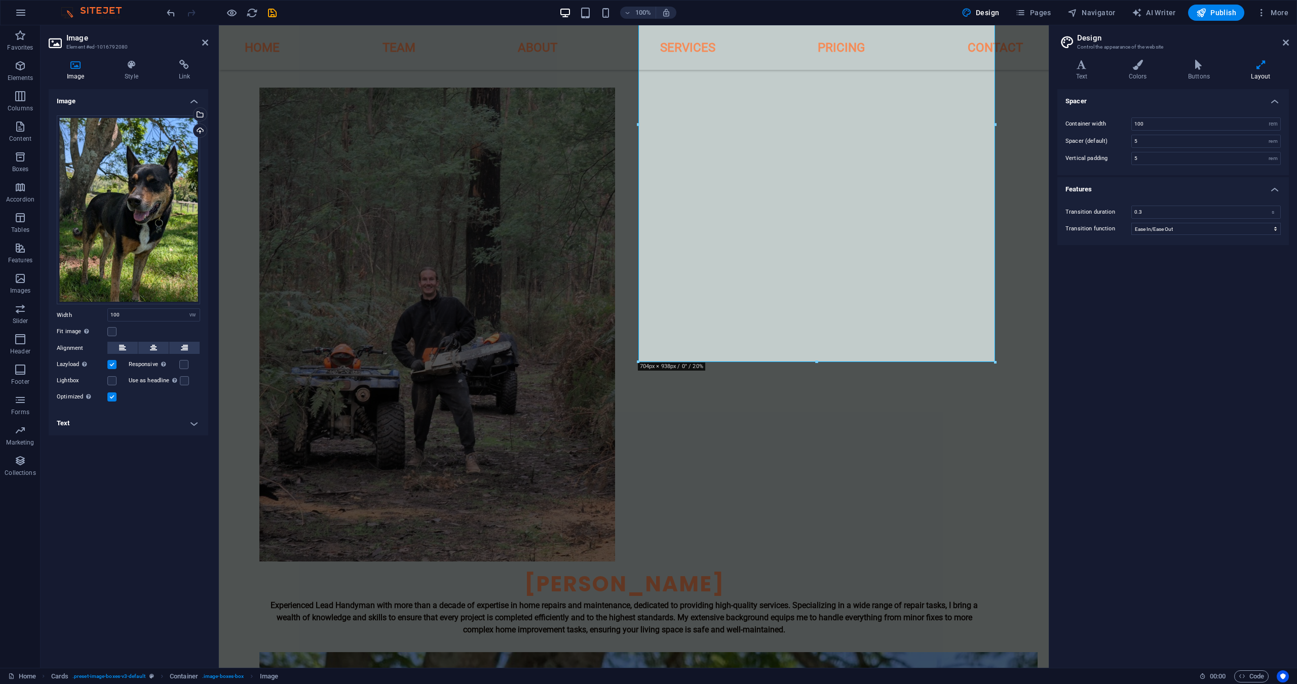
click at [109, 423] on h4 "Text" at bounding box center [129, 423] width 160 height 24
click at [132, 52] on div "Image Style Link Image Drag files here, click to choose files or select files f…" at bounding box center [129, 360] width 176 height 616
click at [130, 67] on icon at bounding box center [131, 65] width 50 height 10
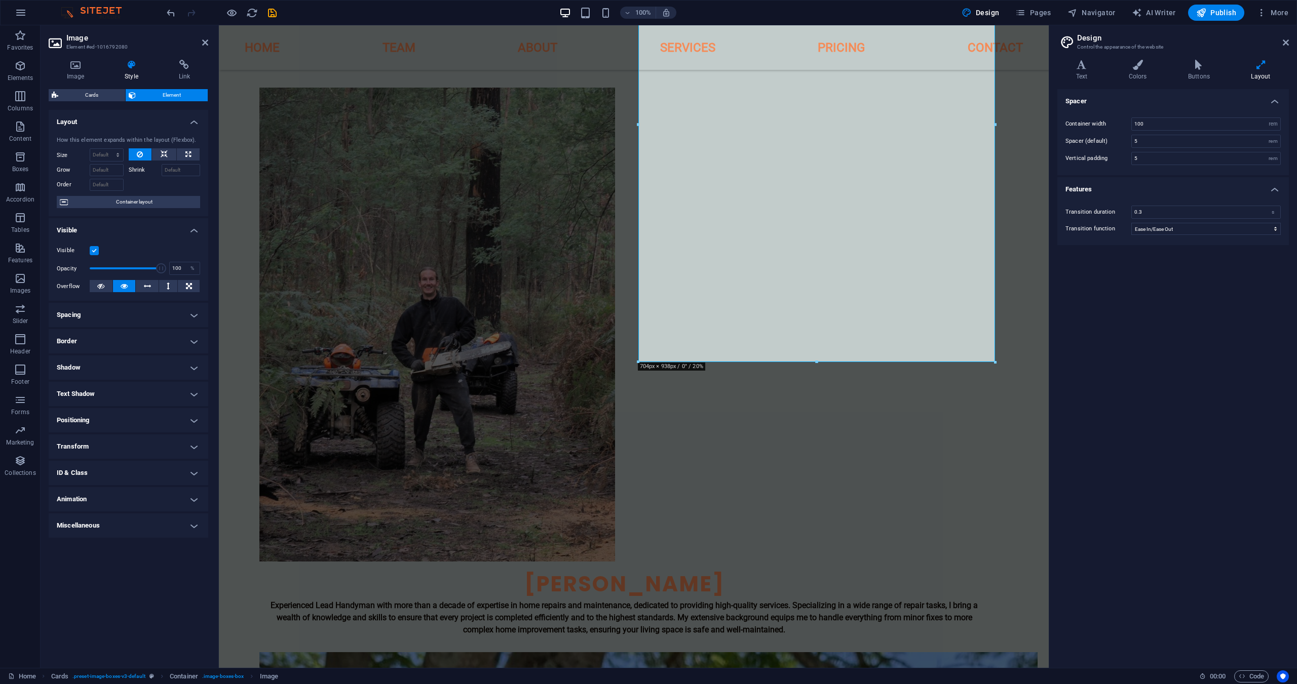
click at [109, 348] on h4 "Border" at bounding box center [129, 341] width 160 height 24
click at [130, 364] on span at bounding box center [132, 362] width 7 height 7
click at [108, 397] on span at bounding box center [105, 397] width 8 height 8
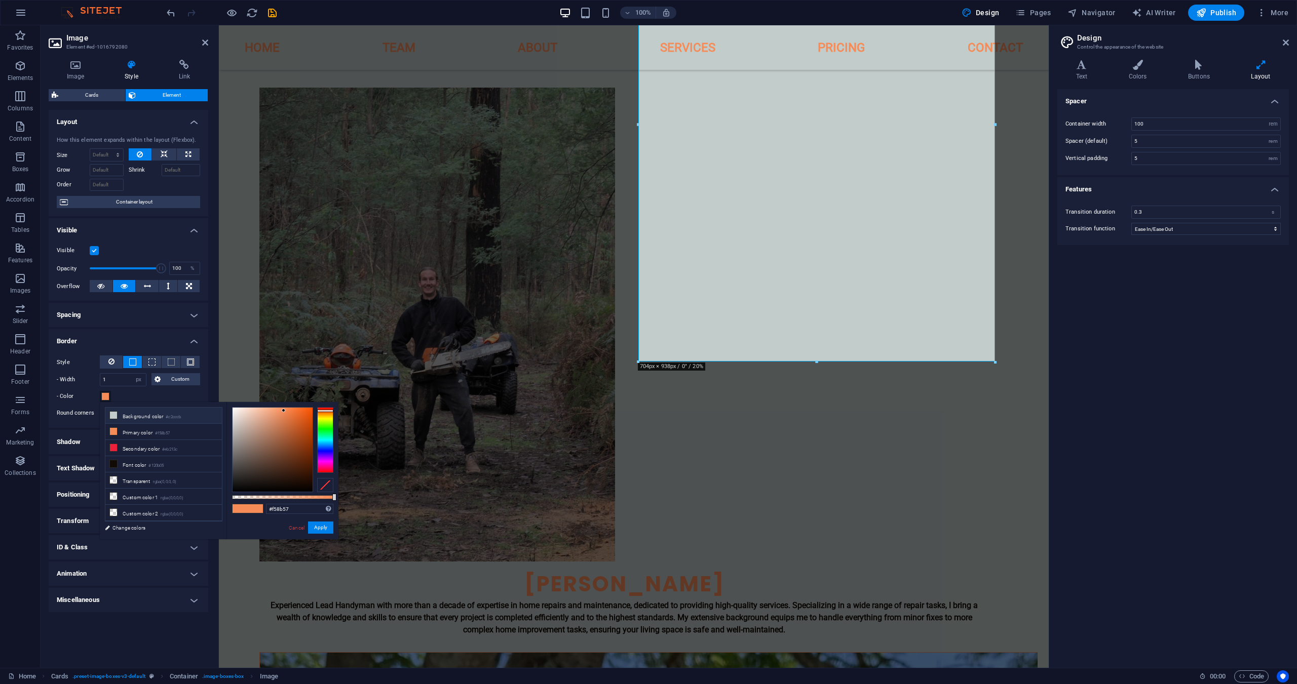
click at [141, 418] on li "Background color #c2cccb" at bounding box center [163, 416] width 117 height 16
type input "#c2cccb"
click at [123, 380] on input "1" at bounding box center [123, 380] width 46 height 12
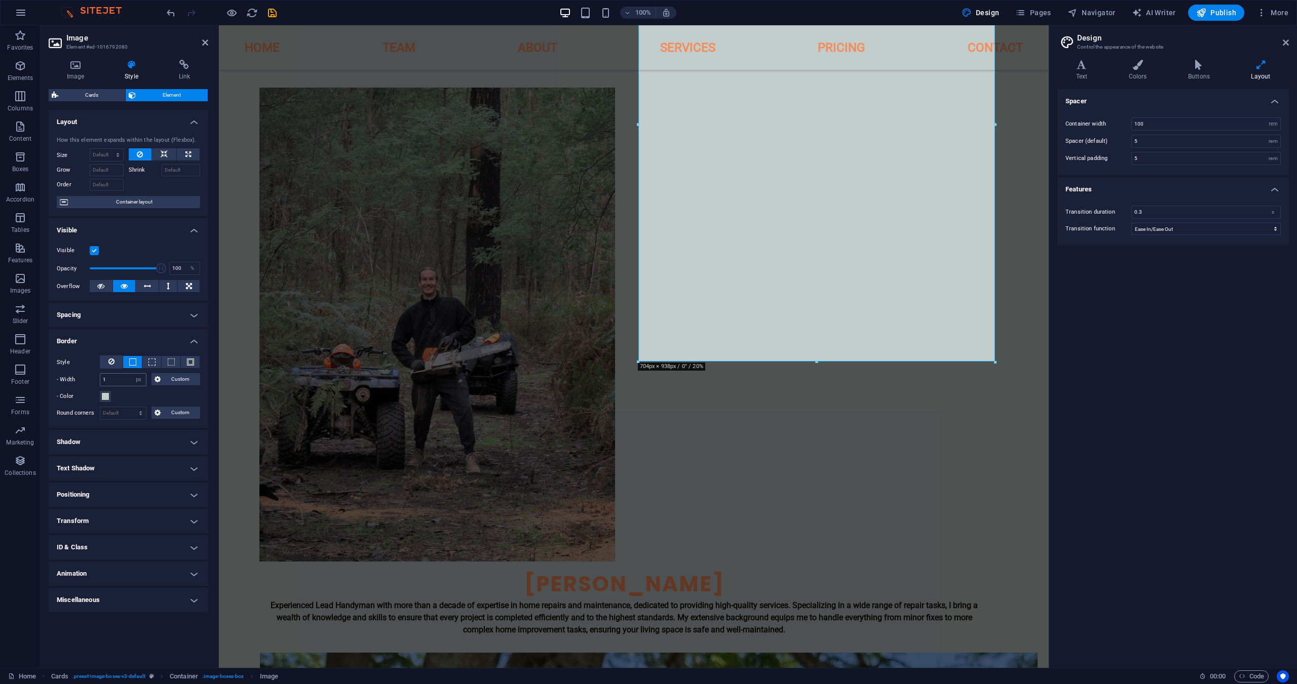
drag, startPoint x: 115, startPoint y: 373, endPoint x: 101, endPoint y: 375, distance: 14.3
click at [101, 375] on div "Style - Width 1 auto px rem % vh vw Custom Custom 1 auto px rem % vh vw 1 auto …" at bounding box center [128, 379] width 143 height 47
click at [119, 382] on input "1" at bounding box center [123, 380] width 46 height 12
click at [119, 381] on input "1" at bounding box center [123, 380] width 46 height 12
type input "4"
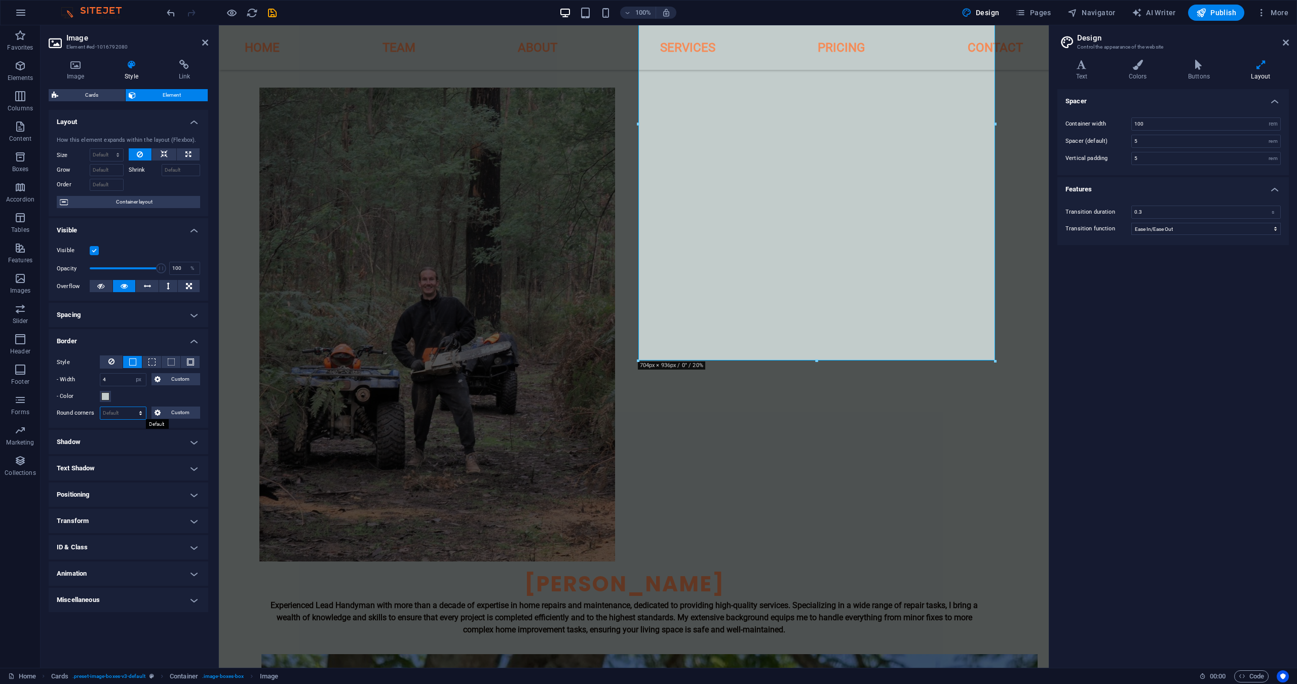
click at [117, 416] on select "Default px rem % vh vw Custom" at bounding box center [123, 413] width 46 height 12
click at [100, 407] on select "Default px rem % vh vw Custom" at bounding box center [123, 413] width 46 height 12
click at [128, 415] on select "Default px rem % vh vw Custom" at bounding box center [123, 413] width 46 height 12
select select "%"
click at [132, 407] on select "Default px rem % vh vw Custom" at bounding box center [123, 413] width 46 height 12
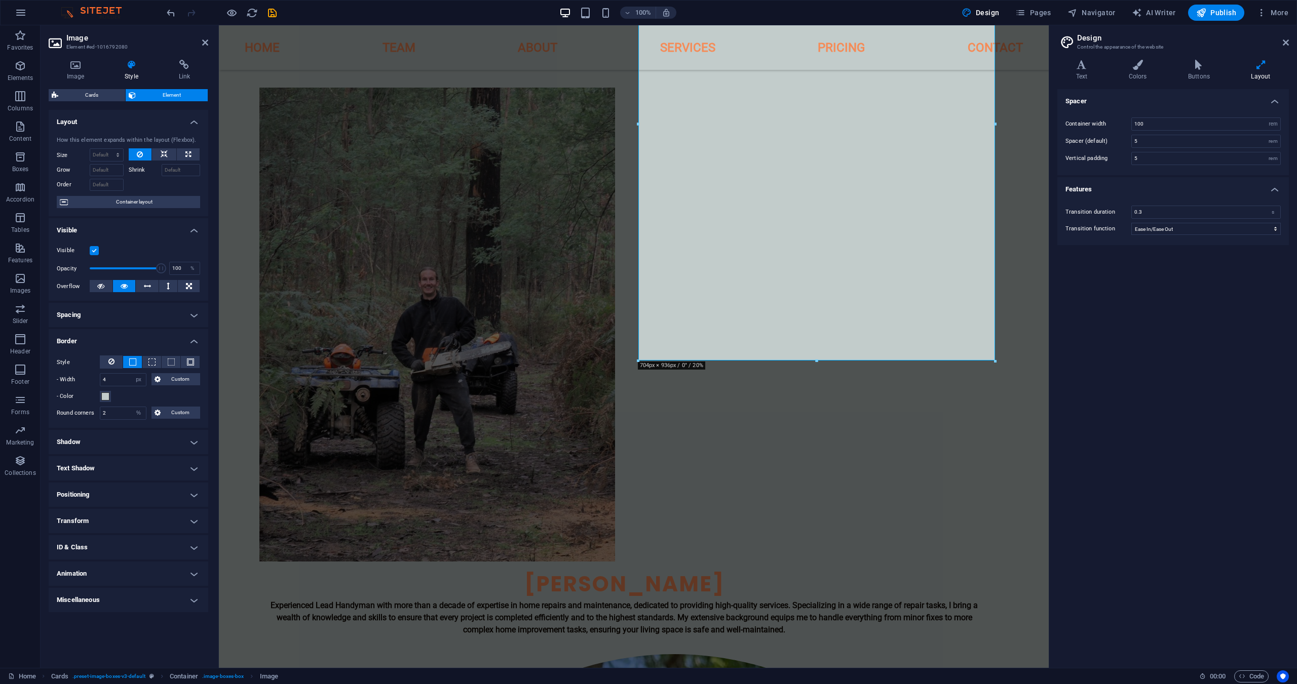
click at [98, 634] on div "Layout How this element expands within the layout (Flexbox). Size Default auto …" at bounding box center [129, 385] width 160 height 550
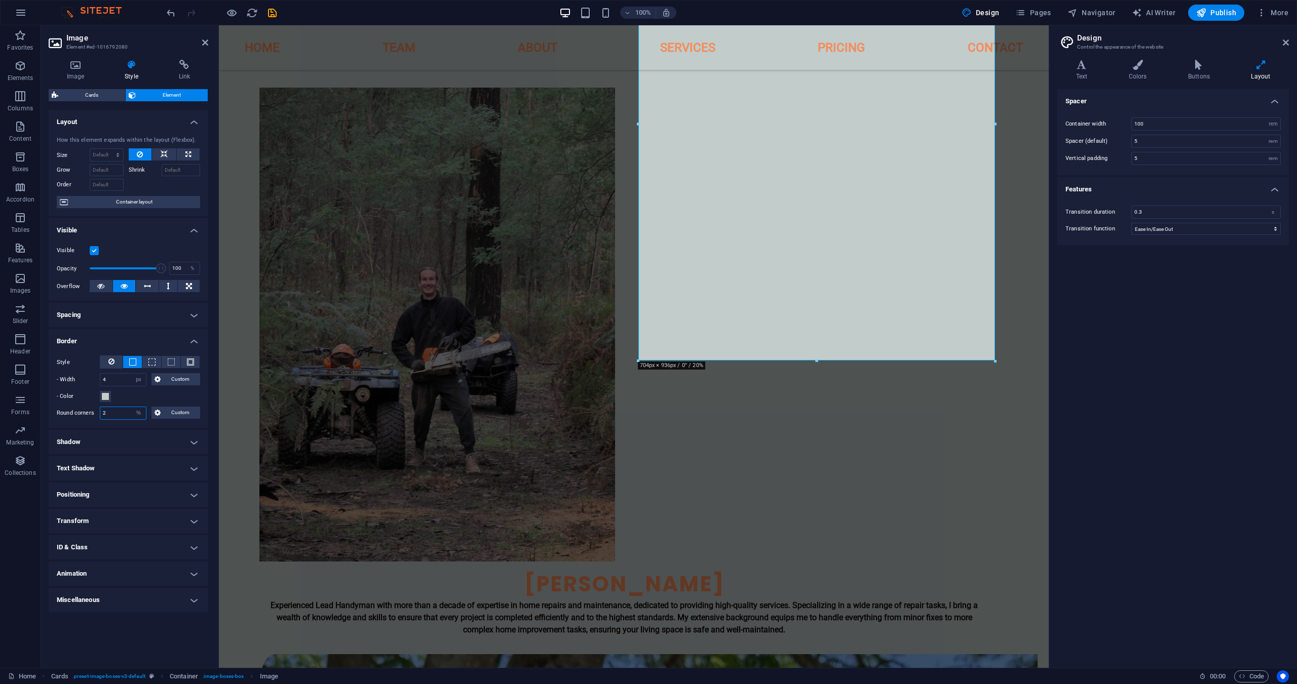
drag, startPoint x: 117, startPoint y: 418, endPoint x: 83, endPoint y: 412, distance: 34.9
click at [83, 412] on div "Round corners 2 Default px rem % vh vw Custom Custom" at bounding box center [128, 413] width 143 height 13
type input "4"
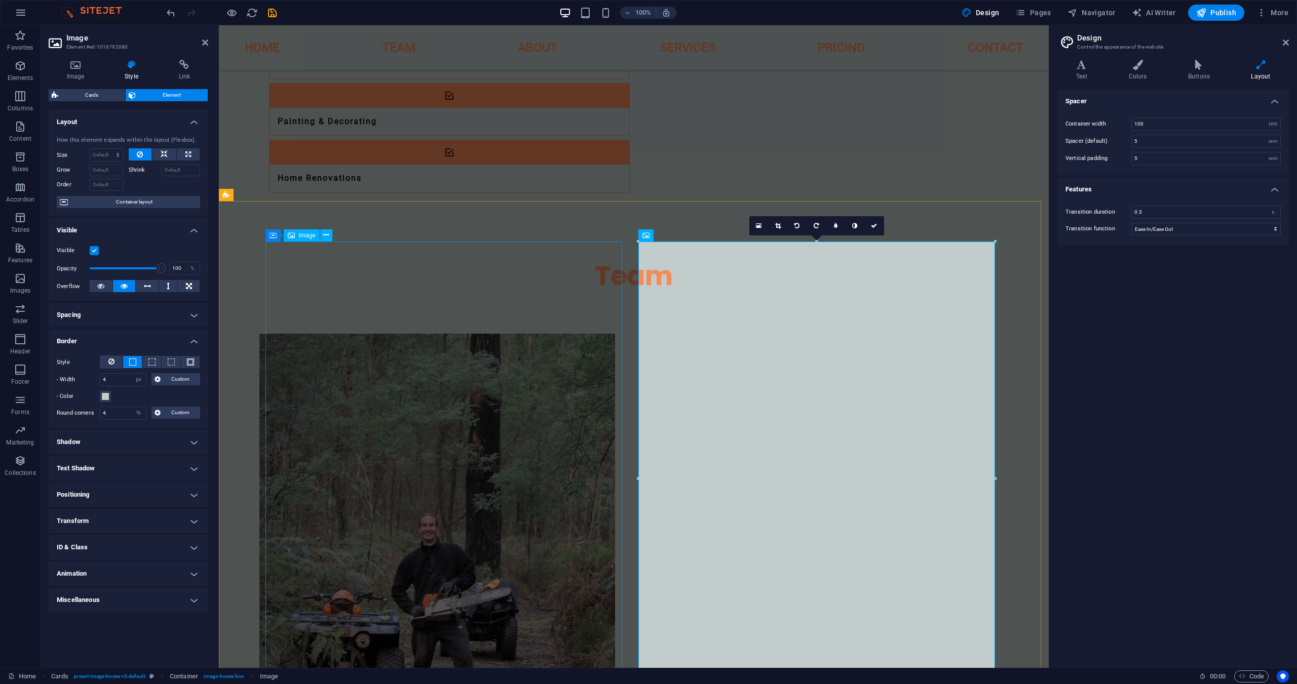
scroll to position [691, 0]
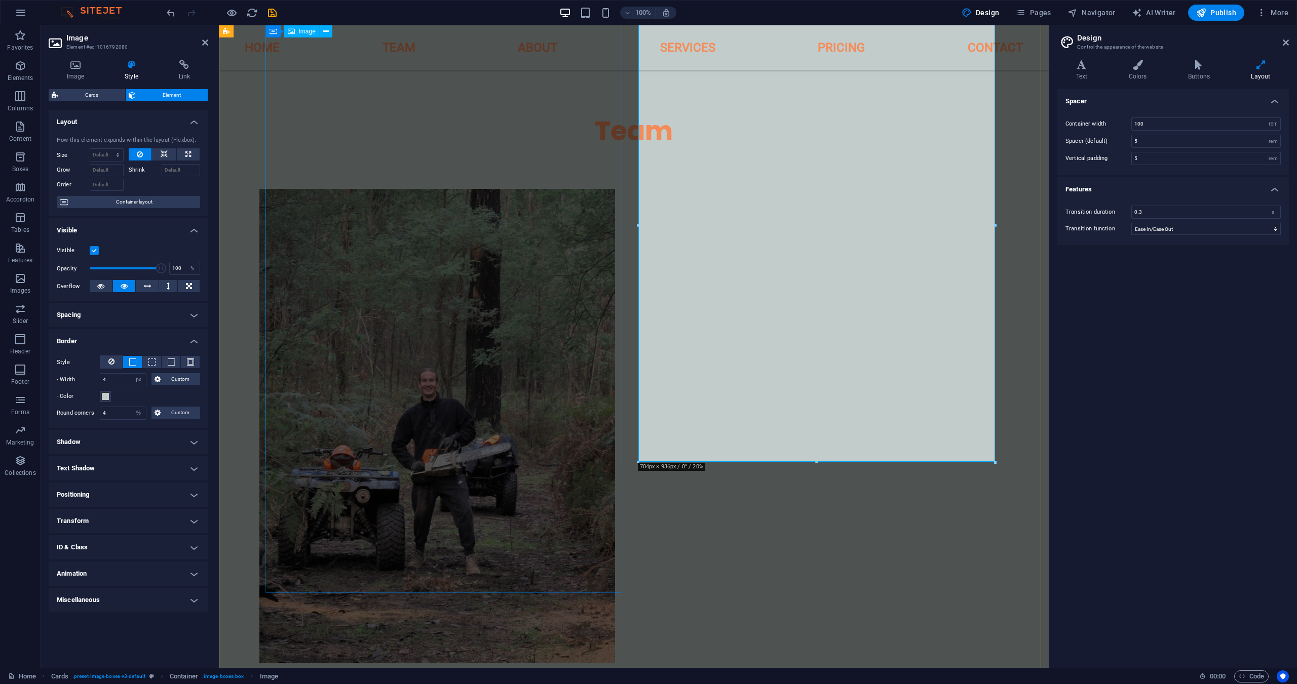
click at [446, 363] on figure at bounding box center [623, 426] width 729 height 474
click at [624, 363] on figure at bounding box center [623, 426] width 729 height 474
select select "px"
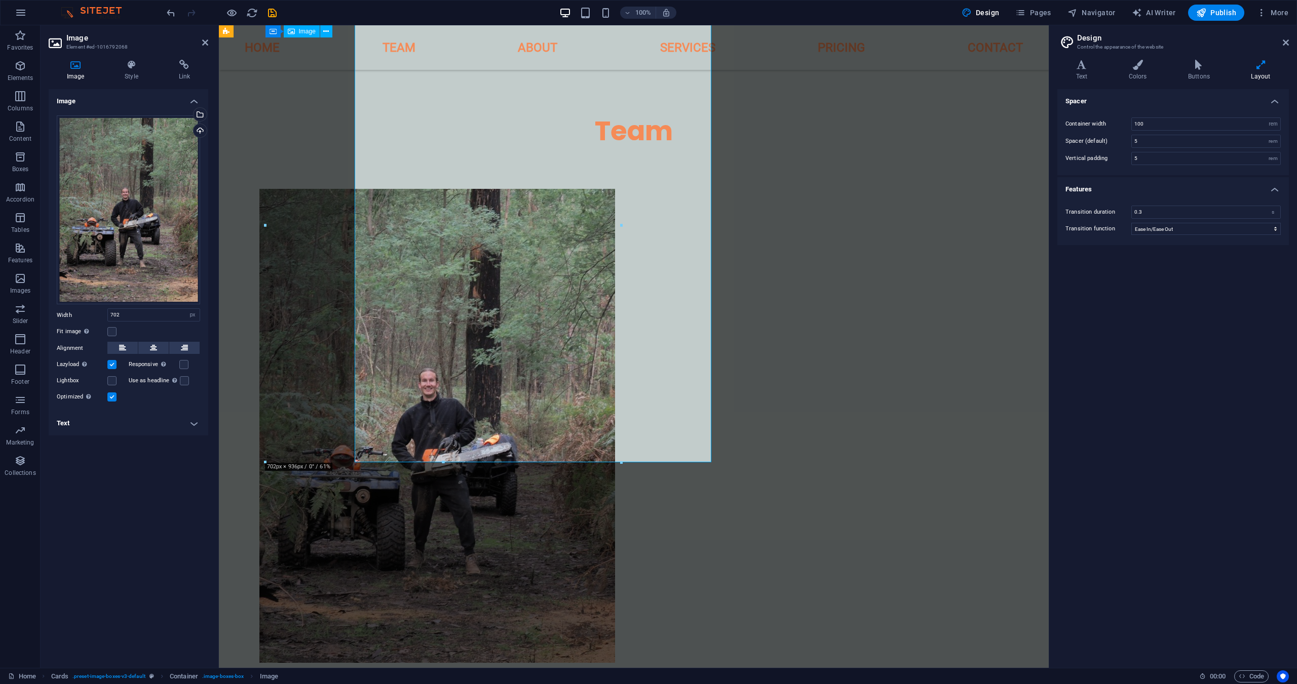
select select "px"
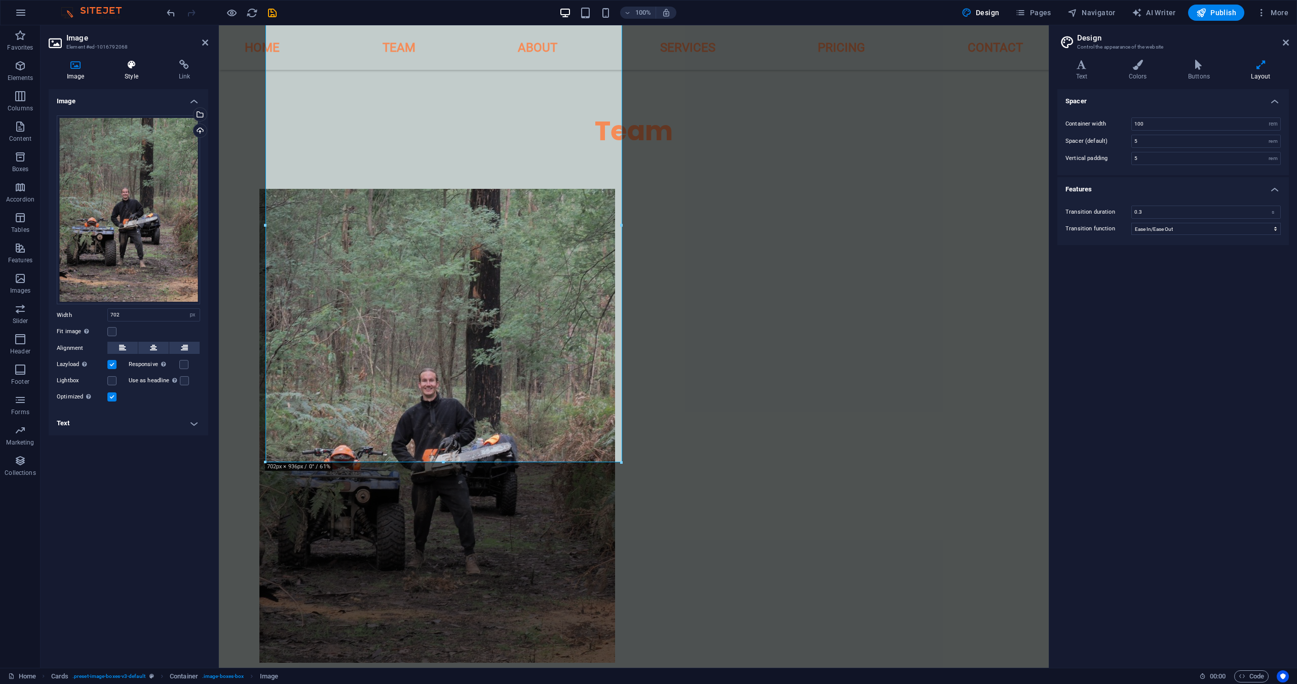
click at [139, 67] on icon at bounding box center [131, 65] width 50 height 10
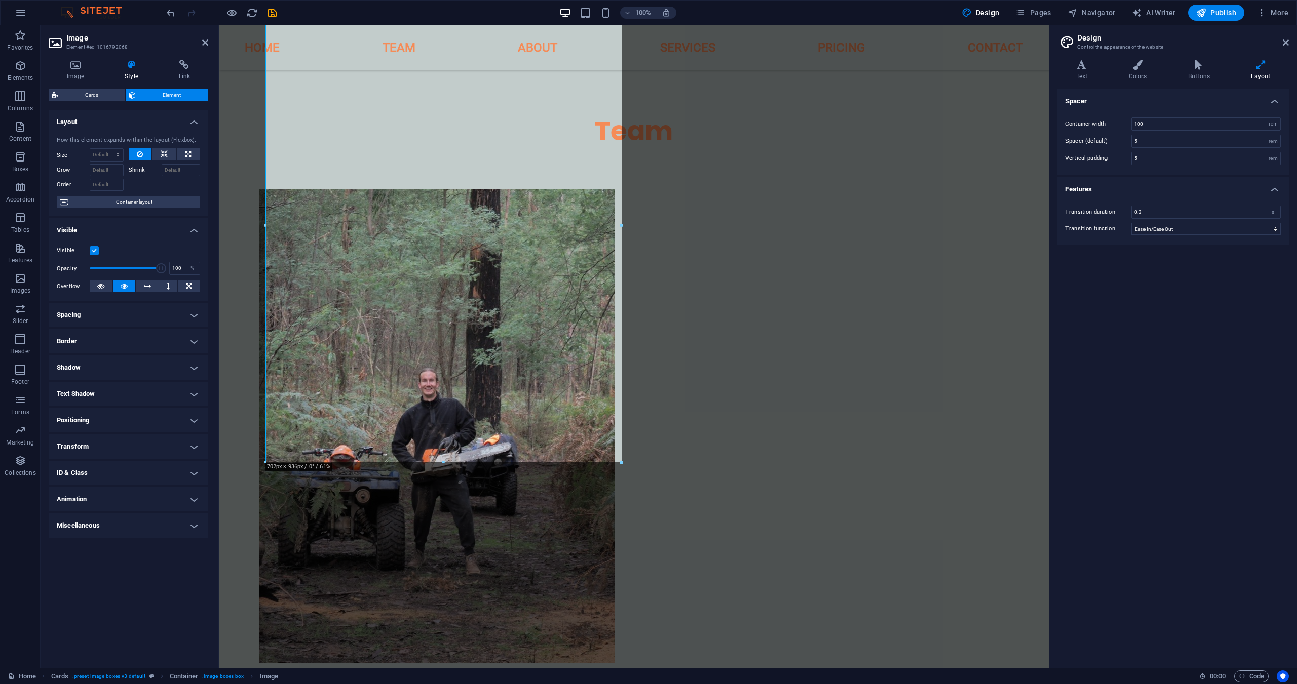
click at [94, 335] on h4 "Border" at bounding box center [129, 341] width 160 height 24
click at [128, 360] on button at bounding box center [132, 362] width 19 height 12
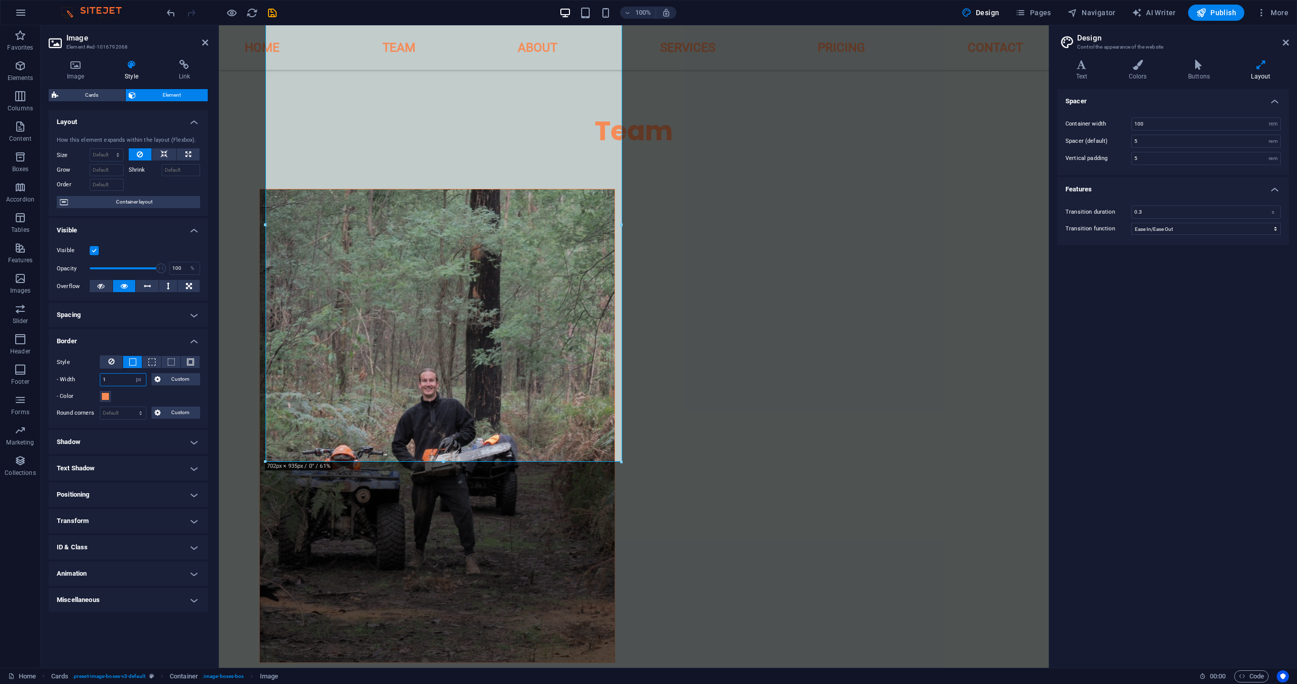
click at [123, 379] on input "1" at bounding box center [123, 380] width 46 height 12
type input "4"
click at [106, 396] on span at bounding box center [105, 397] width 8 height 8
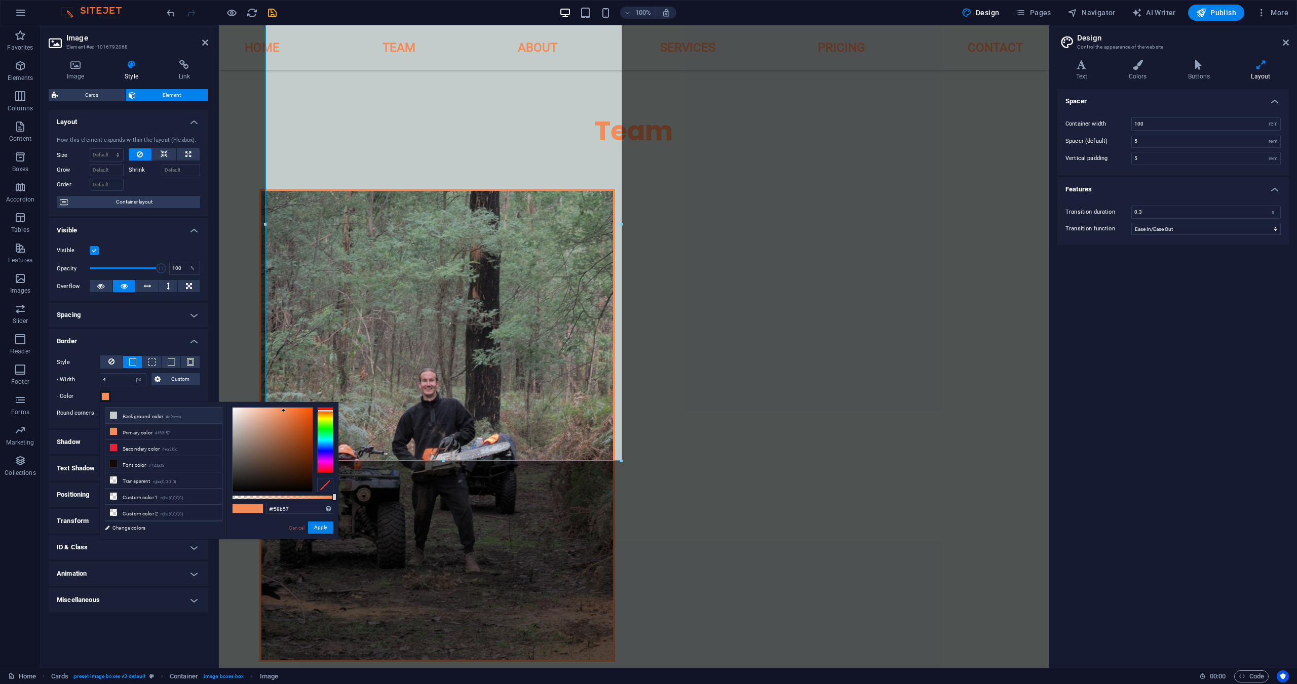
click at [130, 418] on li "Background color #c2cccb" at bounding box center [163, 416] width 117 height 16
type input "#c2cccb"
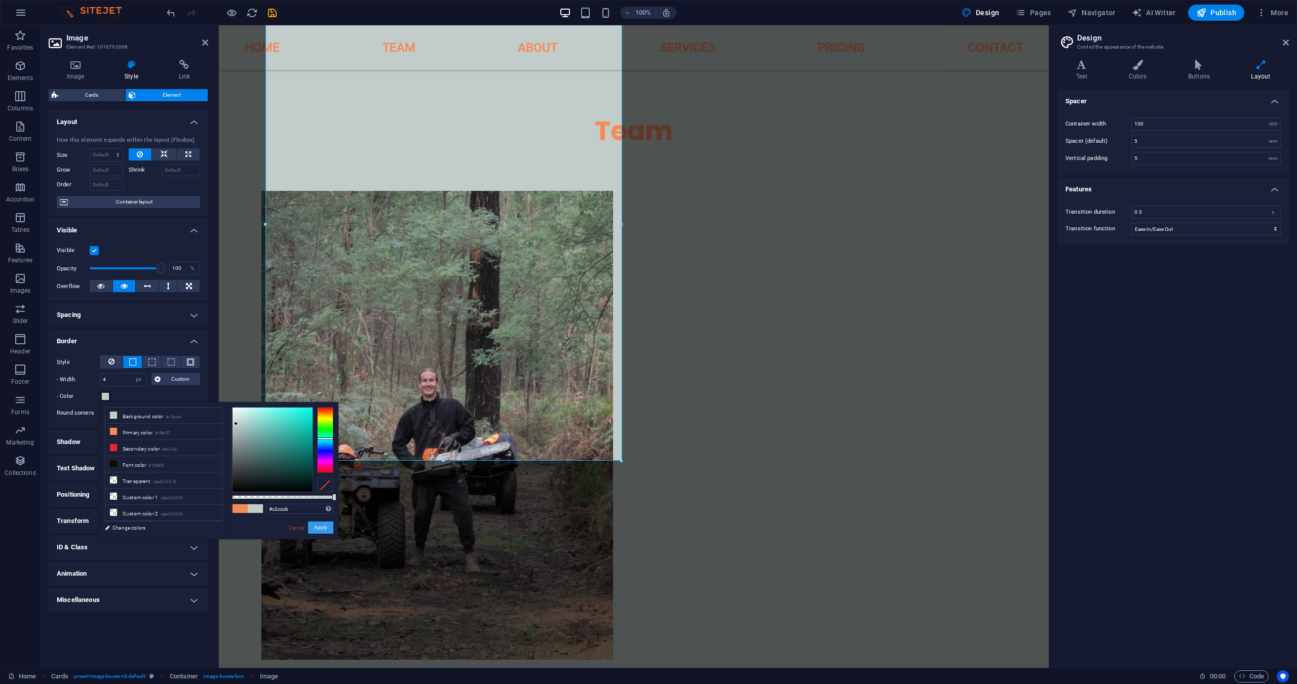
drag, startPoint x: 321, startPoint y: 524, endPoint x: 75, endPoint y: 478, distance: 250.1
click at [321, 524] on button "Apply" at bounding box center [320, 528] width 25 height 12
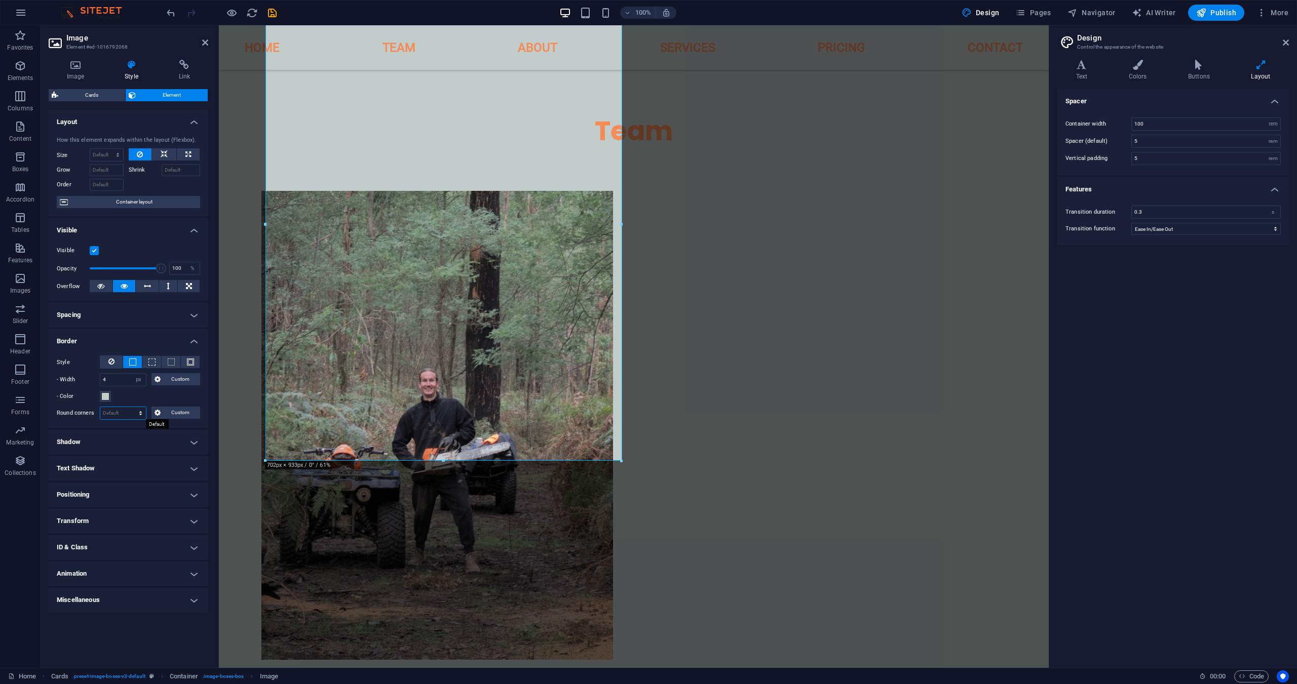
click at [115, 415] on select "Default px rem % vh vw Custom" at bounding box center [123, 413] width 46 height 12
select select "%"
click at [132, 407] on select "Default px rem % vh vw Custom" at bounding box center [123, 413] width 46 height 12
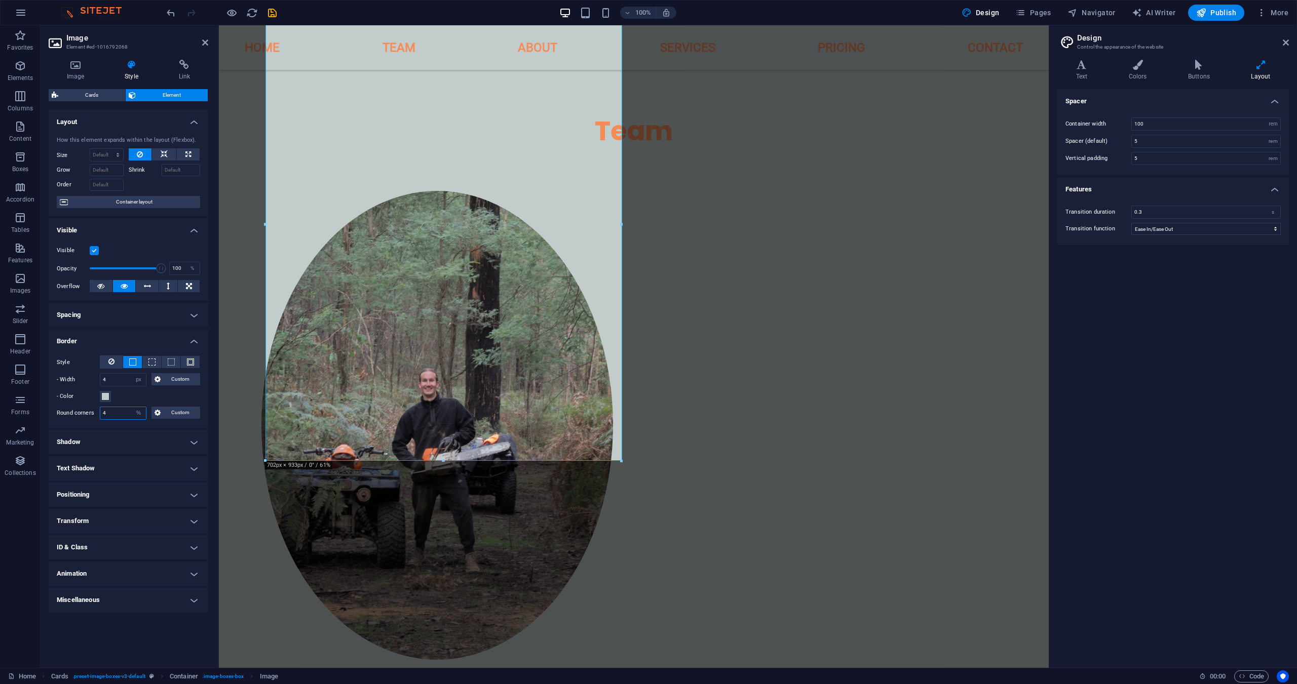
type input "4"
click at [130, 631] on div "Layout How this element expands within the layout (Flexbox). Size Default auto …" at bounding box center [129, 385] width 160 height 550
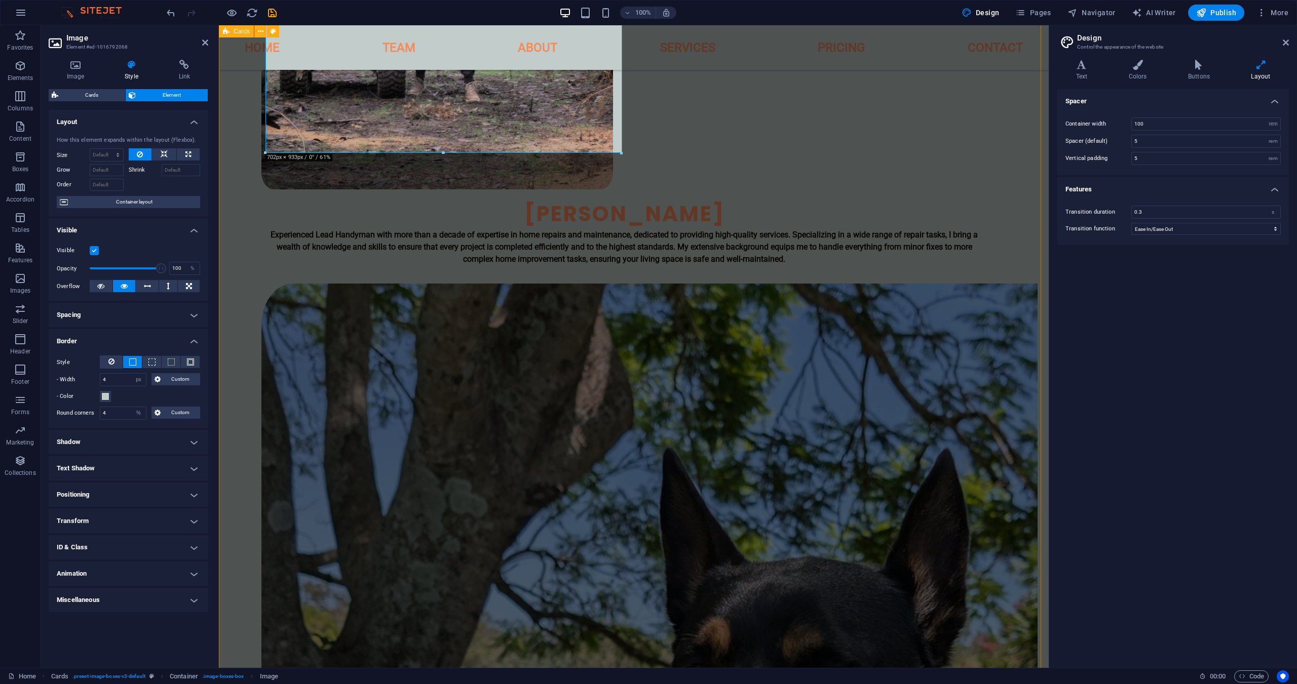
scroll to position [1198, 0]
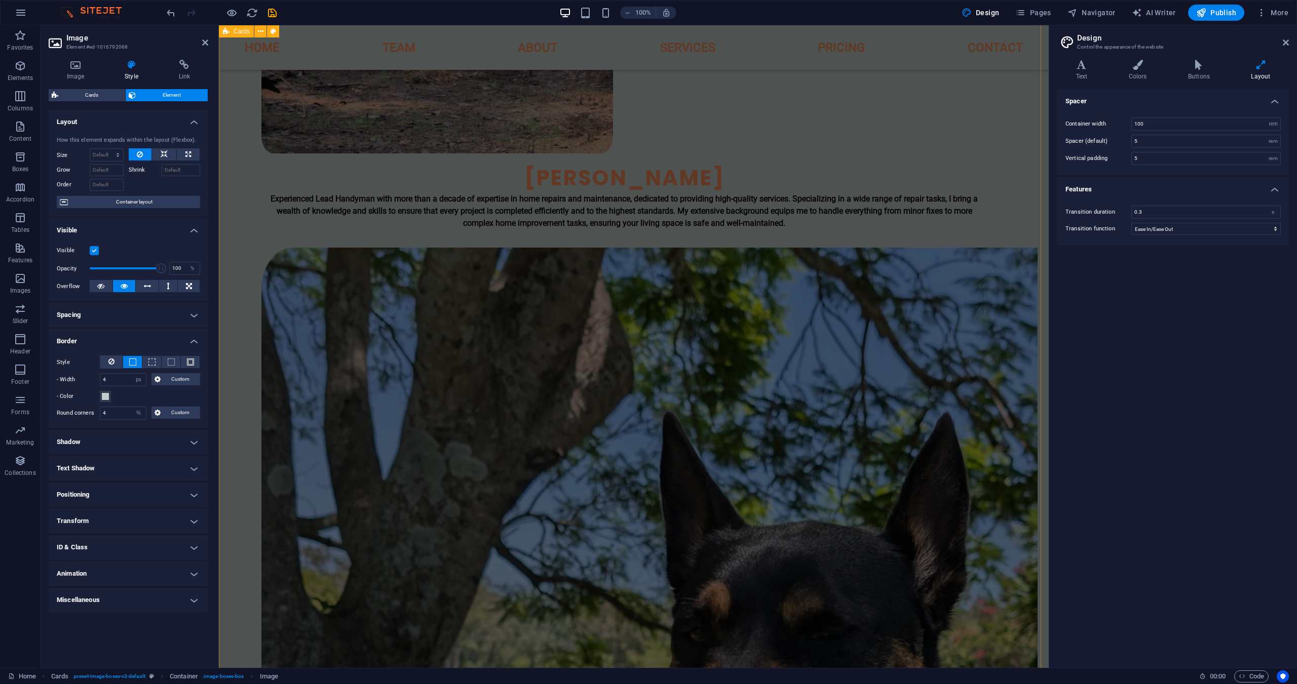
select select "vw"
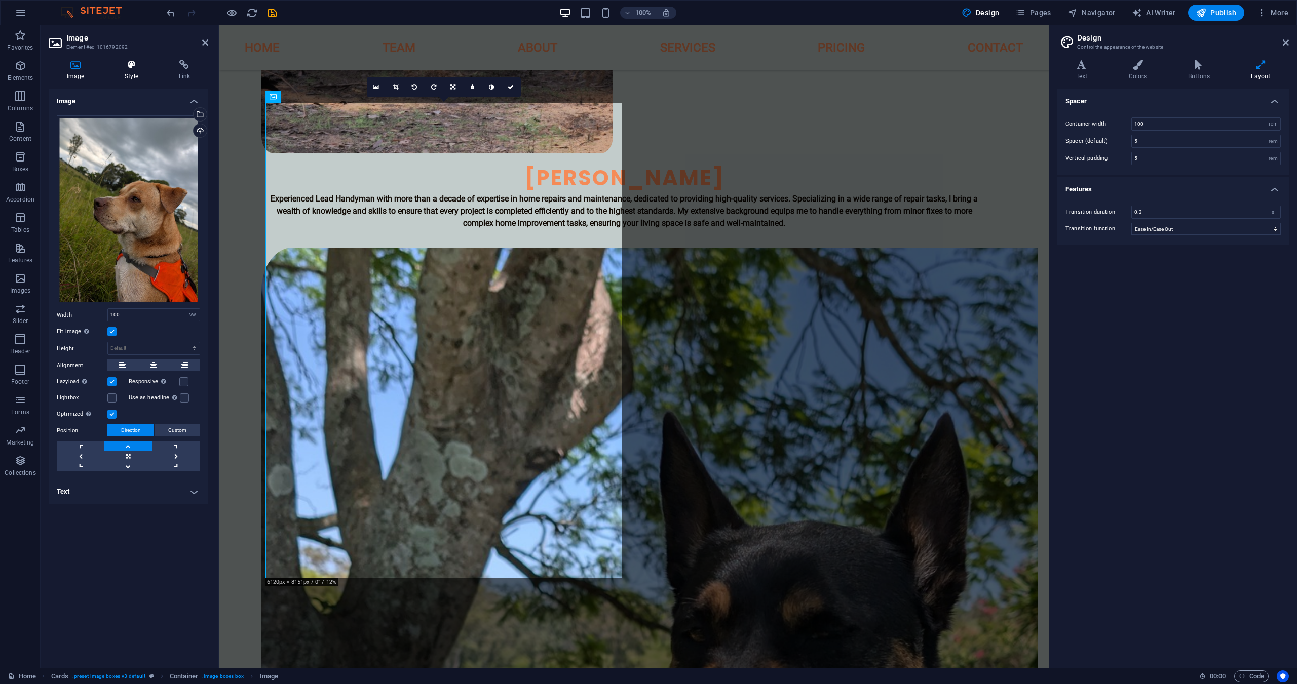
click at [135, 72] on h4 "Style" at bounding box center [133, 70] width 54 height 21
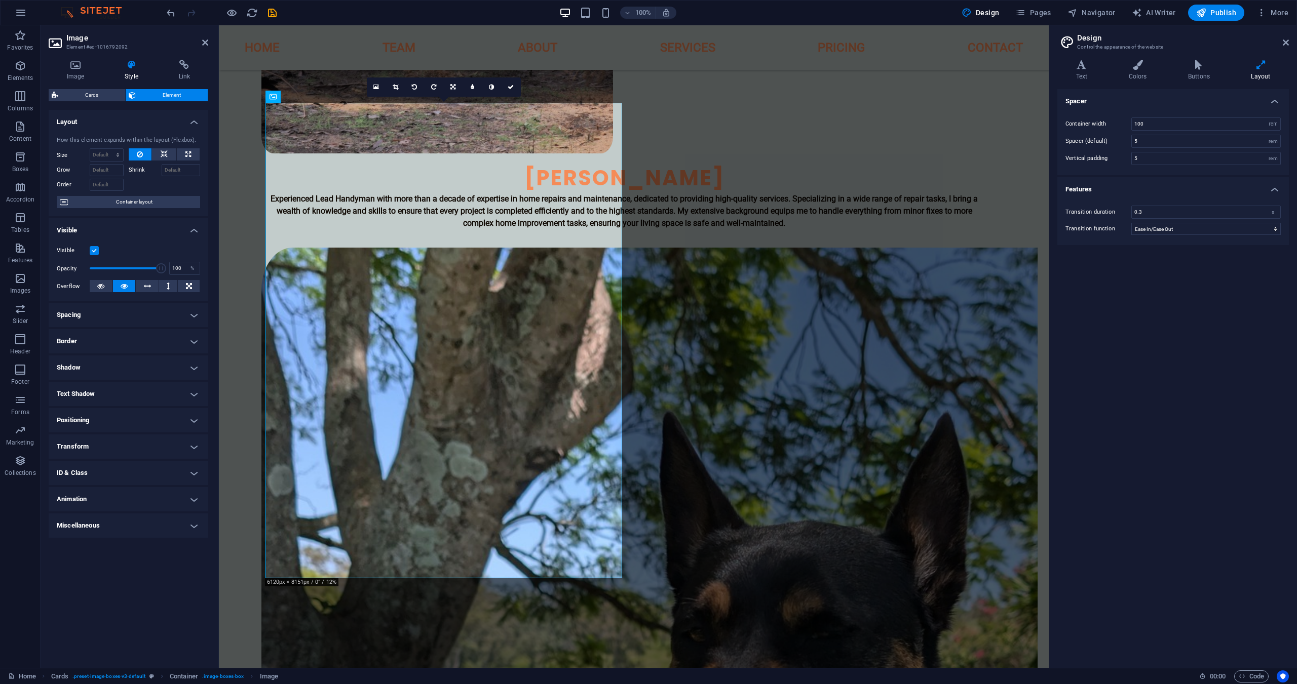
click at [113, 314] on h4 "Spacing" at bounding box center [129, 315] width 160 height 24
click at [106, 367] on div "Margin Default auto px % rem vw vh Custom Custom auto px % rem vw vh auto px % …" at bounding box center [129, 344] width 160 height 47
click at [107, 372] on h4 "Border" at bounding box center [129, 382] width 160 height 24
click at [134, 408] on button at bounding box center [132, 403] width 19 height 12
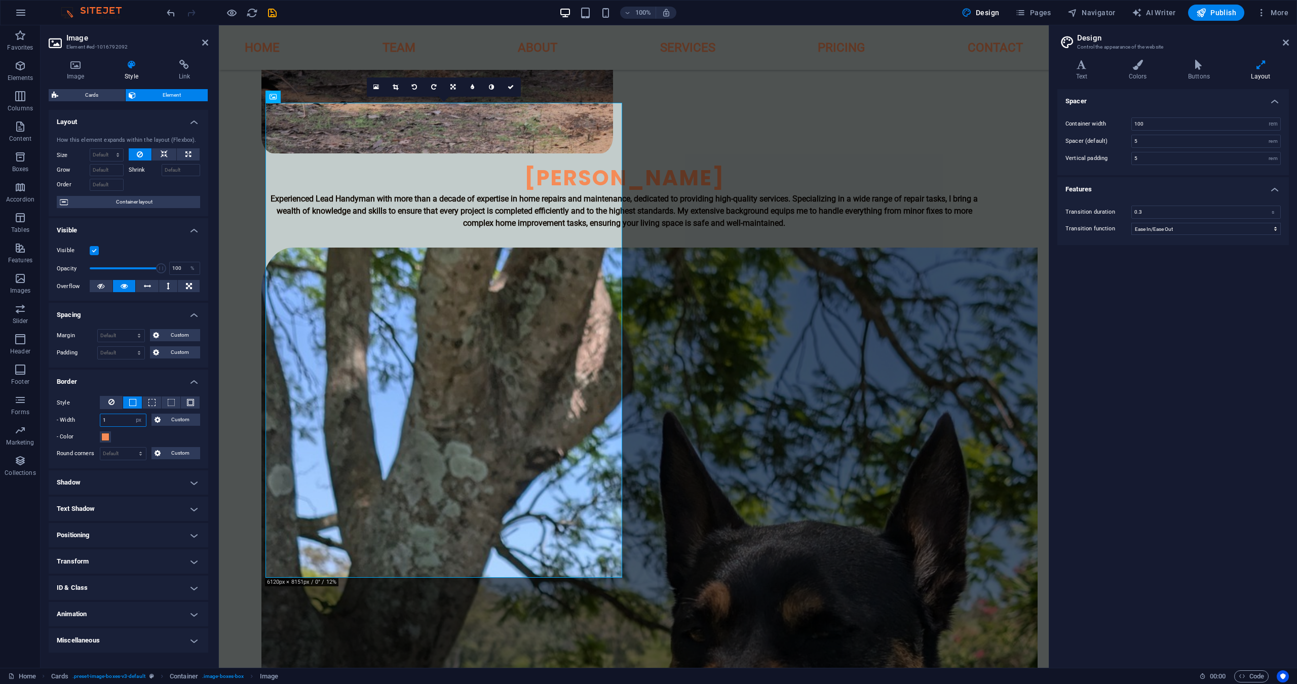
click at [122, 420] on input "1" at bounding box center [123, 420] width 46 height 12
type input "4"
click at [106, 442] on button "- Color" at bounding box center [105, 437] width 11 height 11
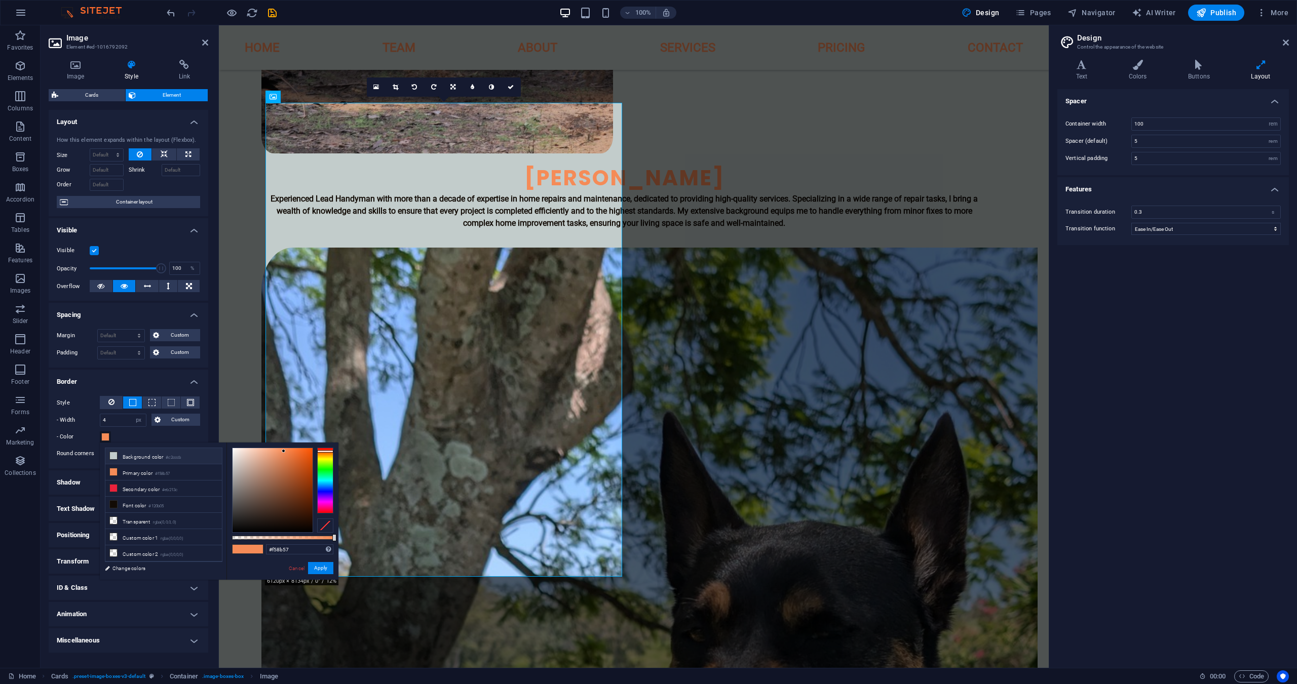
click at [139, 458] on li "Background color #c2cccb" at bounding box center [163, 456] width 117 height 16
type input "#c2cccb"
click at [80, 457] on label "Round corners" at bounding box center [78, 454] width 43 height 12
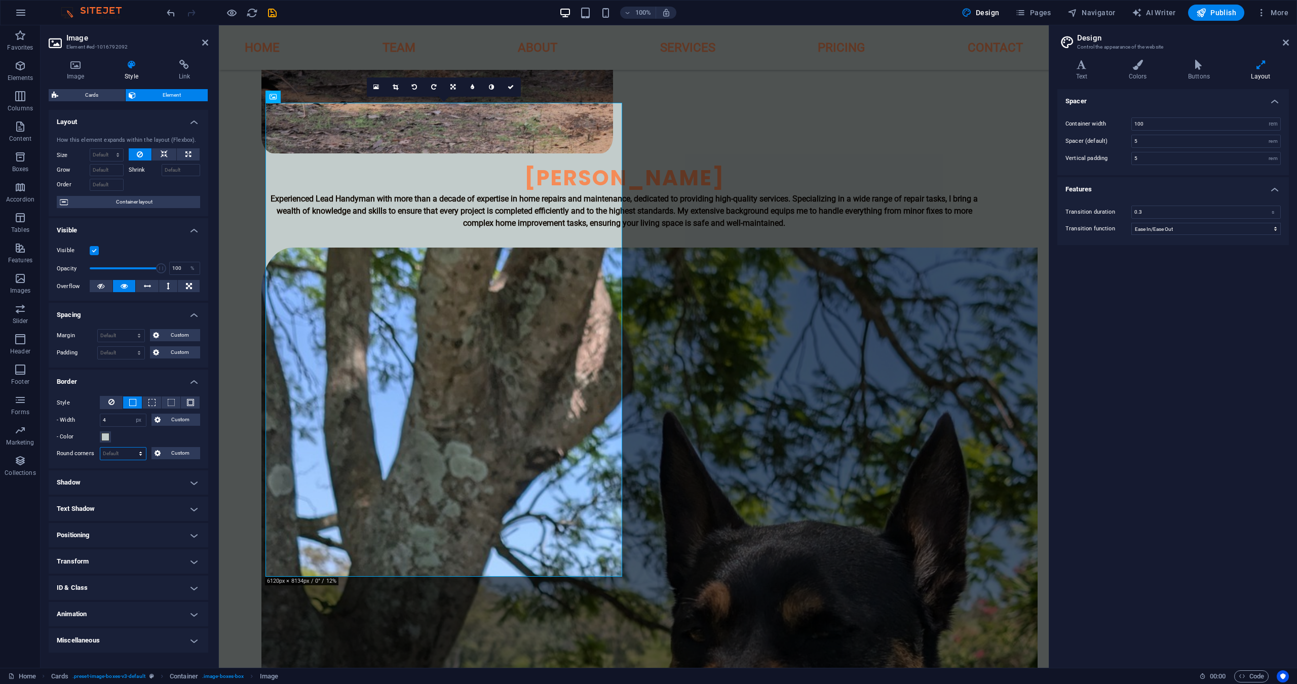
click at [130, 453] on select "Default px rem % vh vw Custom" at bounding box center [123, 454] width 46 height 12
select select "%"
click at [132, 448] on select "Default px rem % vh vw Custom" at bounding box center [123, 454] width 46 height 12
type input "4"
click at [72, 458] on label "Round corners" at bounding box center [78, 454] width 43 height 12
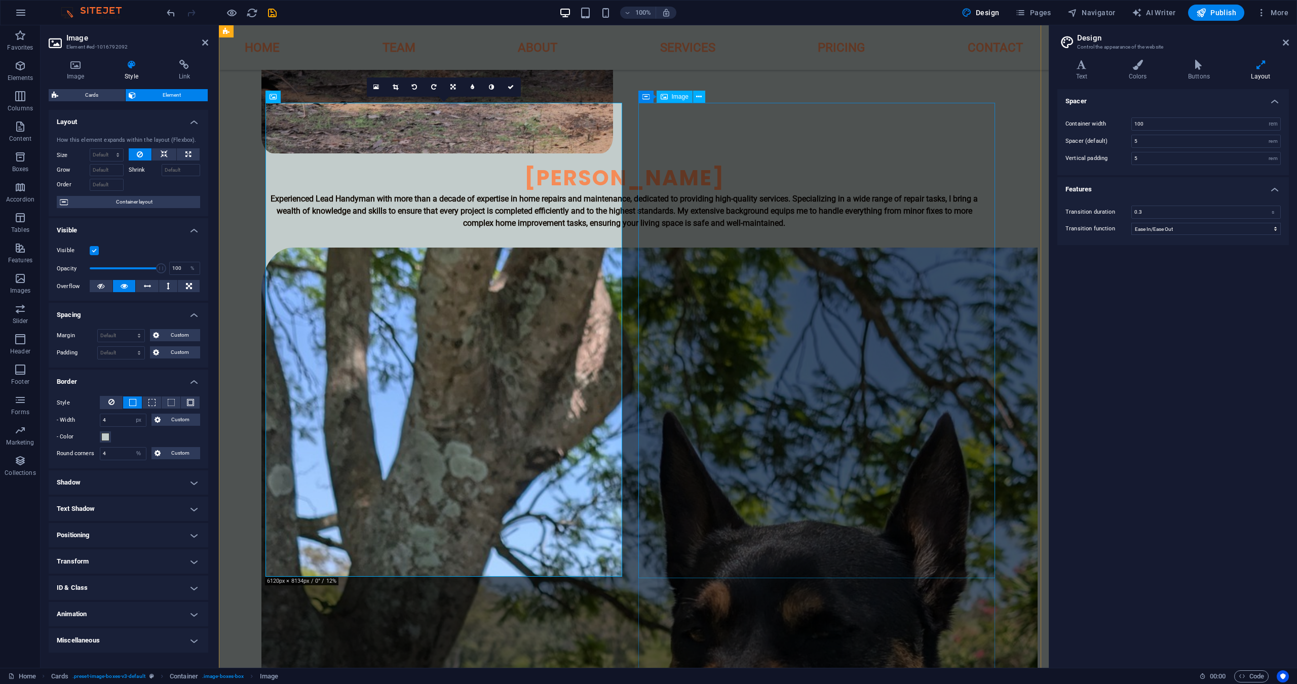
select select "%"
select select "px"
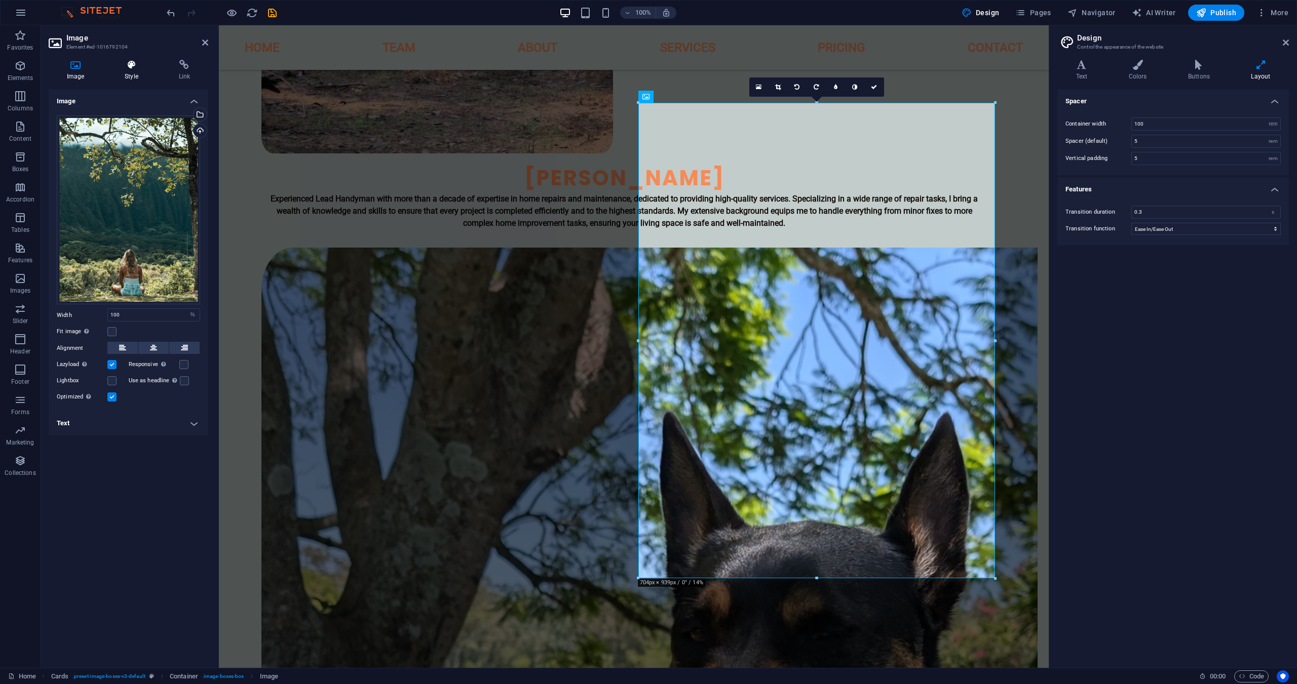
click at [147, 62] on icon at bounding box center [131, 65] width 50 height 10
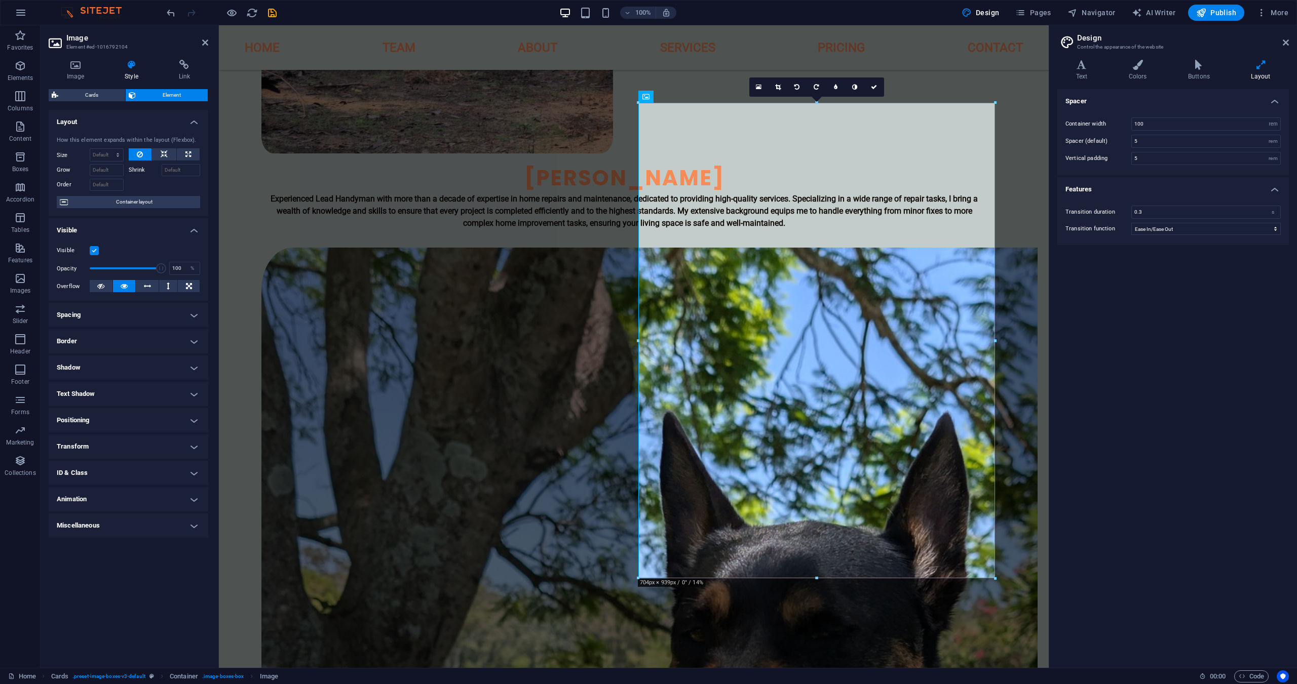
click at [92, 344] on h4 "Border" at bounding box center [129, 341] width 160 height 24
click at [125, 362] on button at bounding box center [132, 362] width 19 height 12
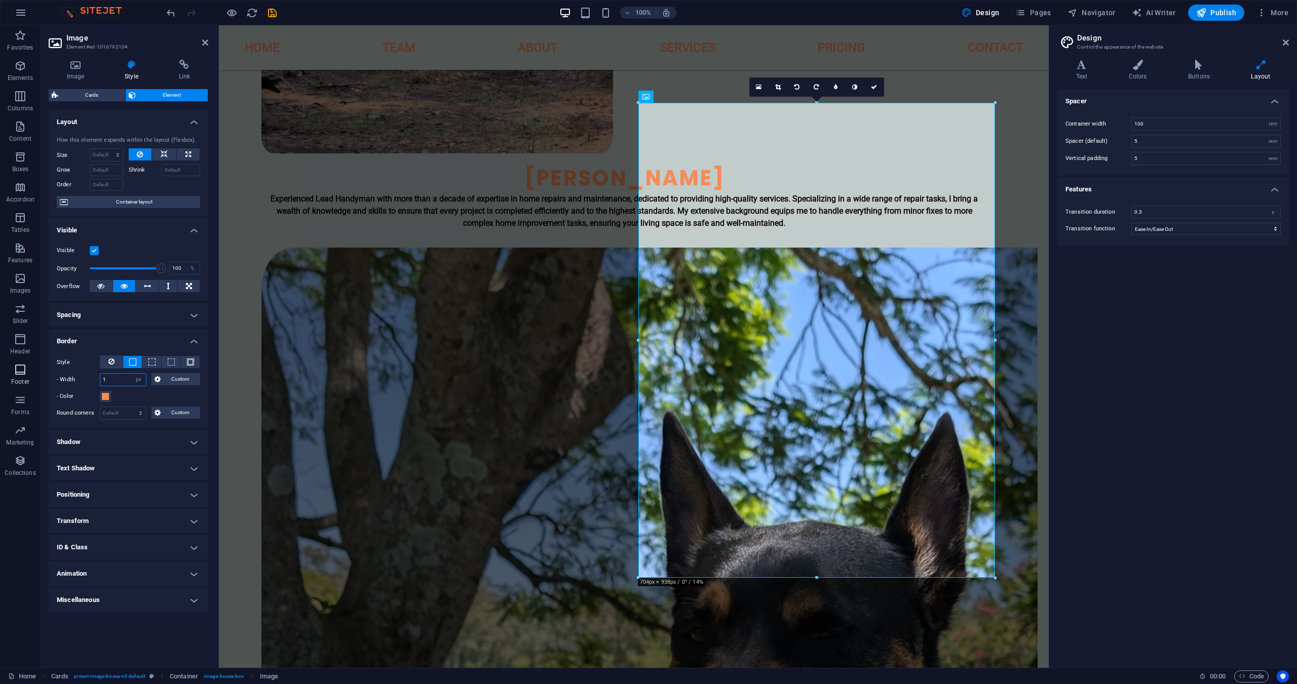
drag, startPoint x: 117, startPoint y: 381, endPoint x: 20, endPoint y: 371, distance: 97.3
click at [20, 371] on section "Favorites Elements Columns Content Boxes Accordion Tables Features Images Slide…" at bounding box center [524, 346] width 1049 height 643
type input "4"
click at [107, 396] on span at bounding box center [105, 397] width 8 height 8
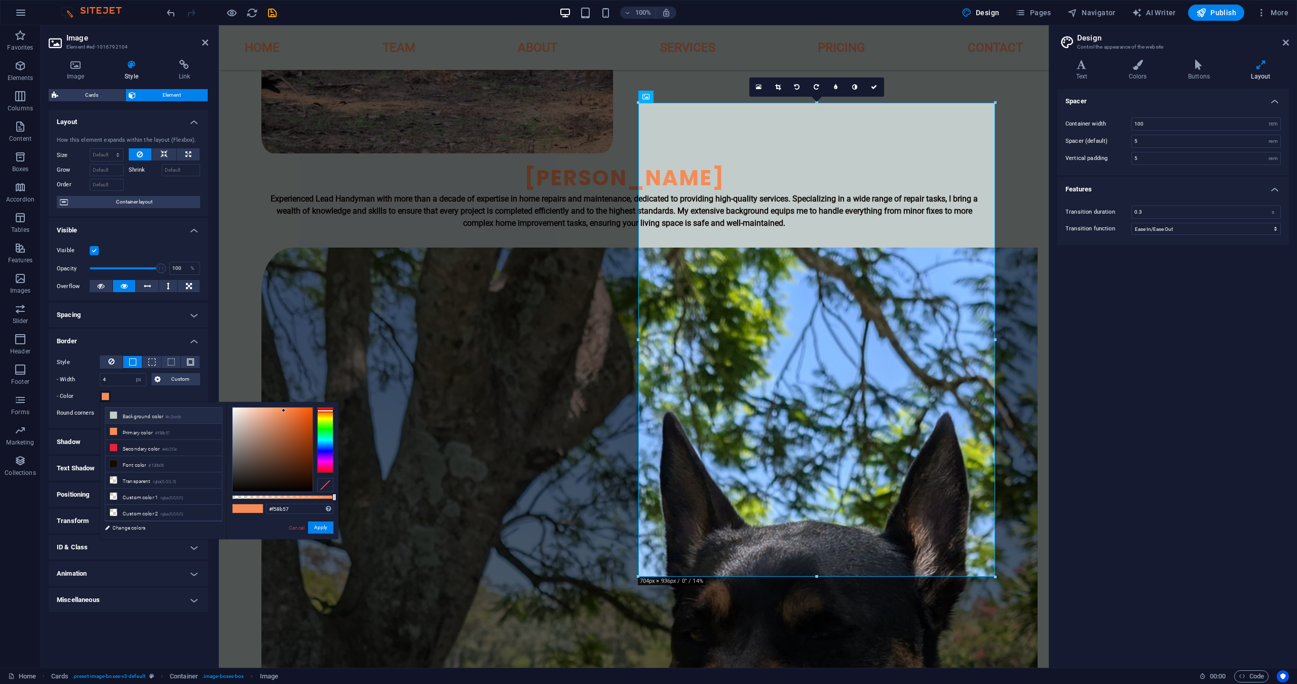
click at [125, 417] on li "Background color #c2cccb" at bounding box center [163, 416] width 117 height 16
type input "#c2cccb"
click at [60, 416] on label "Round corners" at bounding box center [78, 413] width 43 height 12
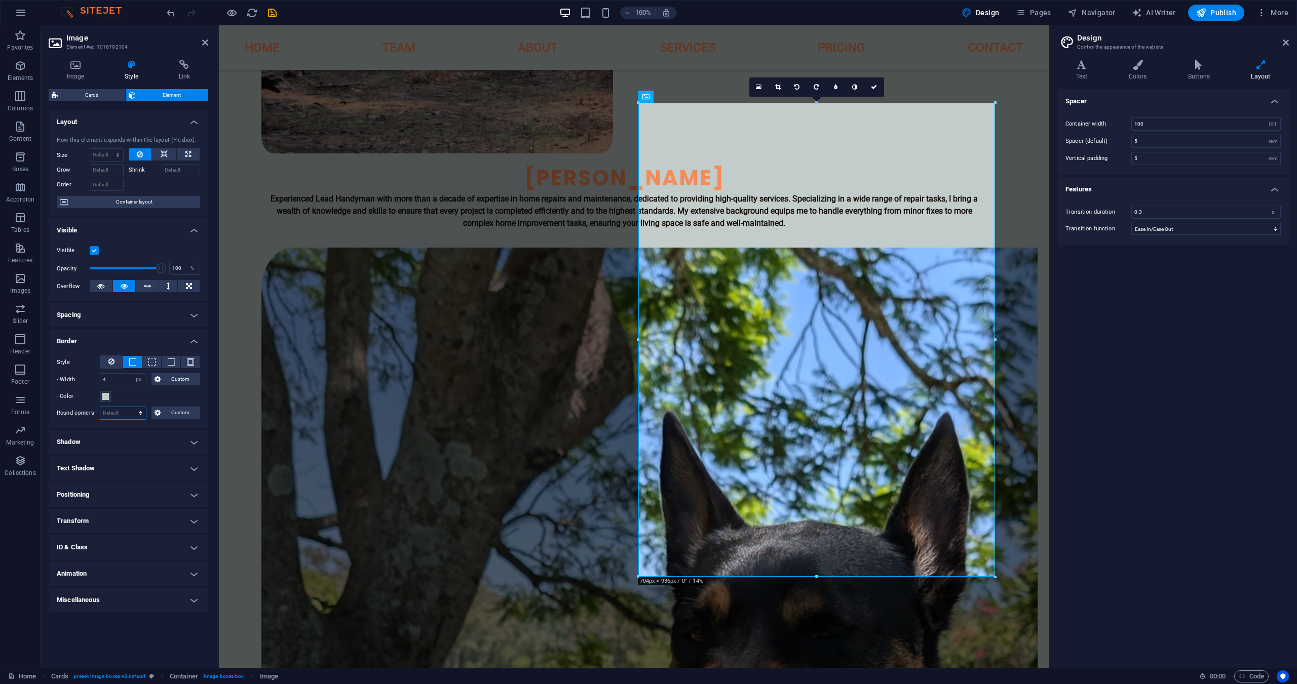
click at [122, 413] on select "Default px rem % vh vw Custom" at bounding box center [123, 413] width 46 height 12
select select "%"
click at [132, 407] on select "Default px rem % vh vw Custom" at bounding box center [123, 413] width 46 height 12
type input "4"
click at [85, 426] on div "Style - Width 4 auto px rem % vh vw Custom Custom 4 auto px rem % vh vw 4 auto …" at bounding box center [129, 388] width 160 height 81
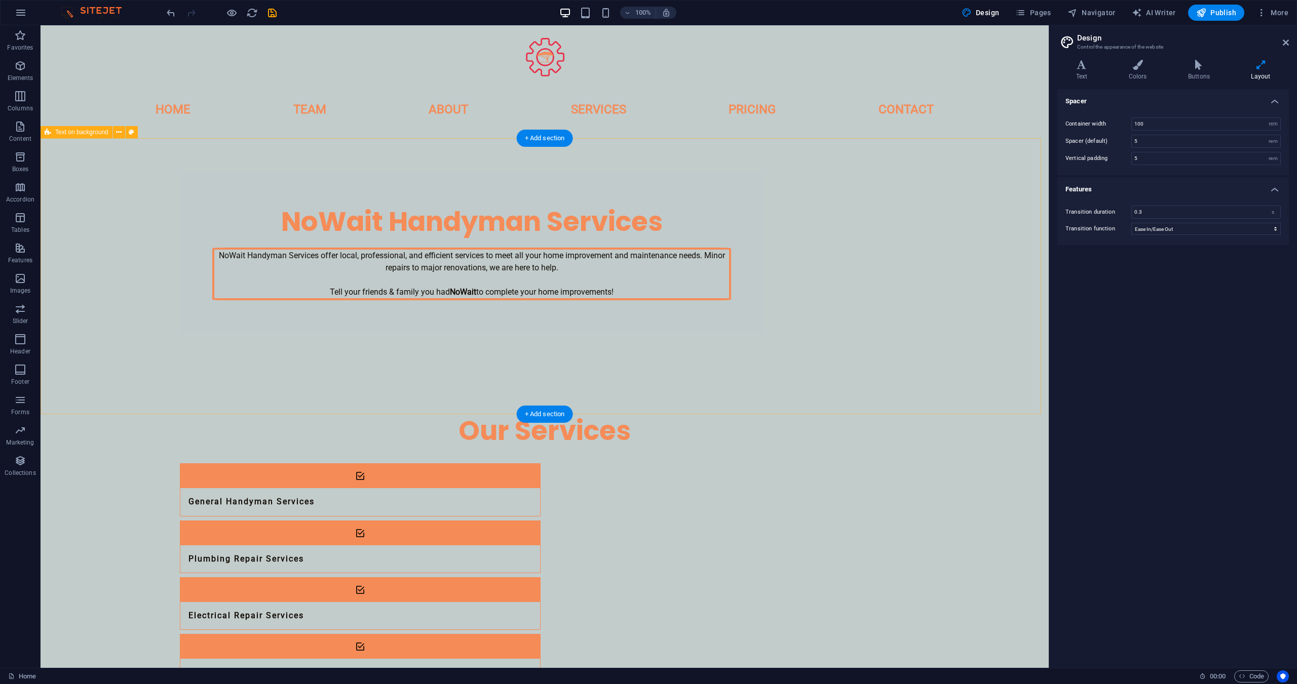
scroll to position [0, 0]
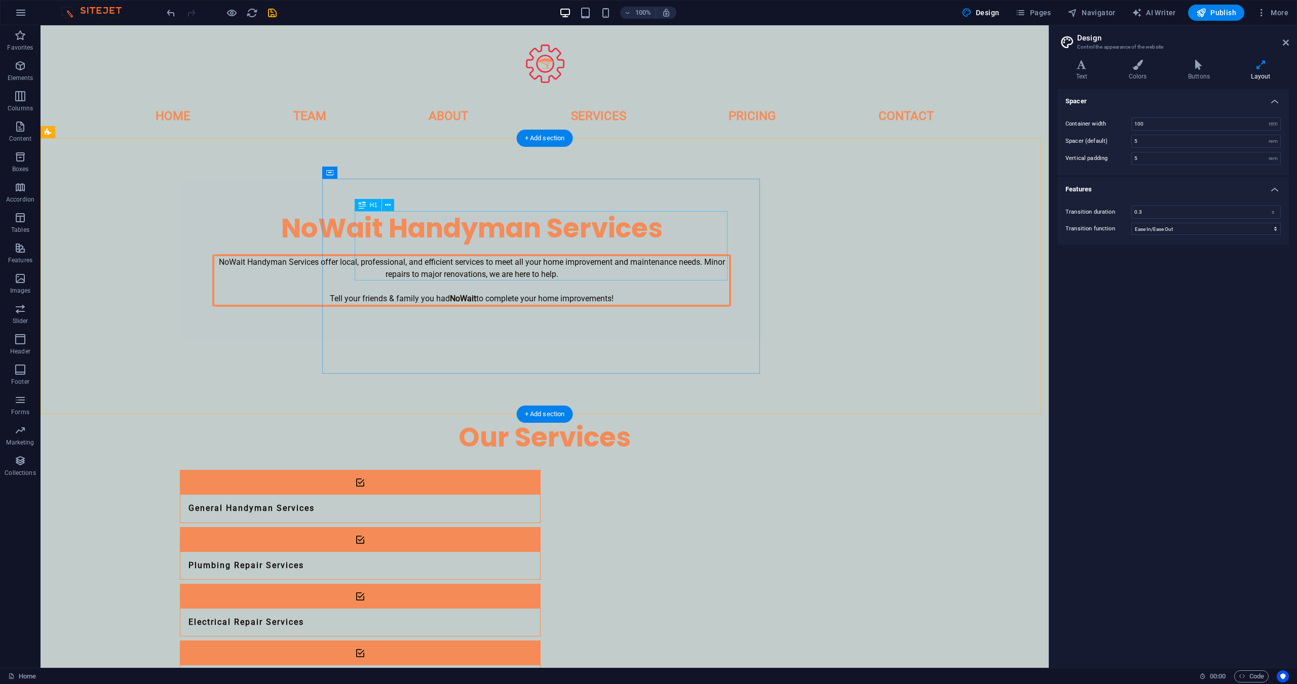
click at [498, 233] on div "NoWait Handyman Services" at bounding box center [471, 228] width 519 height 35
click at [523, 230] on div "NoWait Handyman Services" at bounding box center [471, 228] width 519 height 35
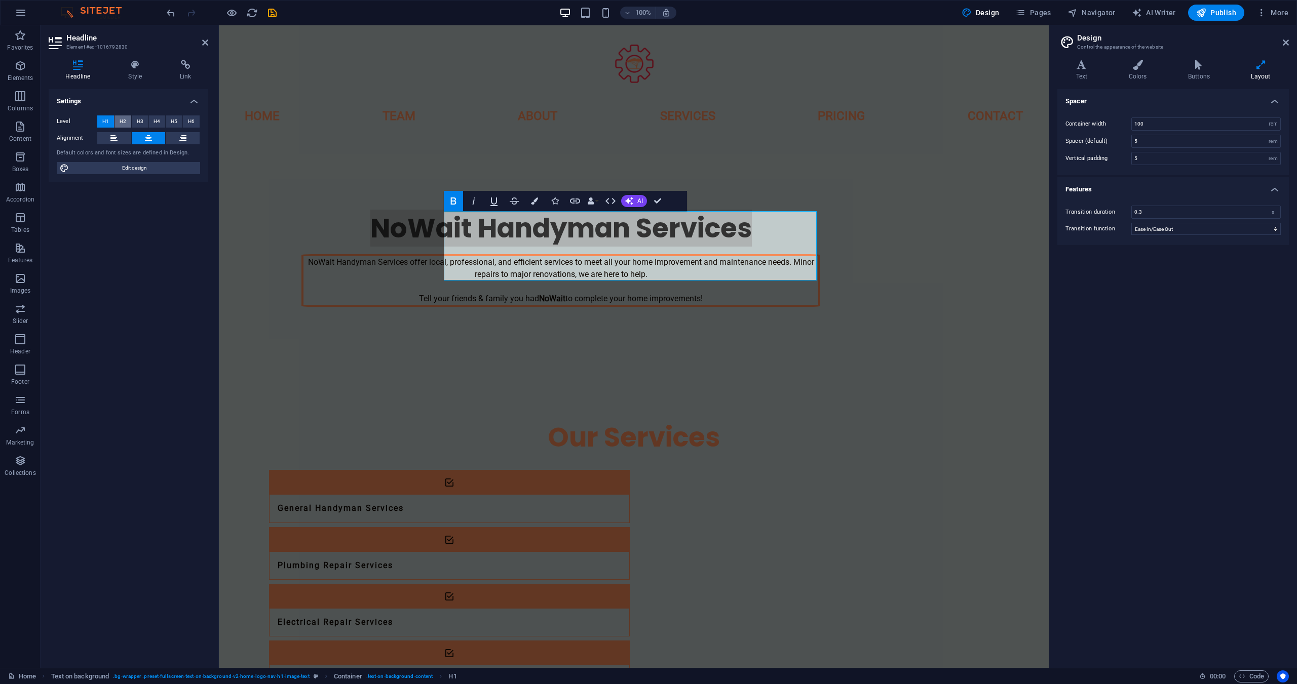
click at [119, 118] on button "H2" at bounding box center [122, 121] width 17 height 12
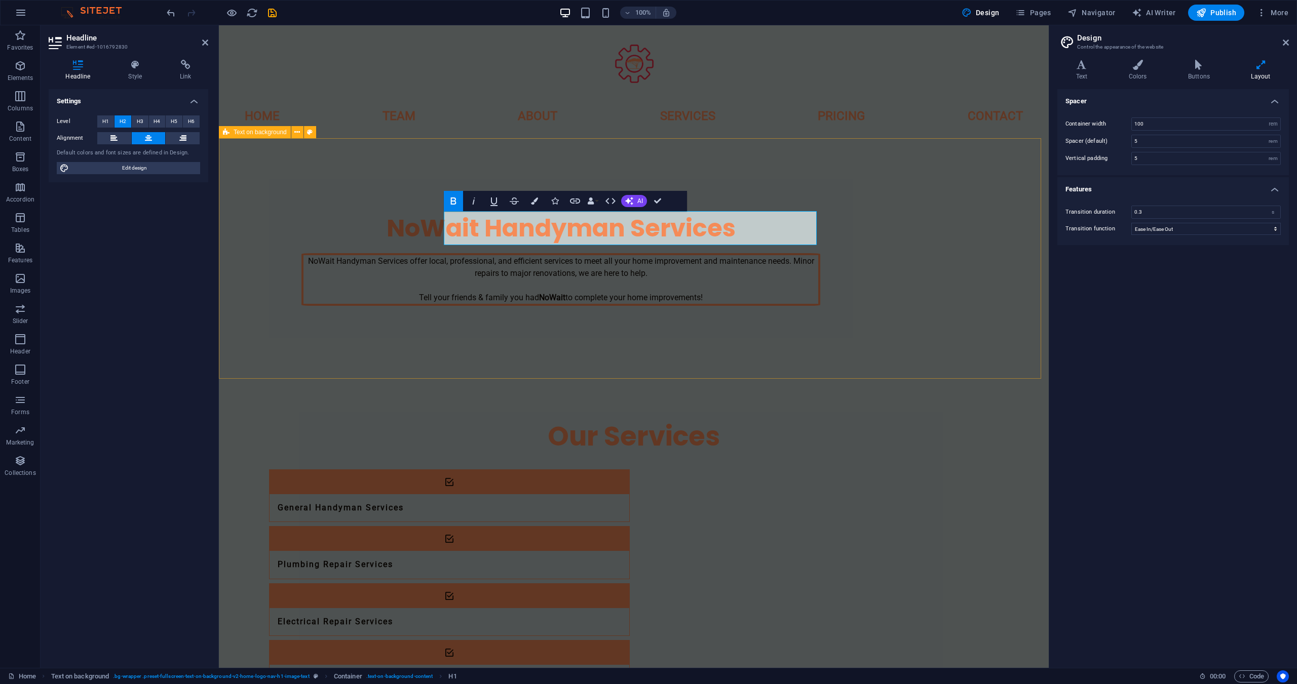
click at [378, 272] on div "NoWait Handyman Services NoWait Handyman Services offer local, professional, an…" at bounding box center [634, 258] width 830 height 241
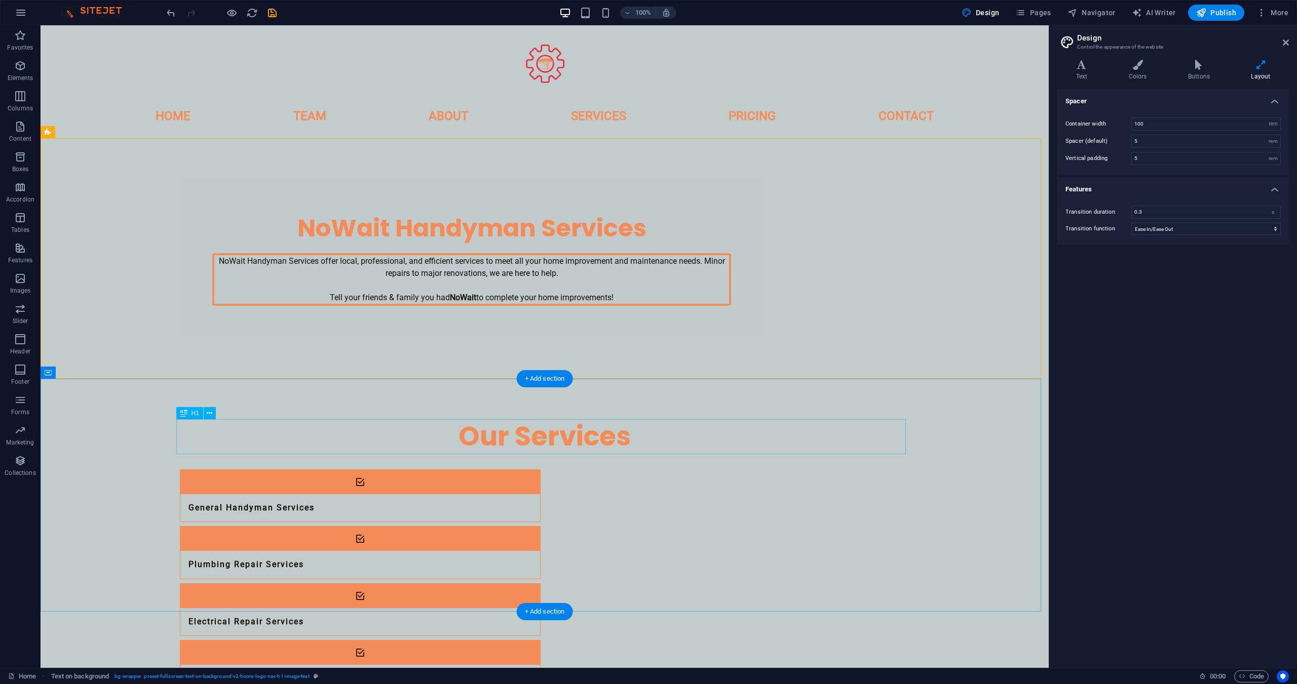
click at [611, 435] on div "Our Services" at bounding box center [544, 436] width 729 height 35
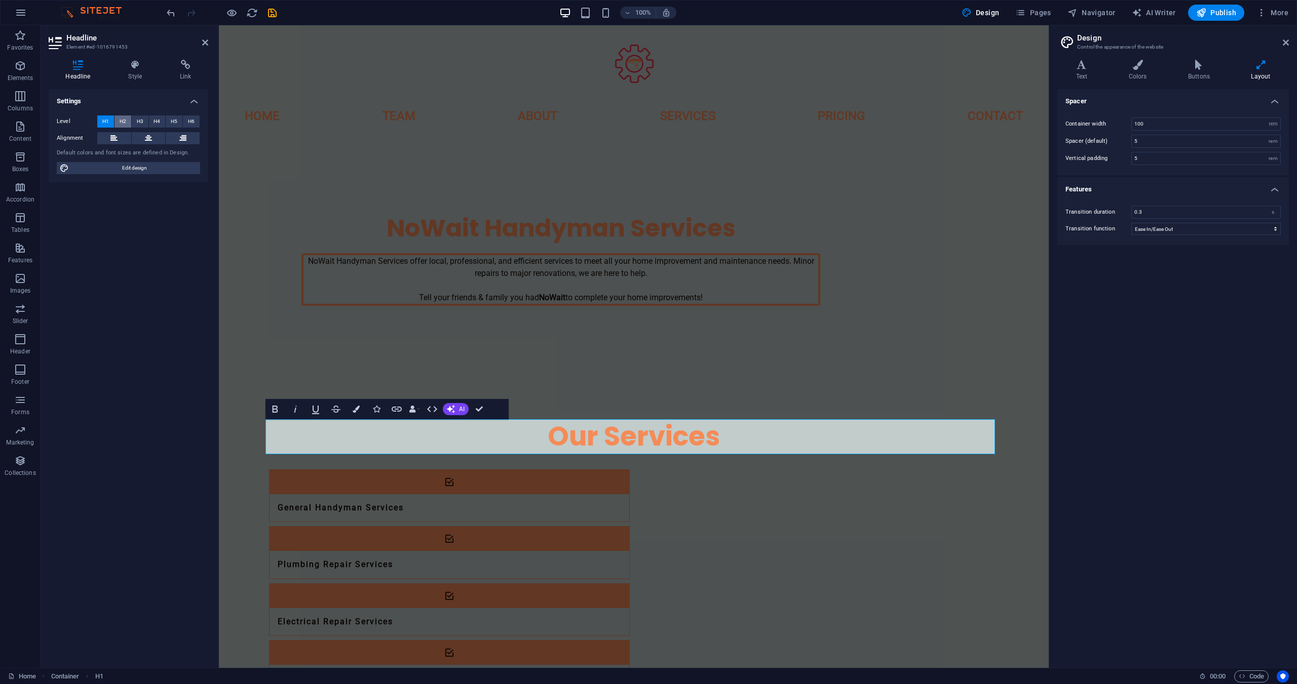
click at [123, 124] on span "H2" at bounding box center [123, 121] width 7 height 12
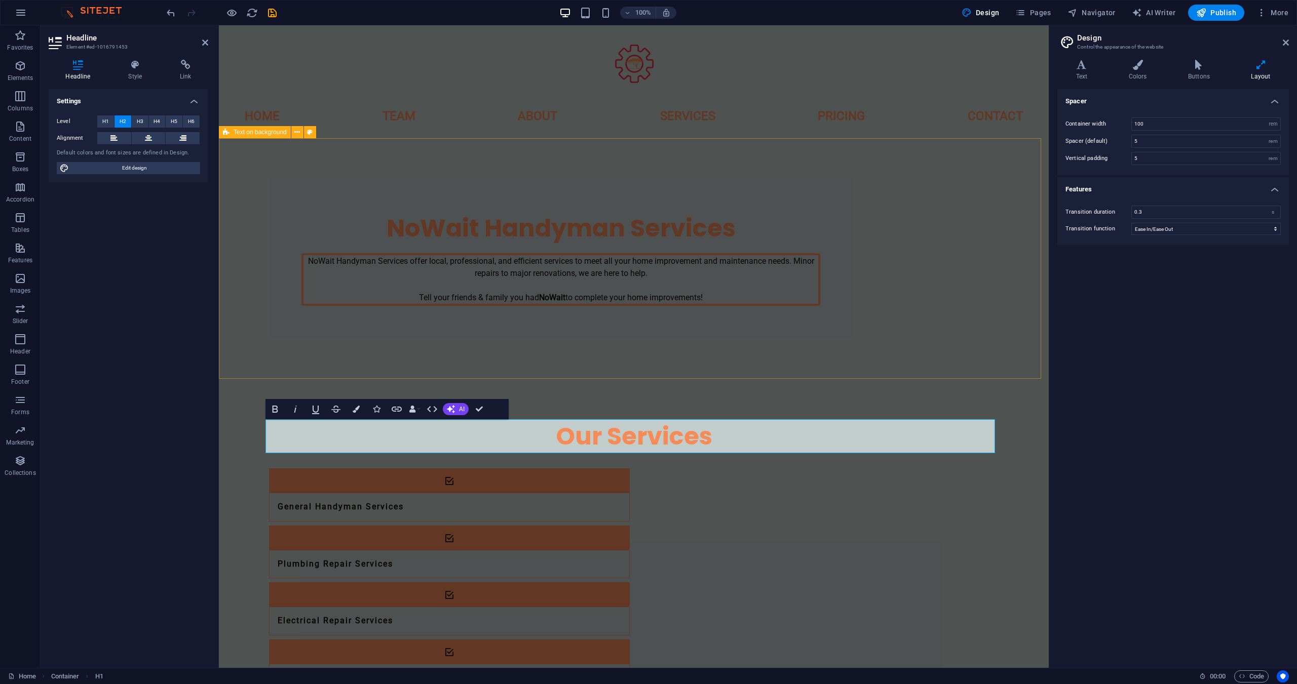
click at [375, 326] on div "NoWait Handyman Services NoWait Handyman Services offer local, professional, an…" at bounding box center [634, 258] width 830 height 241
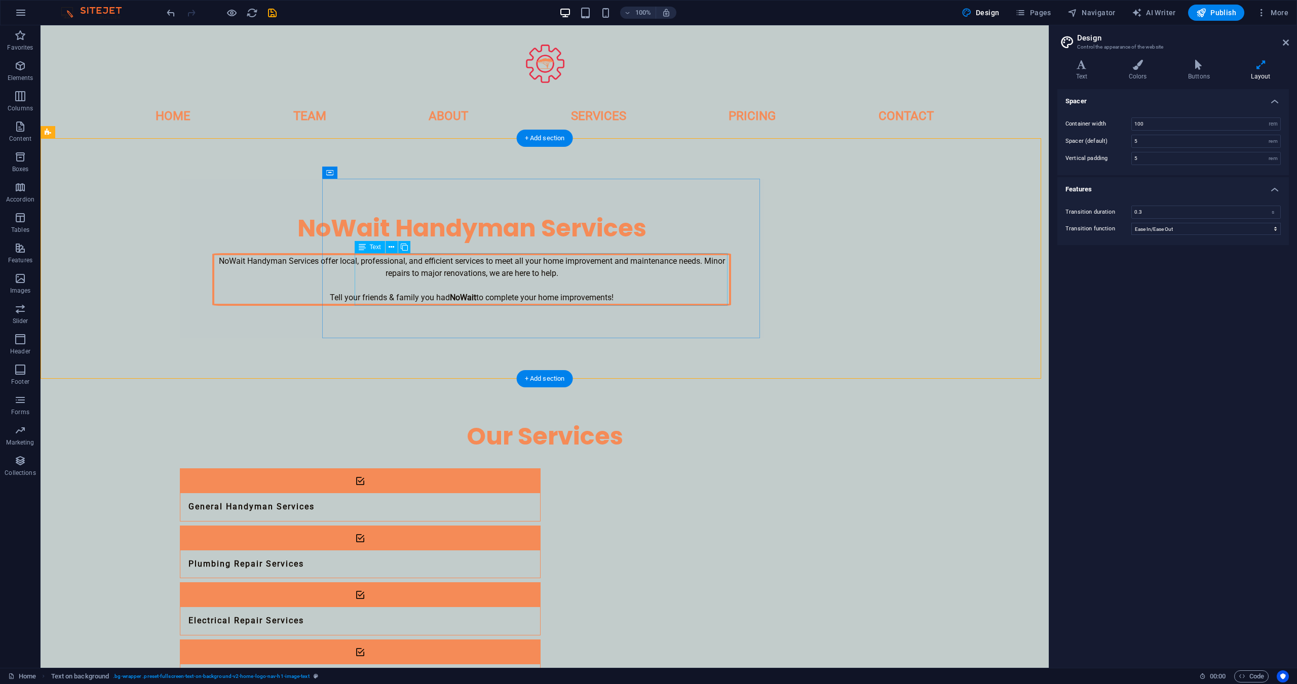
click at [394, 282] on div "NoWait Handyman Services offer local, professional, and efficient services to m…" at bounding box center [471, 279] width 519 height 53
select select "px"
select select "%"
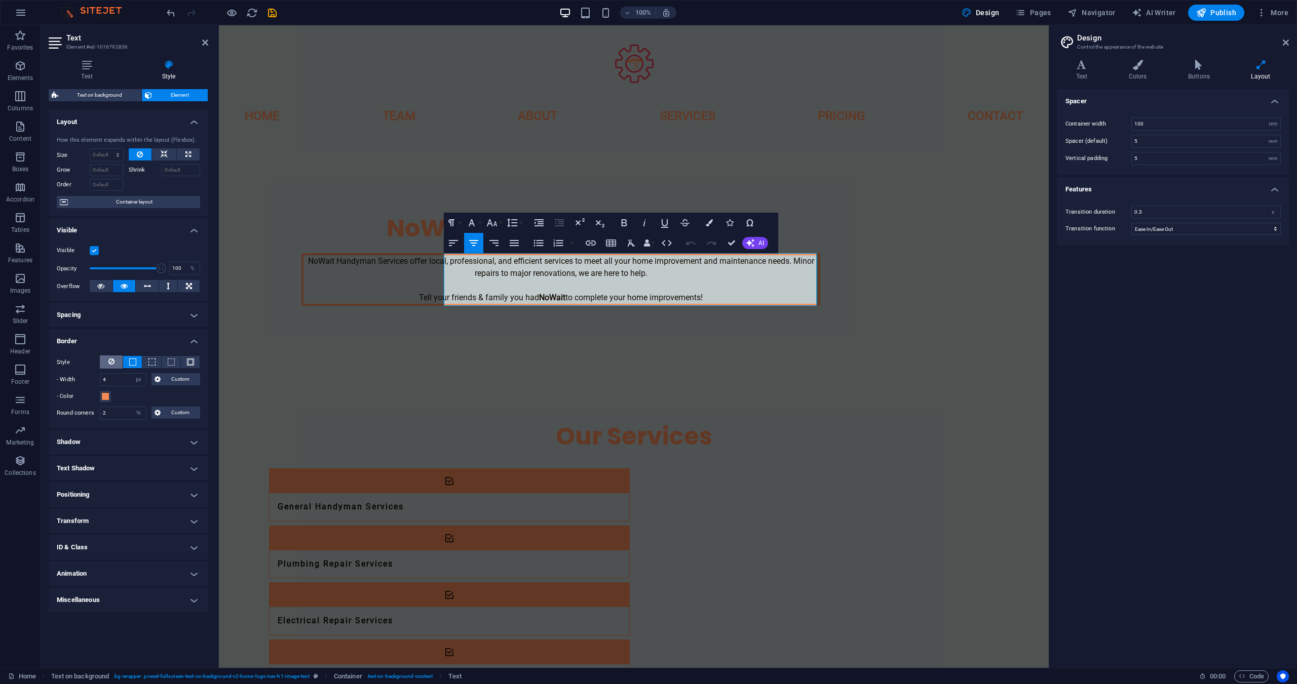
click at [109, 362] on icon at bounding box center [111, 362] width 6 height 12
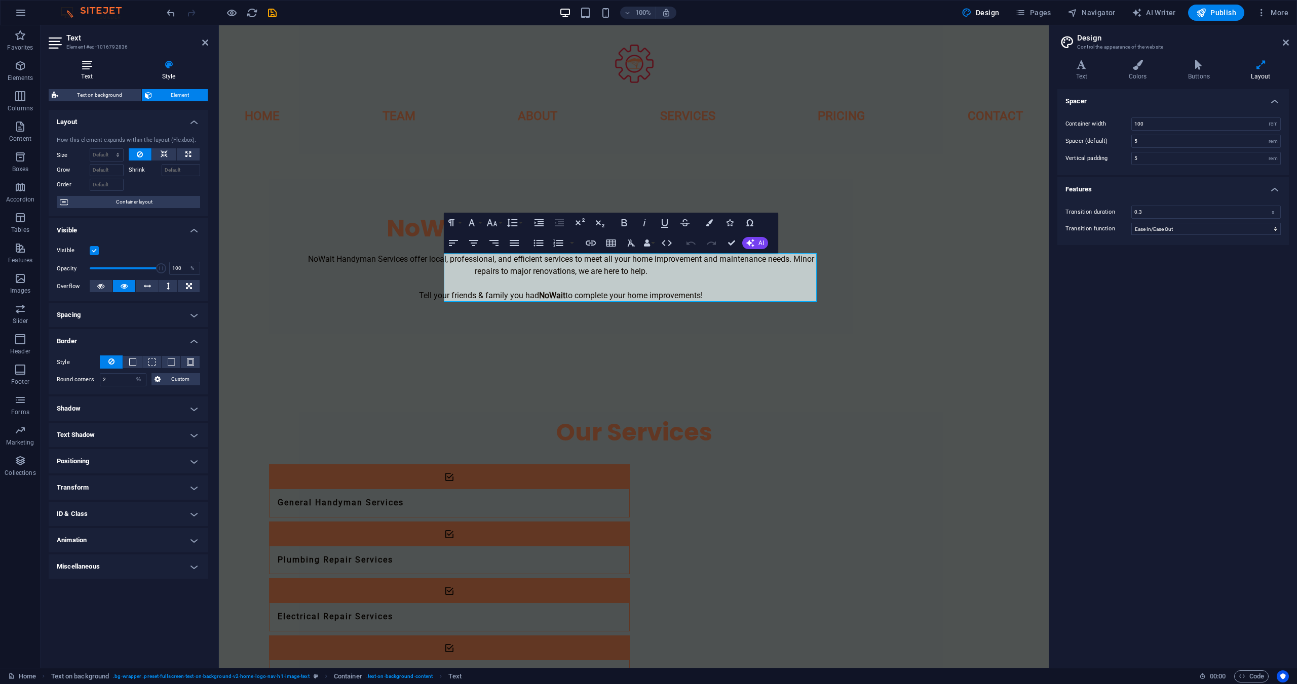
click at [87, 72] on h4 "Text" at bounding box center [89, 70] width 81 height 21
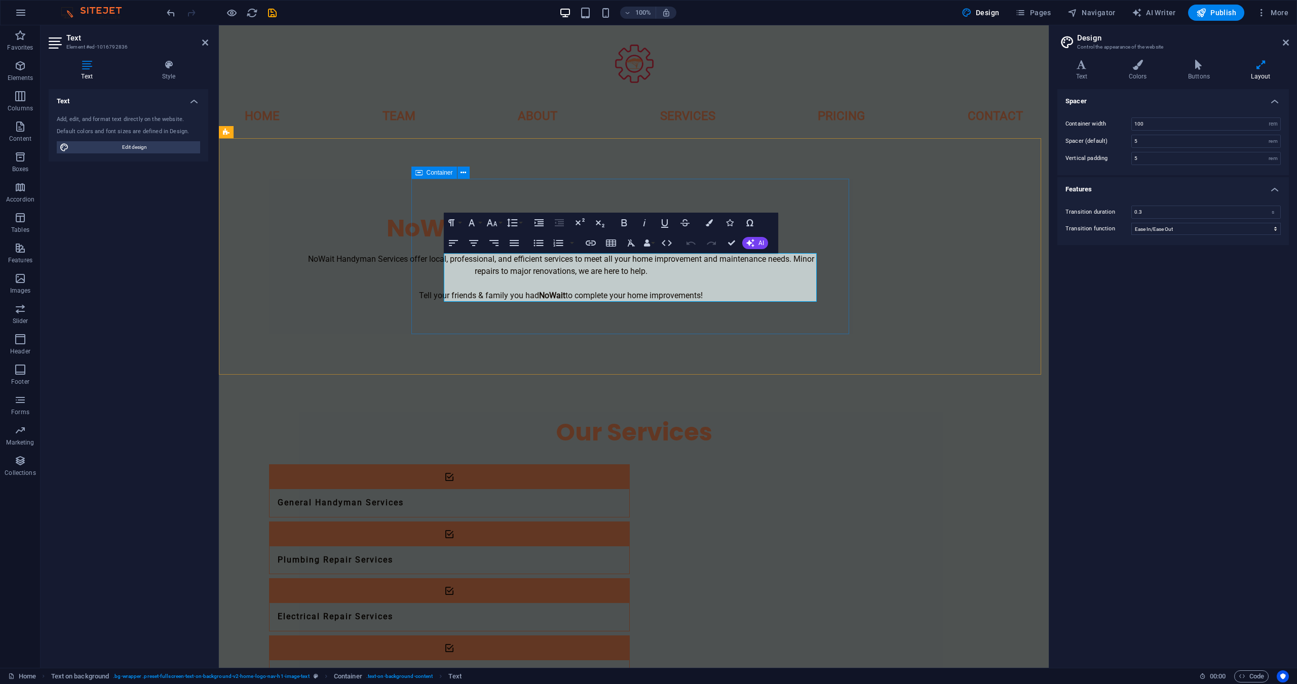
click at [431, 315] on div "NoWait Handyman Services NoWait Handyman Services offer local, professional, an…" at bounding box center [561, 257] width 584 height 156
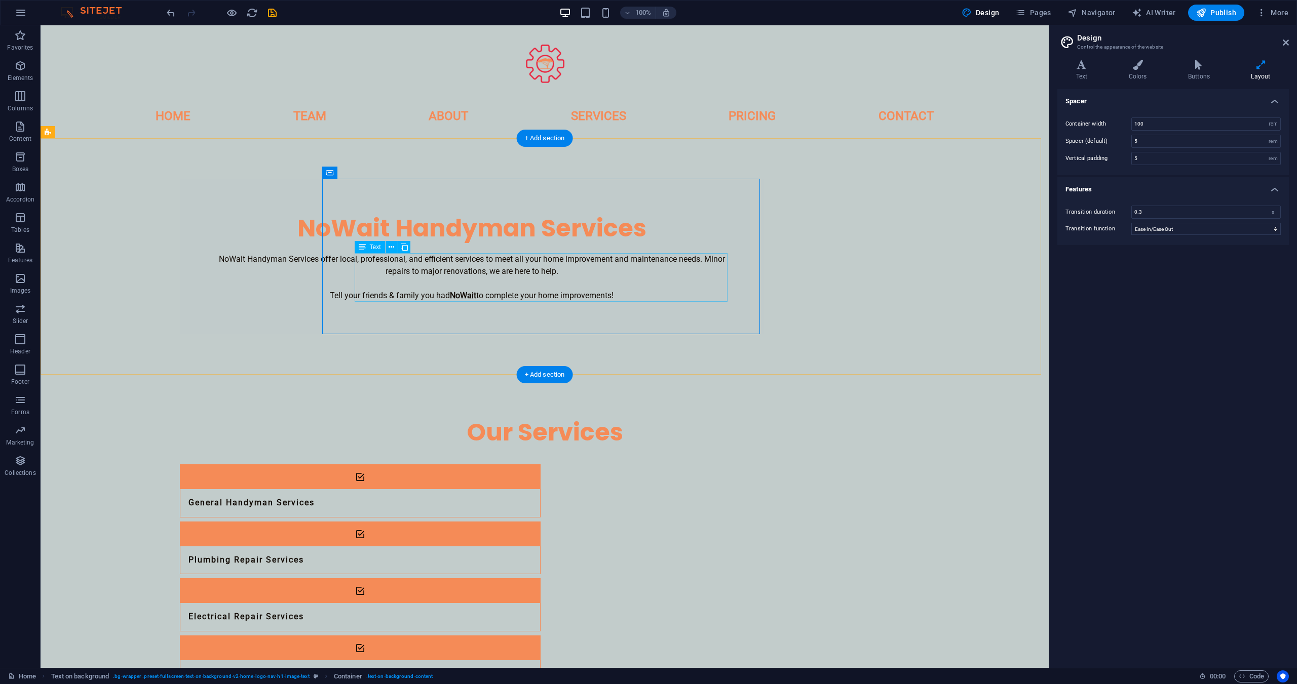
click at [463, 298] on div "NoWait Handyman Services offer local, professional, and efficient services to m…" at bounding box center [471, 277] width 519 height 49
click at [915, 400] on div "Our Services General Handyman Services Plumbing Repair Services Electrical Repa…" at bounding box center [545, 609] width 1008 height 468
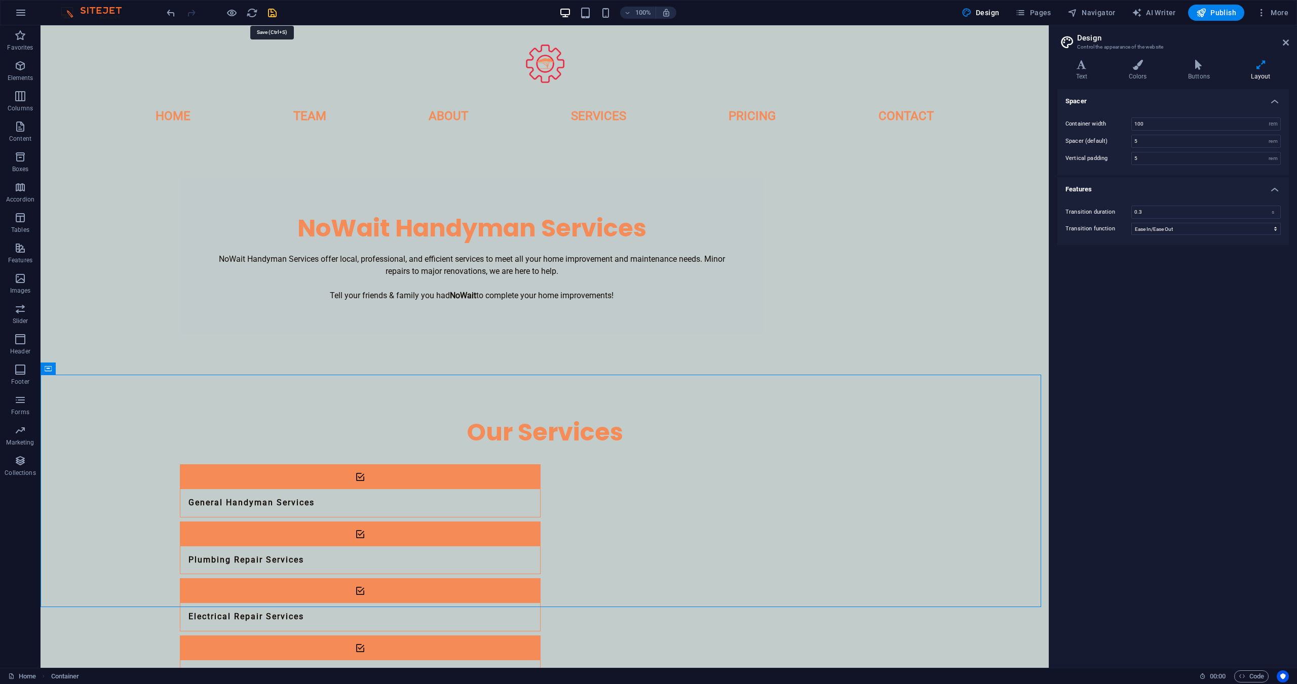
click at [275, 14] on icon "save" at bounding box center [272, 13] width 12 height 12
checkbox input "false"
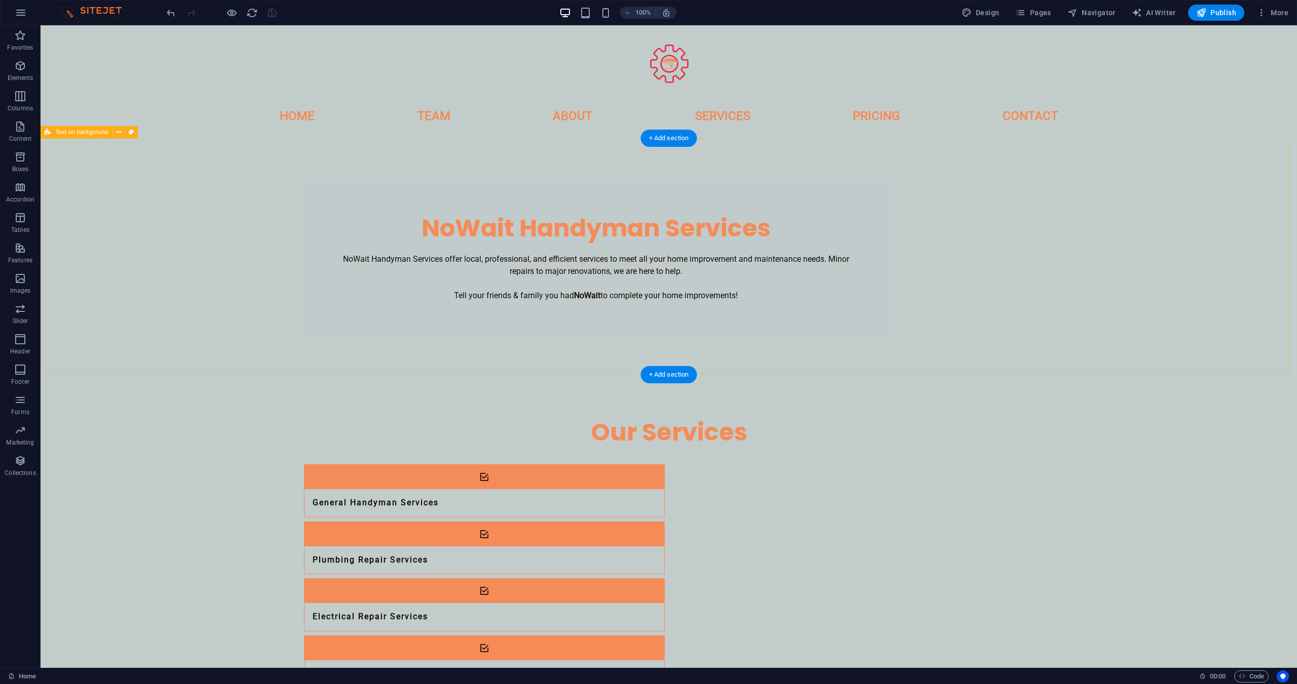
click at [400, 305] on div "NoWait Handyman Services NoWait Handyman Services offer local, professional, an…" at bounding box center [669, 256] width 1256 height 237
click at [1203, 12] on icon "button" at bounding box center [1201, 13] width 10 height 10
